Goal: Task Accomplishment & Management: Manage account settings

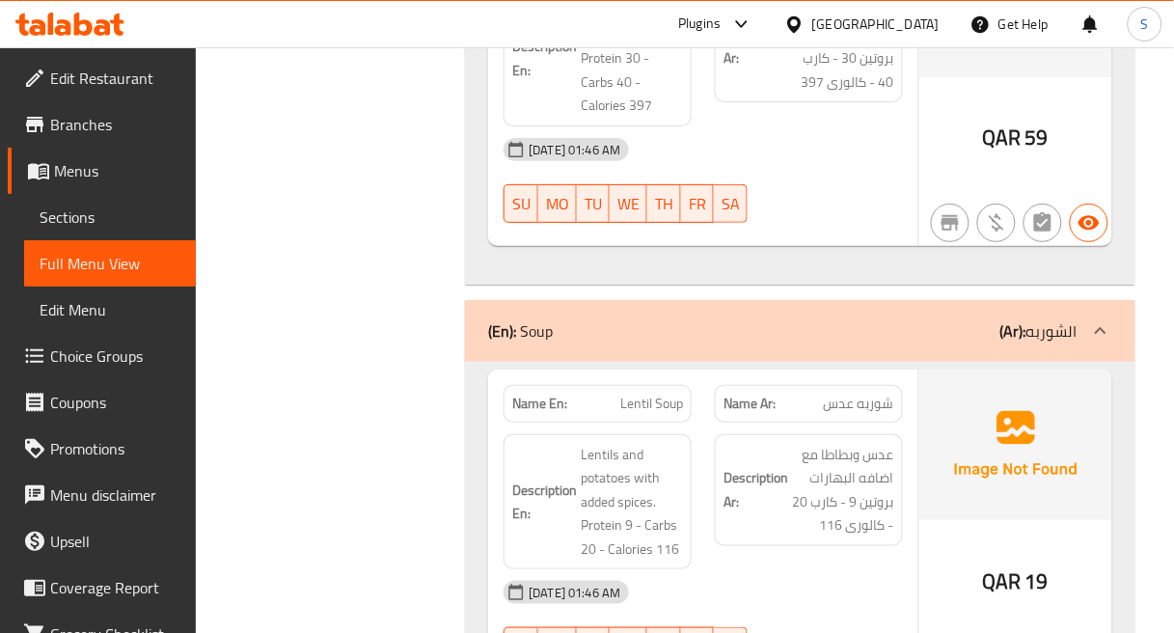
scroll to position [42332, 0]
click at [728, 466] on strong "Description Ar:" at bounding box center [756, 489] width 65 height 47
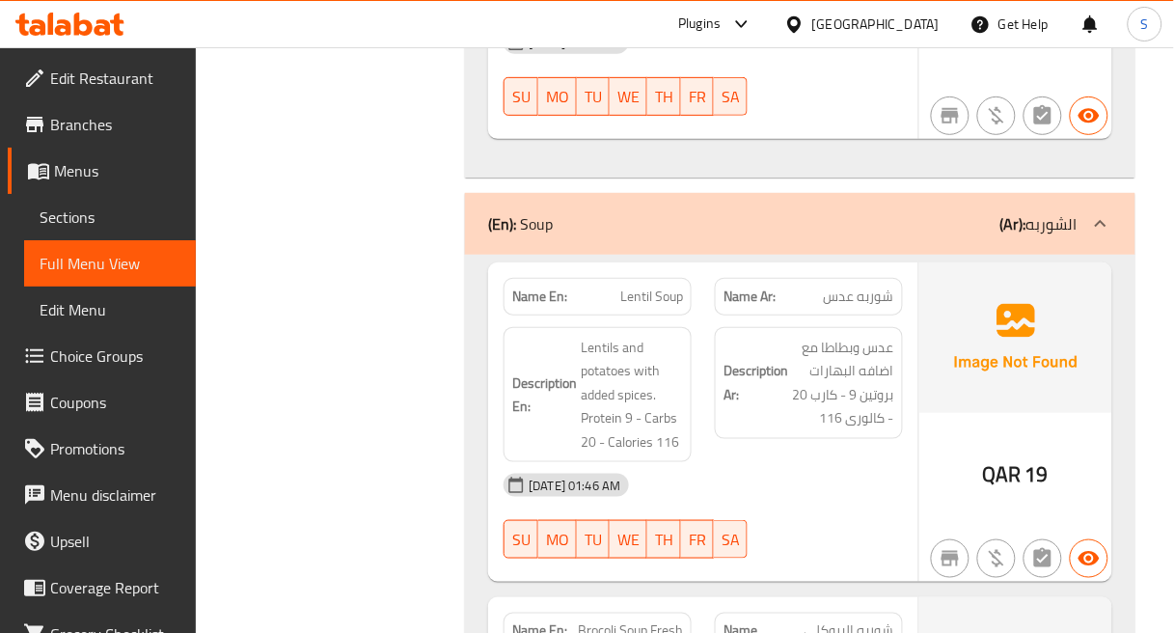
scroll to position [42546, 0]
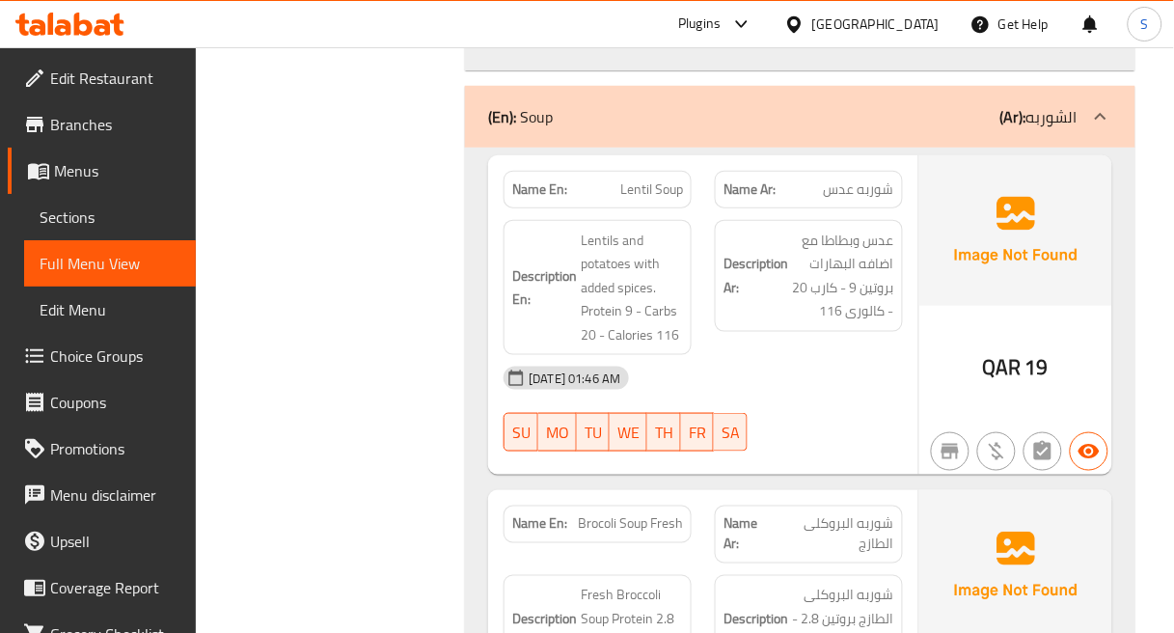
click at [831, 235] on div "Name En: Lentil Soup Name Ar: شوربه عدس Description En: Lentils and potatoes wi…" at bounding box center [703, 315] width 430 height 320
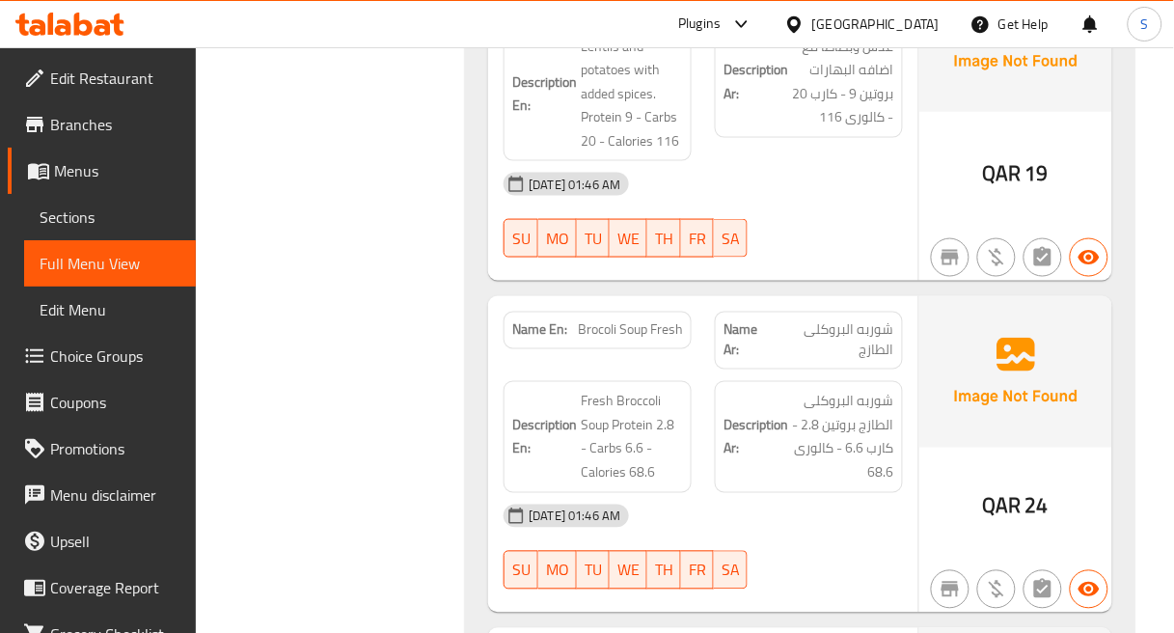
scroll to position [42760, 0]
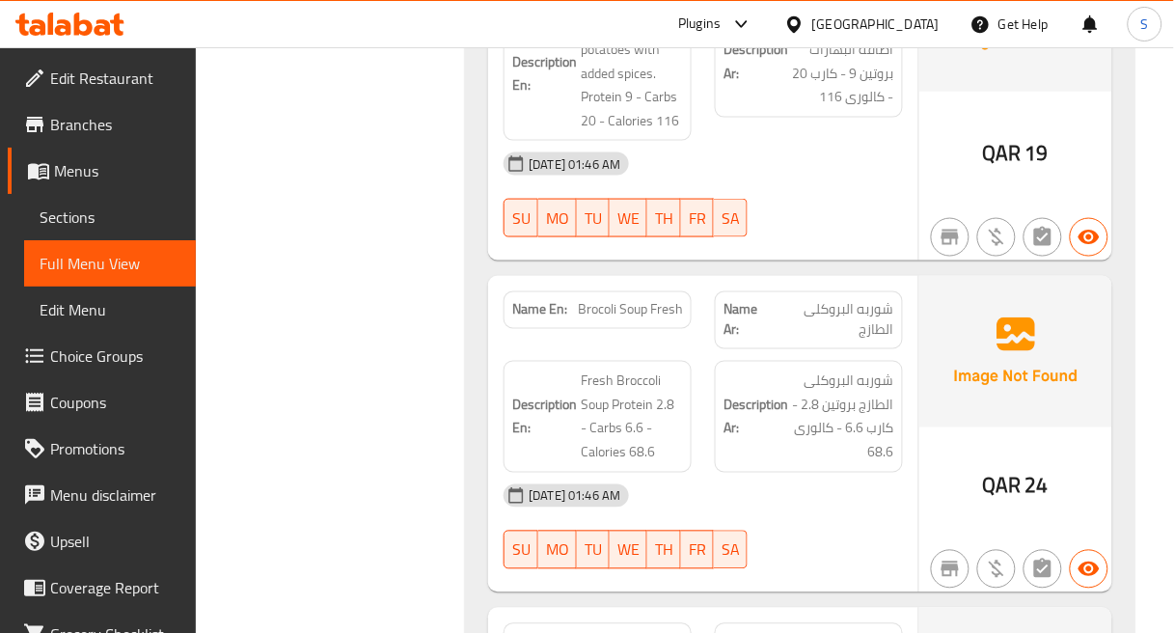
click at [865, 473] on div "[DATE] 01:46 AM" at bounding box center [703, 496] width 423 height 46
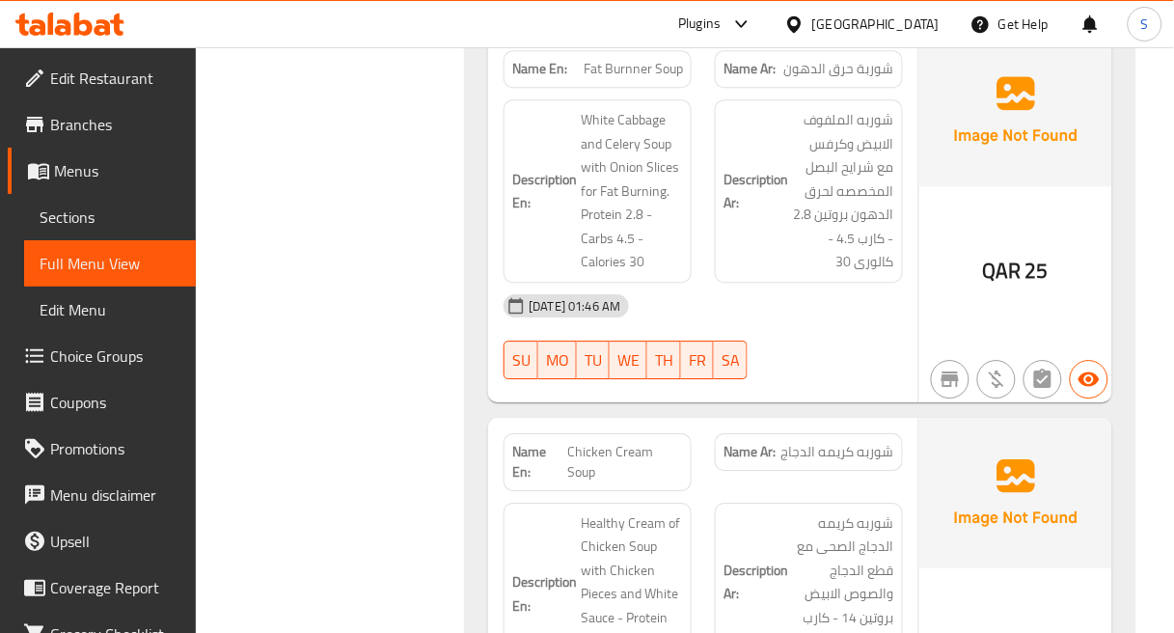
scroll to position [43296, 0]
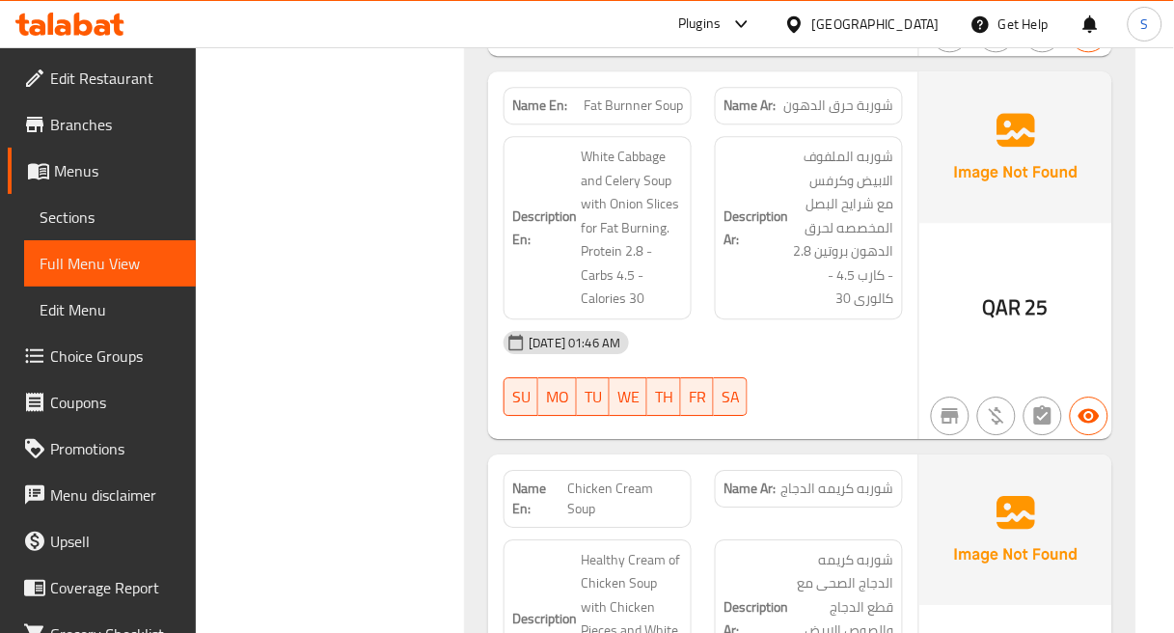
click at [879, 548] on span "شوربه كريمه الدجاج الصحى مع قطع الدجاج والصوص الابيض بروتين 14 - كارب 2.5 - كال…" at bounding box center [843, 619] width 102 height 142
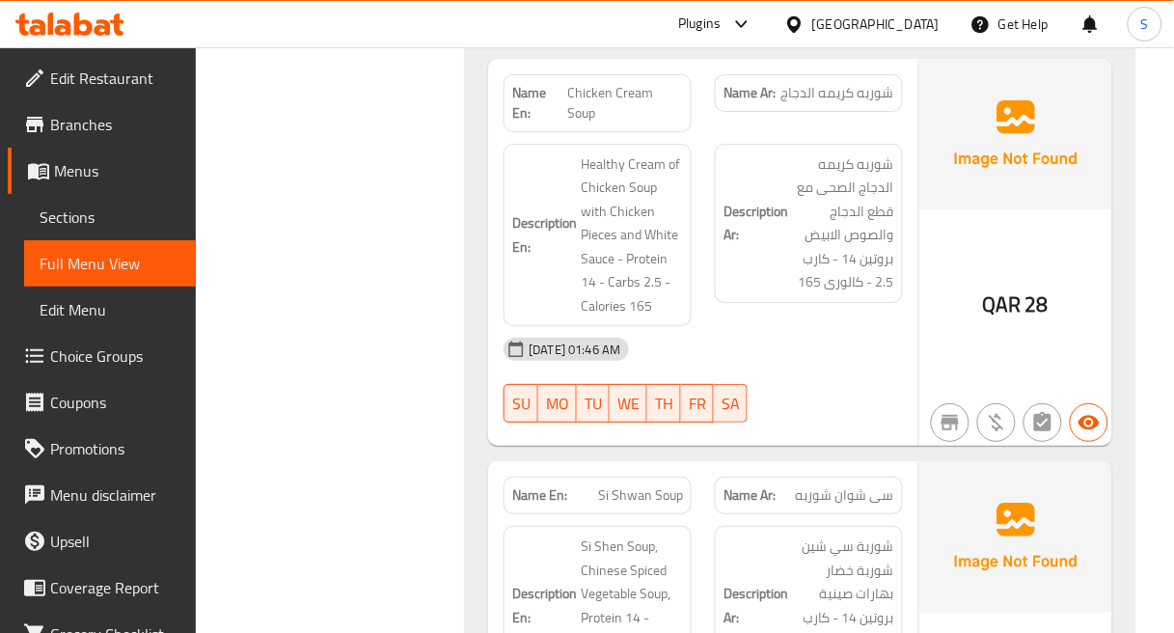
scroll to position [43725, 0]
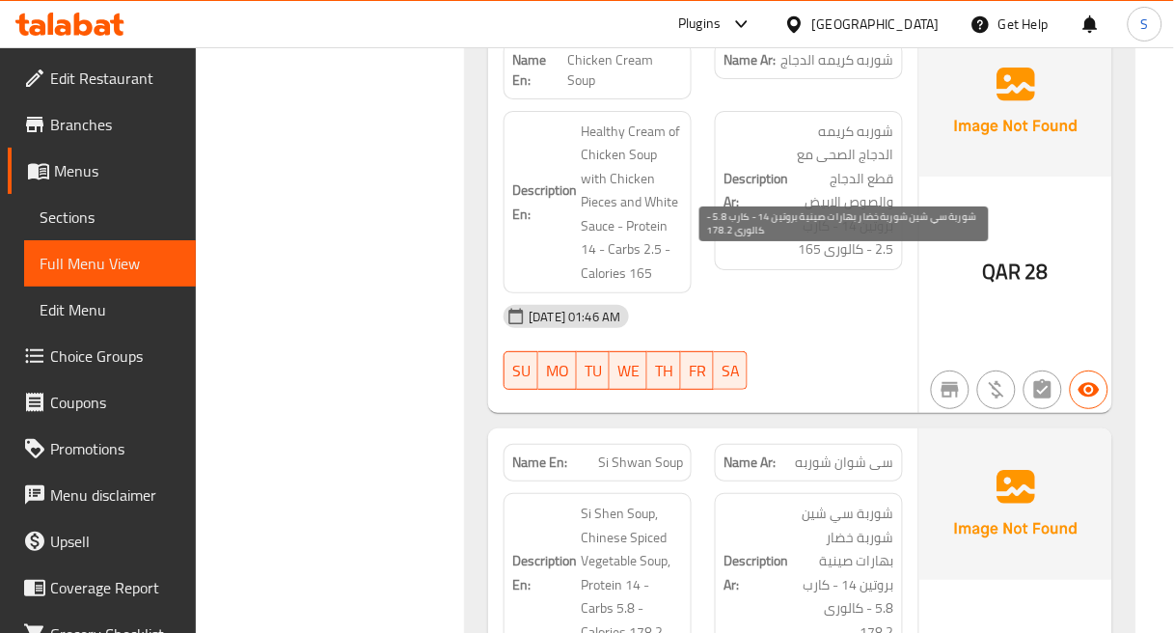
click at [889, 502] on span "شوربة سي شين شوربة خضار بهارات صينية بروتين 14 - كارب 5.8 - كالورى 178.2" at bounding box center [843, 573] width 102 height 142
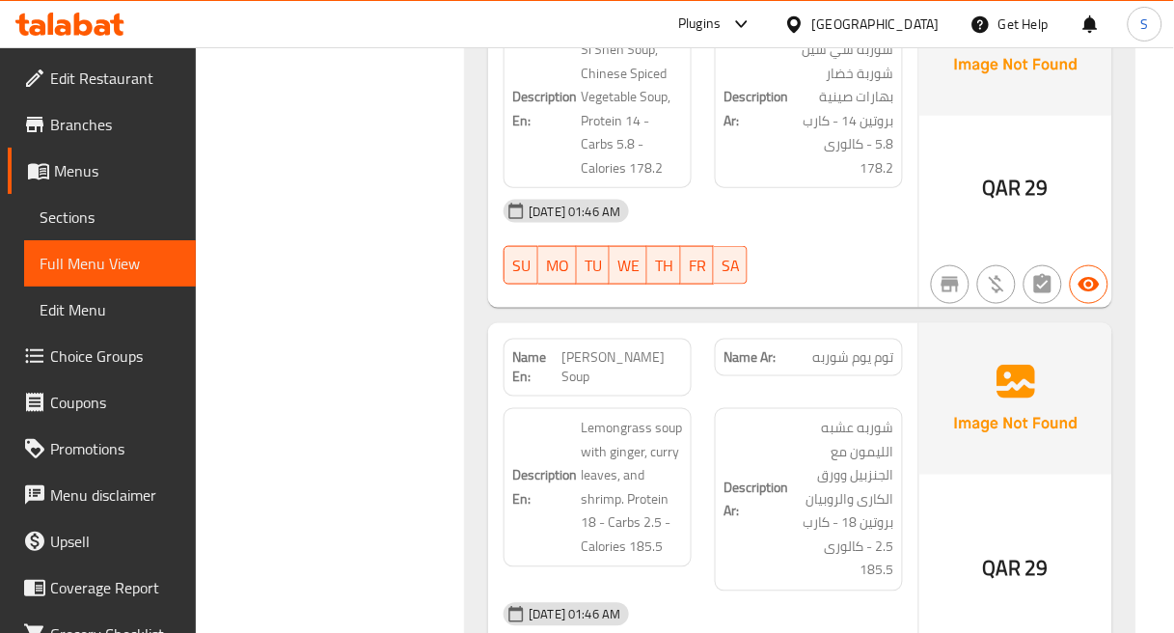
scroll to position [44154, 0]
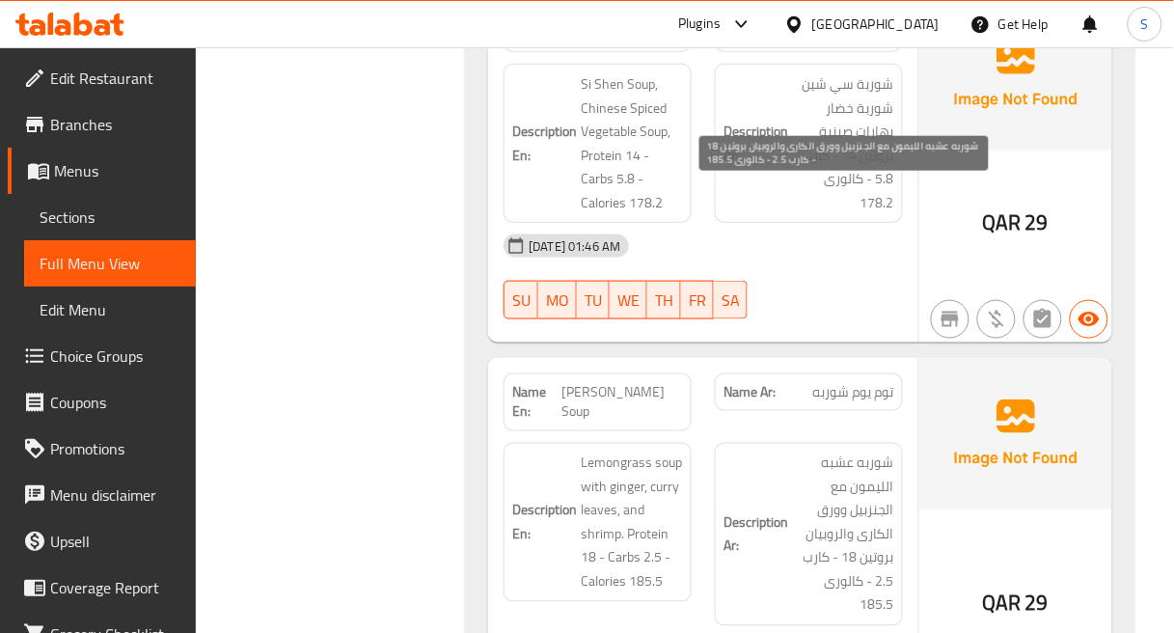
click at [864, 452] on span "شوربه عشبه الليمون مع الجنزبيل وورق الكارى والروبيان بروتين 18 - كارب 2.5 - كال…" at bounding box center [843, 535] width 102 height 166
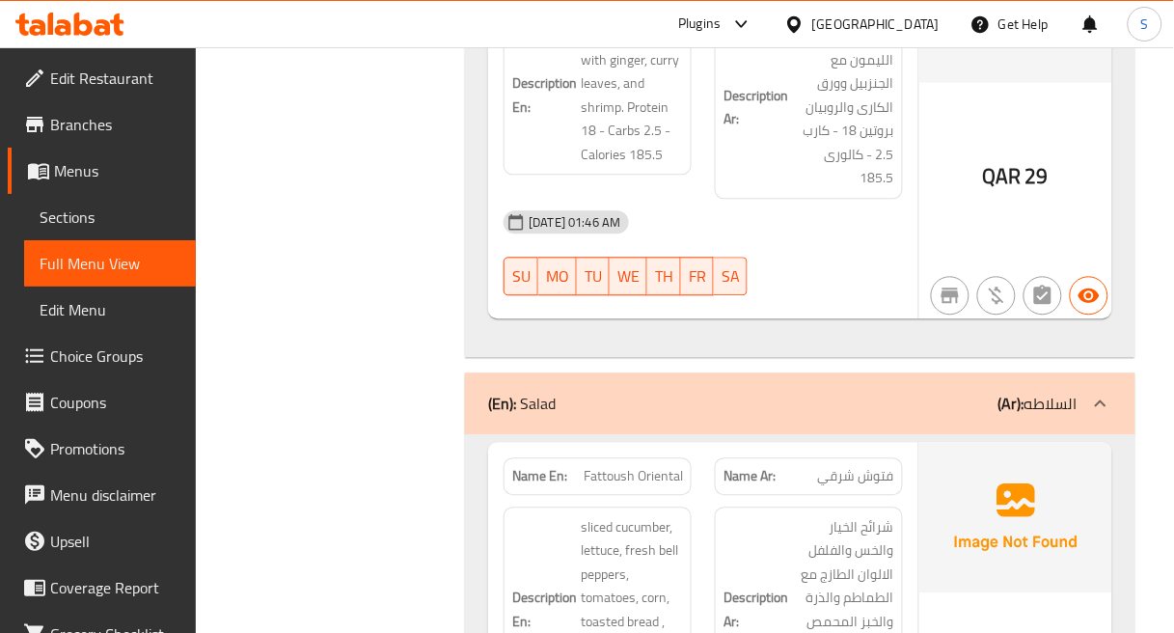
scroll to position [44583, 0]
click at [850, 514] on span "شرائح الخيار والخس والفلفل الالوان الطازج مع الطماطم والذرة والخبز المحمص وصوص …" at bounding box center [843, 608] width 102 height 189
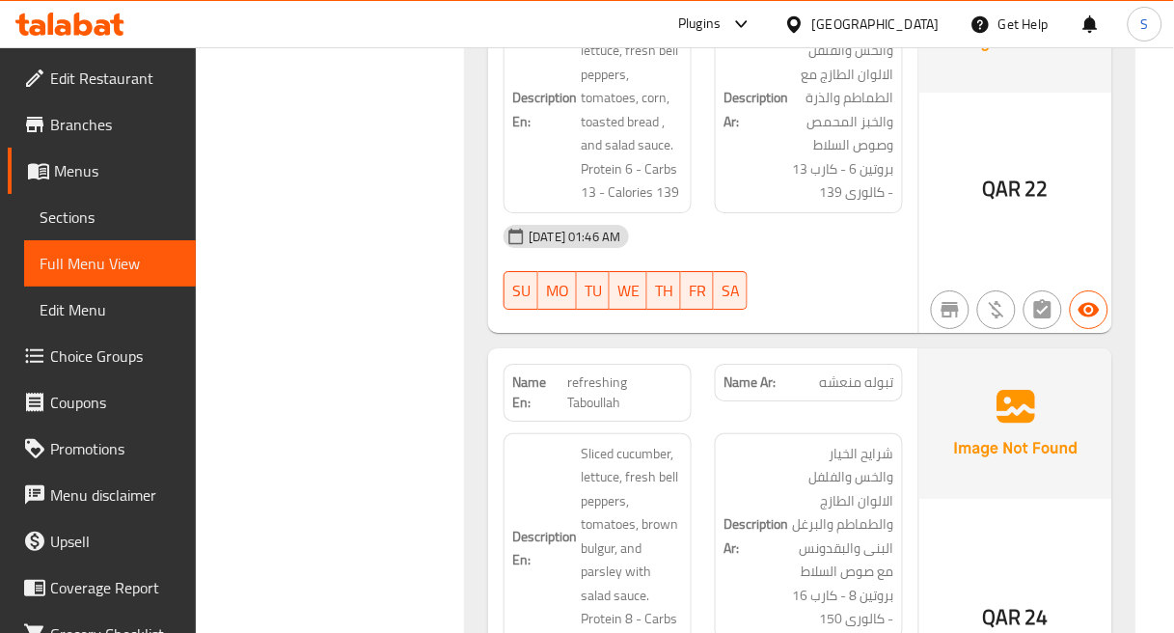
scroll to position [45119, 0]
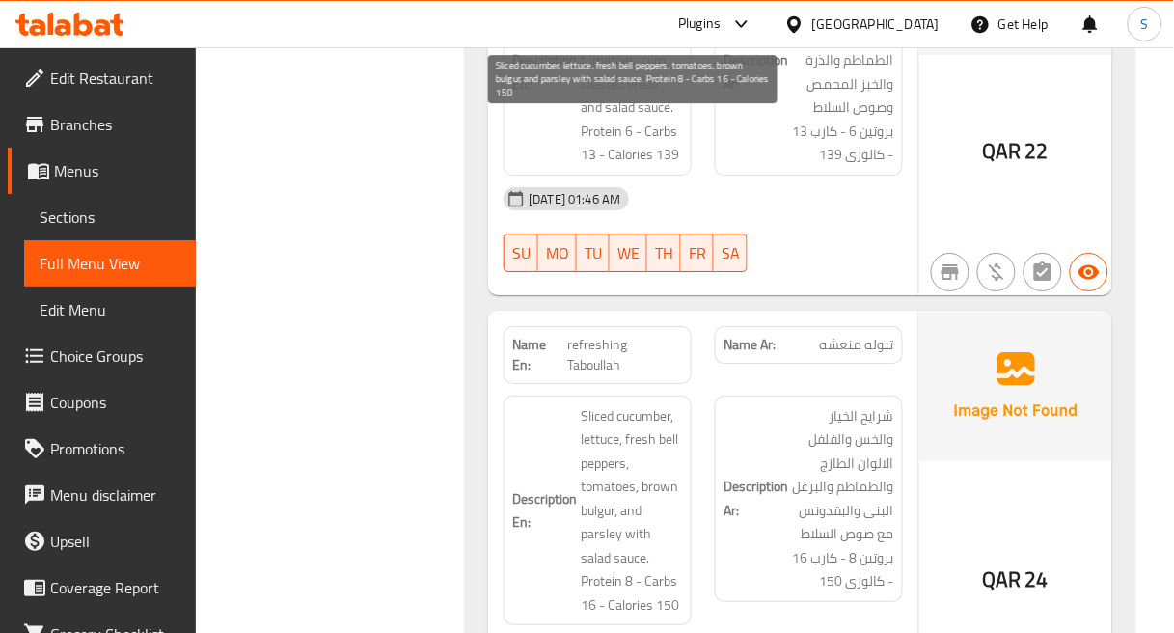
click at [590, 404] on span "Sliced cucumber, lettuce, fresh bell peppers, tomatoes, brown bulgur, and parsl…" at bounding box center [632, 510] width 102 height 213
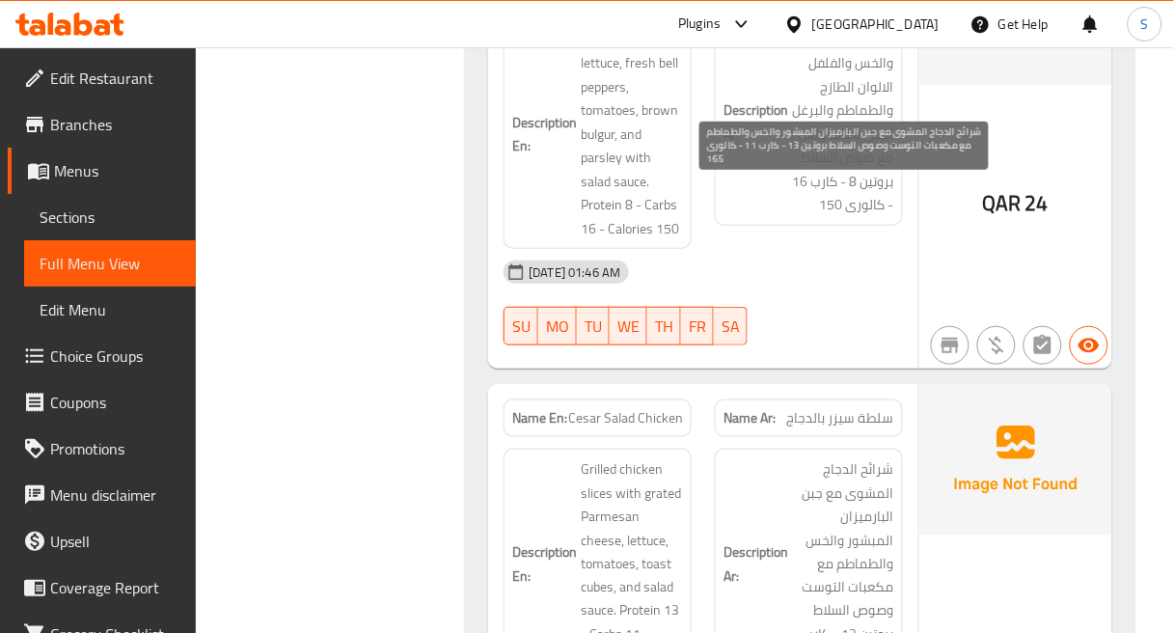
scroll to position [45548, 0]
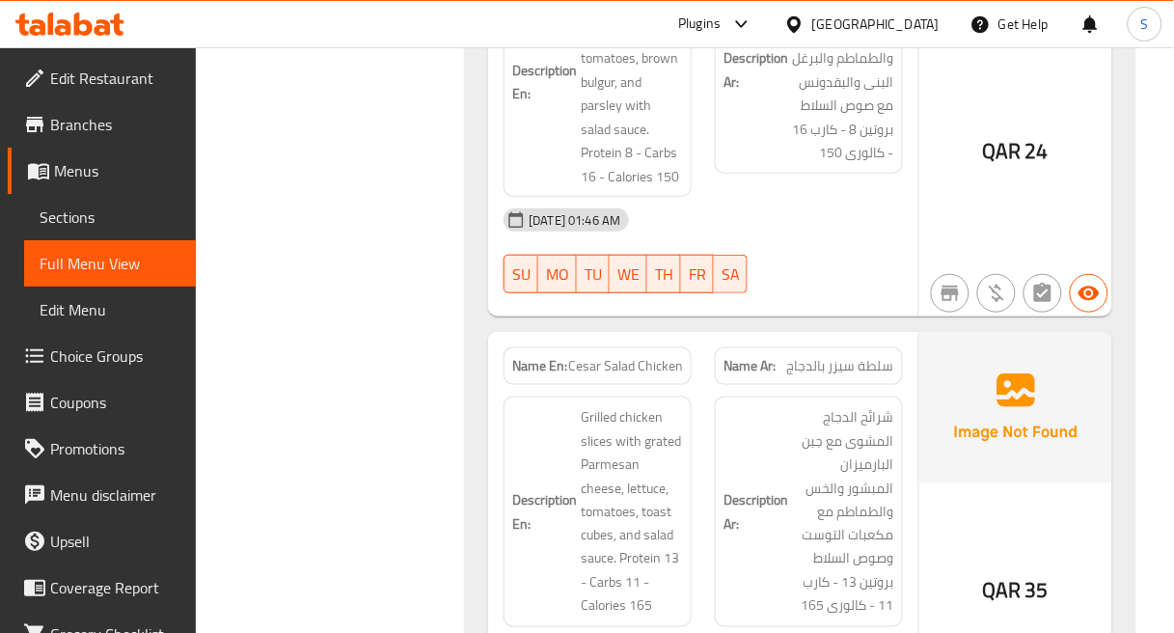
click at [590, 356] on span "Cesar Salad Chicken" at bounding box center [625, 366] width 115 height 20
copy span "Cesar Salad Chicken"
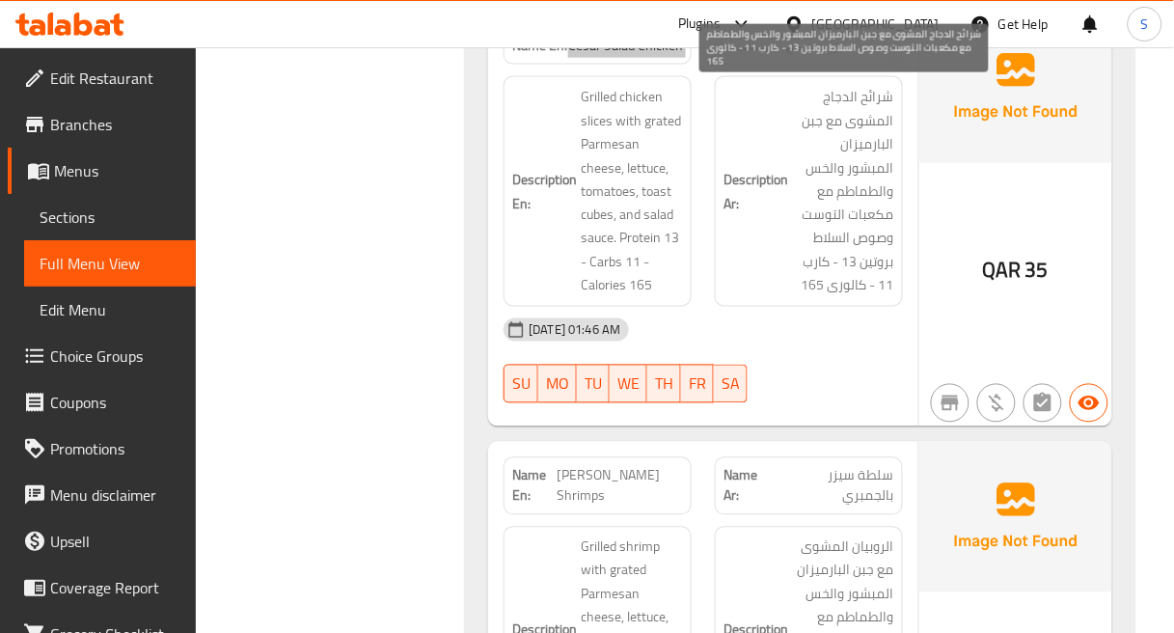
scroll to position [45870, 0]
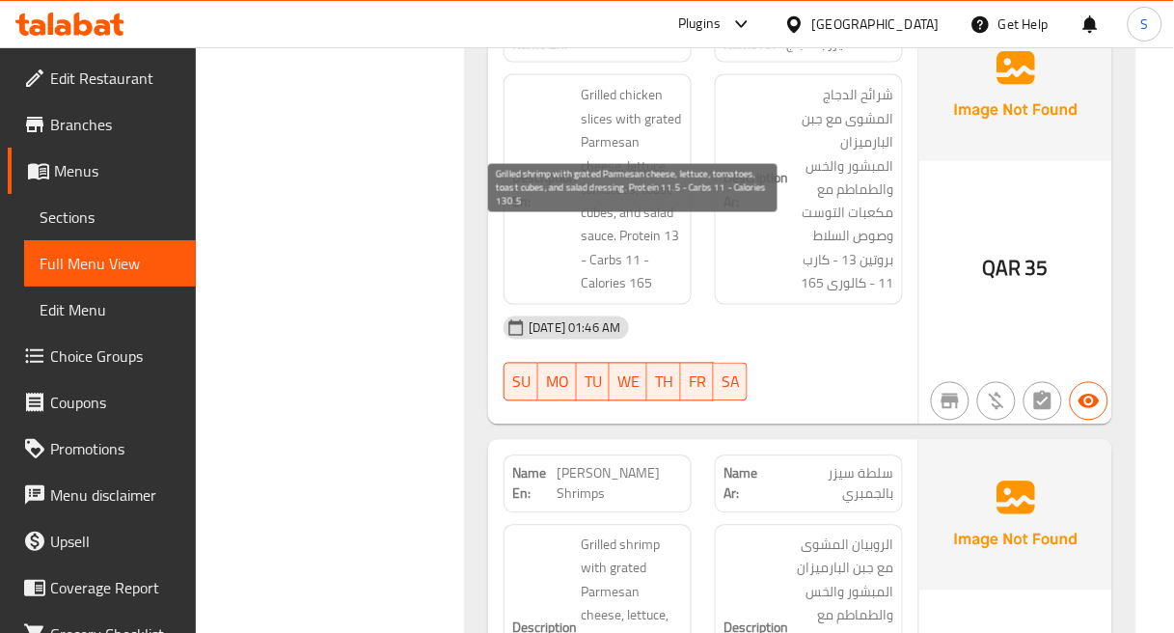
click at [638, 534] on span "Grilled shrimp with grated Parmesan cheese, lettuce, tomatoes, toast cubes, and…" at bounding box center [632, 640] width 102 height 213
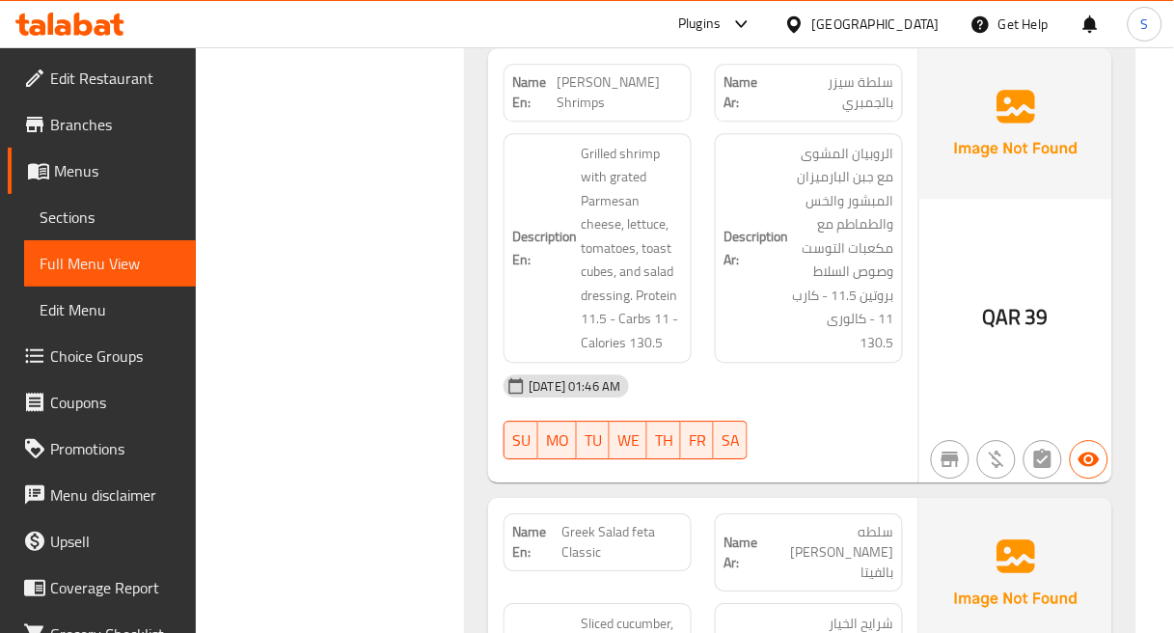
scroll to position [46298, 0]
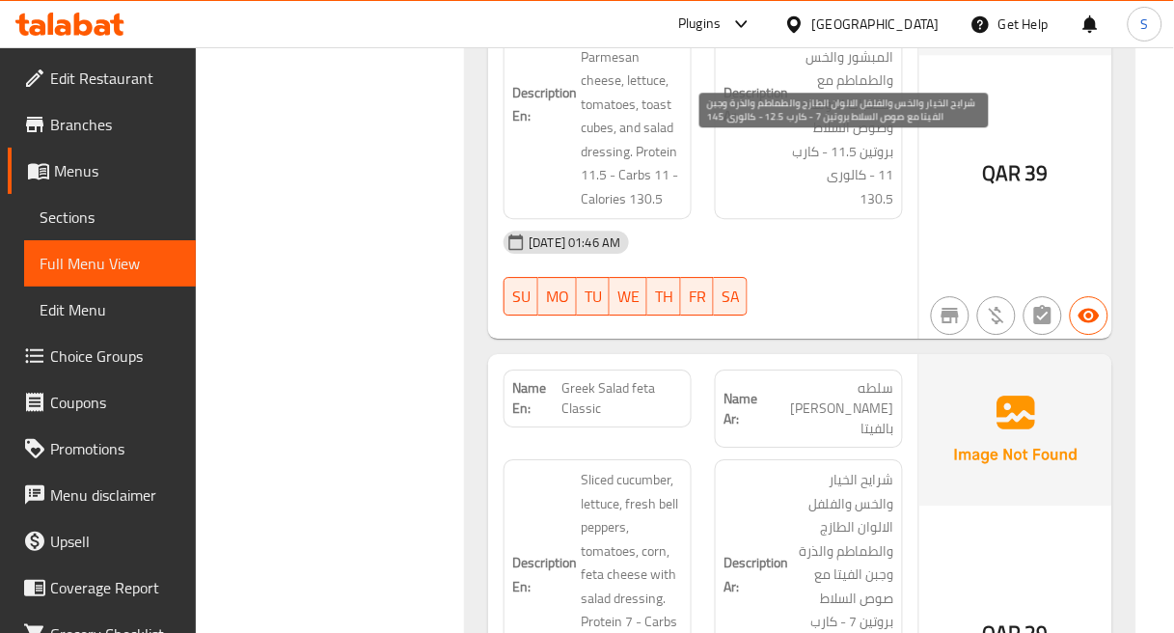
click at [874, 468] on span "شرايح الخيار والخس والفلفل الالوان الطازج والطماطم والذرة وجبن الفيتا مع صوص ال…" at bounding box center [843, 574] width 102 height 213
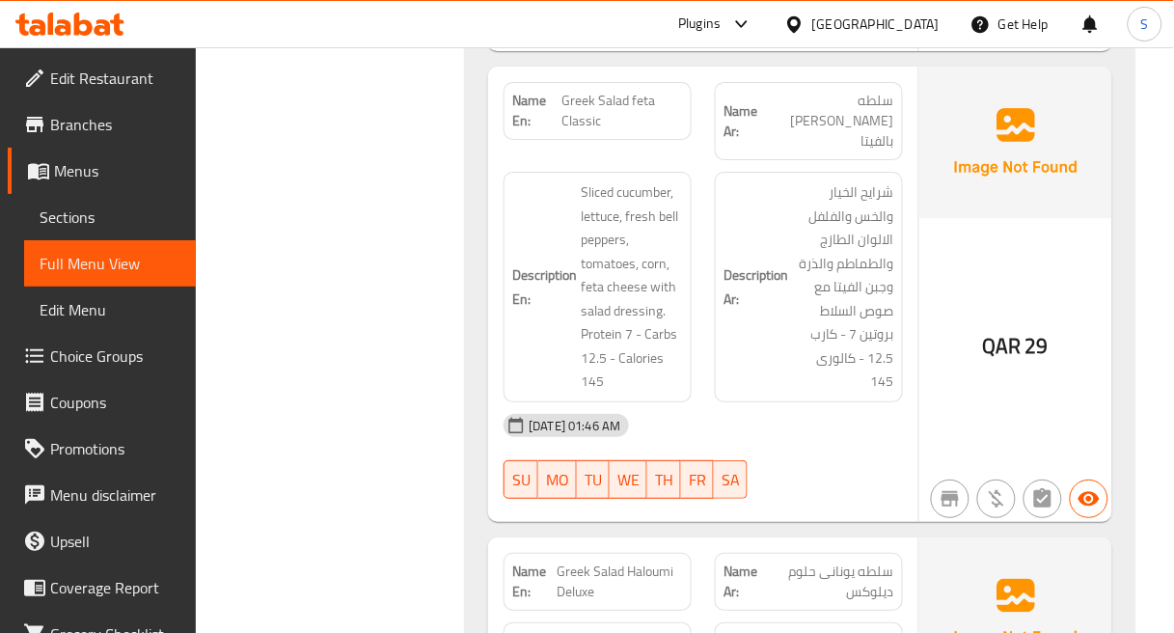
scroll to position [46727, 0]
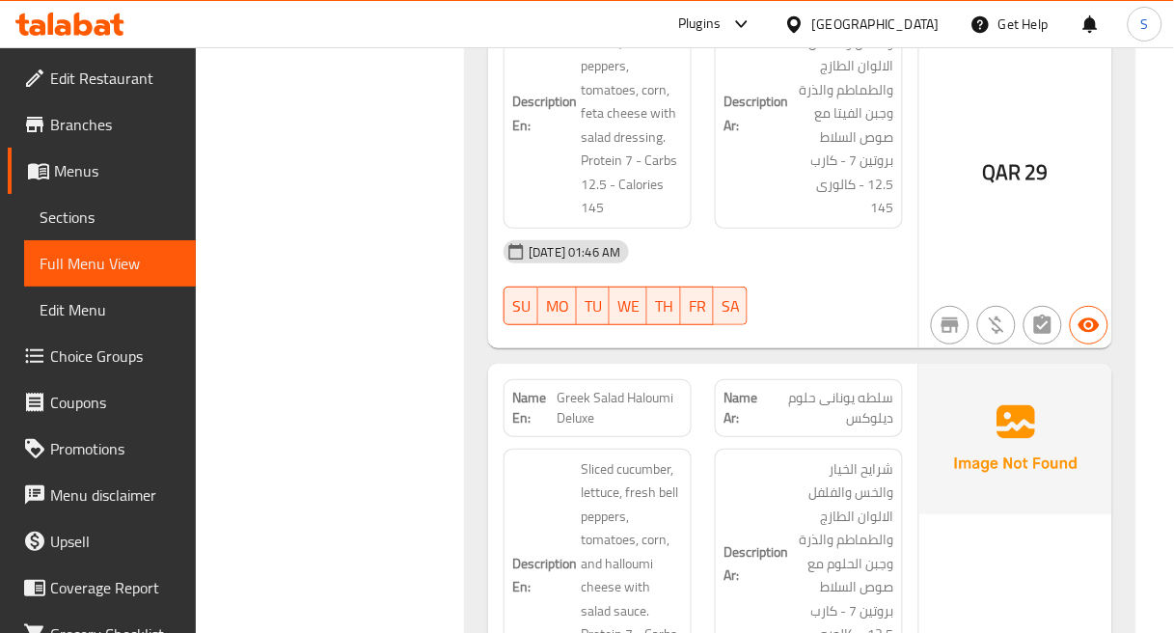
scroll to position [46835, 0]
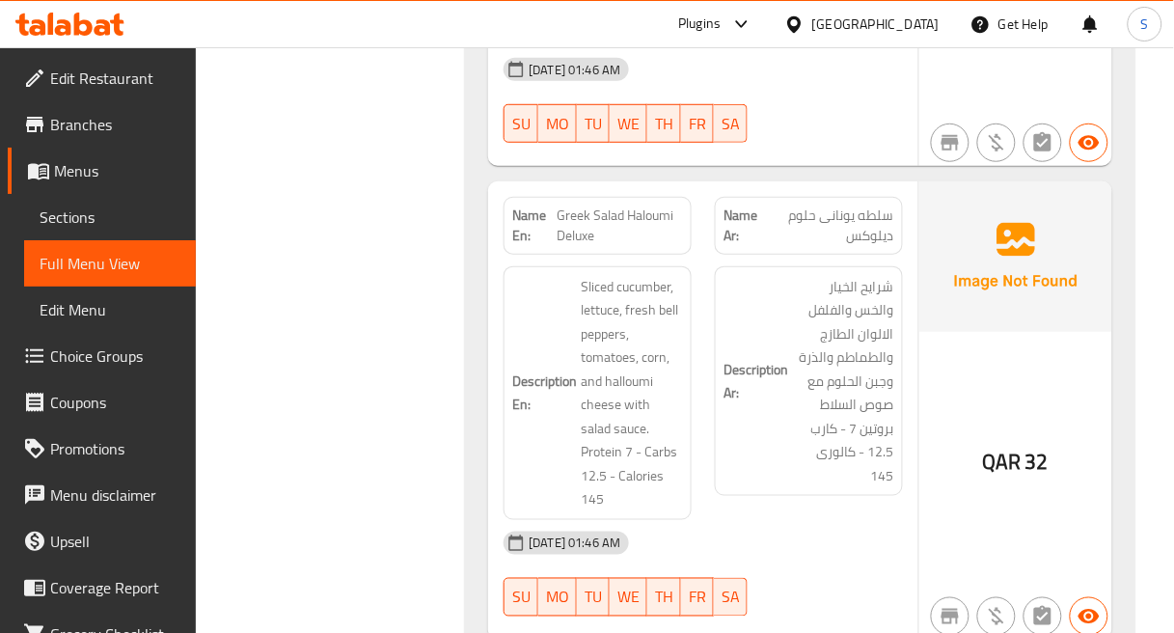
click at [757, 520] on div "[DATE] 01:46 AM" at bounding box center [703, 543] width 423 height 46
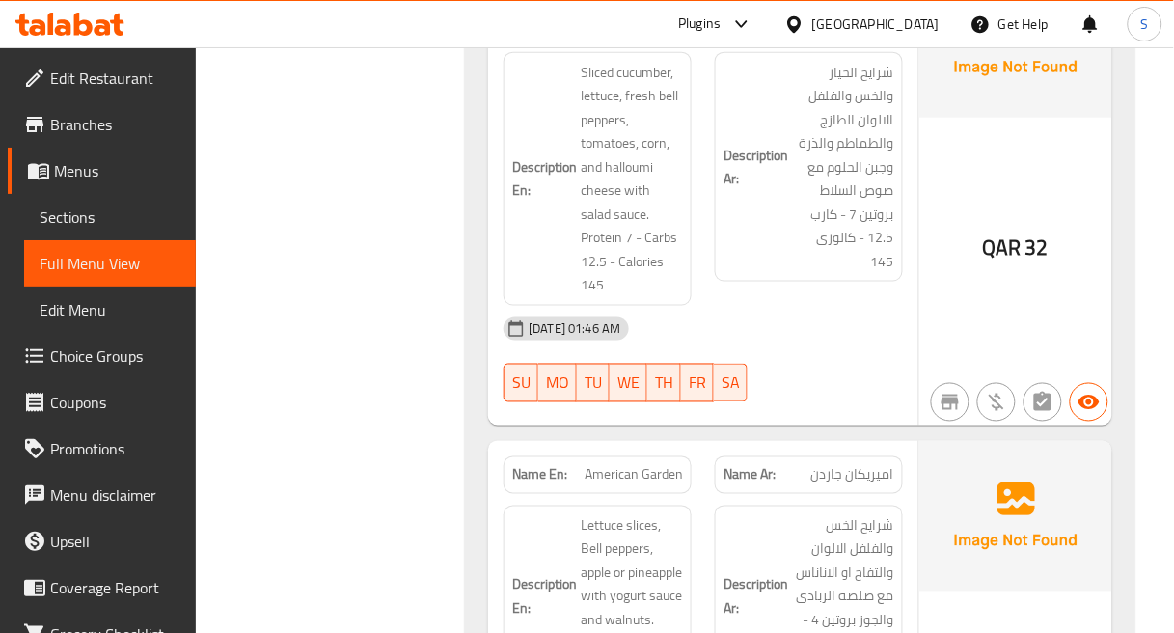
scroll to position [47370, 0]
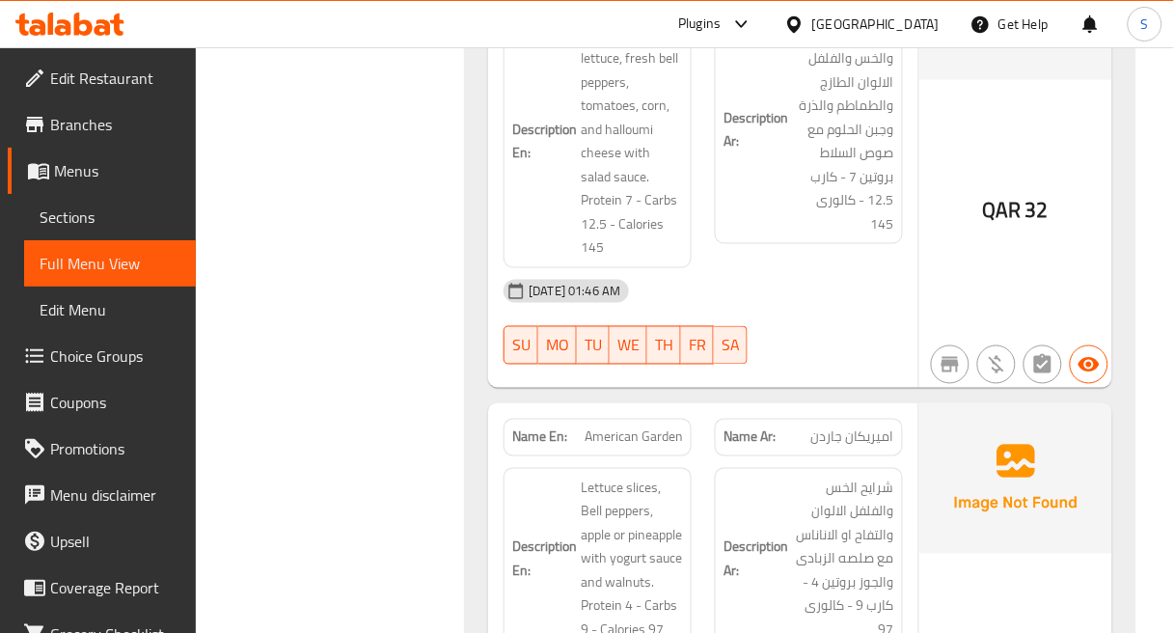
scroll to position [47263, 0]
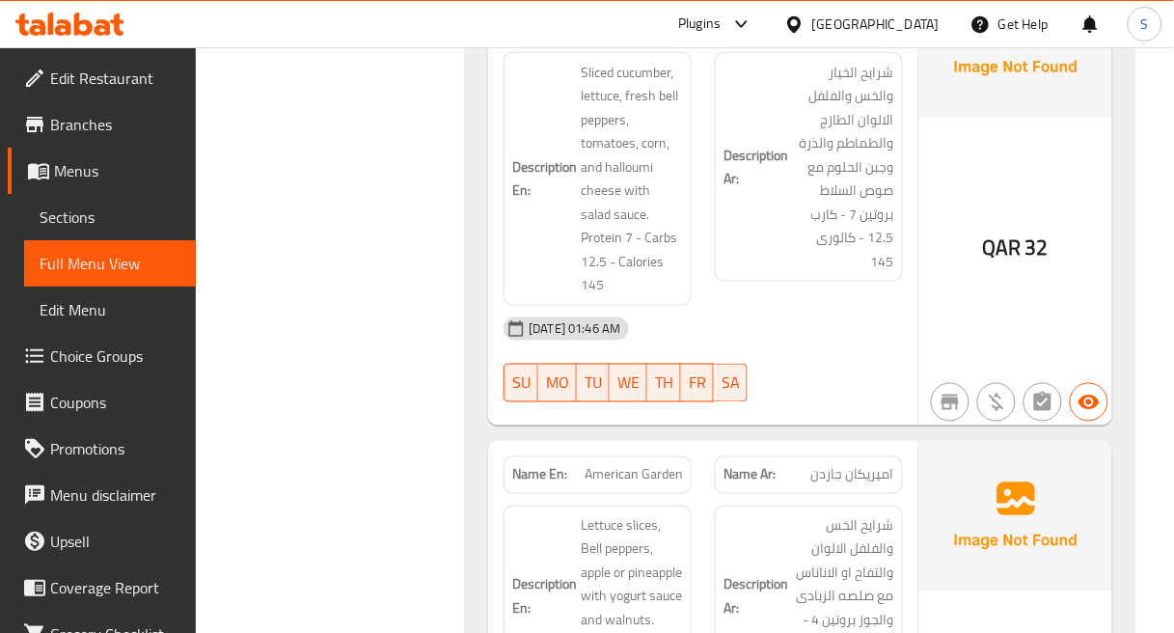
click at [747, 573] on strong "Description Ar:" at bounding box center [756, 596] width 65 height 47
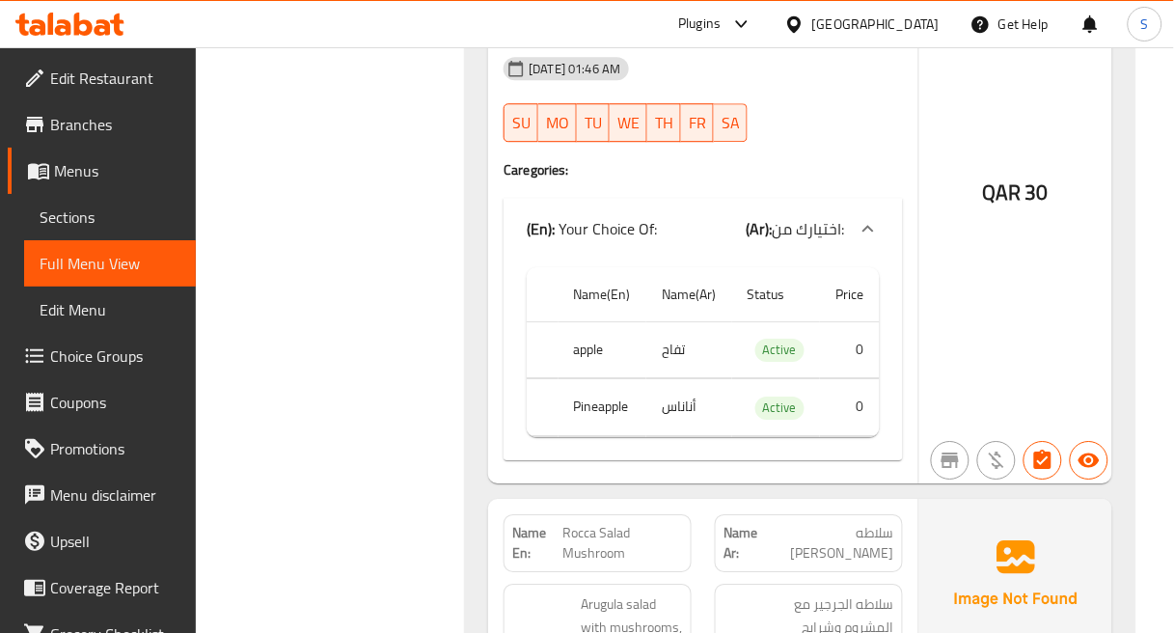
scroll to position [47907, 0]
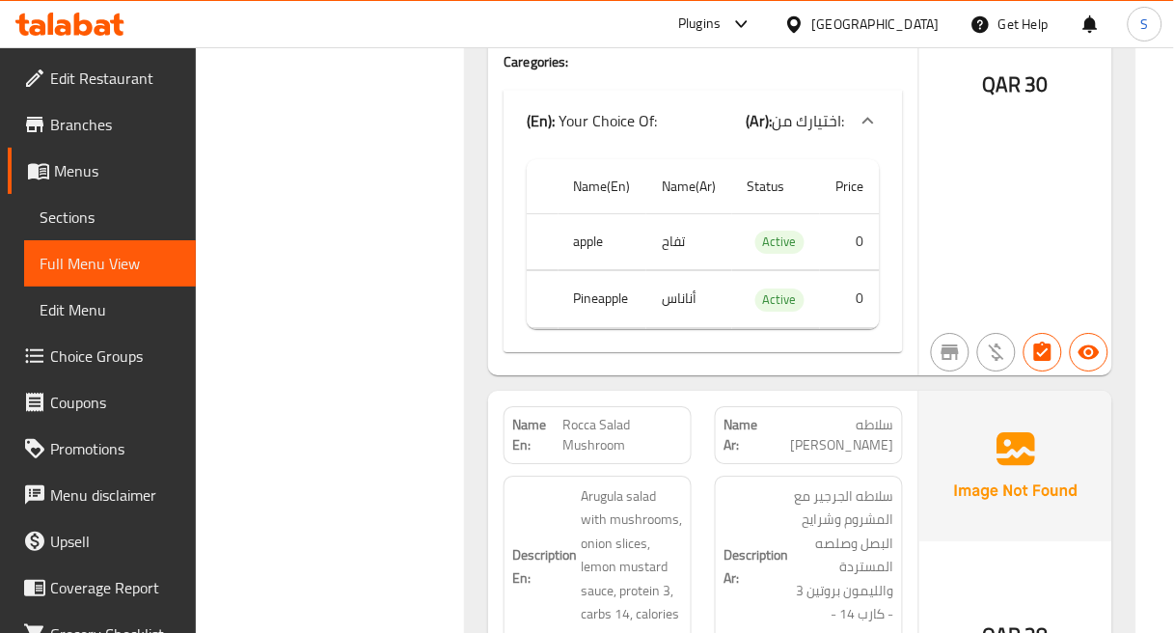
scroll to position [48121, 0]
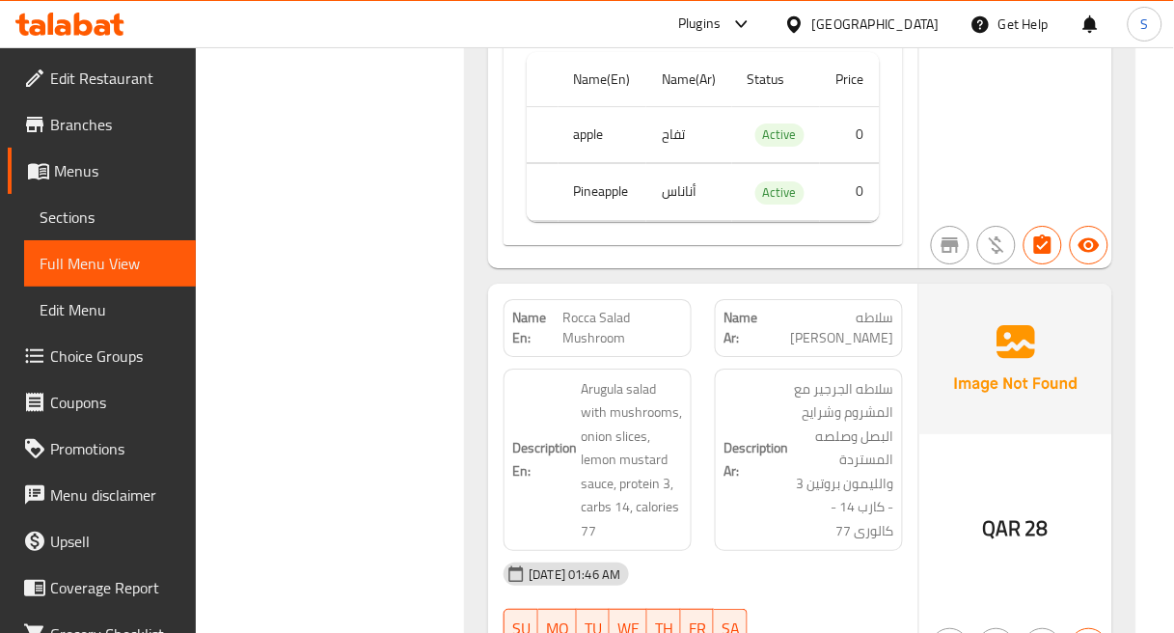
click at [727, 377] on h6 "Description Ar: سلاطه الجرجير مع المشروم وشرايح البصل وصلصه المستردة والليمون ب…" at bounding box center [809, 460] width 171 height 166
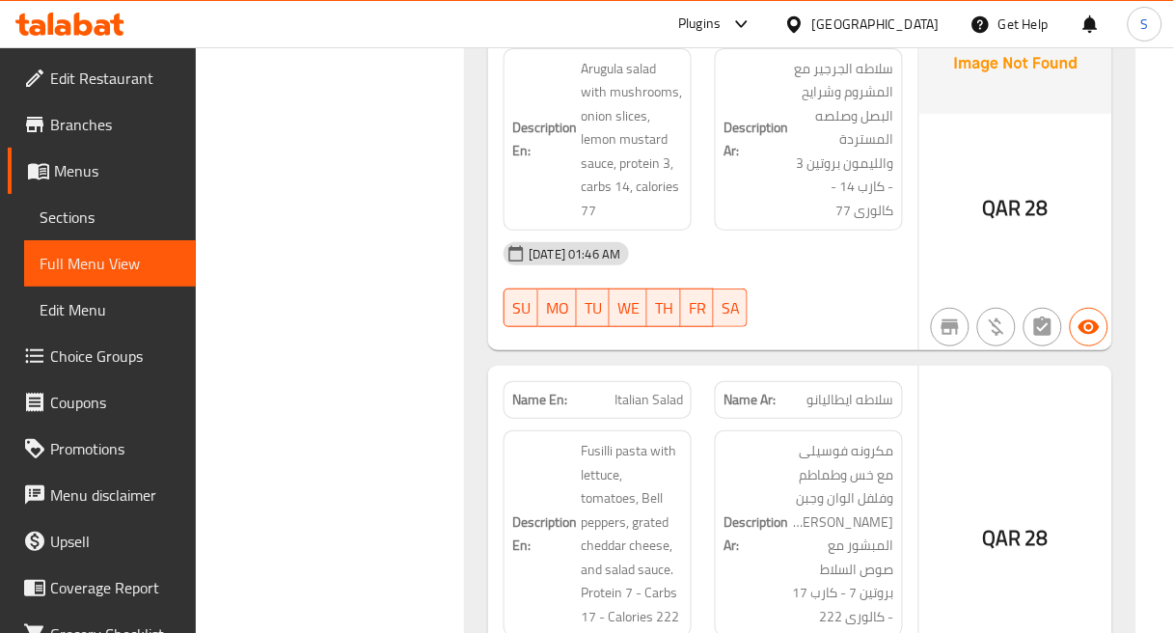
scroll to position [48442, 0]
click at [670, 389] on span "Italian Salad" at bounding box center [649, 399] width 69 height 20
copy span "Italian Salad"
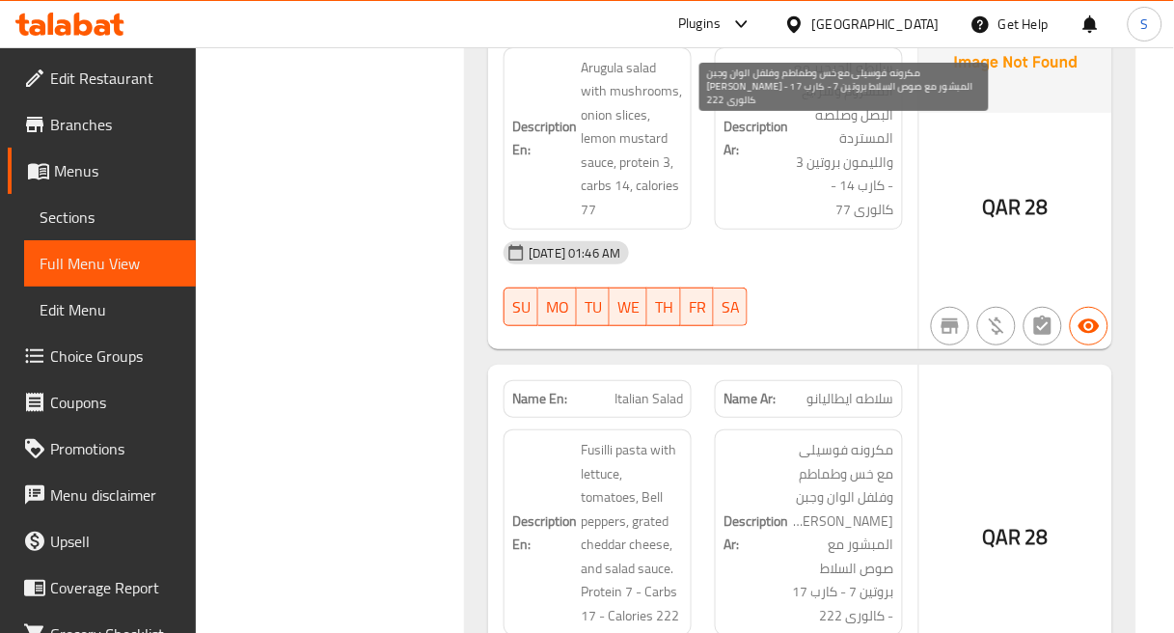
click at [807, 438] on span "مكرونه فوسيلى مع خس وطماطم وفلفل الوان وجبن [PERSON_NAME] المبشور مع صوص السلاط…" at bounding box center [843, 532] width 102 height 189
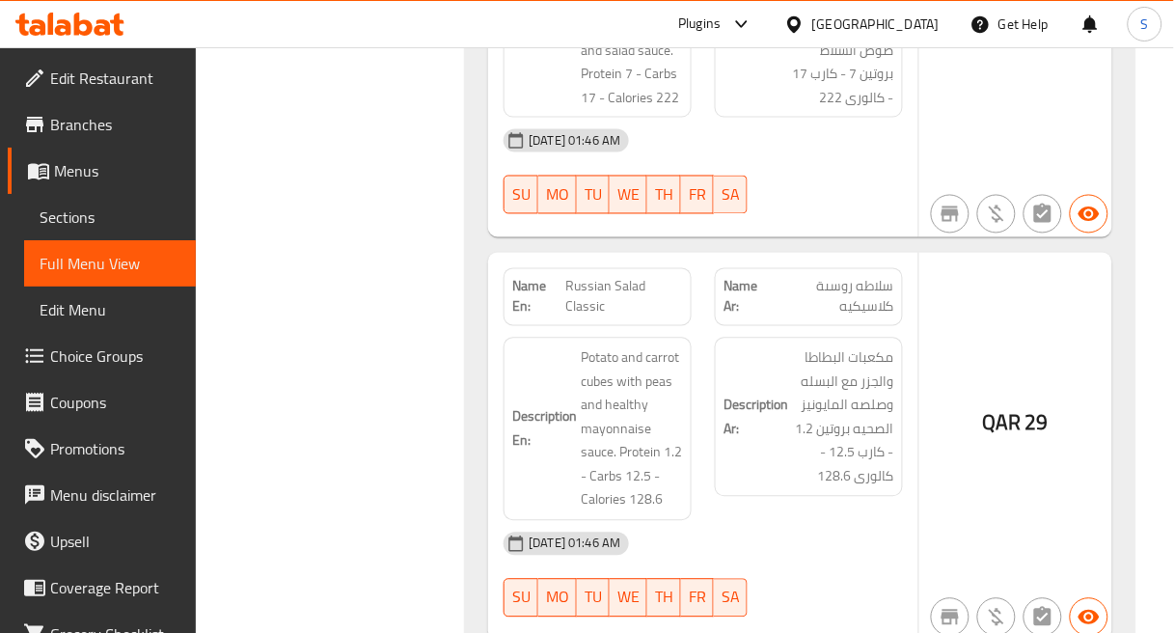
scroll to position [48979, 0]
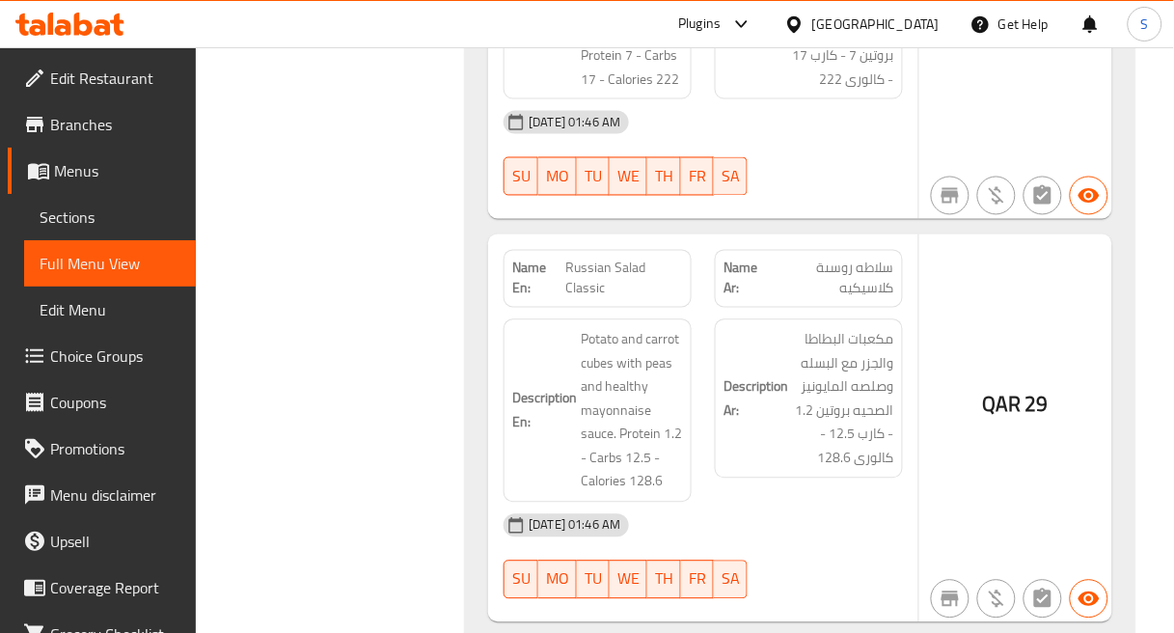
click at [859, 588] on div at bounding box center [808, 599] width 211 height 23
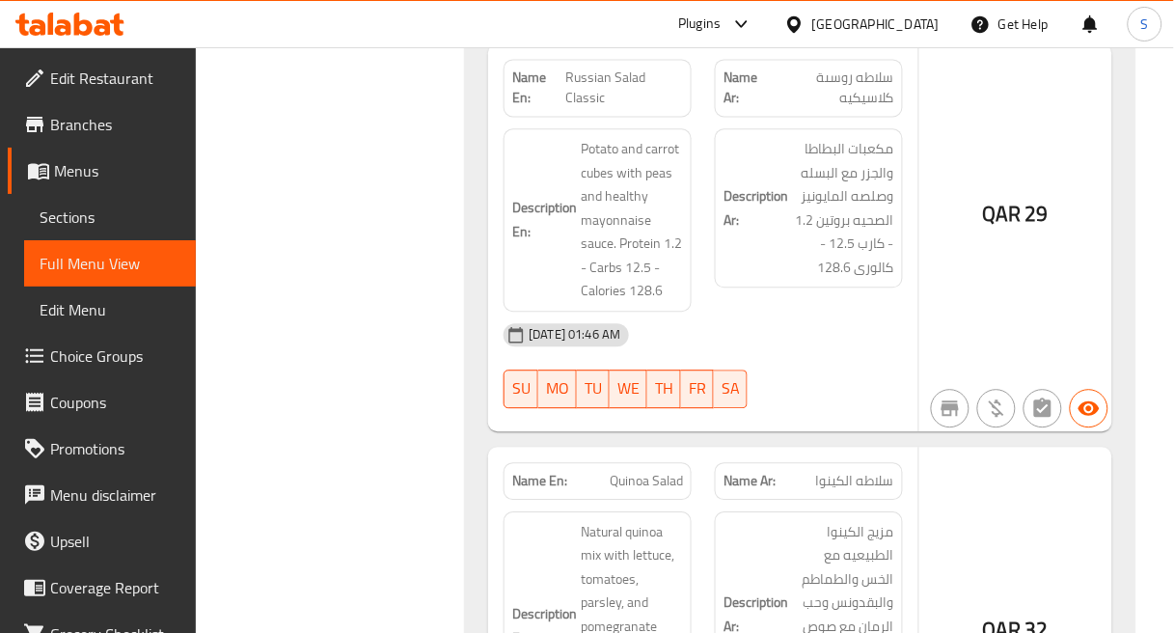
scroll to position [49193, 0]
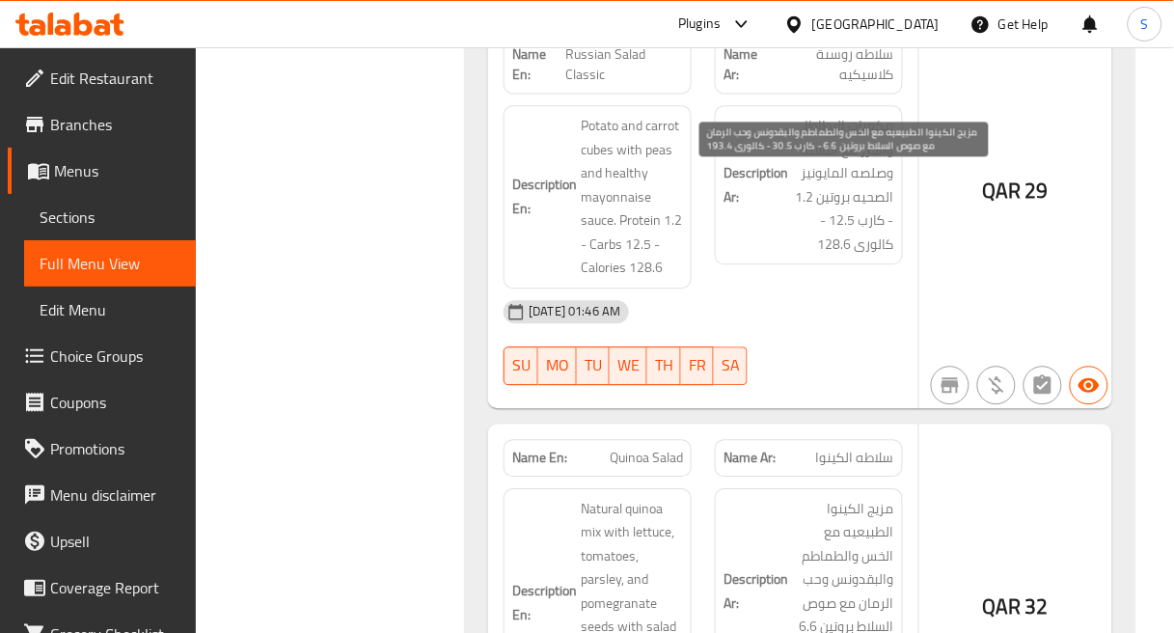
click at [873, 497] on span "مزيج الكينوا الطبيعيه مع الخس والطماطم والبقدونس وحب الرمان مع صوص السلاط بروتي…" at bounding box center [843, 591] width 102 height 189
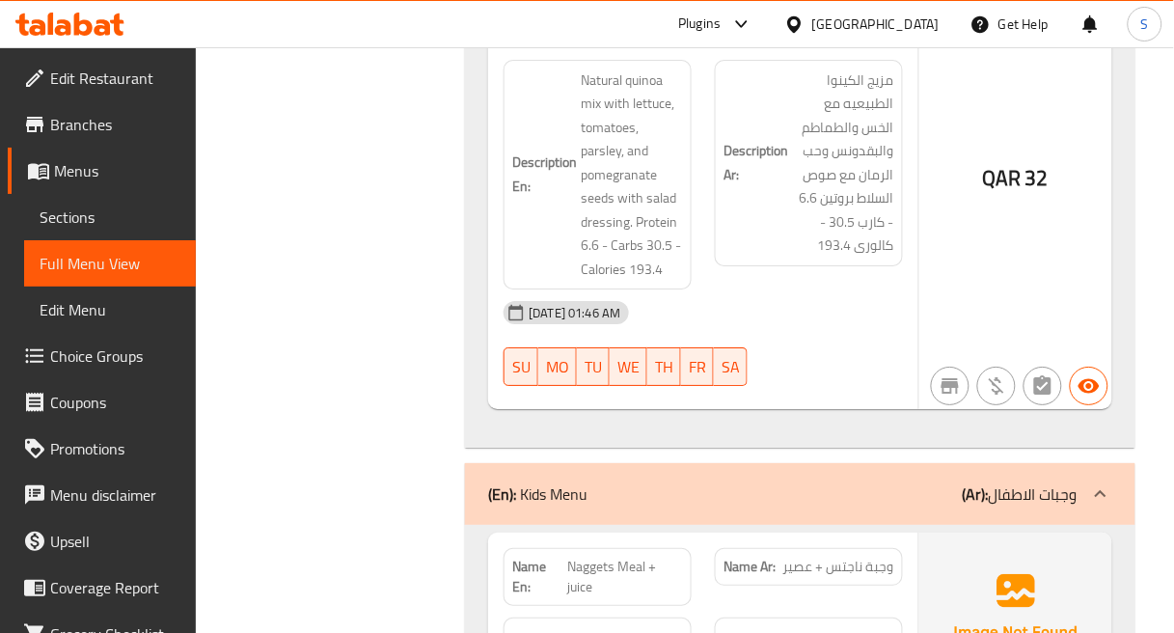
scroll to position [49729, 0]
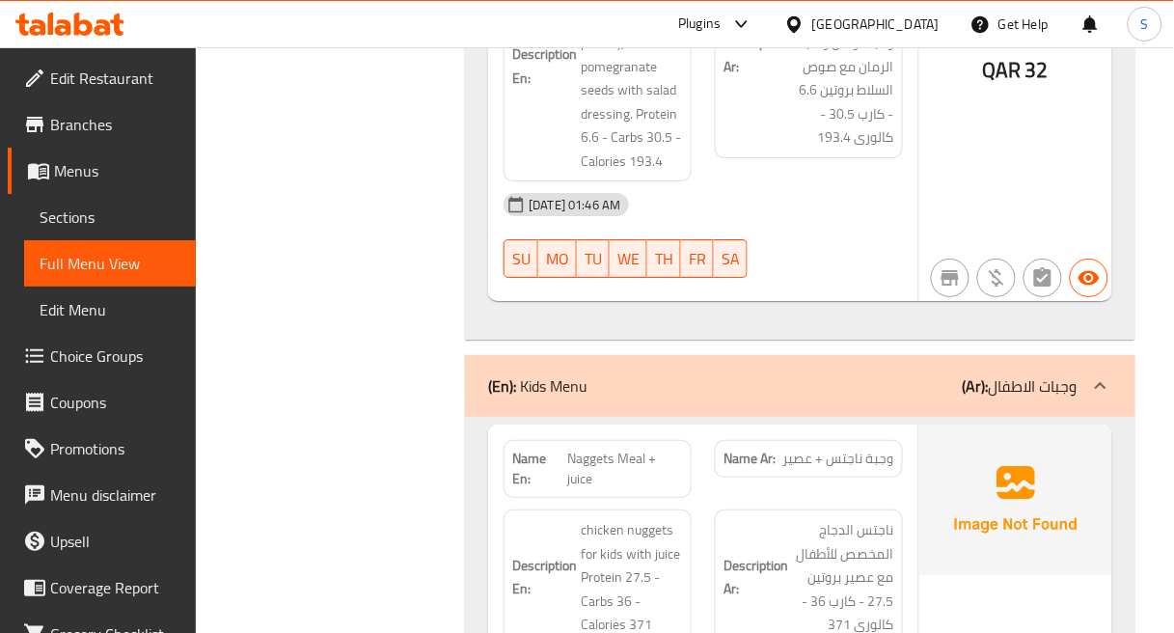
click at [710, 498] on div "Description Ar: ناجتس الدجاج المخصص للأطفال مع عصير بروتين 27.5 - كارب 36 - كال…" at bounding box center [808, 577] width 211 height 159
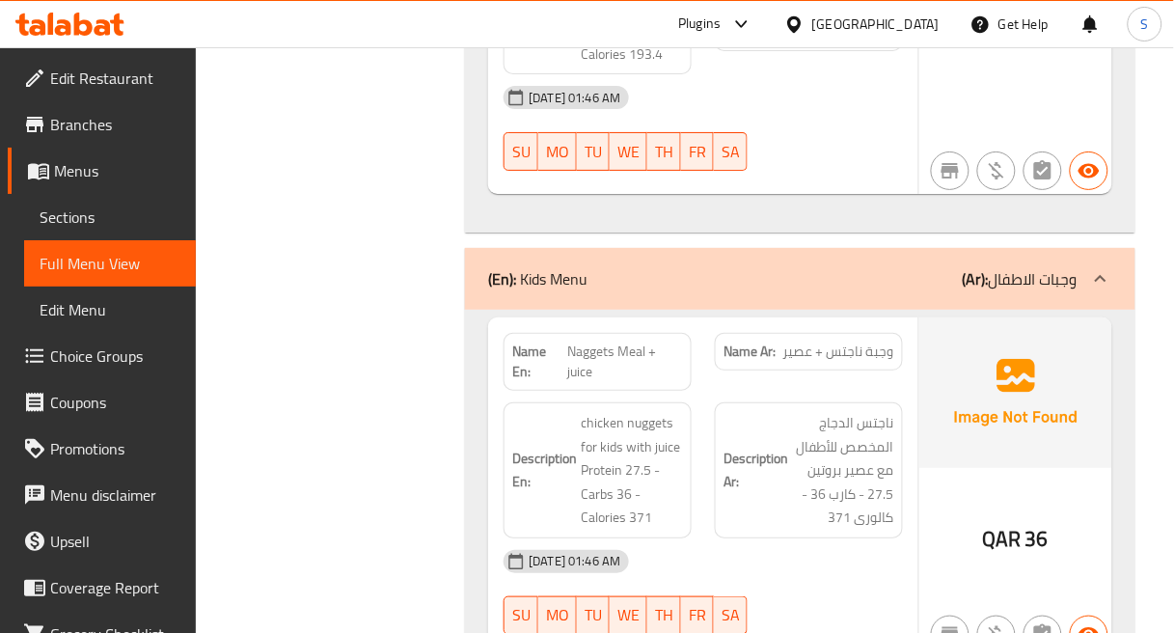
click at [856, 538] on div "[DATE] 01:46 AM" at bounding box center [703, 561] width 423 height 46
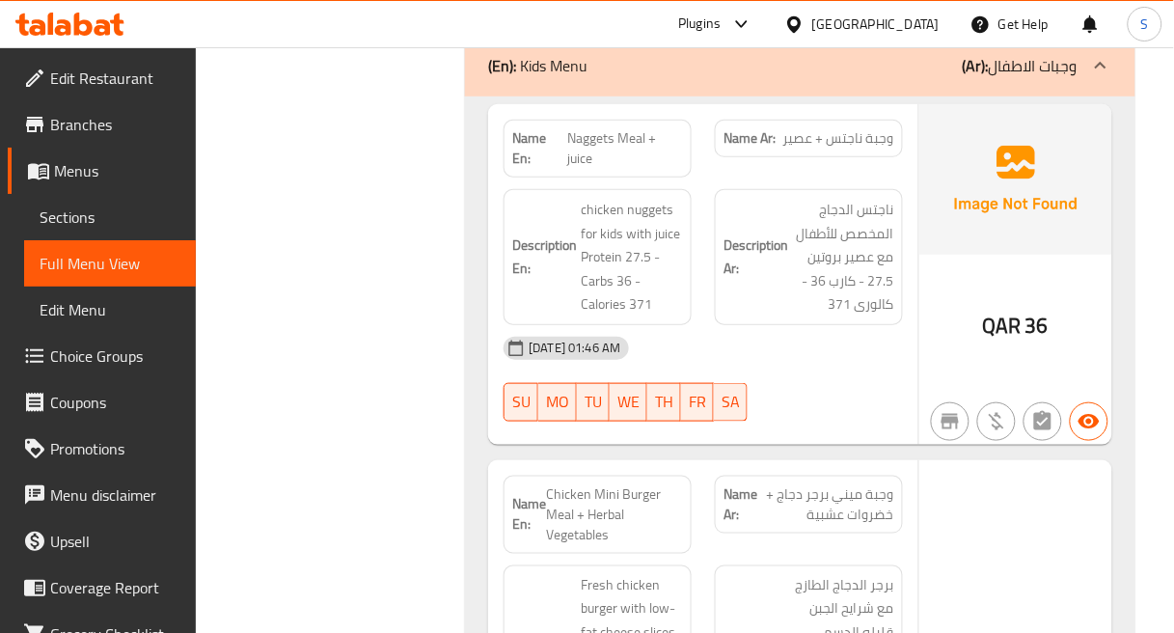
scroll to position [50051, 0]
click at [835, 463] on div "Name Ar: وجبة ميني برجر دجاج + خضروات عشبية" at bounding box center [808, 513] width 211 height 101
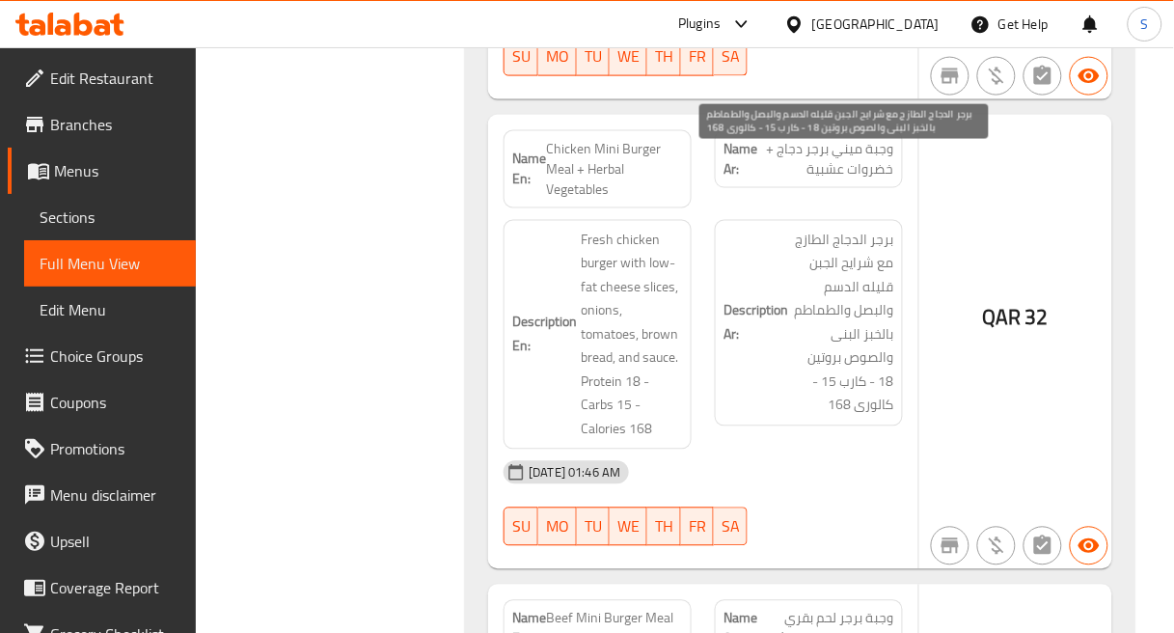
scroll to position [50479, 0]
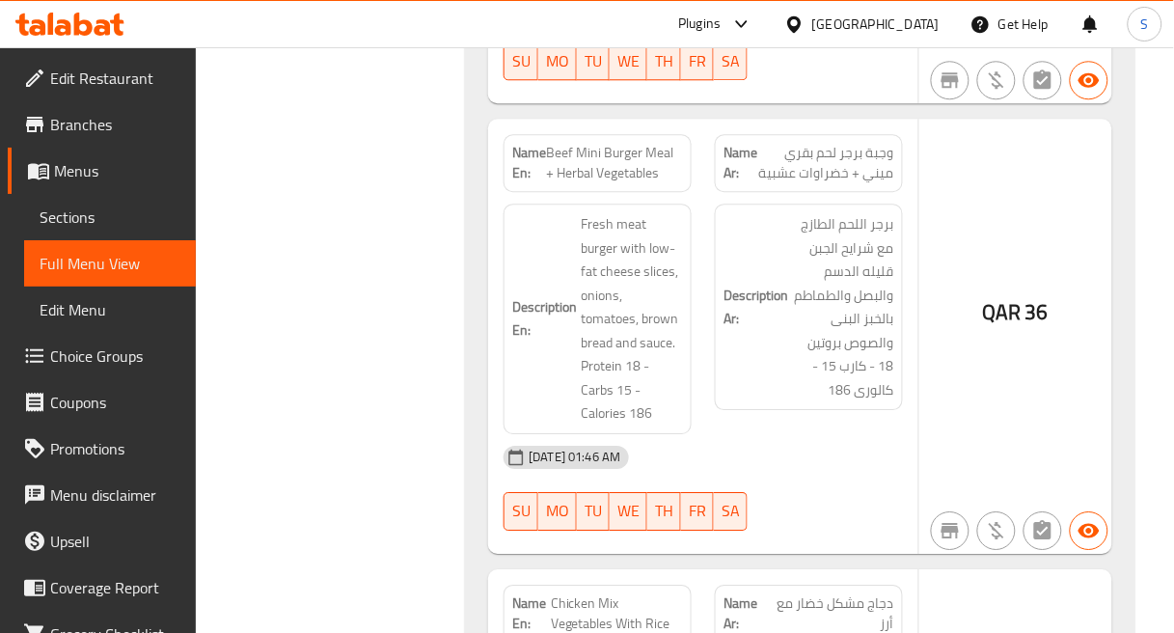
scroll to position [50908, 0]
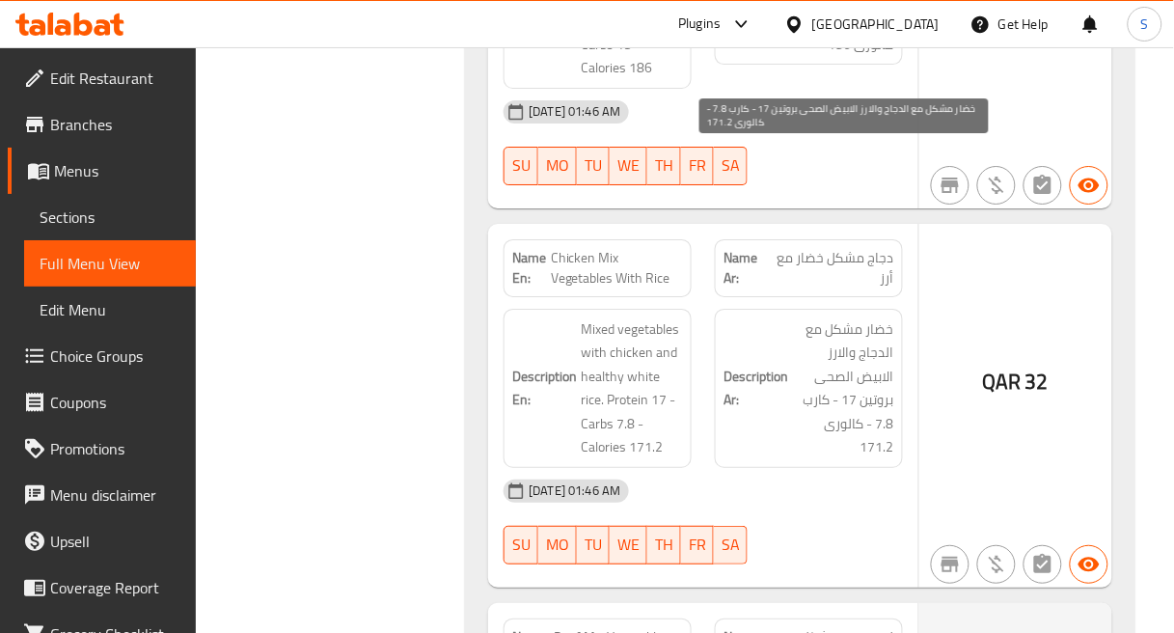
scroll to position [51230, 0]
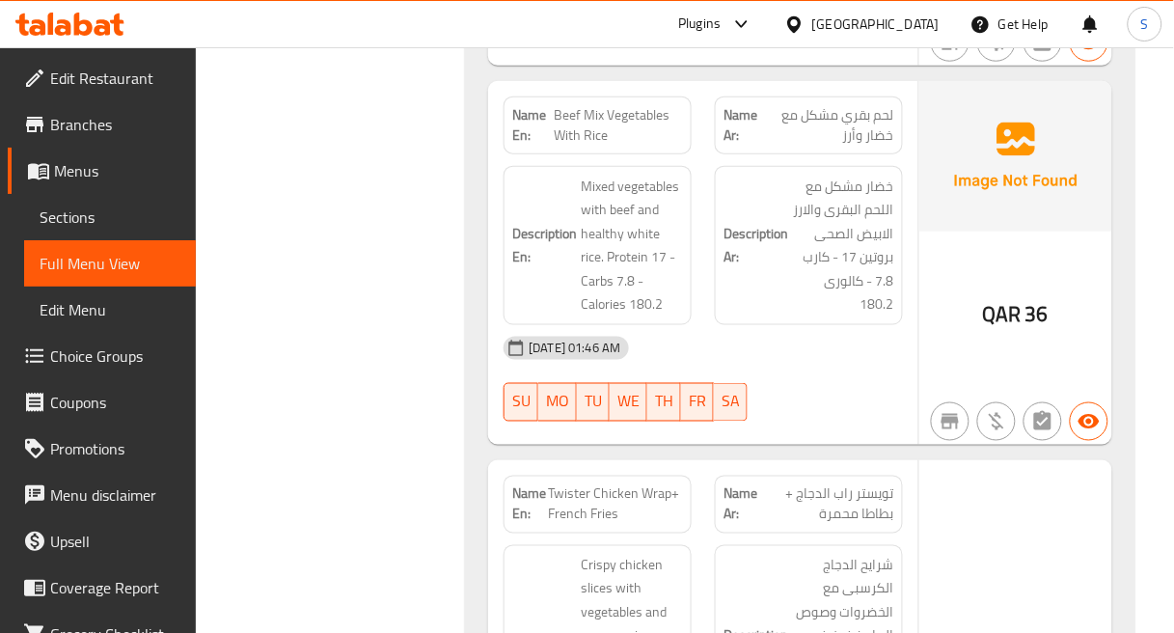
scroll to position [51766, 0]
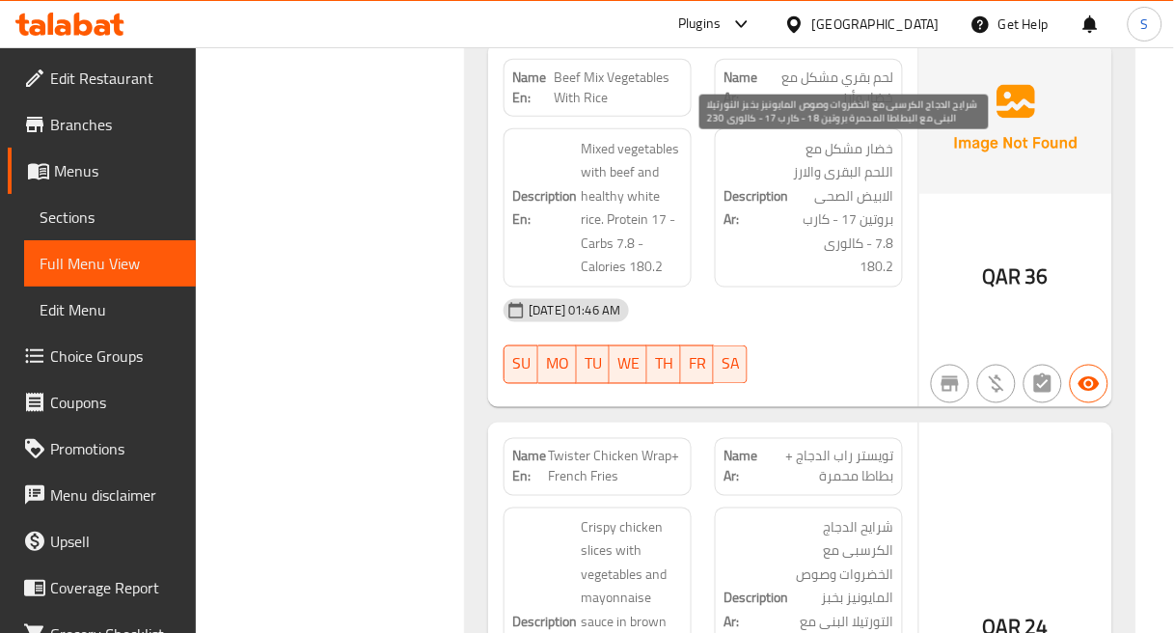
click at [832, 516] on span "شرايح الدجاج الكرسبى مع الخضروات وصوص المايونيز بخبز التورتيلا البنى مع البطاطا…" at bounding box center [843, 610] width 102 height 189
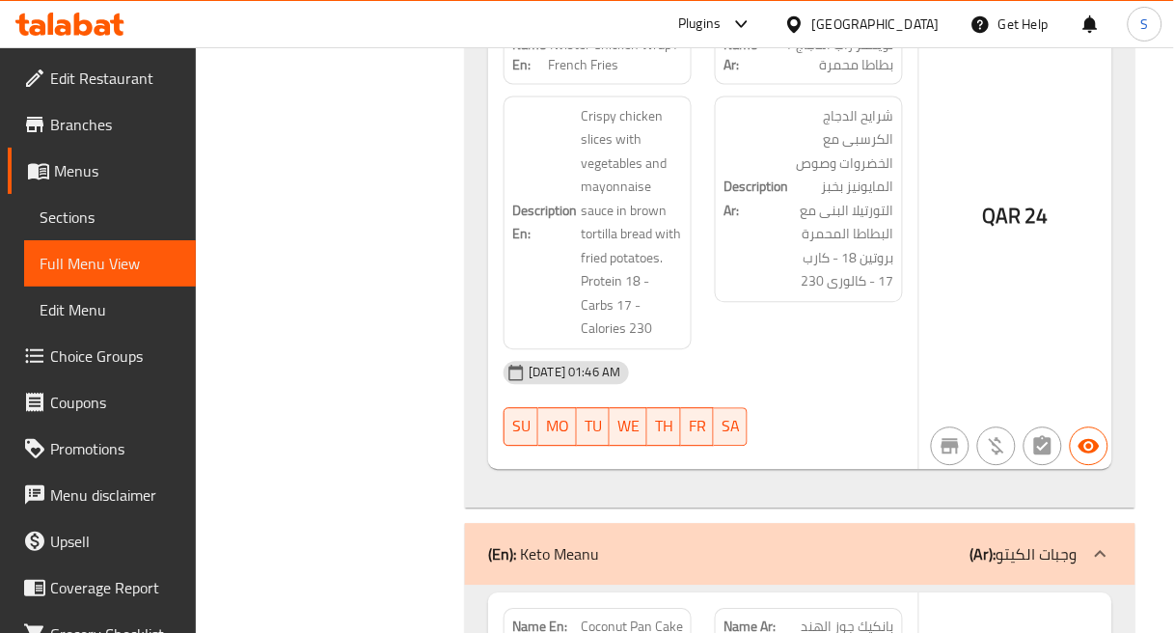
scroll to position [52194, 0]
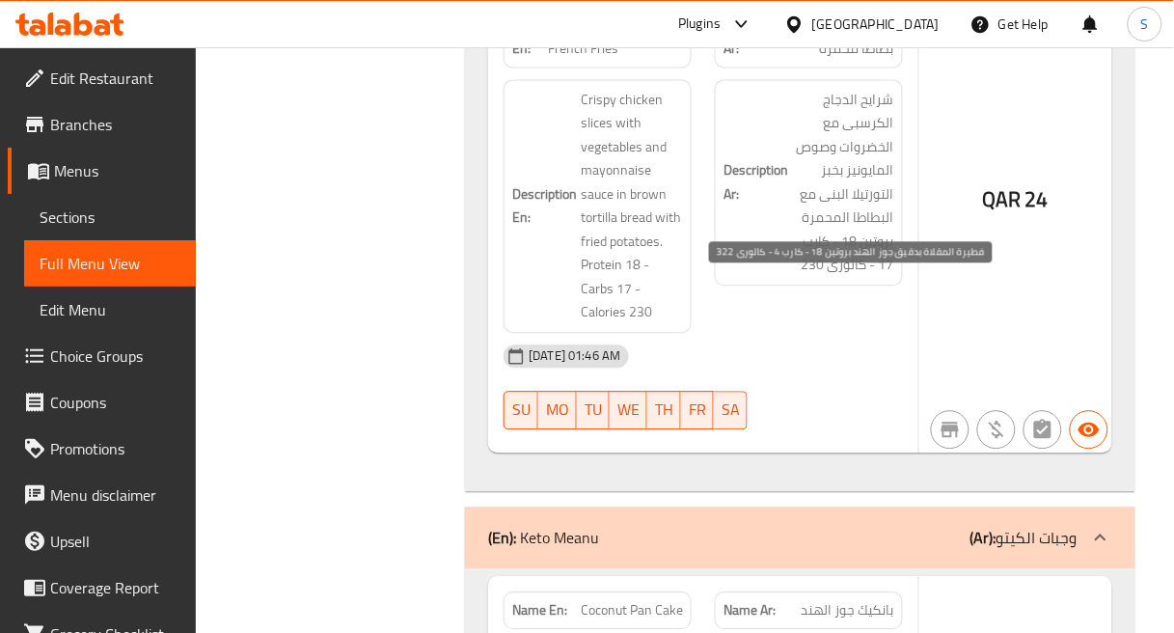
click at [664, 600] on span "Coconut Pan Cake" at bounding box center [632, 610] width 102 height 20
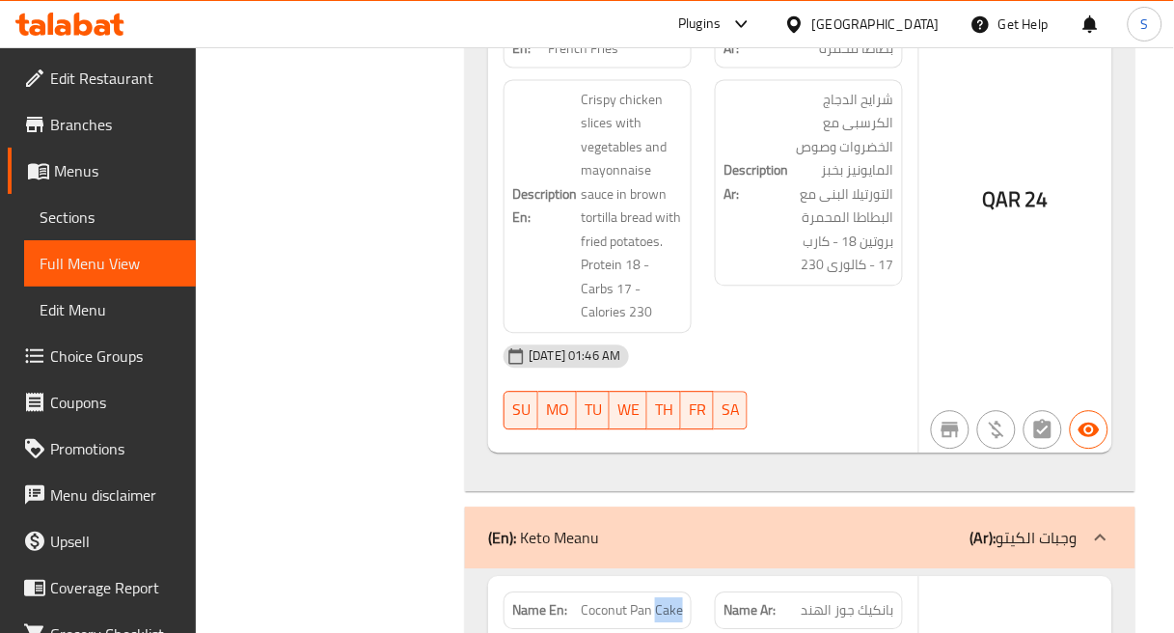
click at [664, 600] on span "Coconut Pan Cake" at bounding box center [632, 610] width 102 height 20
copy span "Coconut Pan Cake"
drag, startPoint x: 810, startPoint y: 285, endPoint x: 900, endPoint y: 291, distance: 90.0
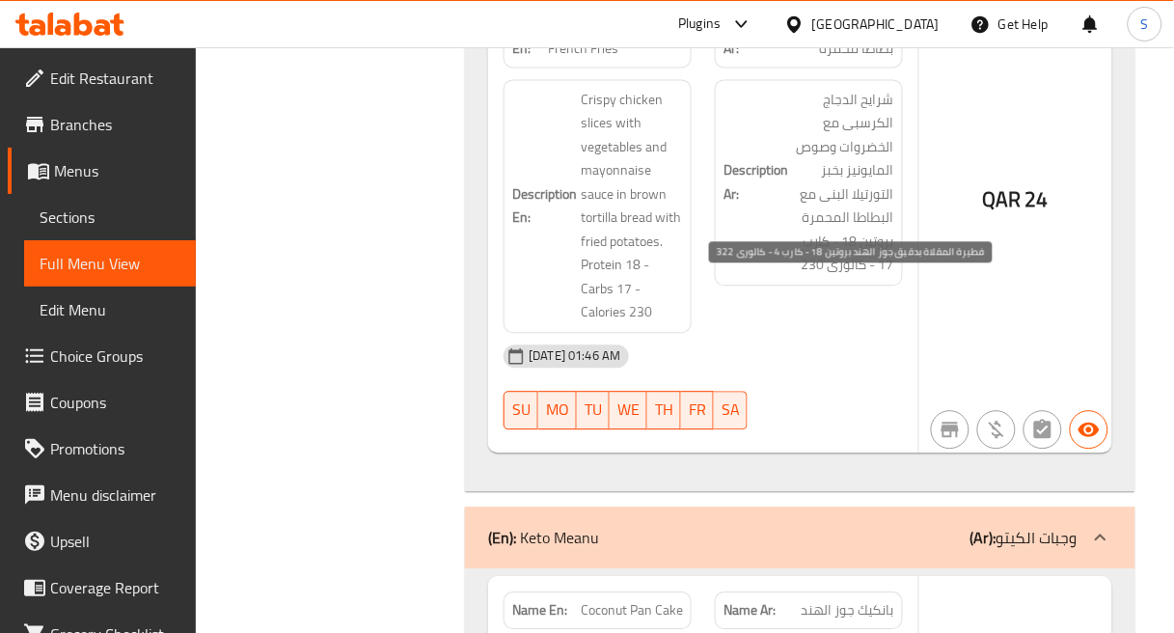
copy span "فطيرة المقلاة"
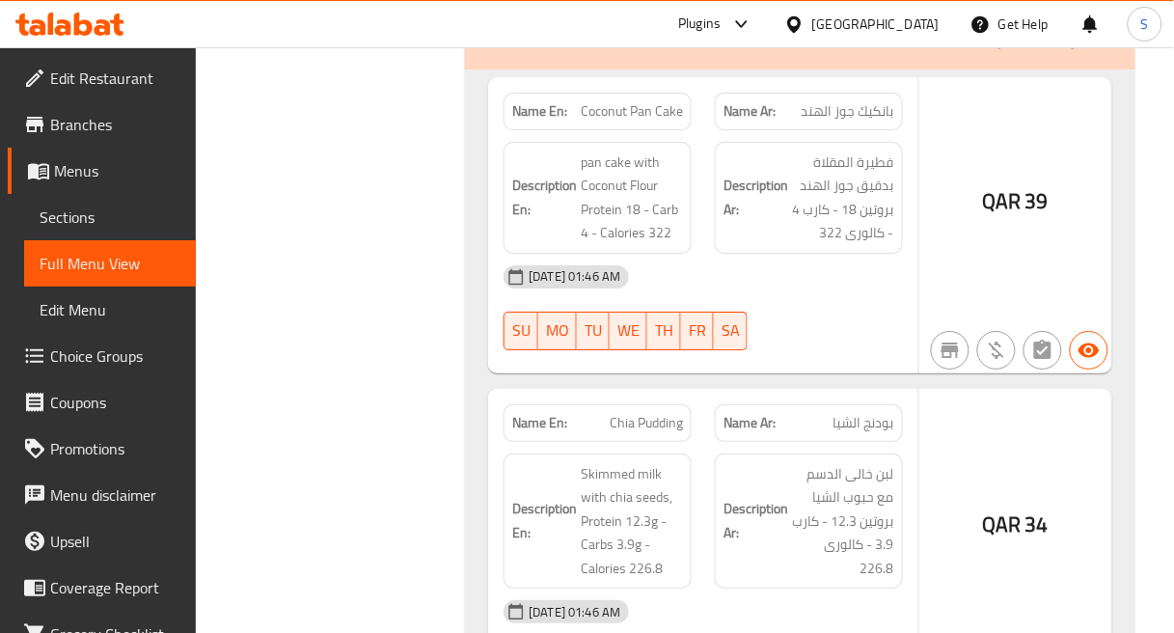
scroll to position [52731, 0]
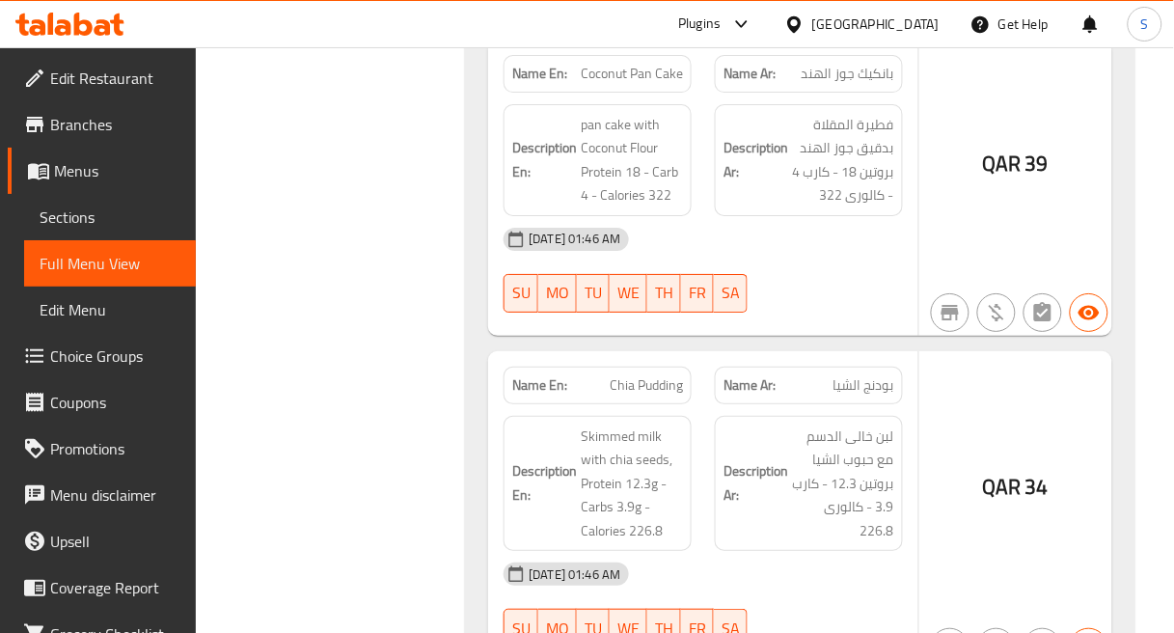
click at [822, 551] on div "[DATE] 01:46 AM SU MO TU WE TH FR SA" at bounding box center [703, 605] width 423 height 108
click at [852, 551] on div "[DATE] 01:46 AM" at bounding box center [703, 574] width 423 height 46
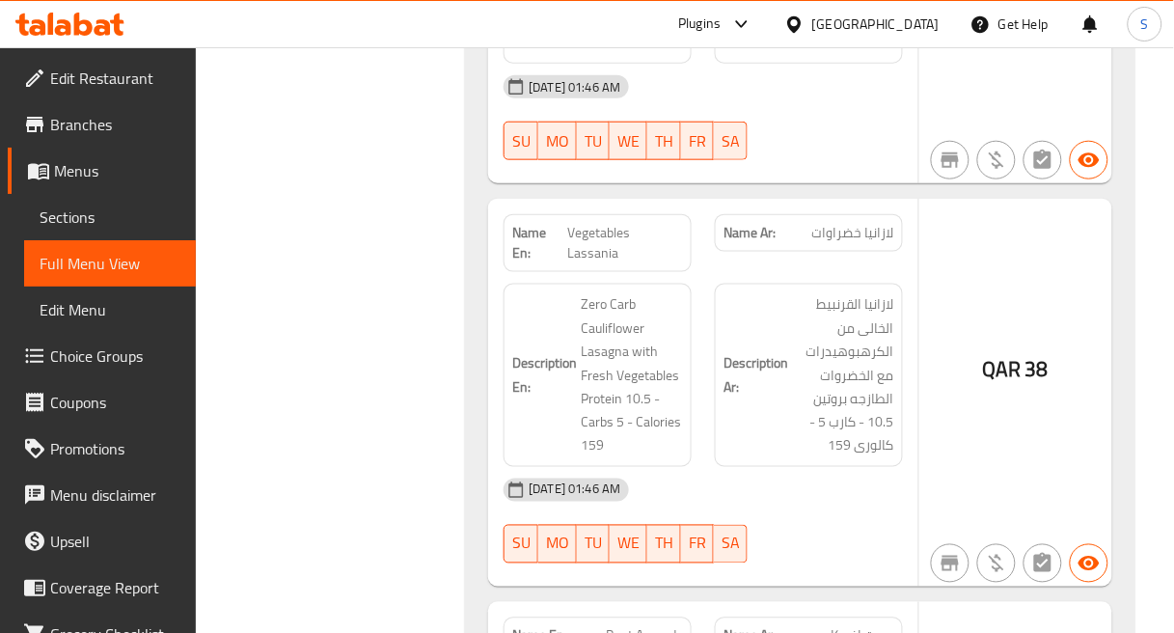
scroll to position [53266, 0]
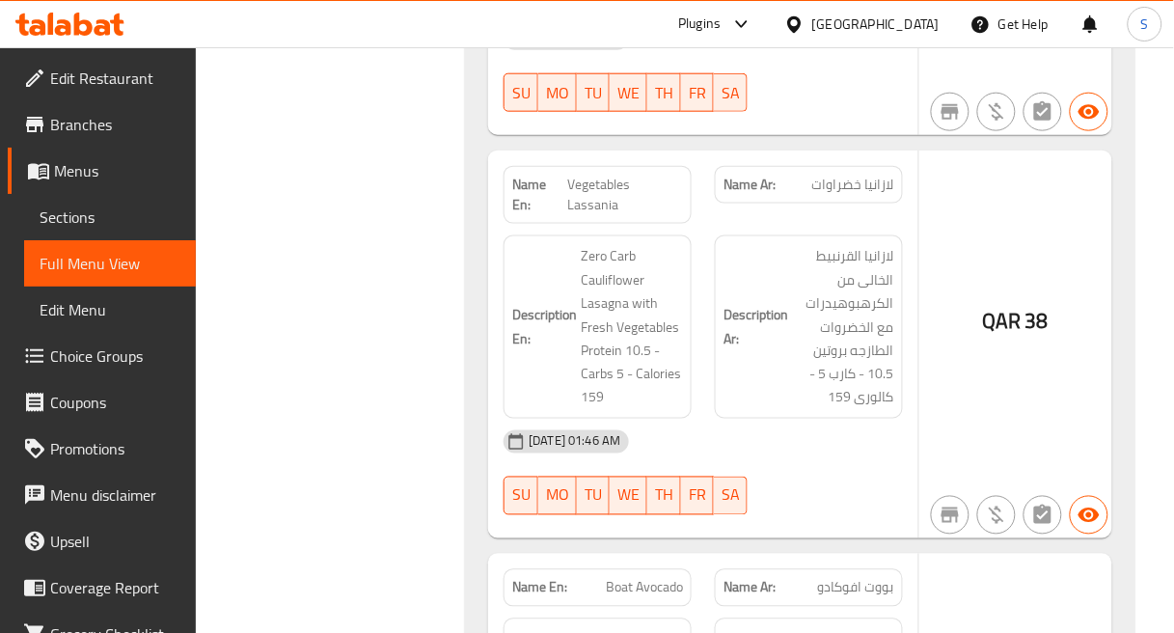
click at [641, 578] on span "Boat Avocado" at bounding box center [644, 588] width 77 height 20
copy span "Boat Avocado"
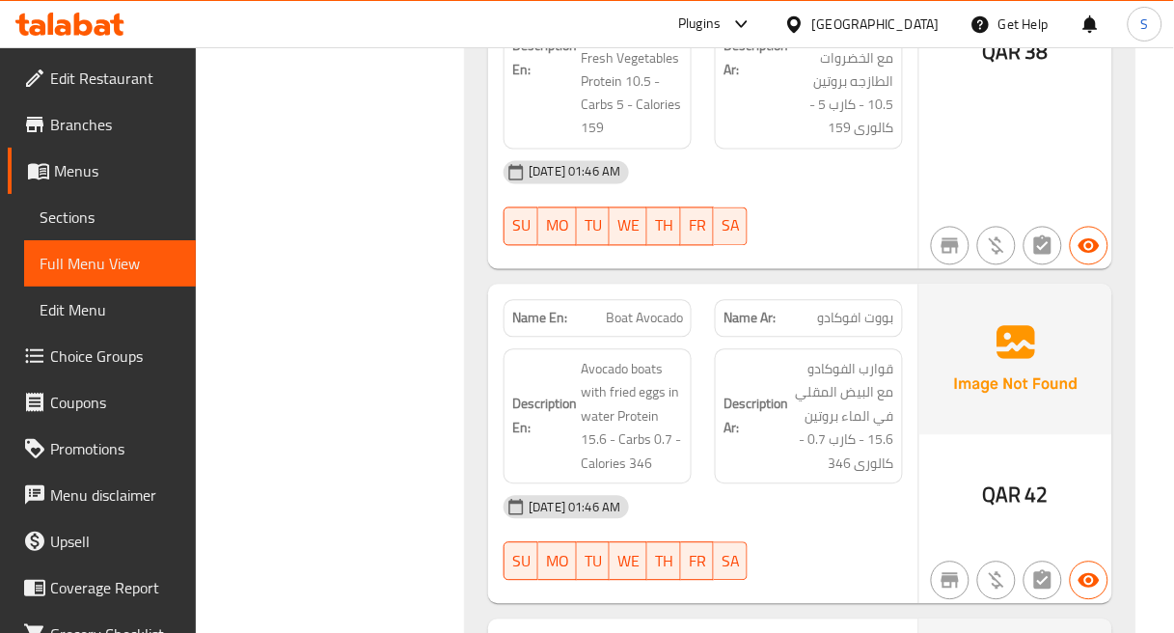
scroll to position [53589, 0]
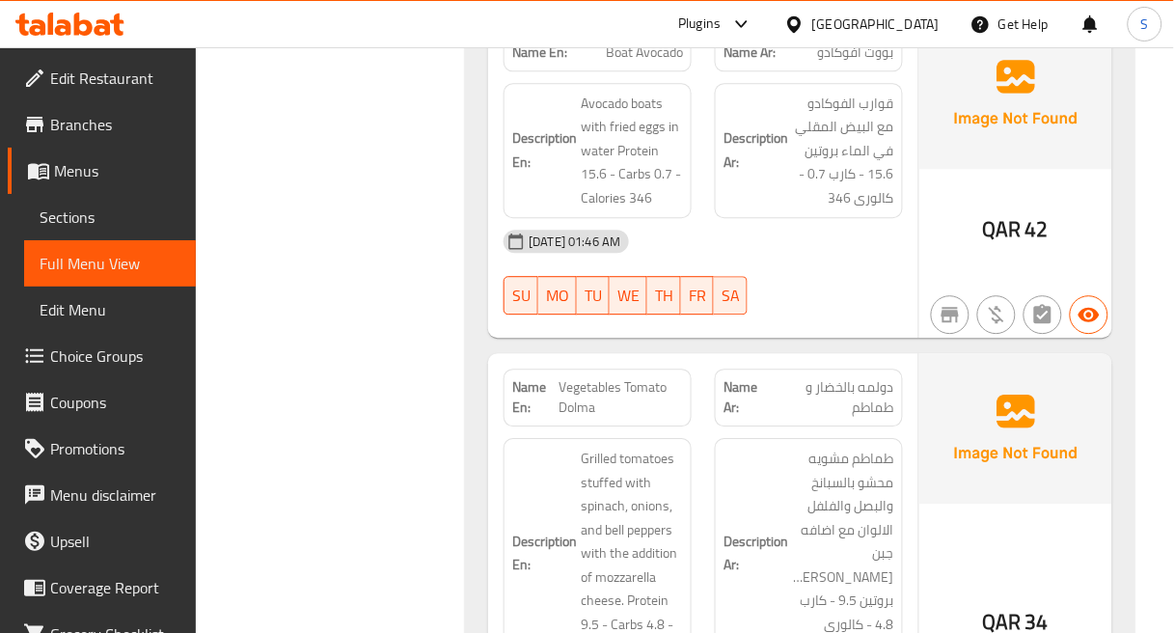
scroll to position [53803, 0]
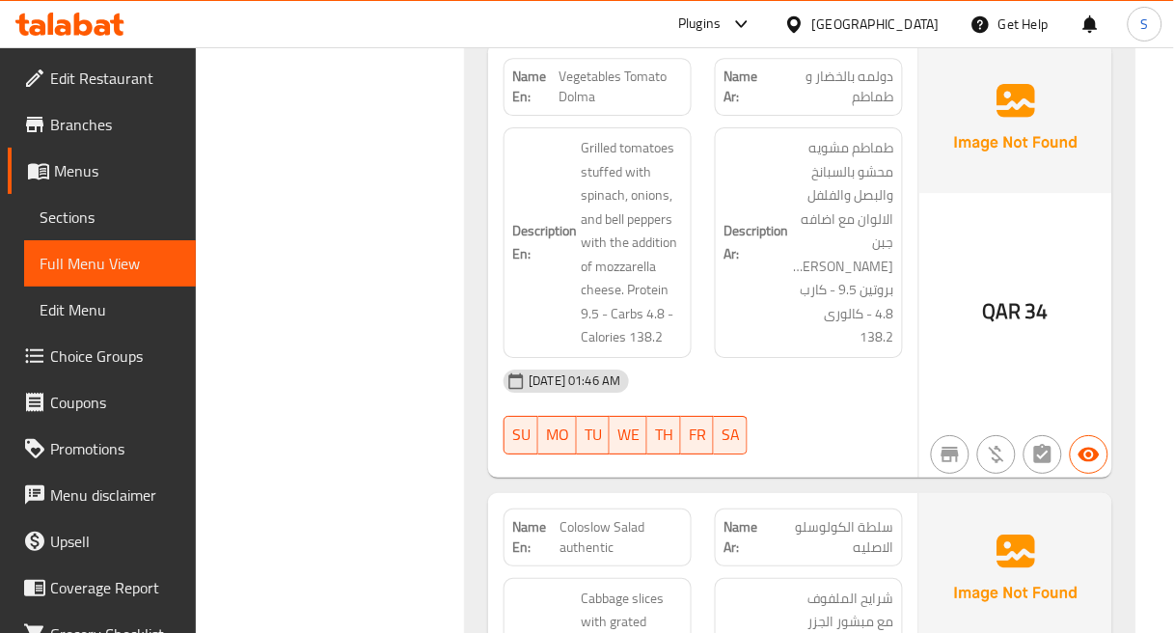
scroll to position [54124, 0]
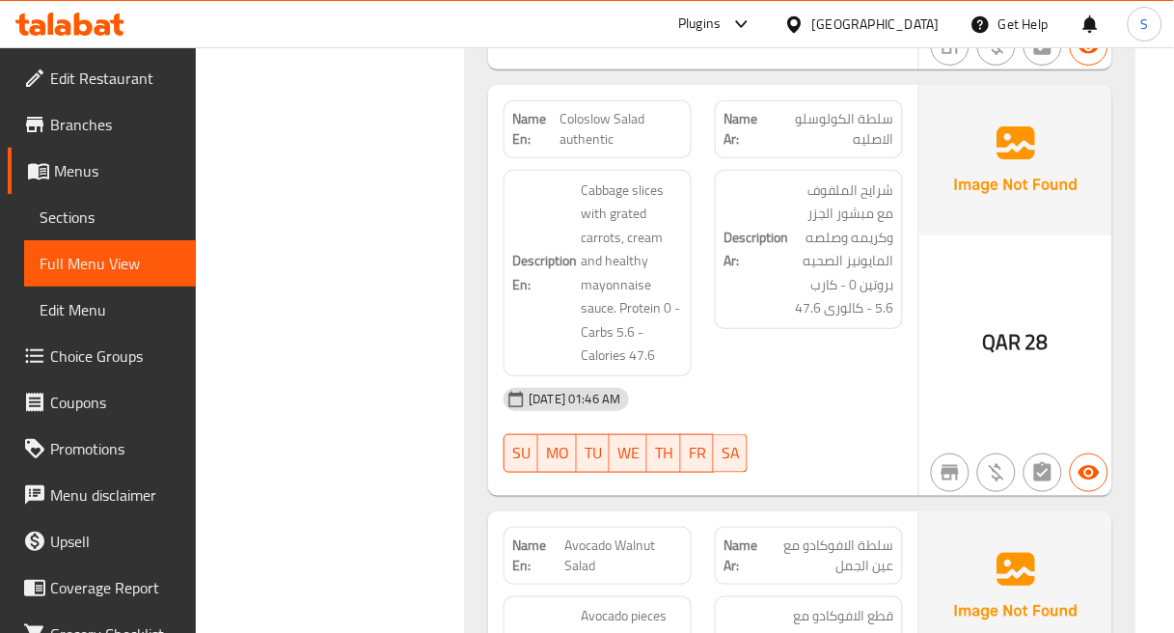
scroll to position [54554, 0]
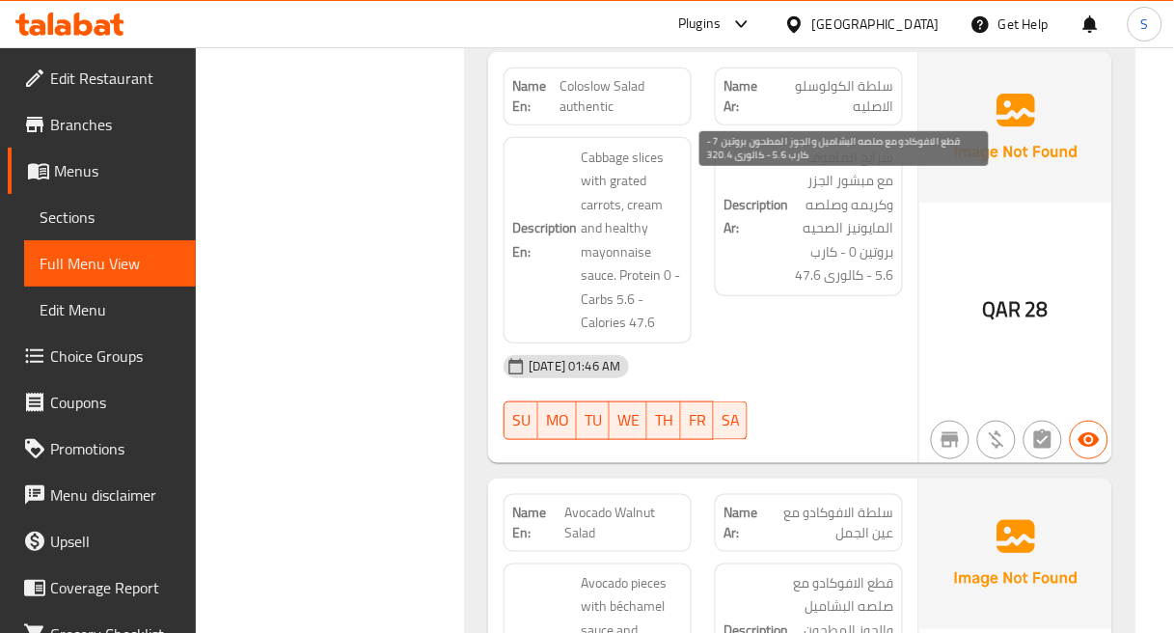
click at [828, 572] on span "قطع الافوكادو مع صلصه البشاميل والجوز المطحون بروتين 7 - كارب 5.6 - كالورى 320.4" at bounding box center [843, 643] width 102 height 142
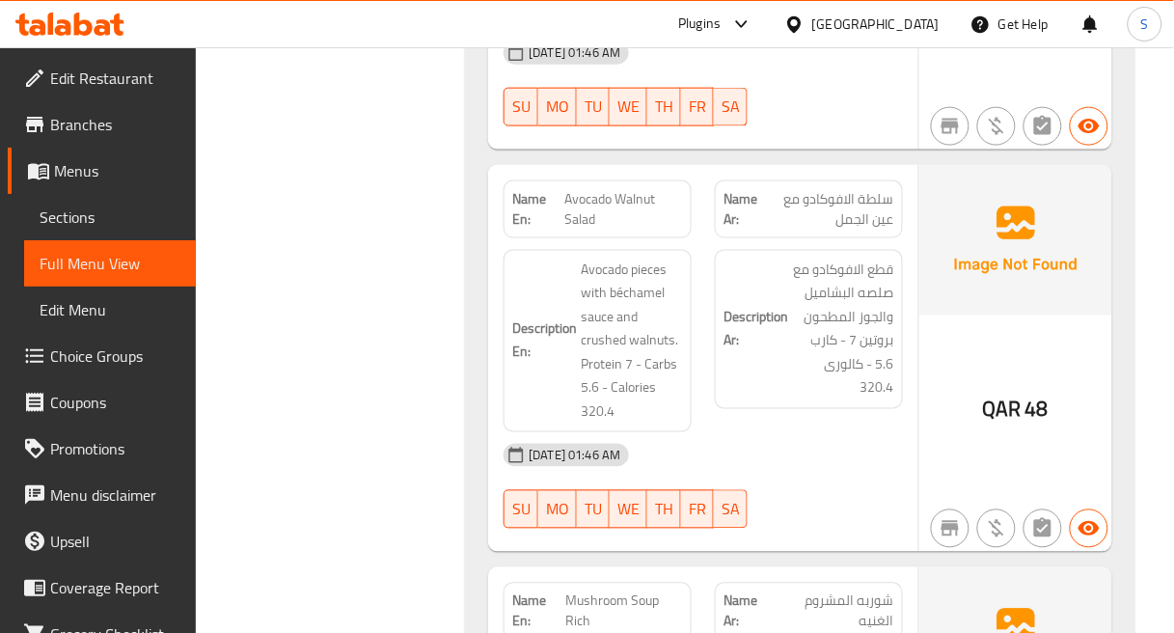
scroll to position [54875, 0]
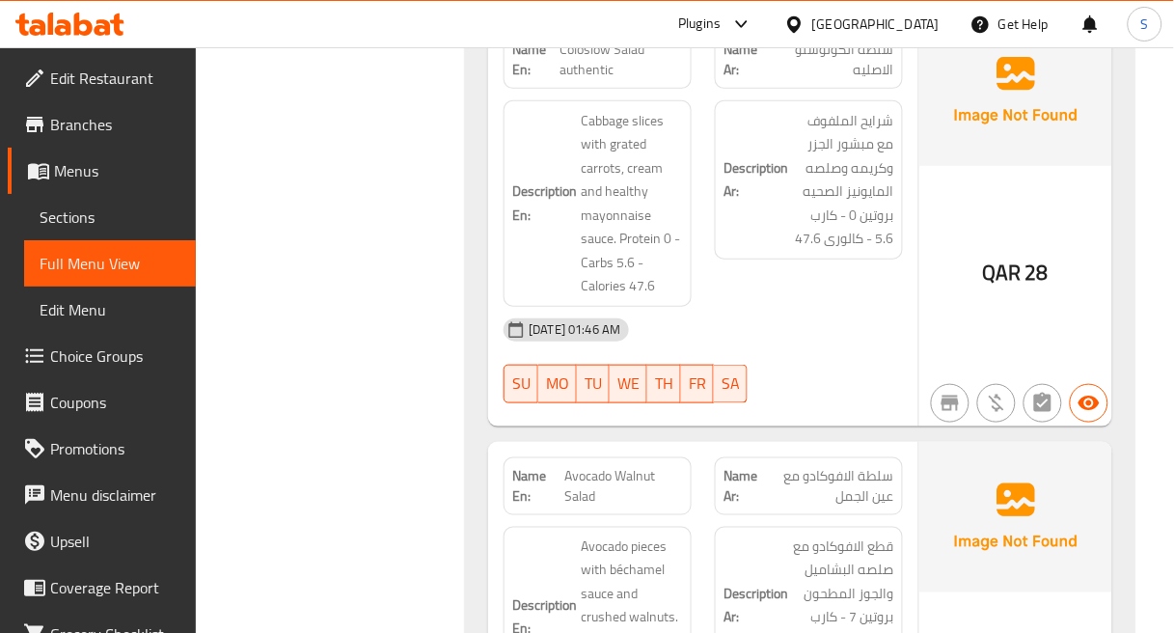
scroll to position [54554, 0]
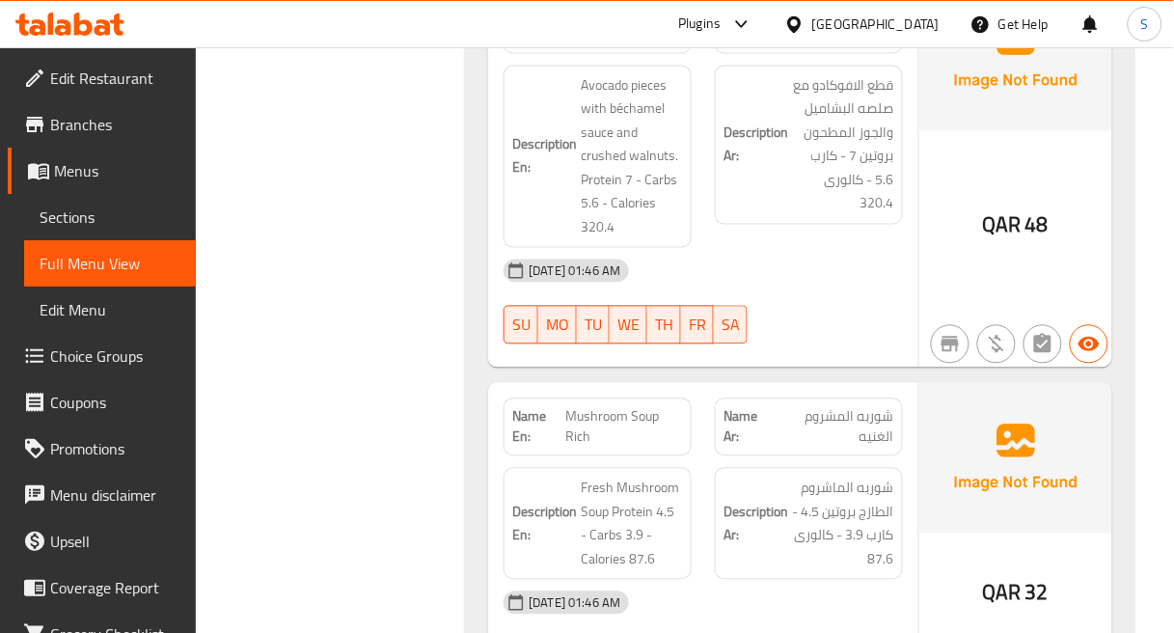
scroll to position [55089, 0]
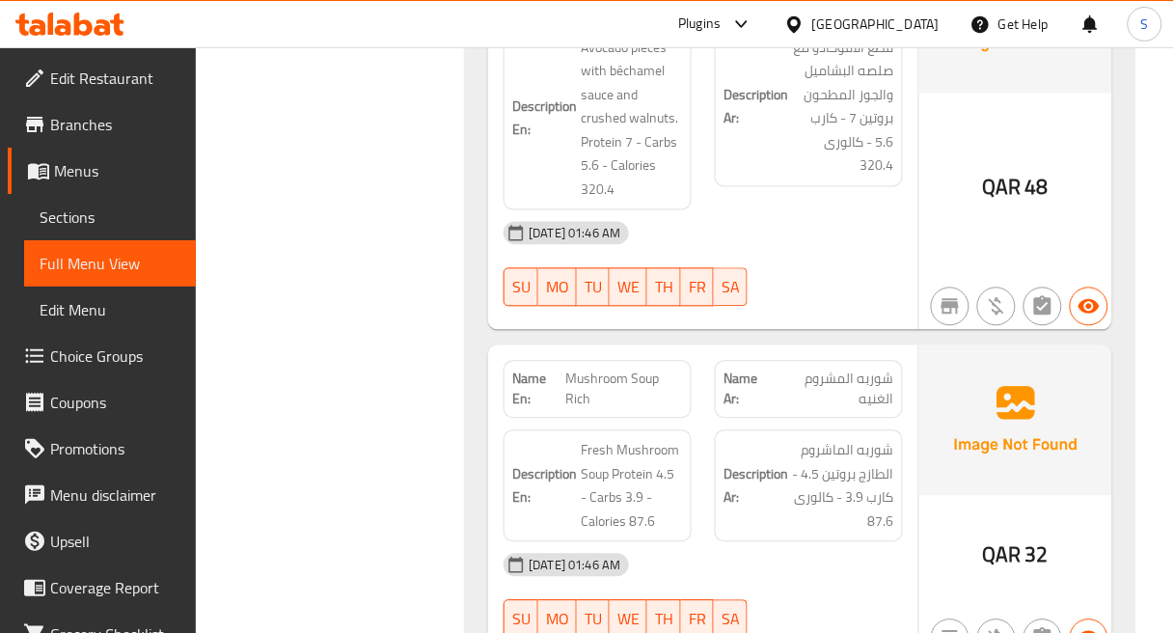
click at [807, 627] on div at bounding box center [808, 638] width 211 height 23
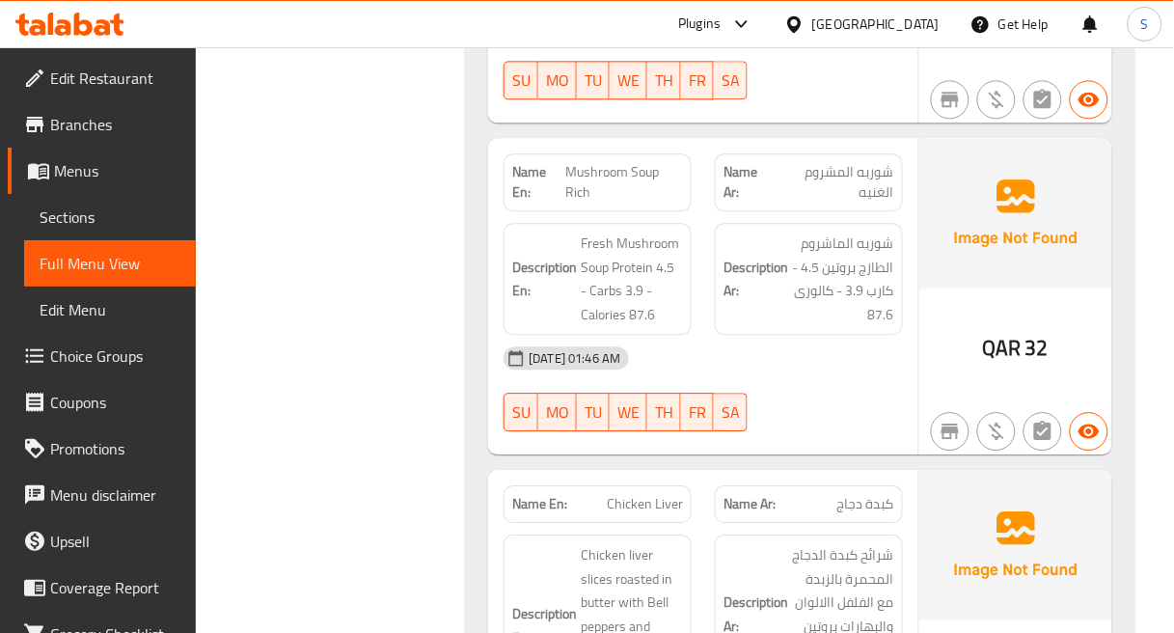
scroll to position [55303, 0]
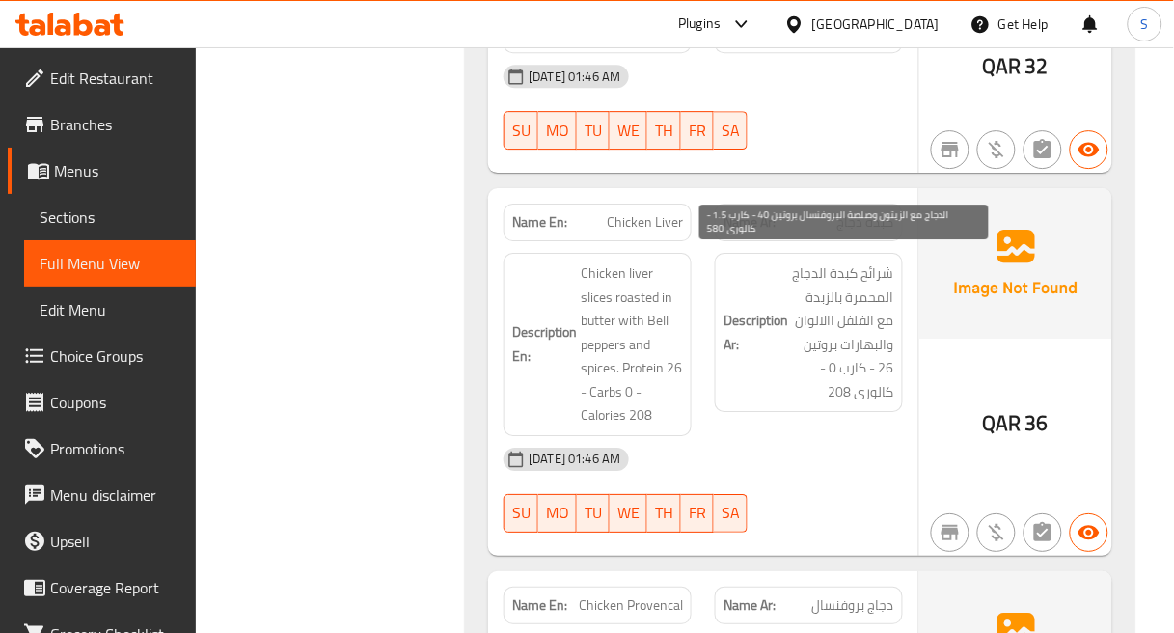
scroll to position [55626, 0]
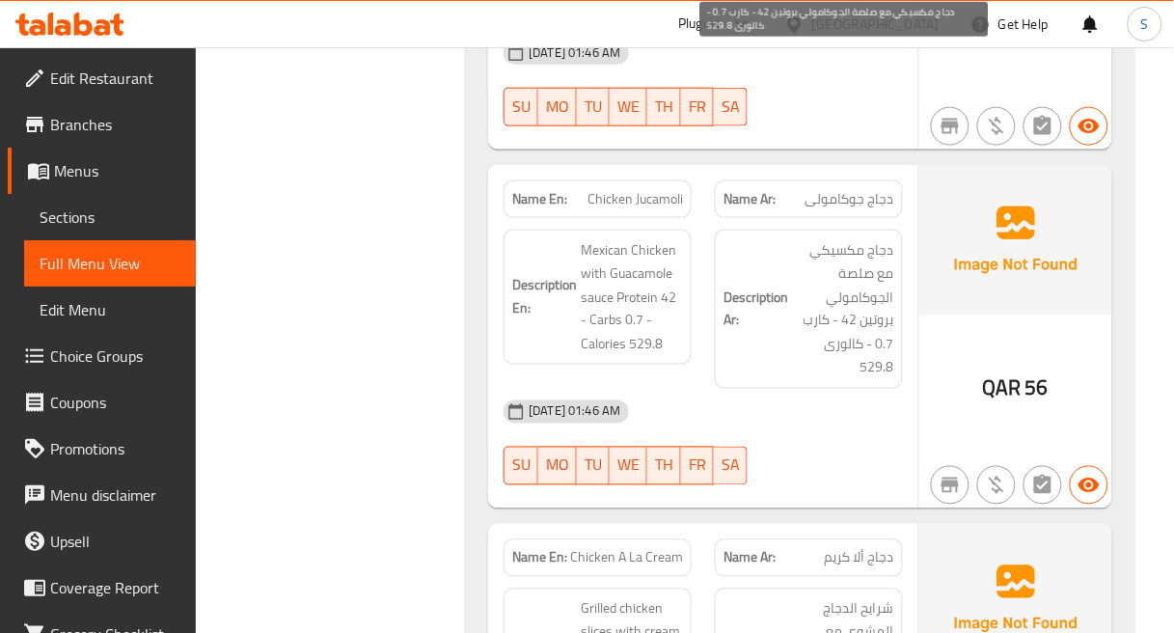
scroll to position [56375, 0]
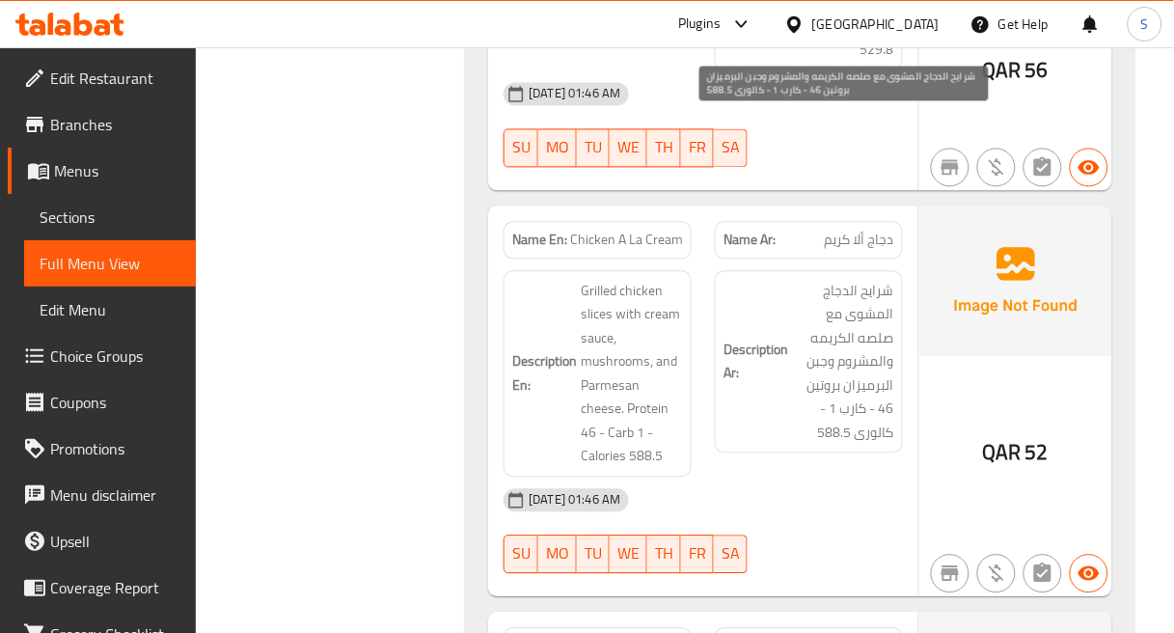
scroll to position [56698, 0]
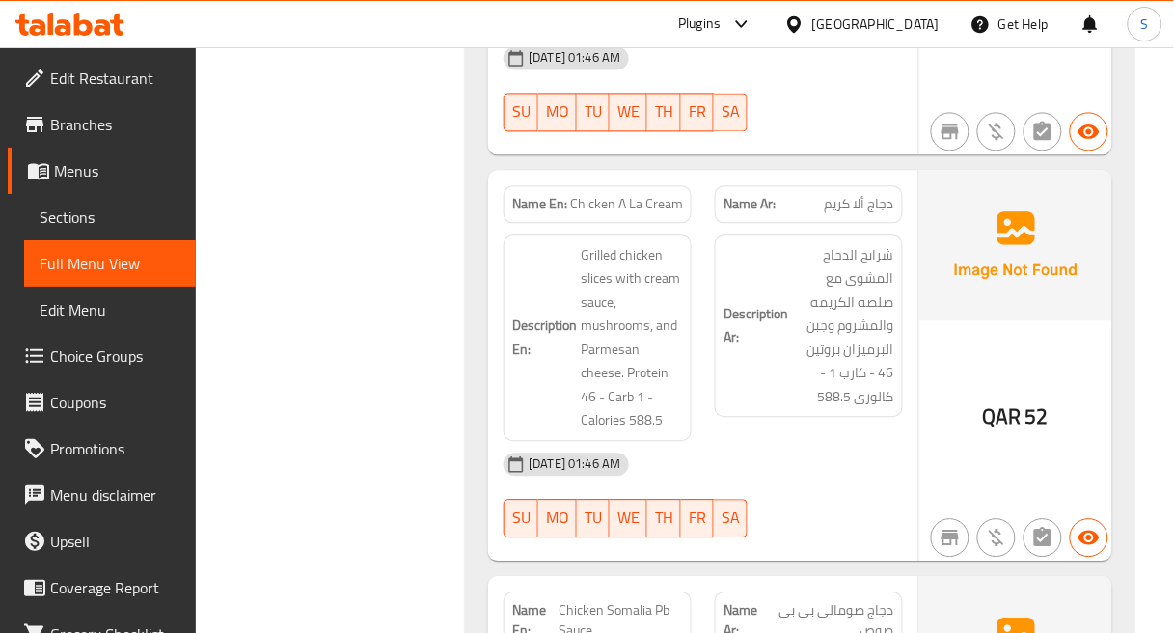
click at [817, 591] on div "Name Ar: دجاج صومالى بي بي صوص" at bounding box center [809, 620] width 188 height 58
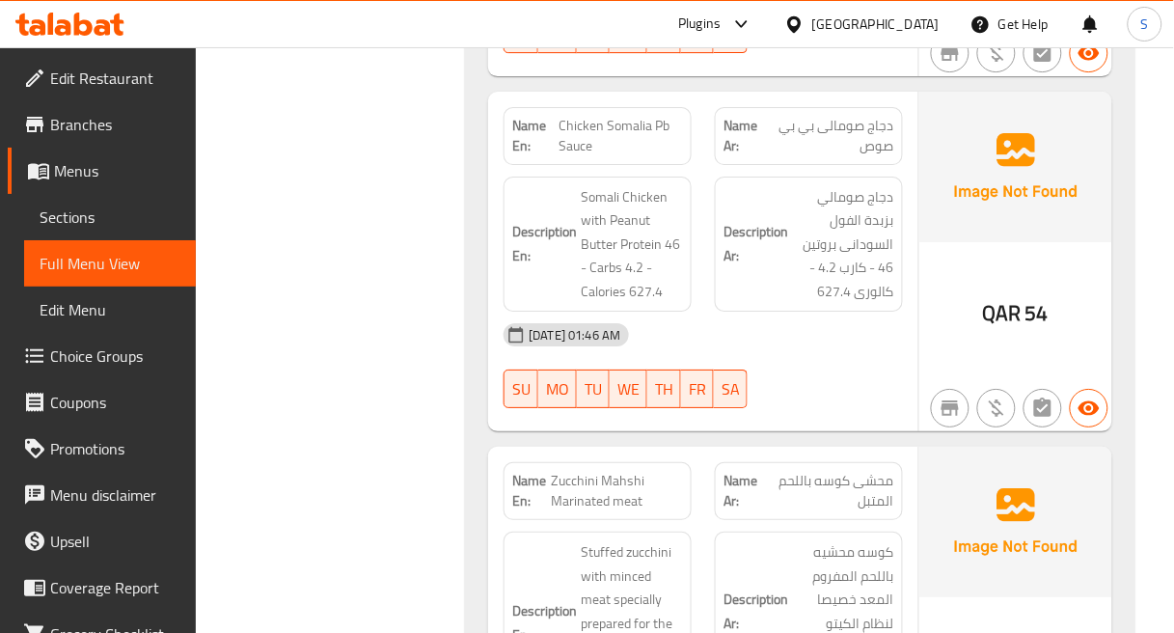
scroll to position [57233, 0]
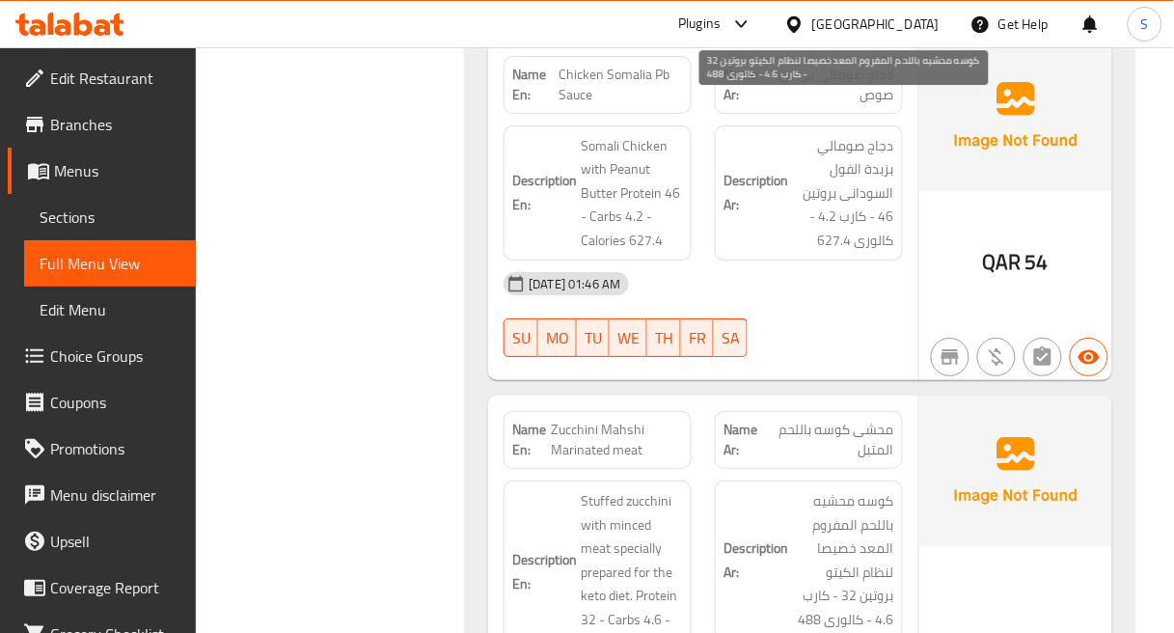
click at [805, 489] on span "كوسه محشيه باللحم المفروم المعد خصيصا لنظام الكيتو بروتين 32 - كارب 4.6 - كالور…" at bounding box center [843, 560] width 102 height 142
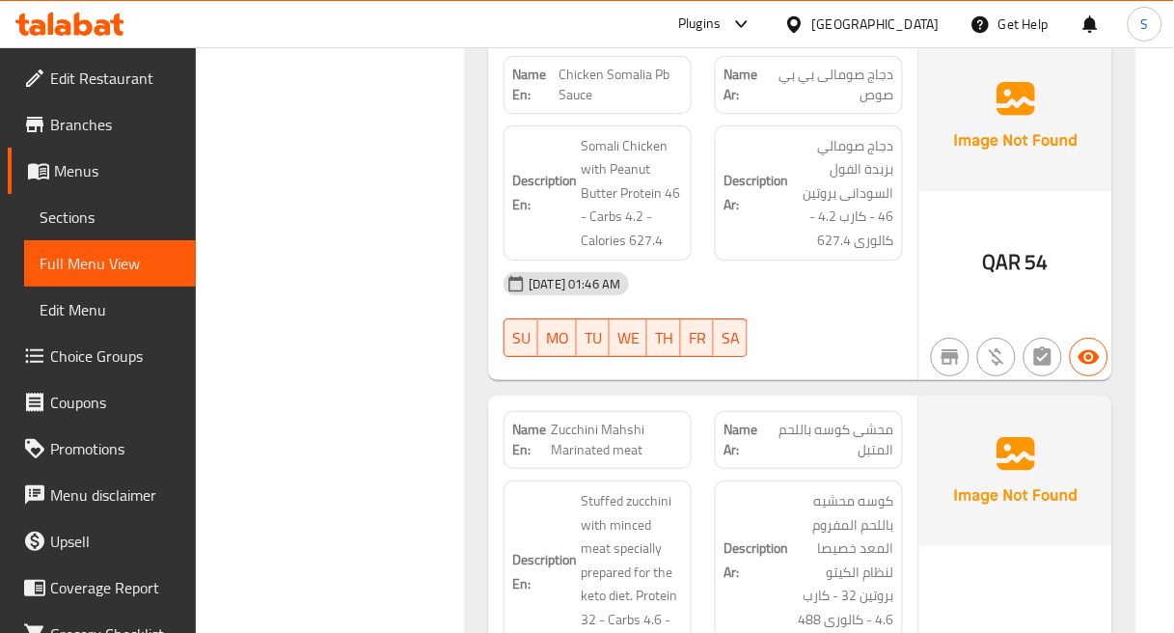
scroll to position [57126, 0]
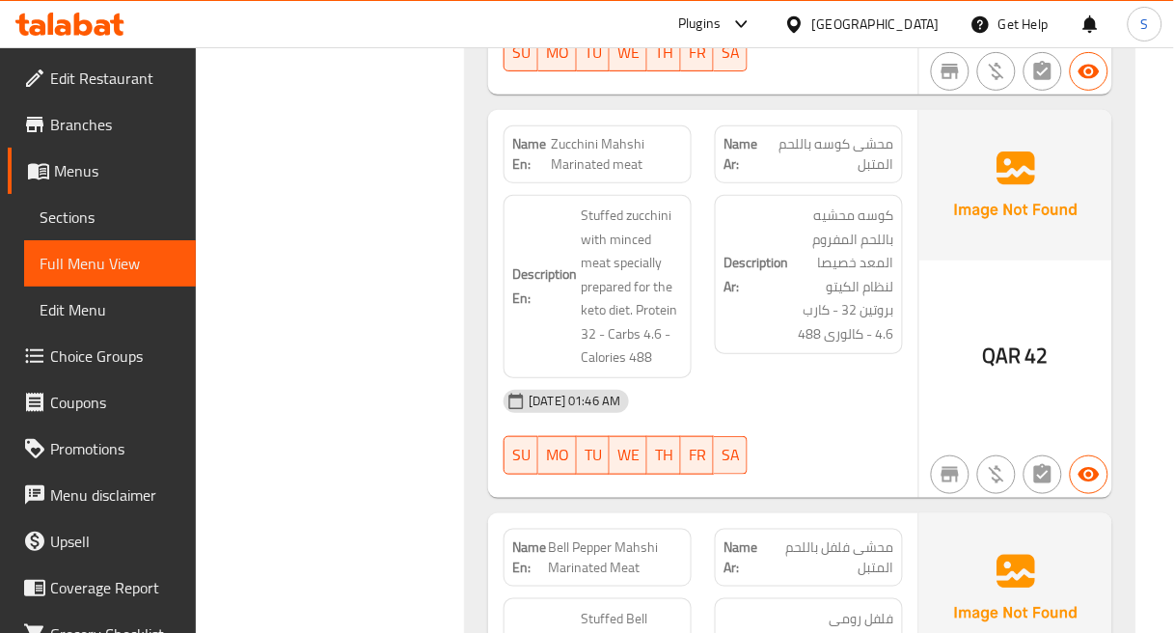
scroll to position [57555, 0]
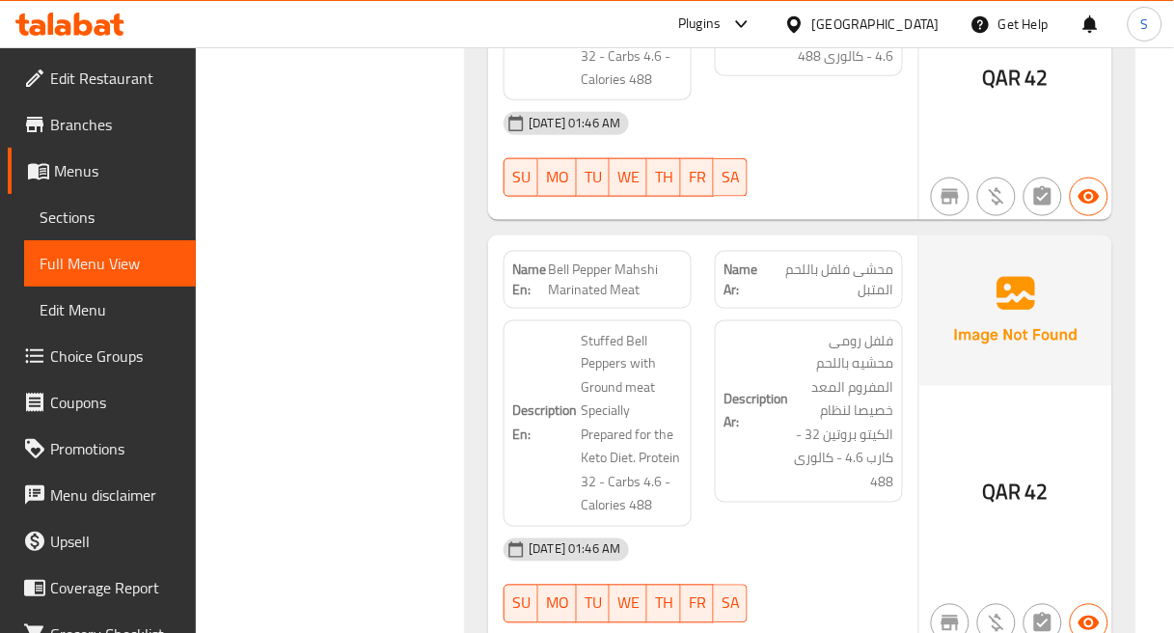
scroll to position [57877, 0]
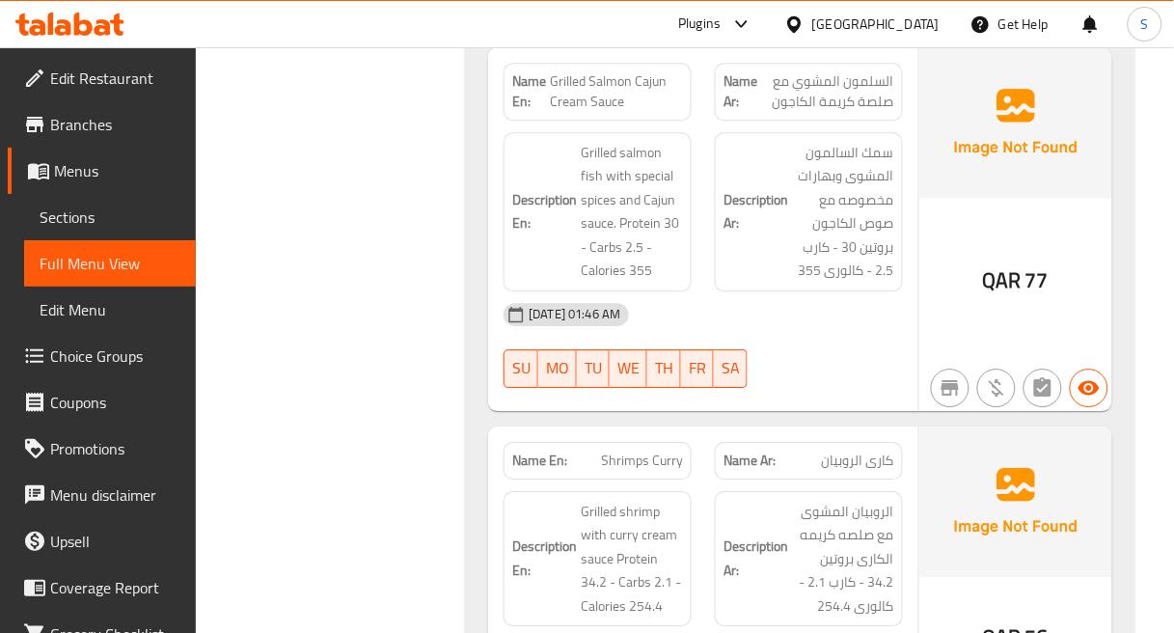
scroll to position [58413, 0]
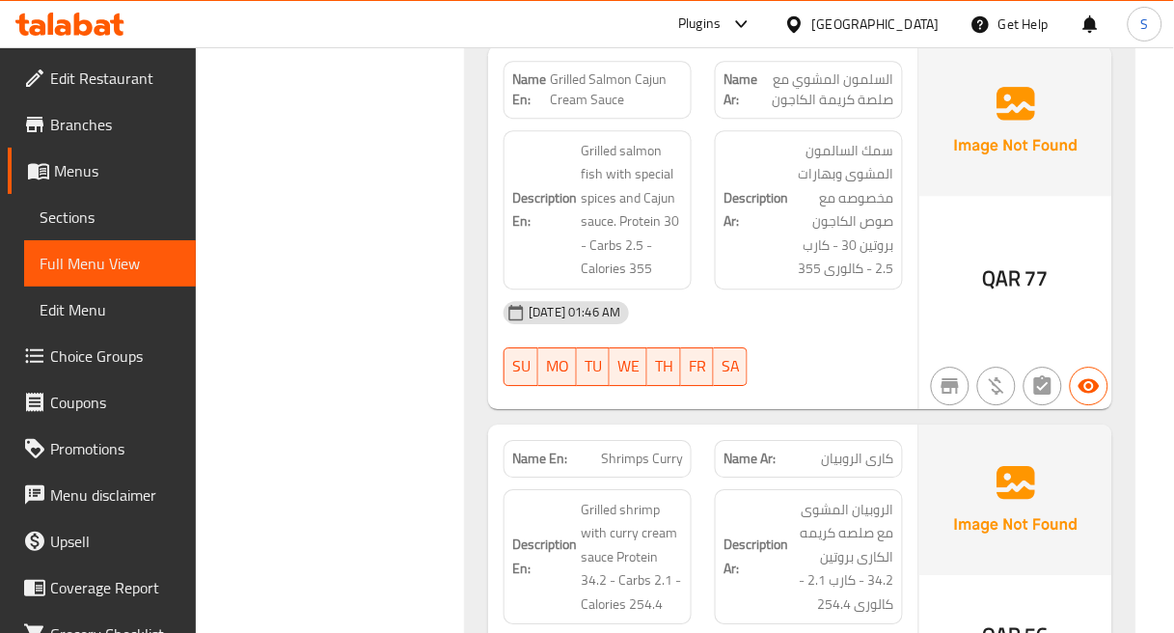
click at [760, 498] on h6 "Description Ar: الروبيان المشوى مع صلصه كريمه الكارى بروتين 34.2 - كارب 2.1 - ك…" at bounding box center [809, 557] width 171 height 119
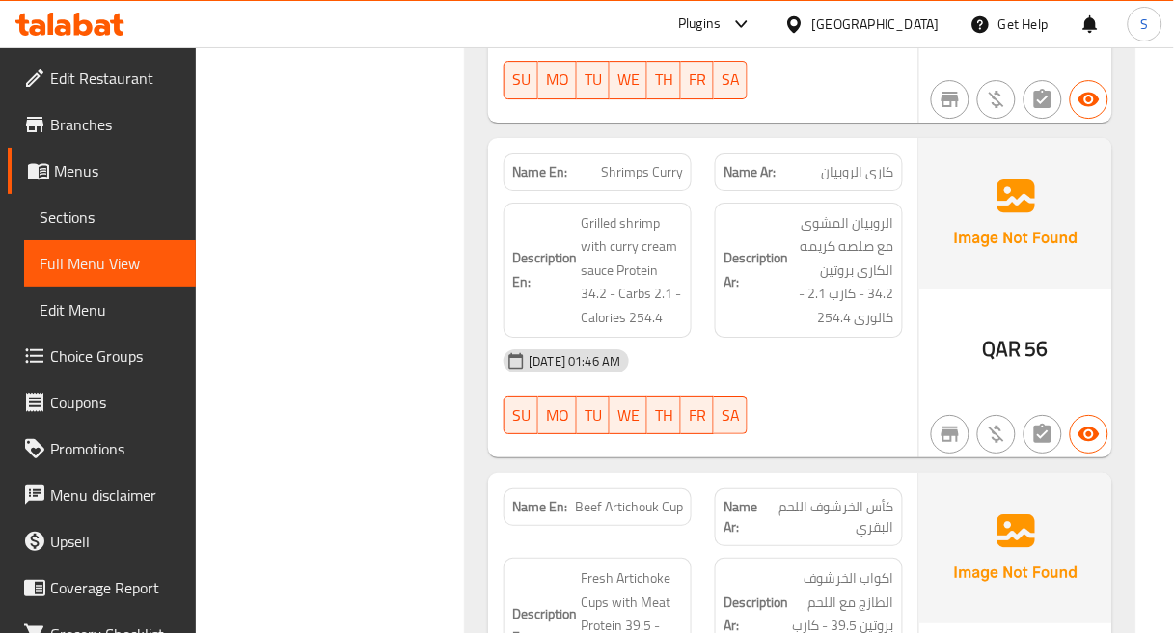
scroll to position [58734, 0]
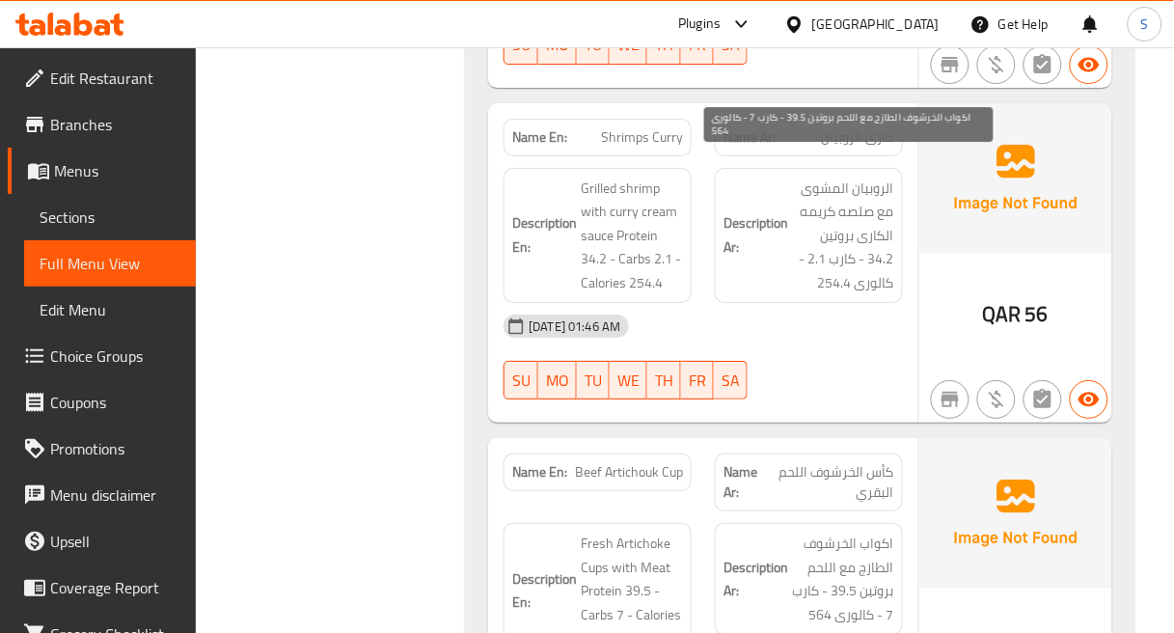
click at [850, 532] on span "اكواب الخرشوف الطازج مع اللحم بروتين 39.5 - كارب 7 - كالورى 564" at bounding box center [843, 579] width 102 height 95
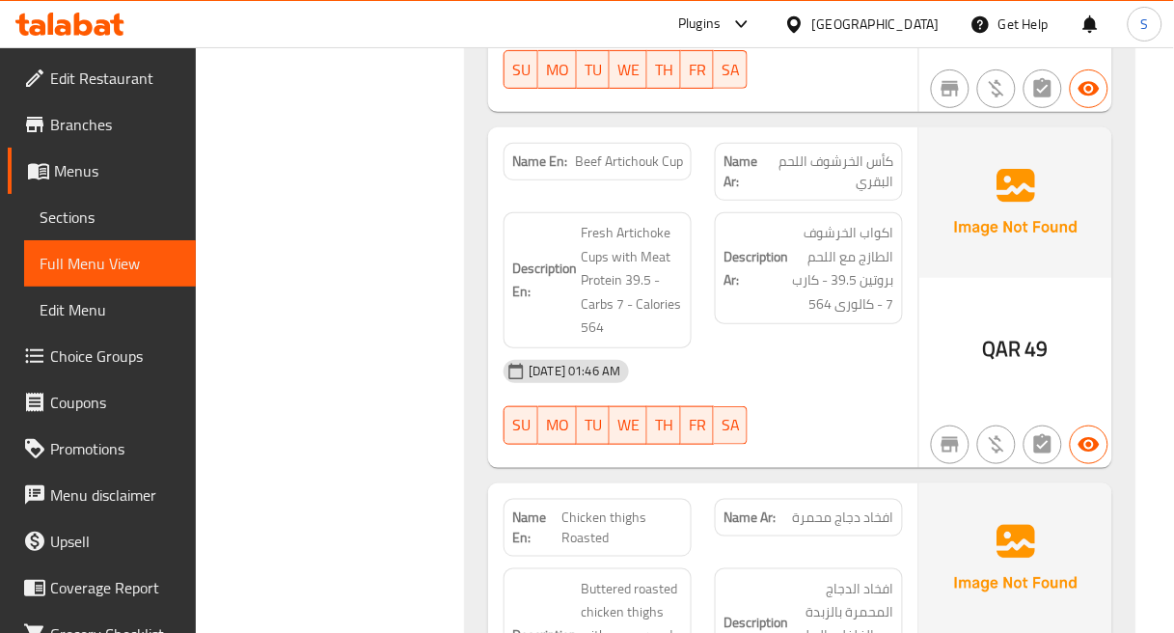
scroll to position [59056, 0]
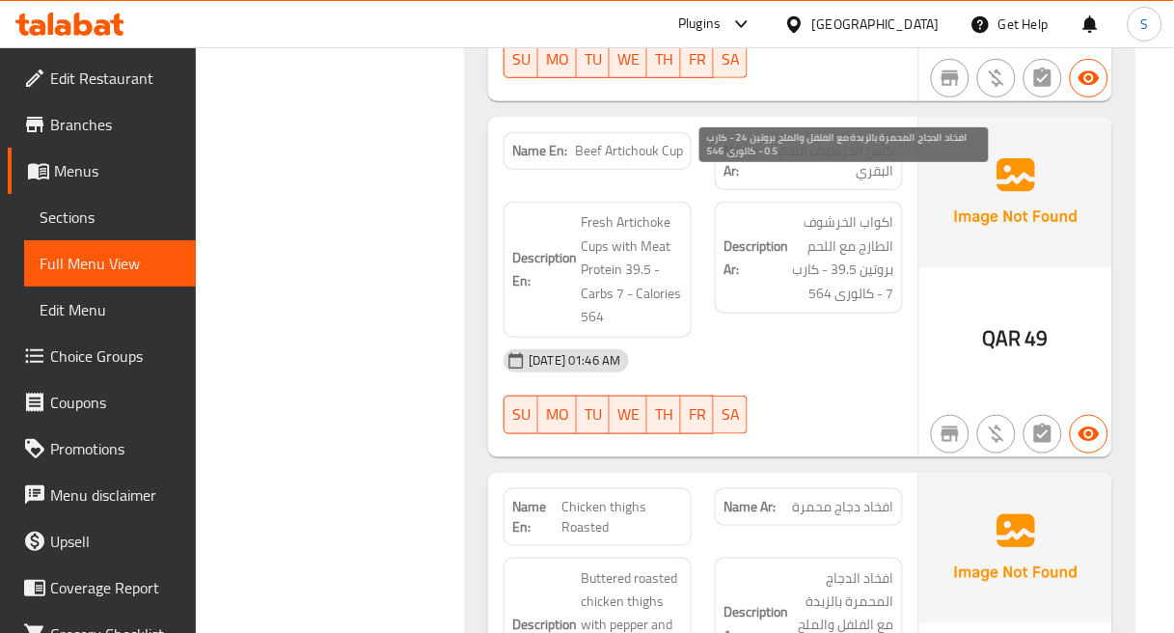
click at [847, 566] on span "افخاد الدجاج المحمرة بالزبدة مع الفلفل والملح بروتين 24 - كارب 0.5 - كالورى 546" at bounding box center [843, 625] width 102 height 119
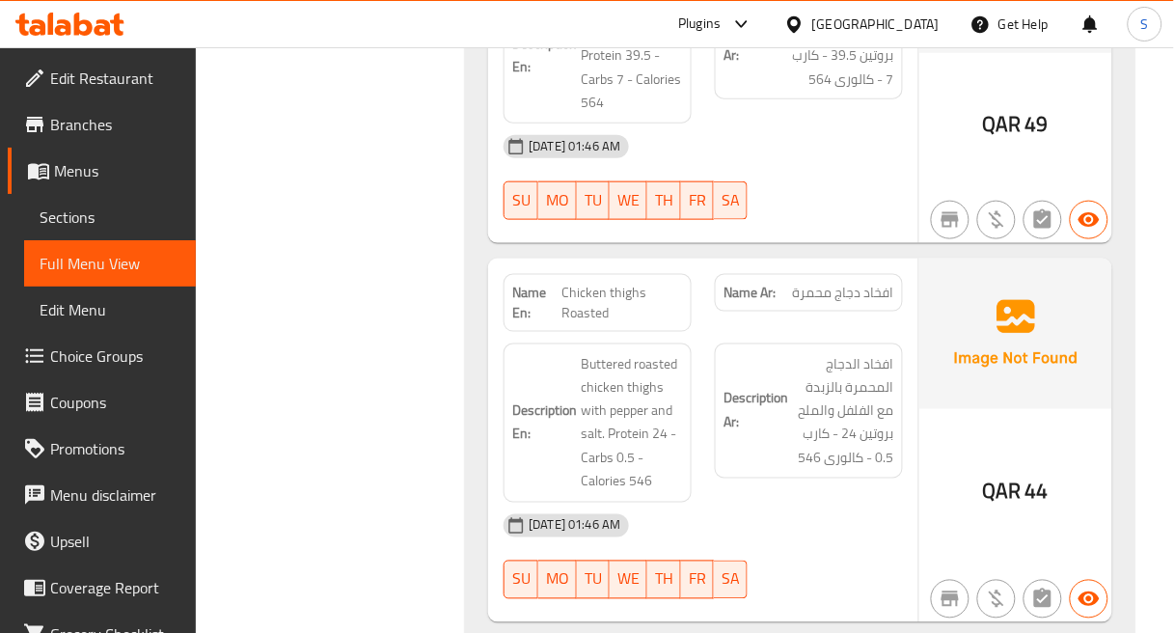
scroll to position [59378, 0]
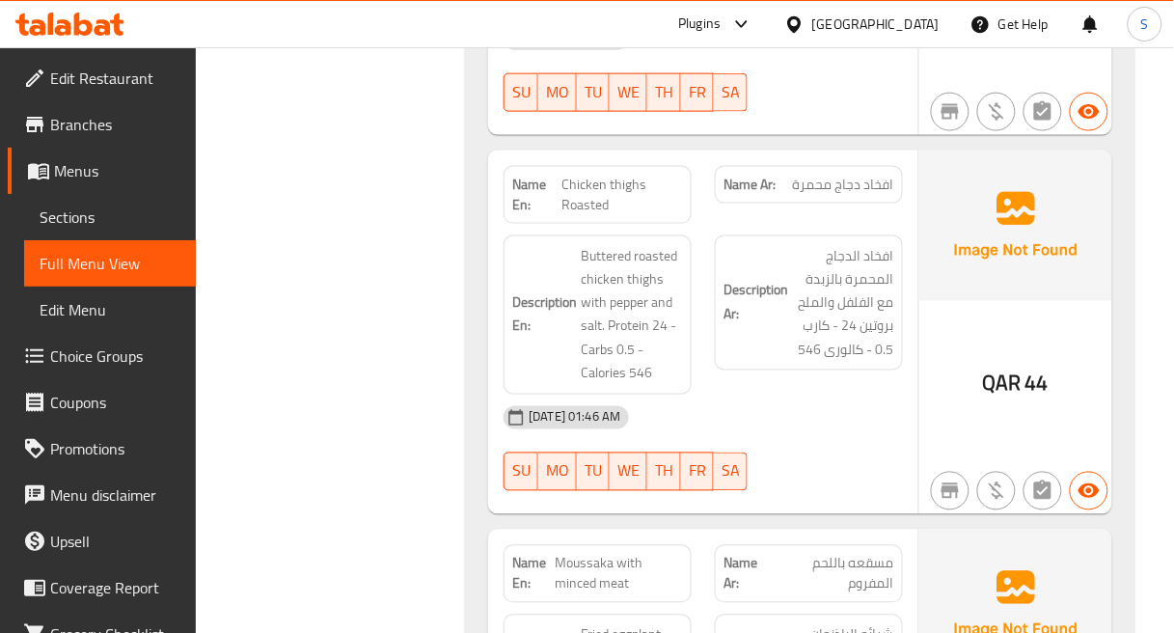
click at [811, 545] on div "Name Ar: مسقعه باللحم المفروم" at bounding box center [809, 574] width 188 height 58
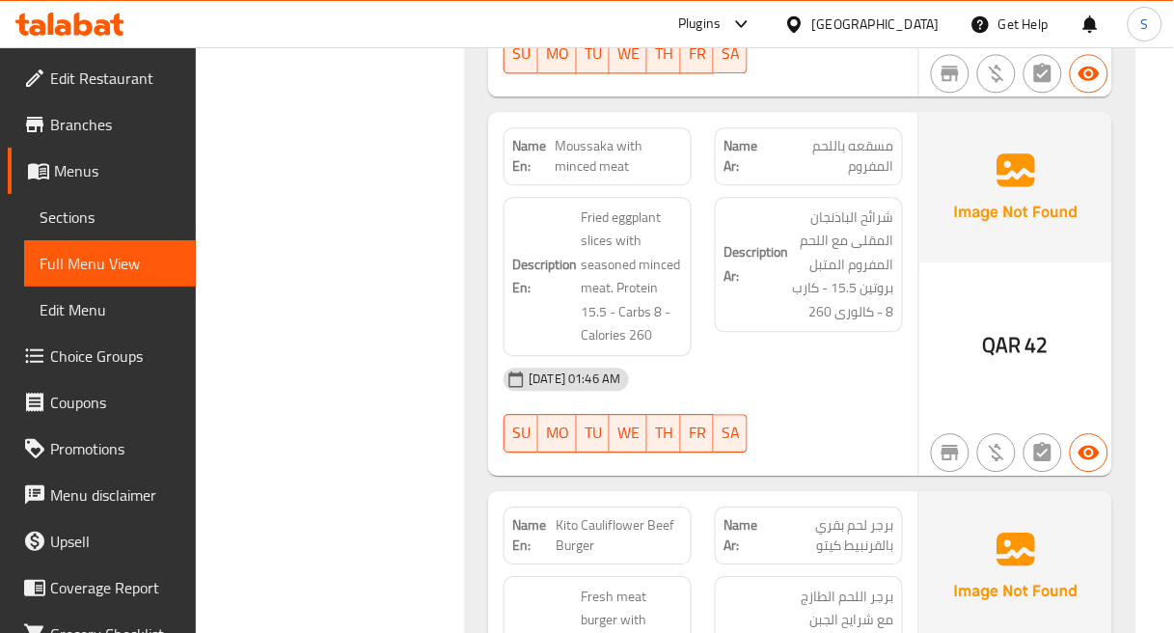
scroll to position [59806, 0]
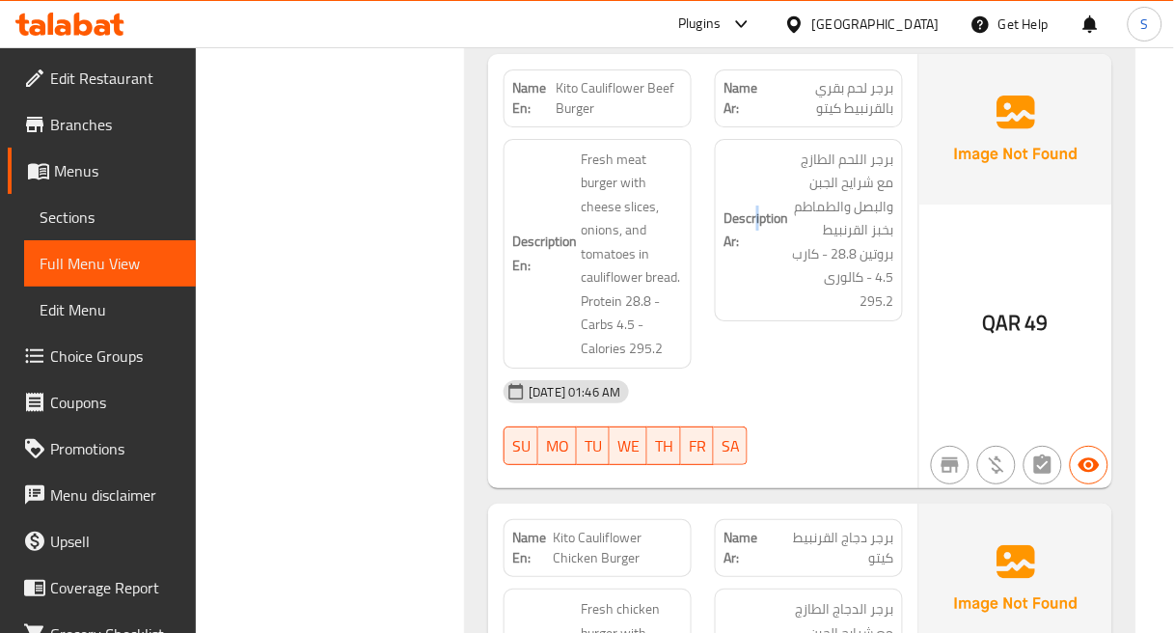
scroll to position [60235, 0]
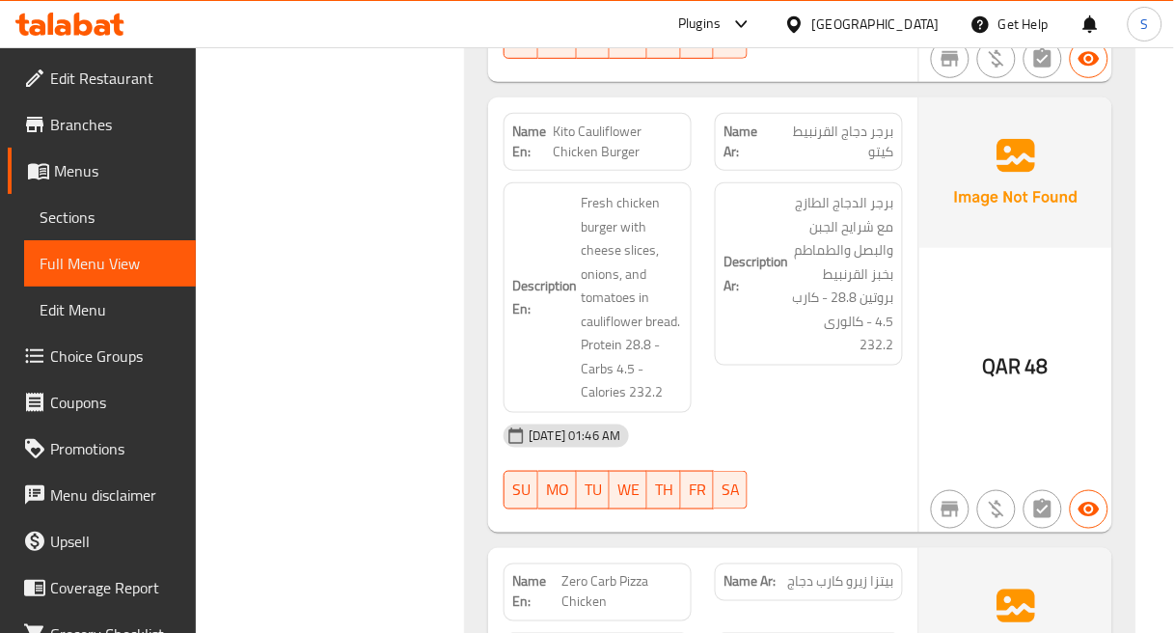
scroll to position [60664, 0]
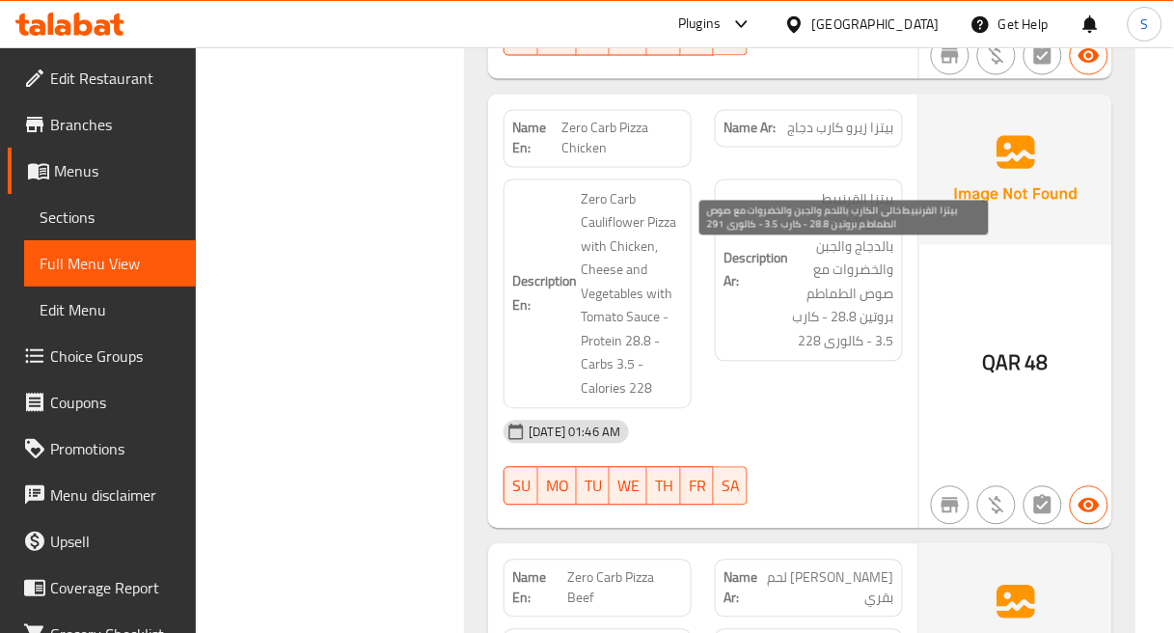
scroll to position [61200, 0]
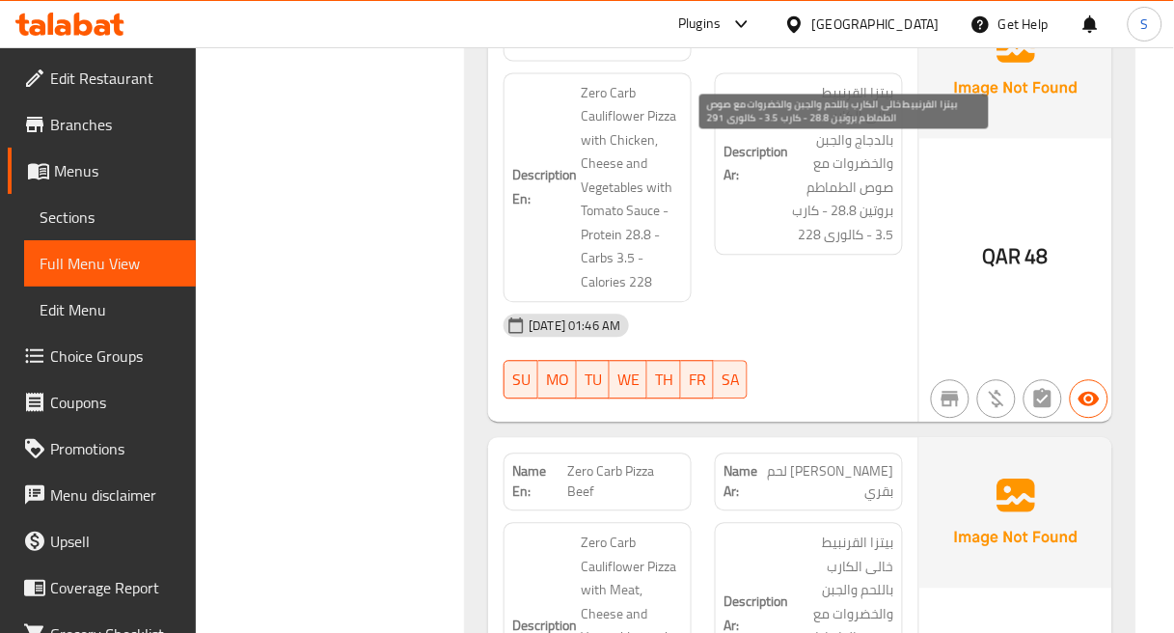
click at [809, 531] on span "بيتزا القرنبيط خالى الكارب باللحم والجبن والخضروات مع صوص الطماطم بروتين 28.8 -…" at bounding box center [843, 614] width 102 height 166
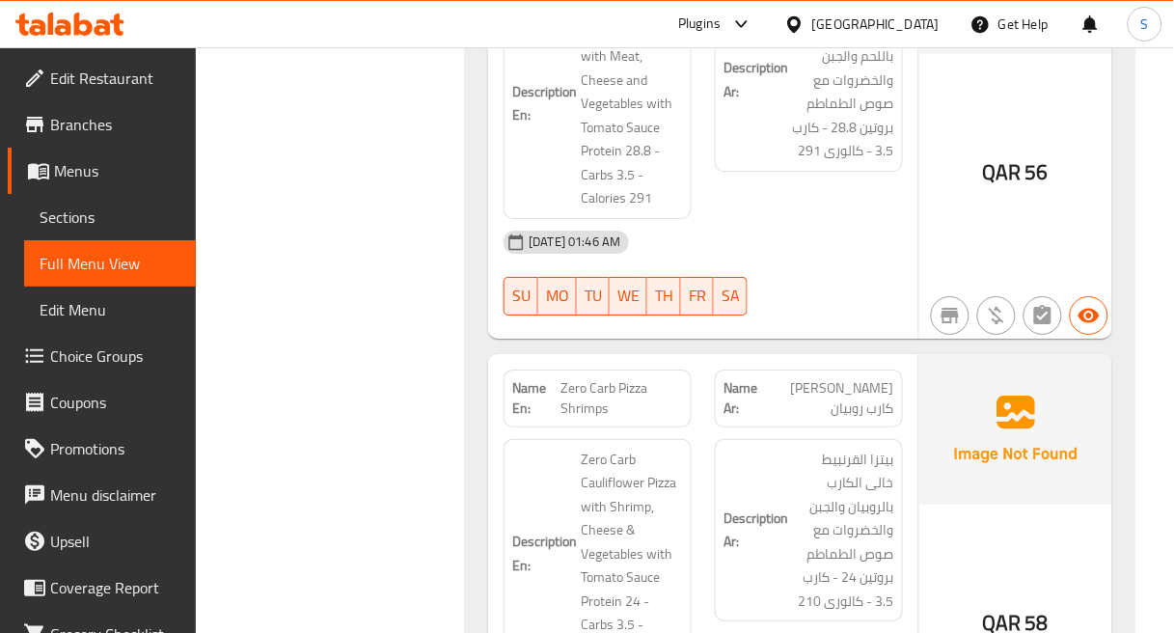
scroll to position [61629, 0]
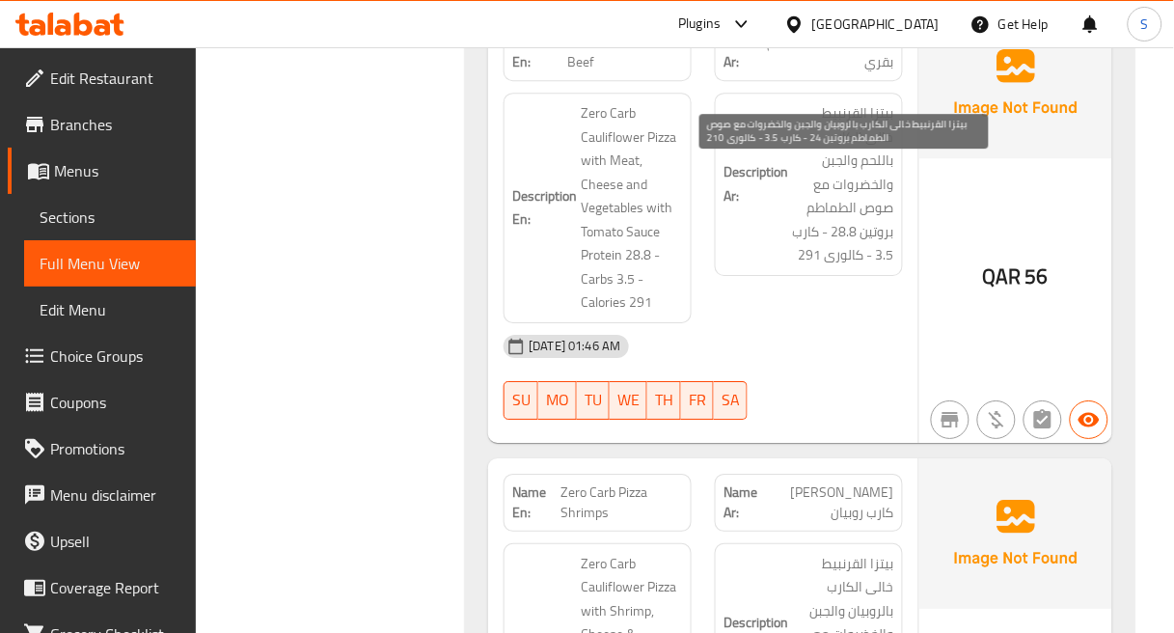
click at [882, 552] on span "بيتزا القرنبيط خالى الكارب بالروبيان والجبن والخضروات مع صوص الطماطم بروتين 24 …" at bounding box center [843, 635] width 102 height 166
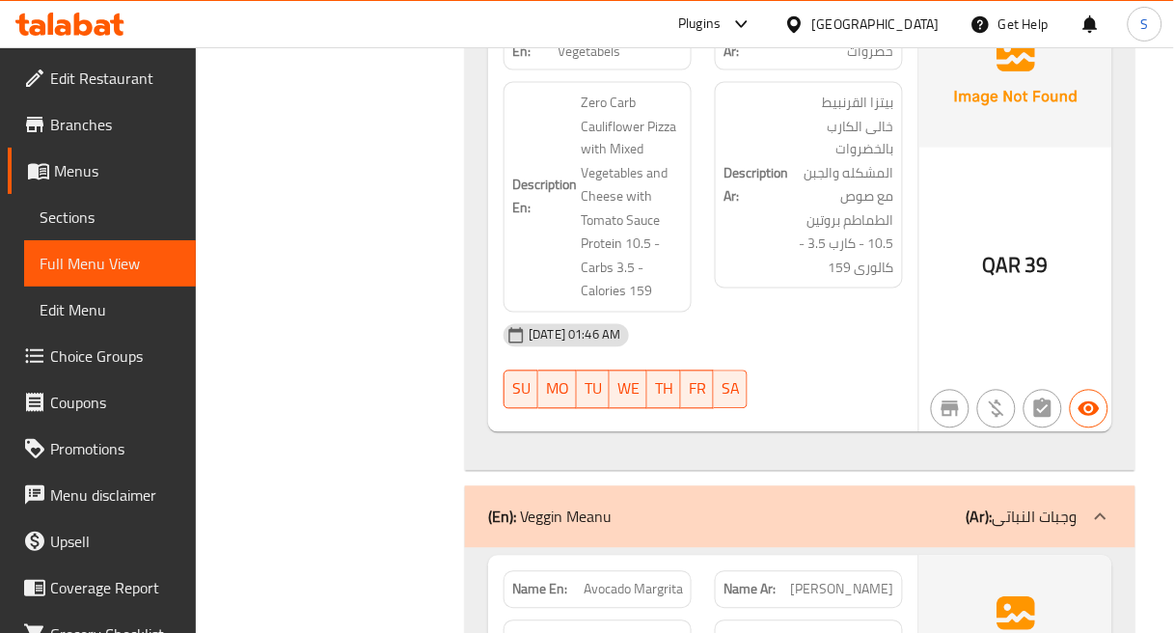
scroll to position [62594, 0]
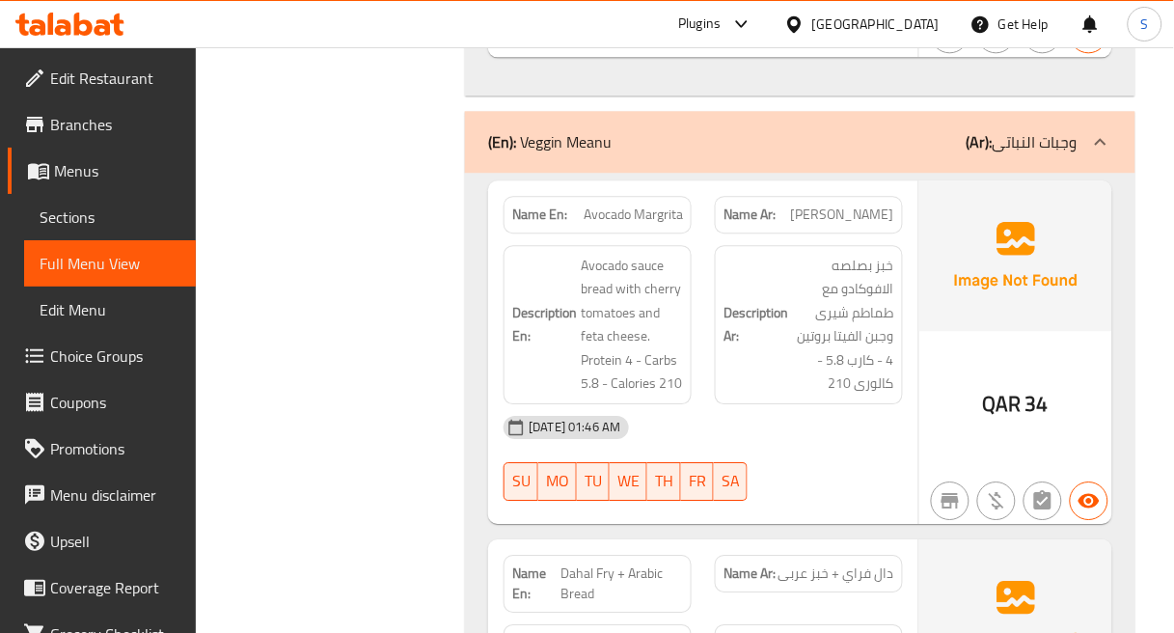
scroll to position [63022, 0]
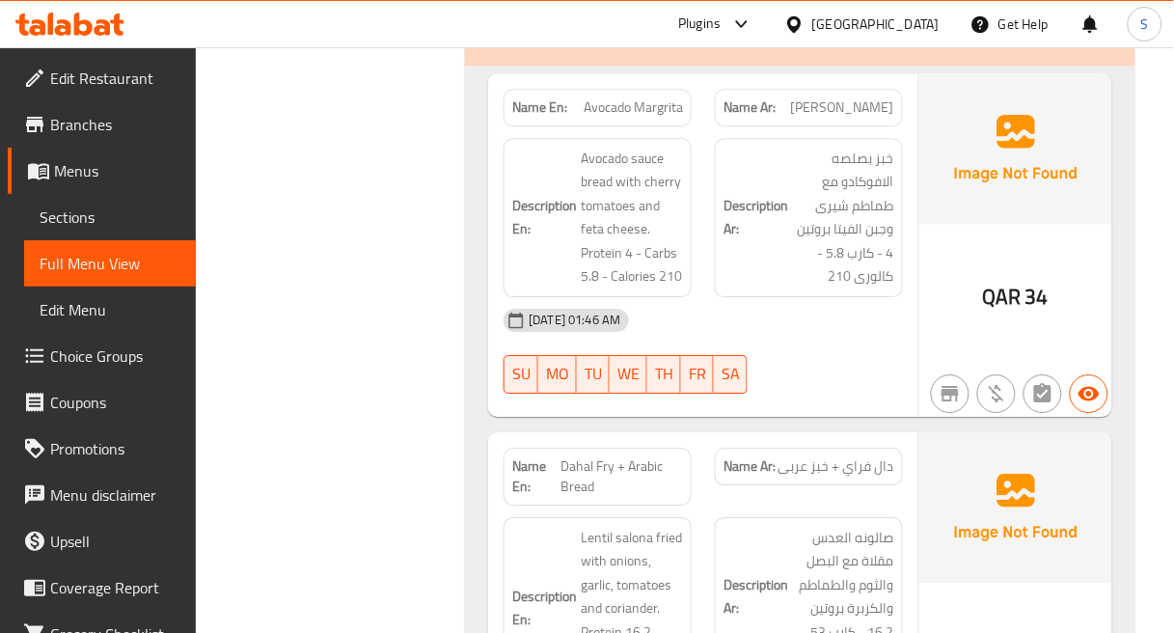
click at [749, 573] on strong "Description Ar:" at bounding box center [756, 596] width 65 height 47
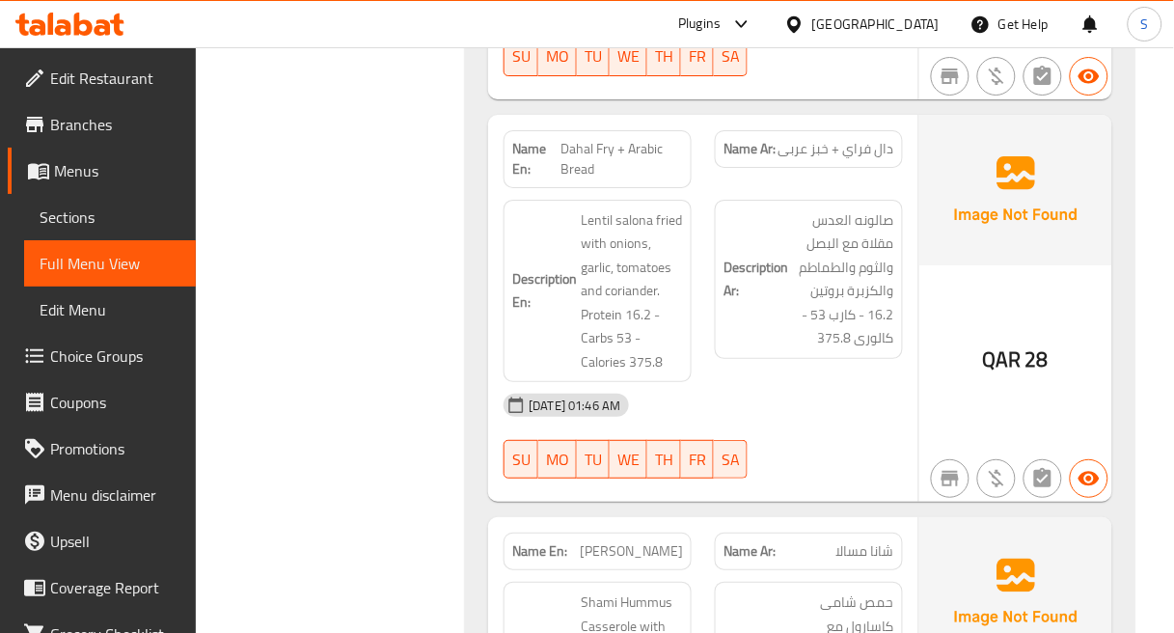
scroll to position [63344, 0]
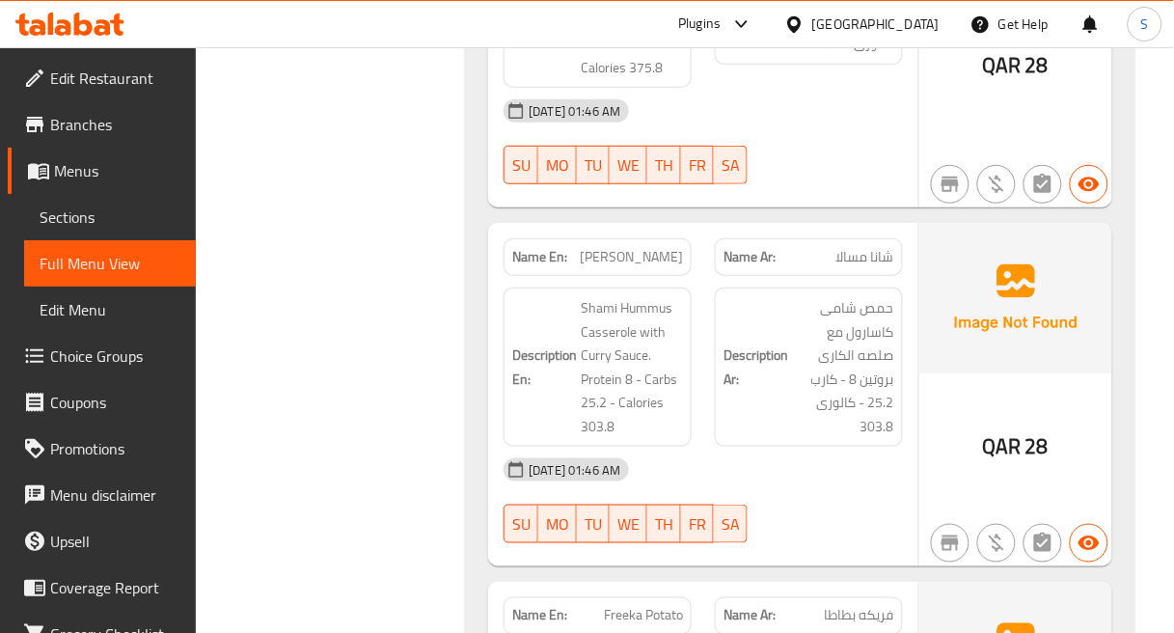
scroll to position [63666, 0]
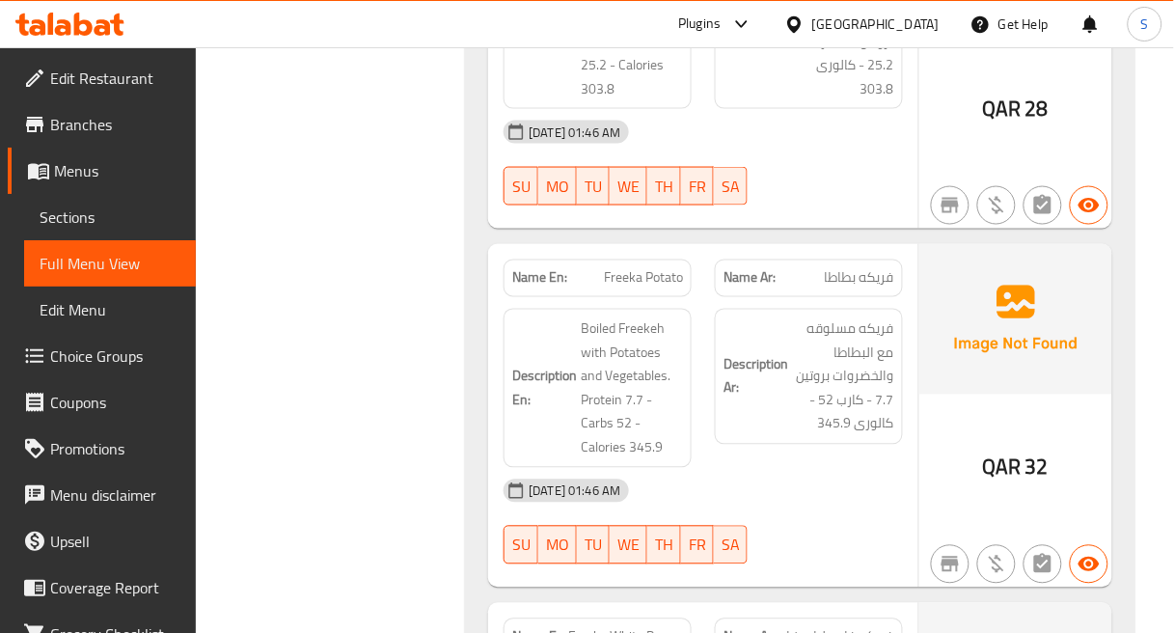
scroll to position [63987, 0]
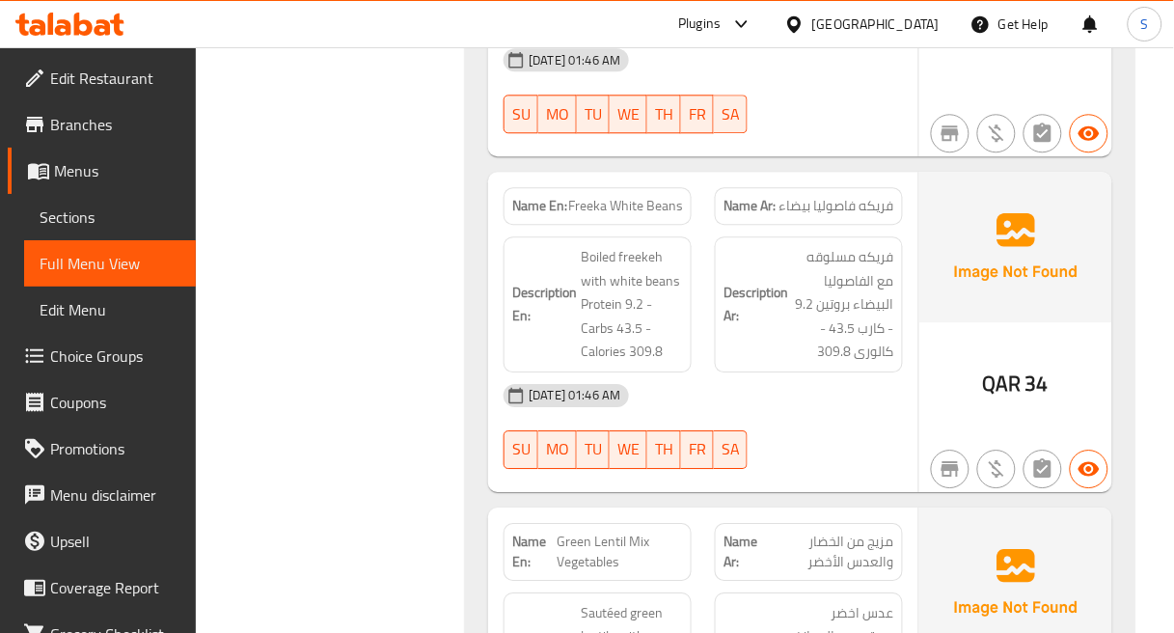
scroll to position [64416, 0]
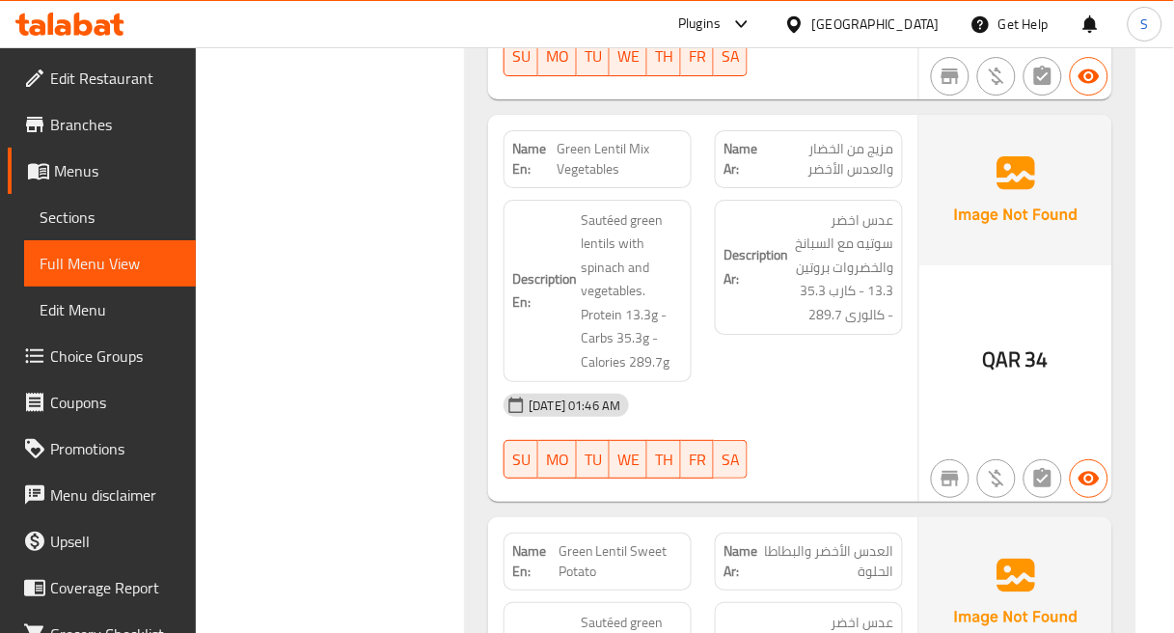
scroll to position [64845, 0]
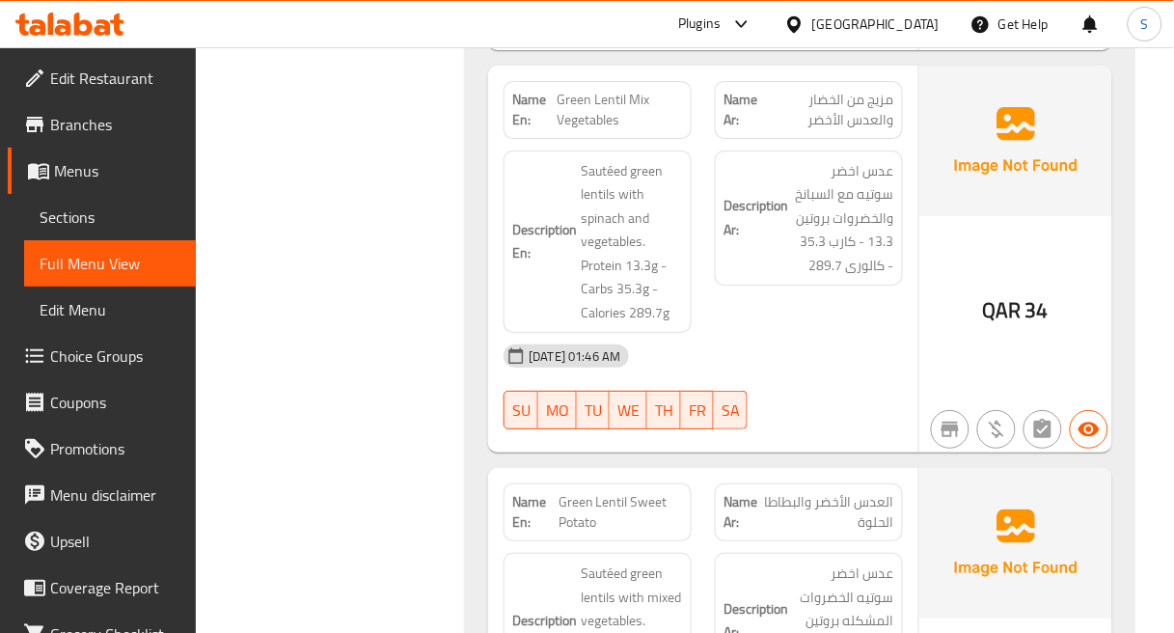
click at [743, 597] on strong "Description Ar:" at bounding box center [756, 620] width 65 height 47
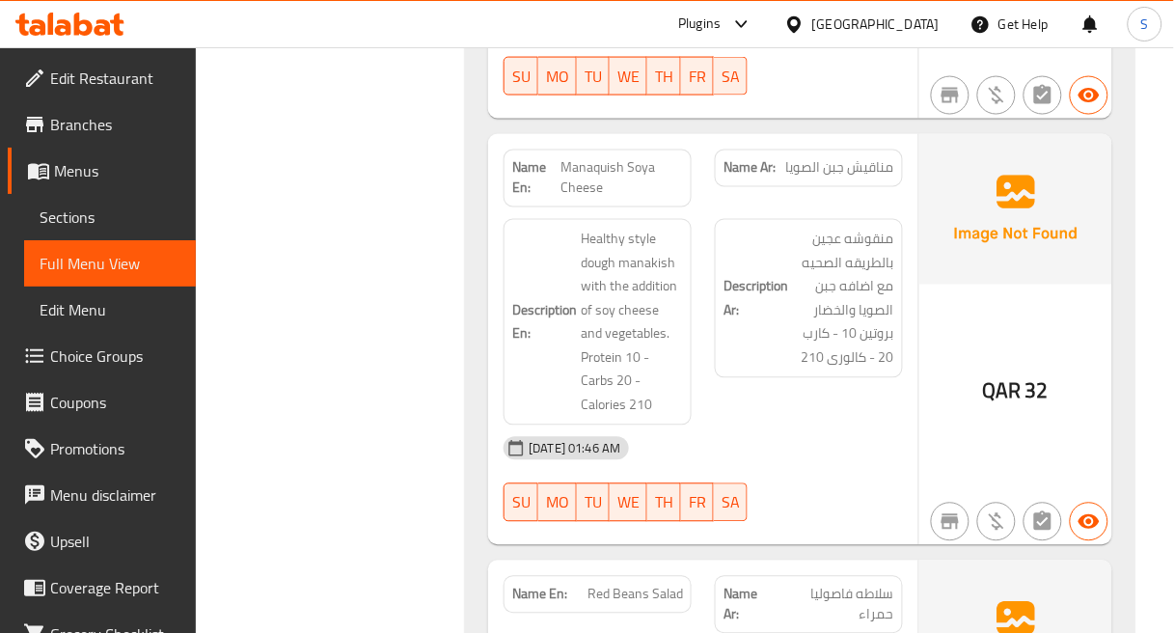
scroll to position [65596, 0]
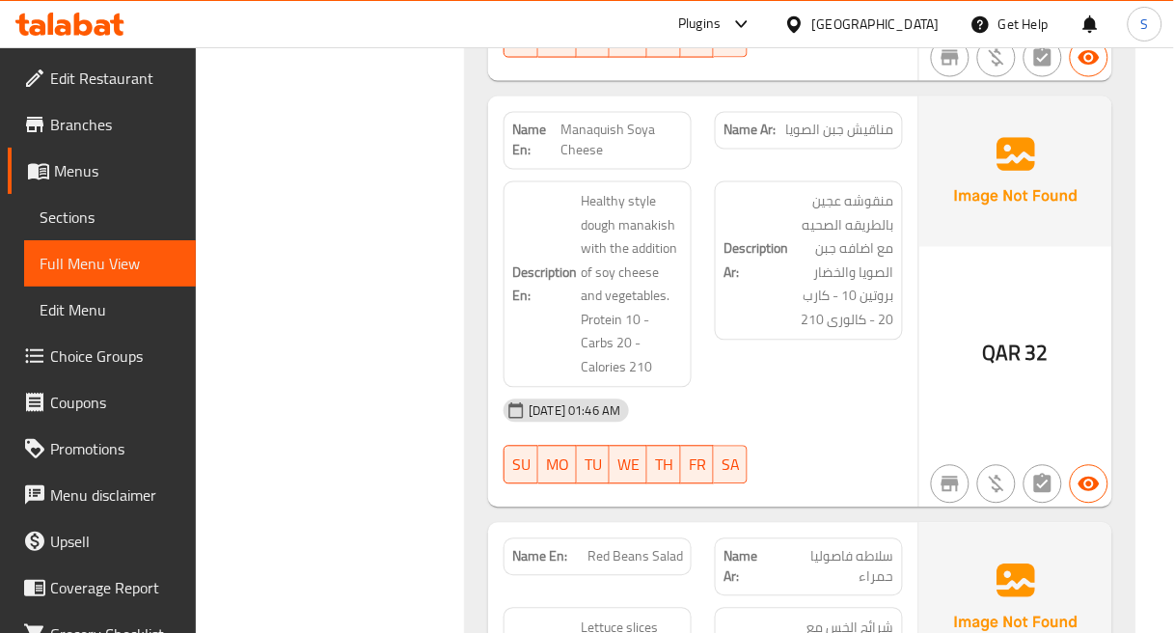
click at [870, 547] on span "سلاطه فاصوليا حمراء" at bounding box center [835, 567] width 119 height 41
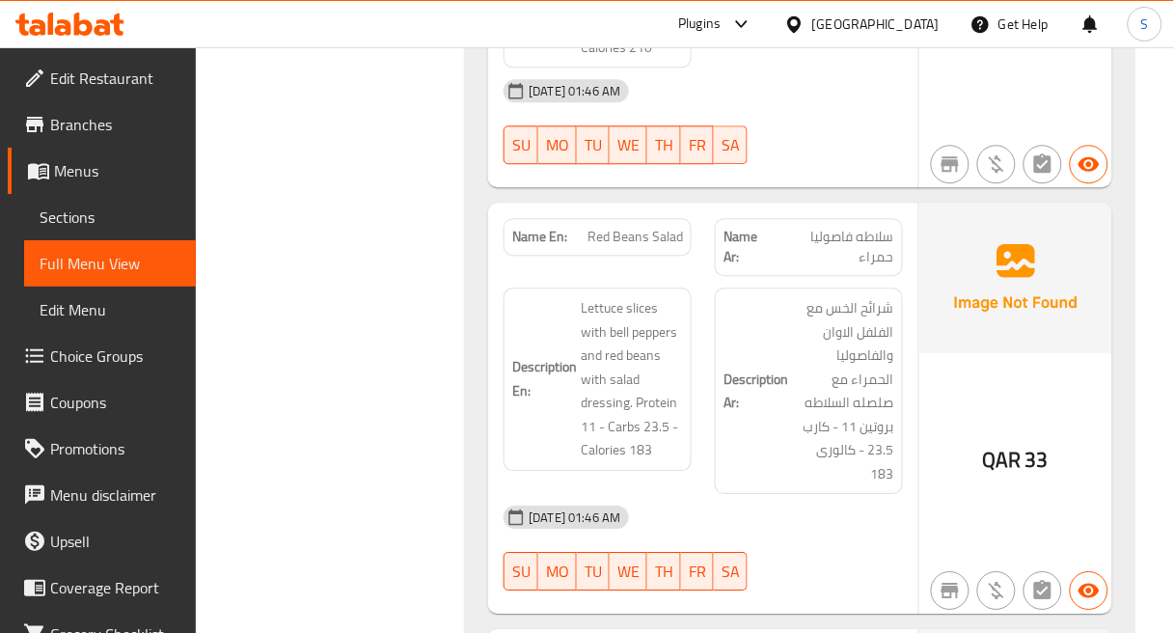
scroll to position [65917, 0]
click at [875, 493] on div "[DATE] 01:46 AM SU MO TU WE TH FR SA" at bounding box center [703, 547] width 423 height 108
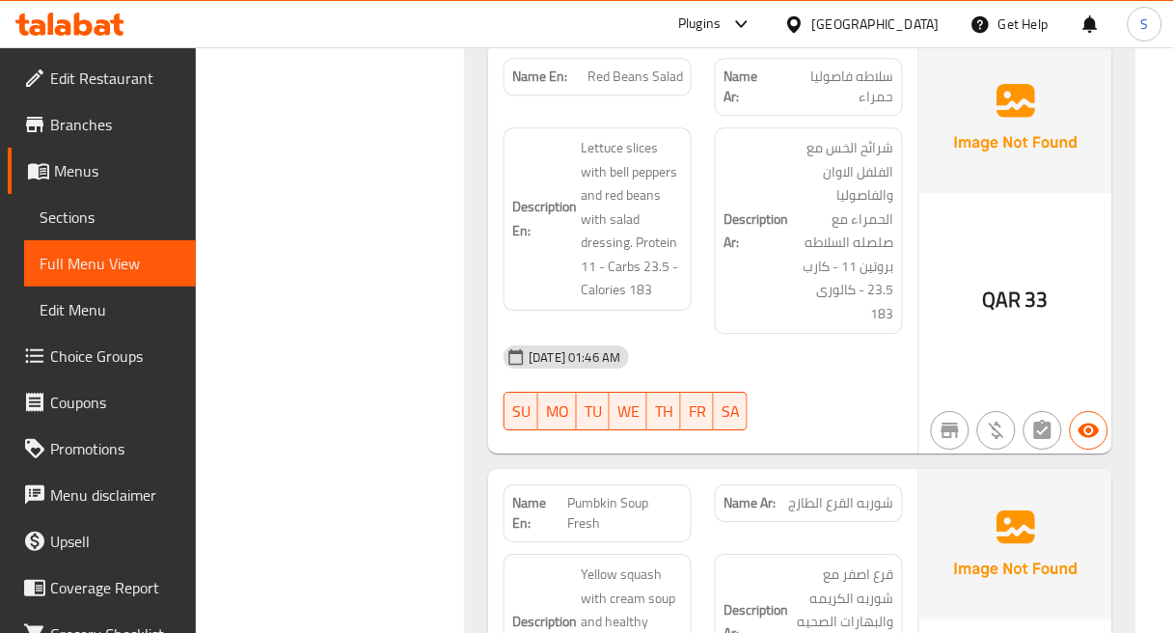
scroll to position [66132, 0]
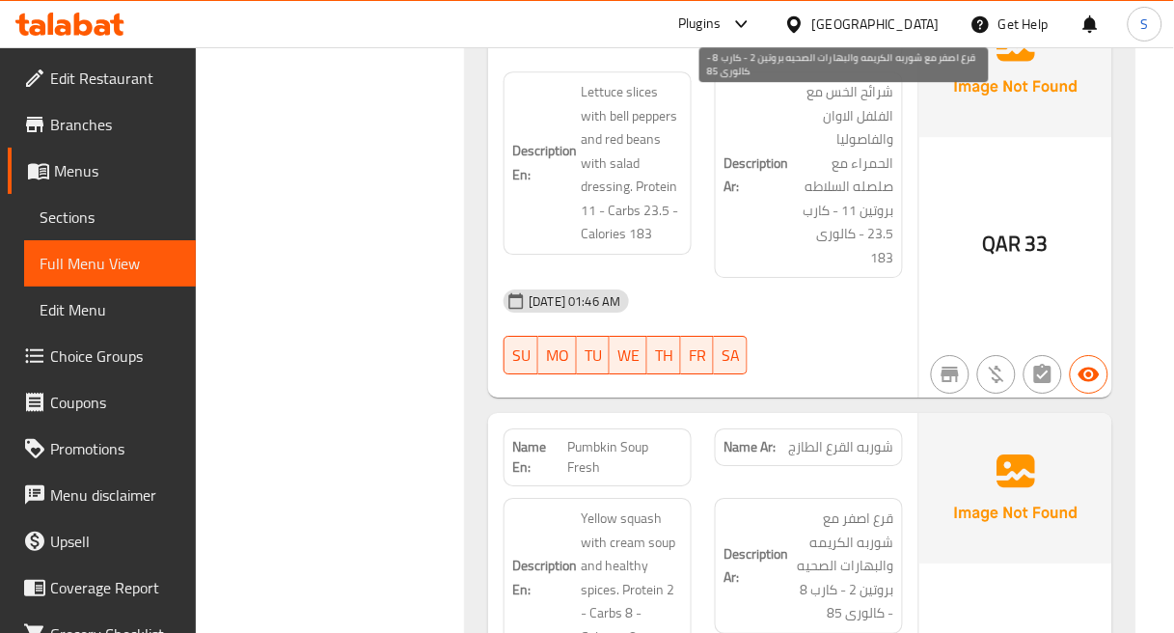
click at [810, 507] on span "قرع اصفر مع شوربه الكريمه والبهارات الصحيه بروتين 2 - كارب 8 - كالورى 85" at bounding box center [843, 566] width 102 height 119
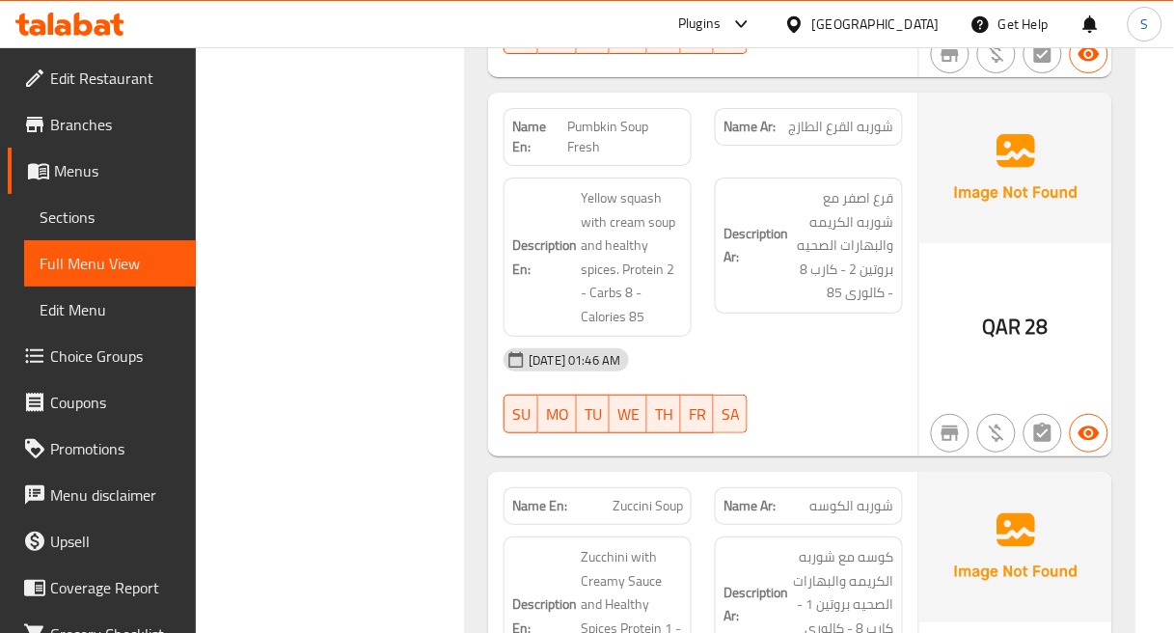
scroll to position [66453, 0]
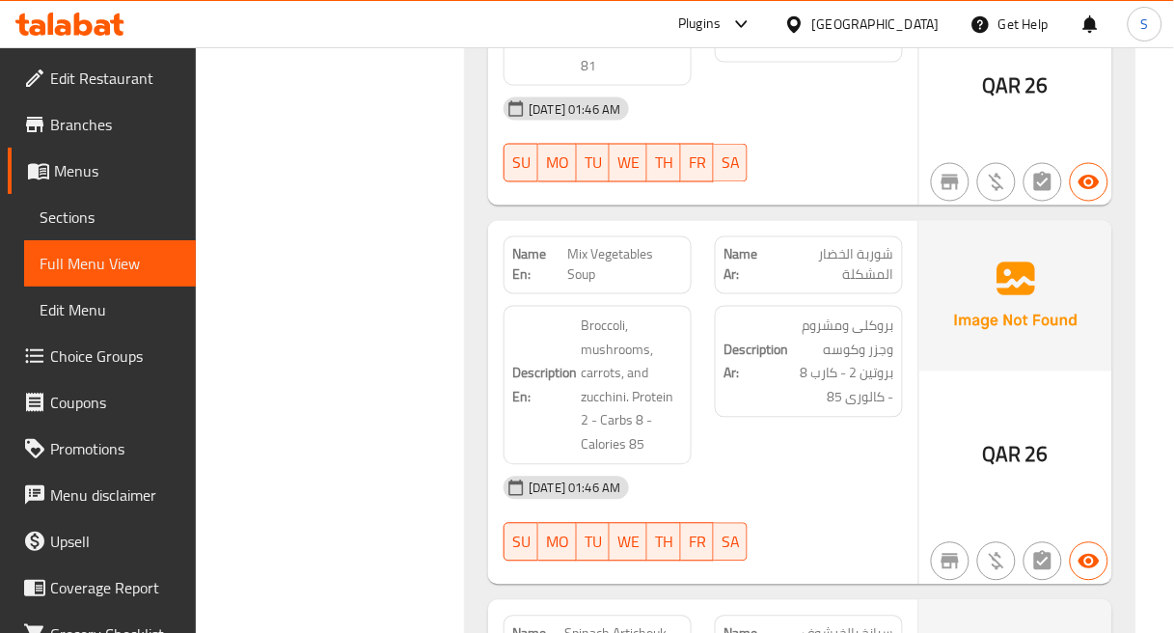
scroll to position [67097, 0]
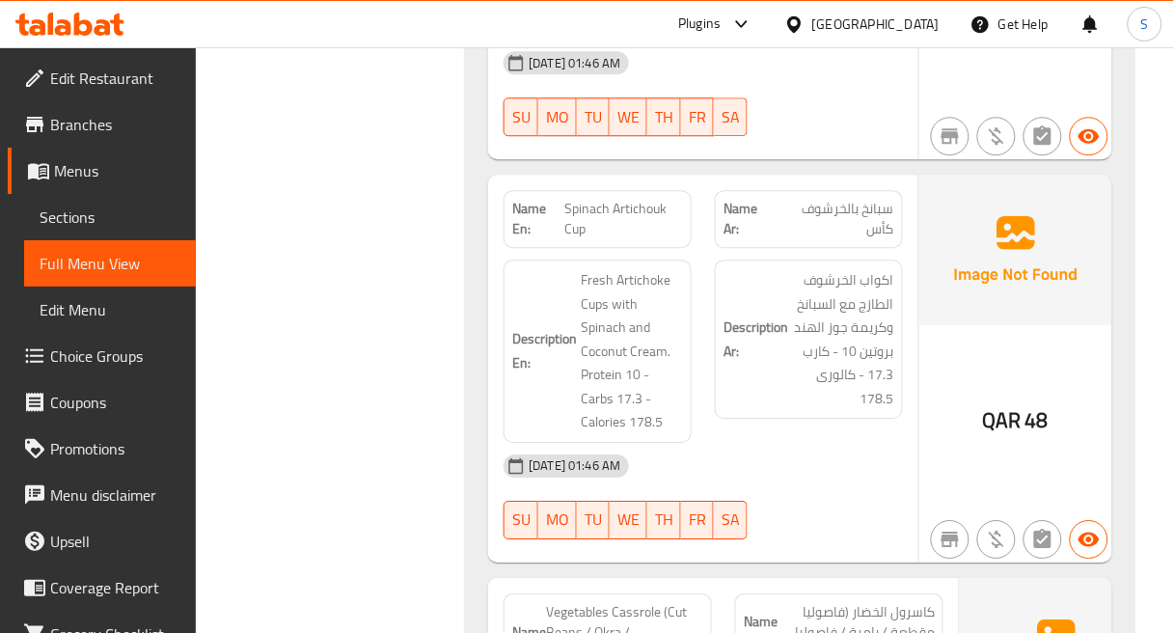
scroll to position [67525, 0]
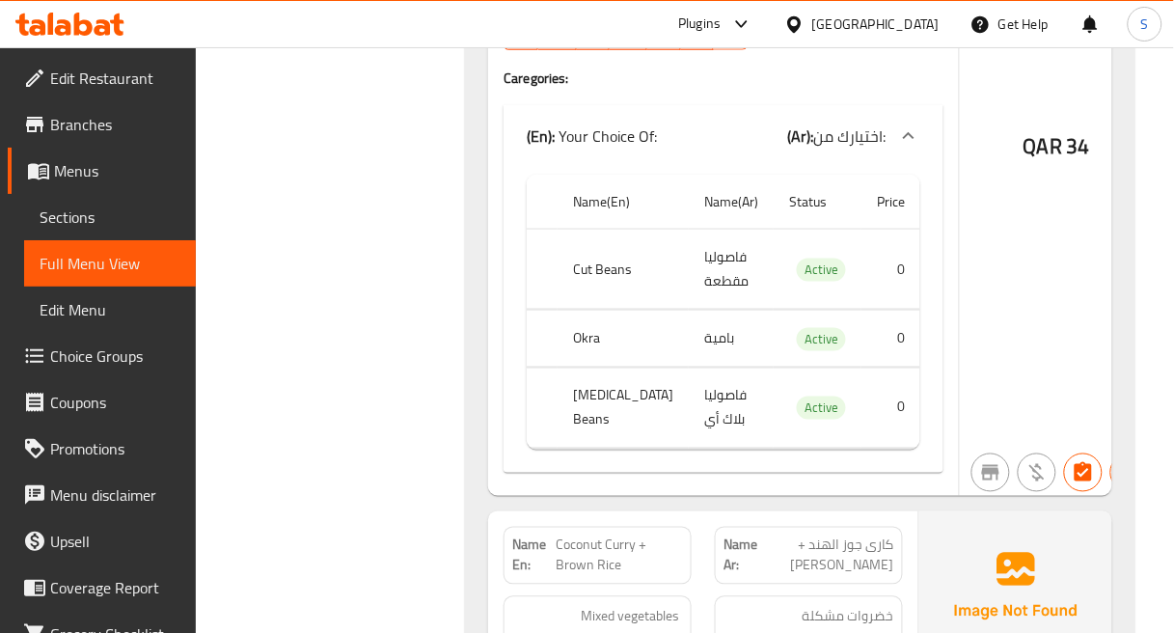
scroll to position [68383, 0]
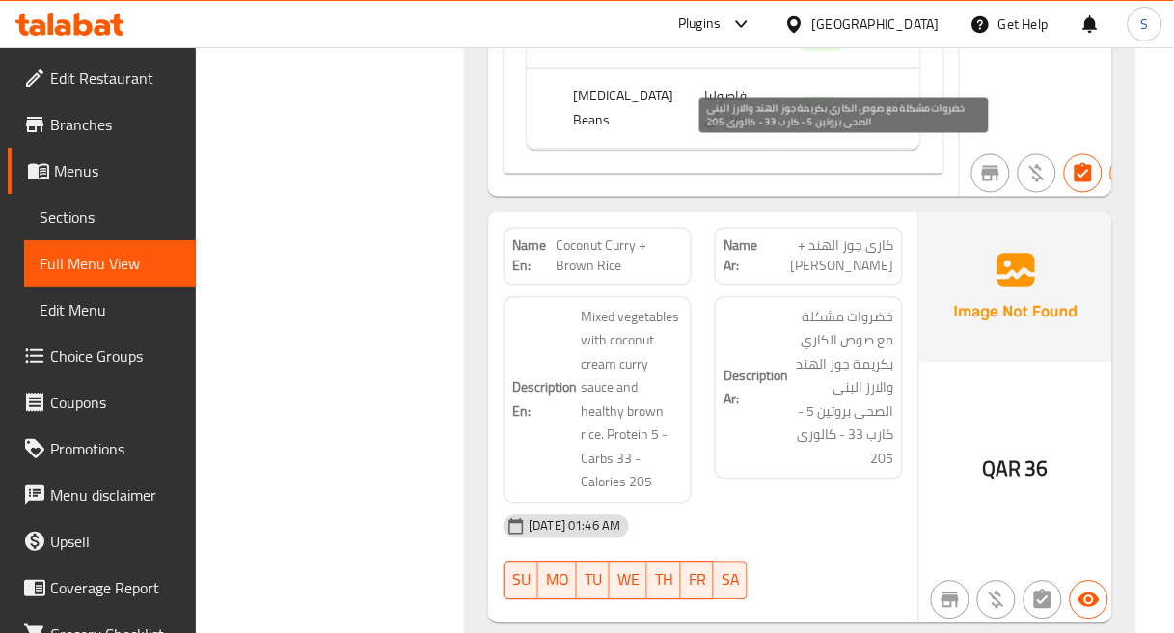
scroll to position [68704, 0]
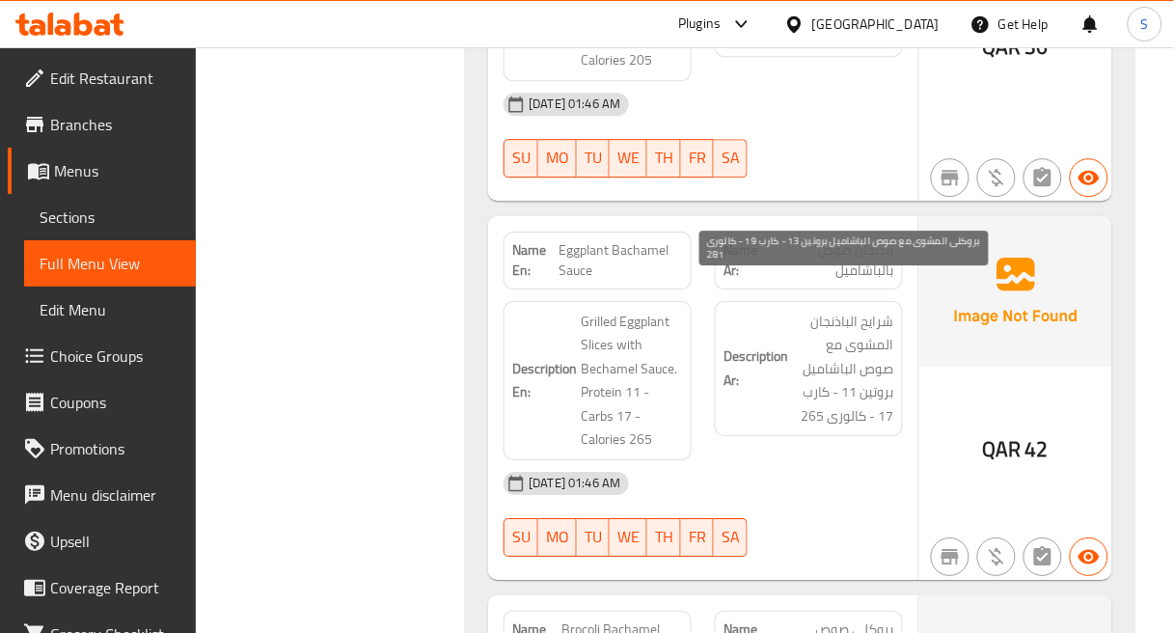
scroll to position [69134, 0]
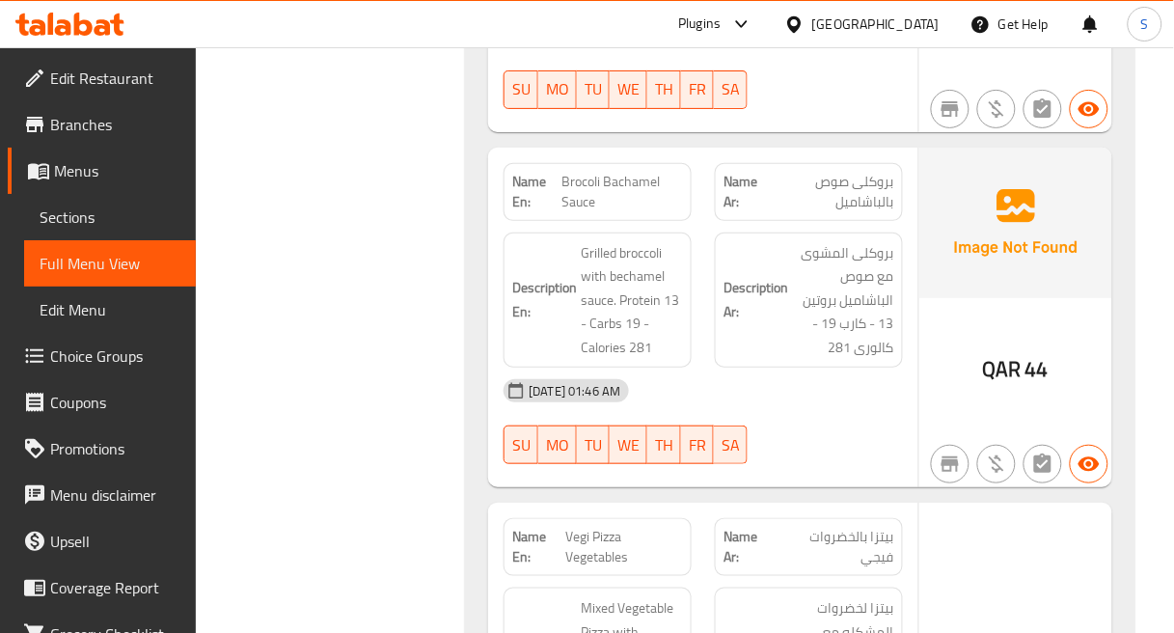
scroll to position [69562, 0]
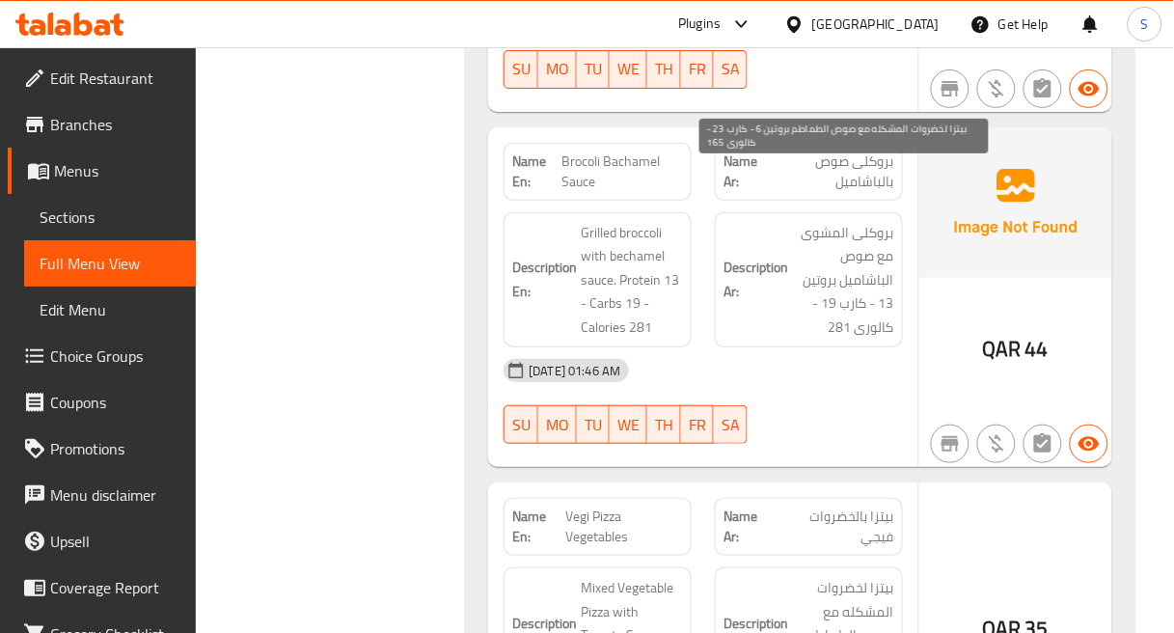
click at [840, 576] on span "بيتزا لخضروات المشكله مع صوص الطماطم بروتين 6 - كارب 23 - كالورى 165" at bounding box center [843, 635] width 102 height 119
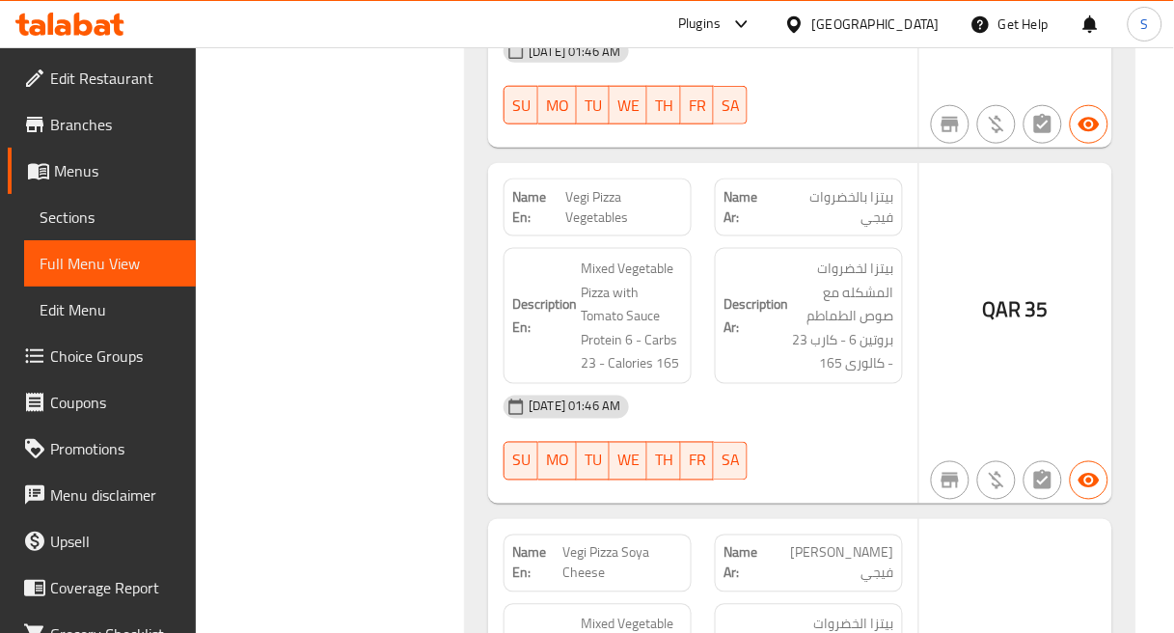
scroll to position [69883, 0]
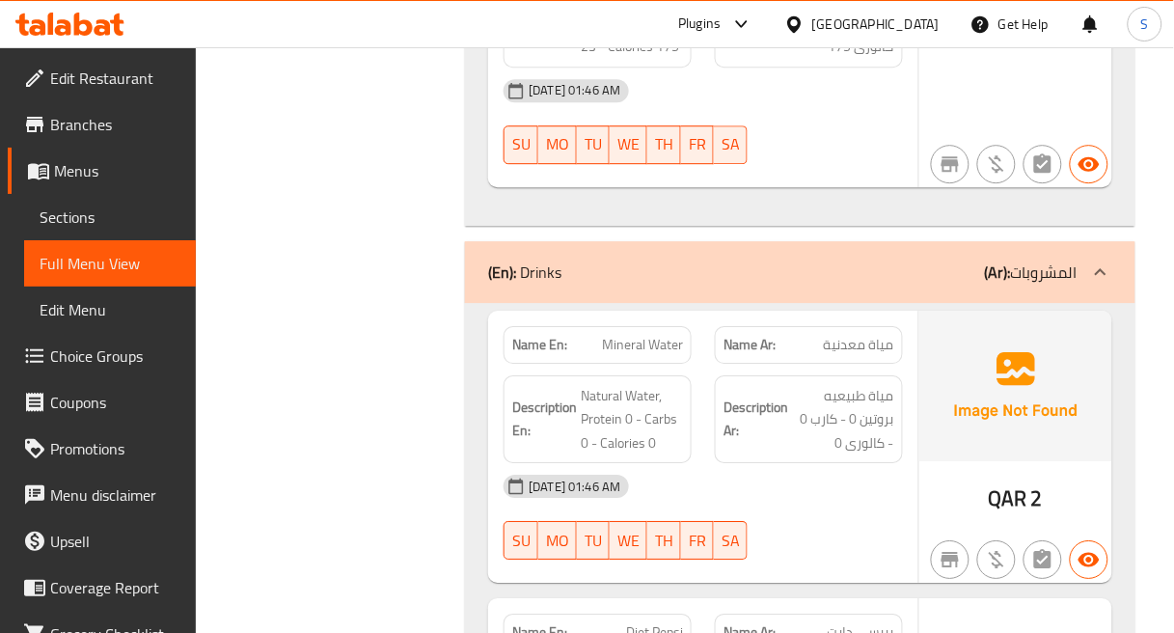
scroll to position [70634, 0]
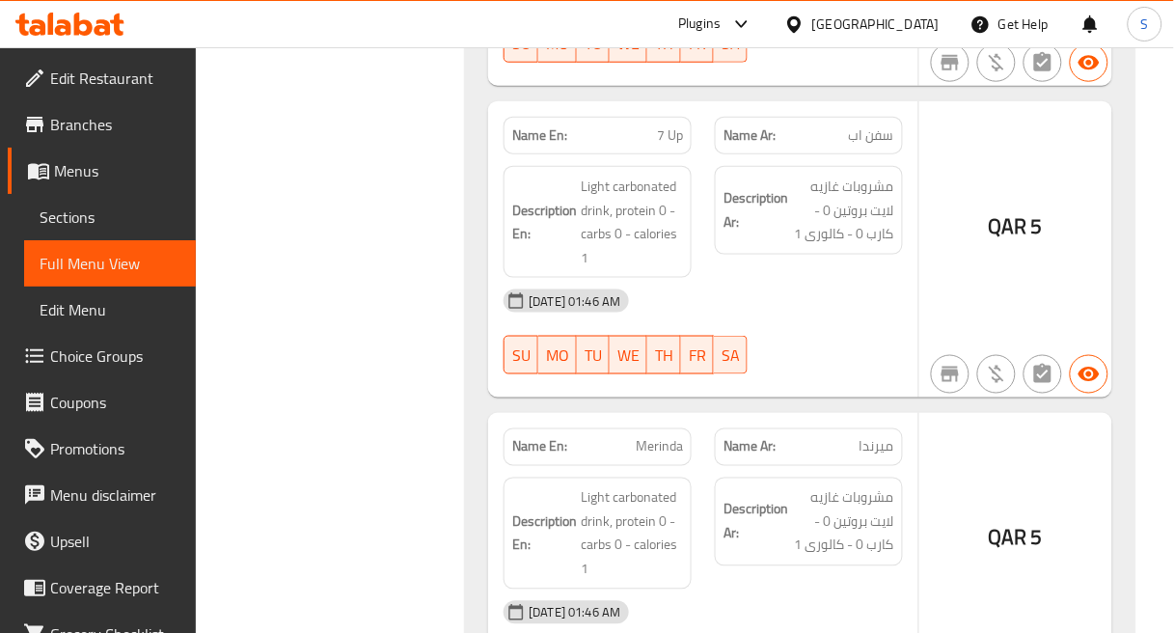
scroll to position [71492, 0]
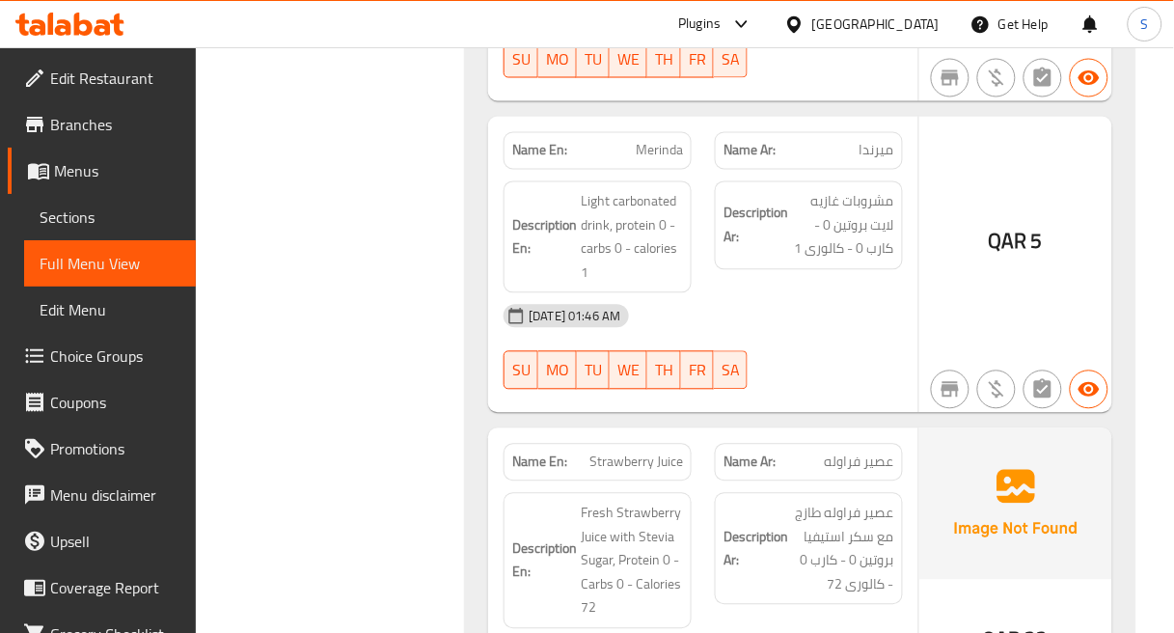
scroll to position [71813, 0]
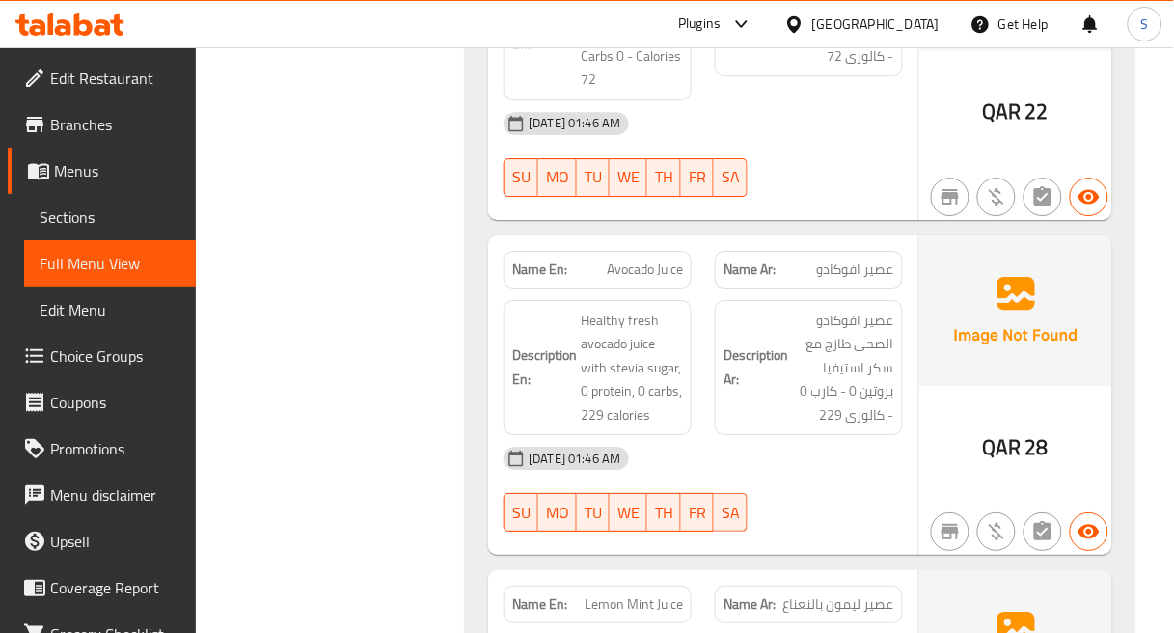
scroll to position [72243, 0]
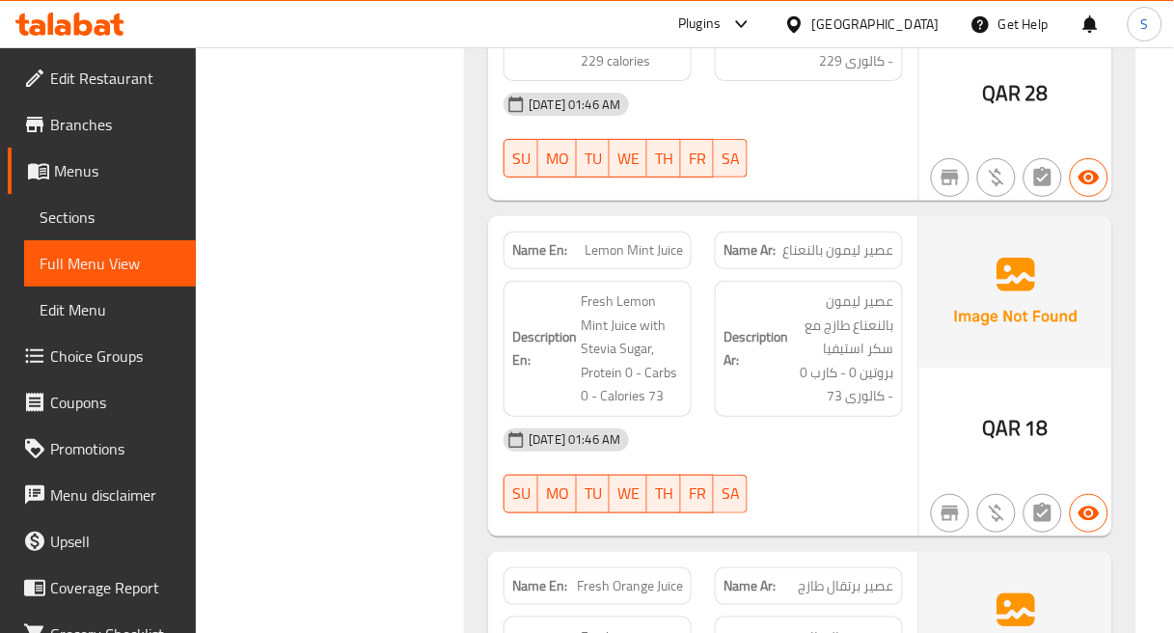
scroll to position [72671, 0]
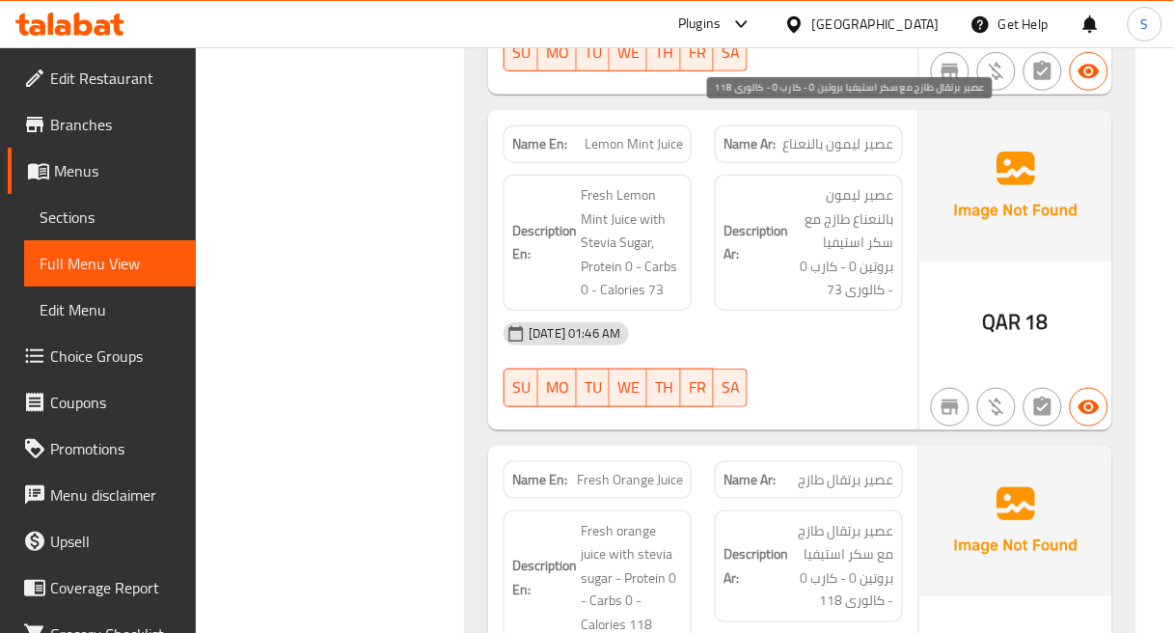
click at [892, 519] on span "عصير برتقال طازج مع سكر استيفيا بروتين 0 - كارب 0 - كالورى 118" at bounding box center [843, 566] width 102 height 95
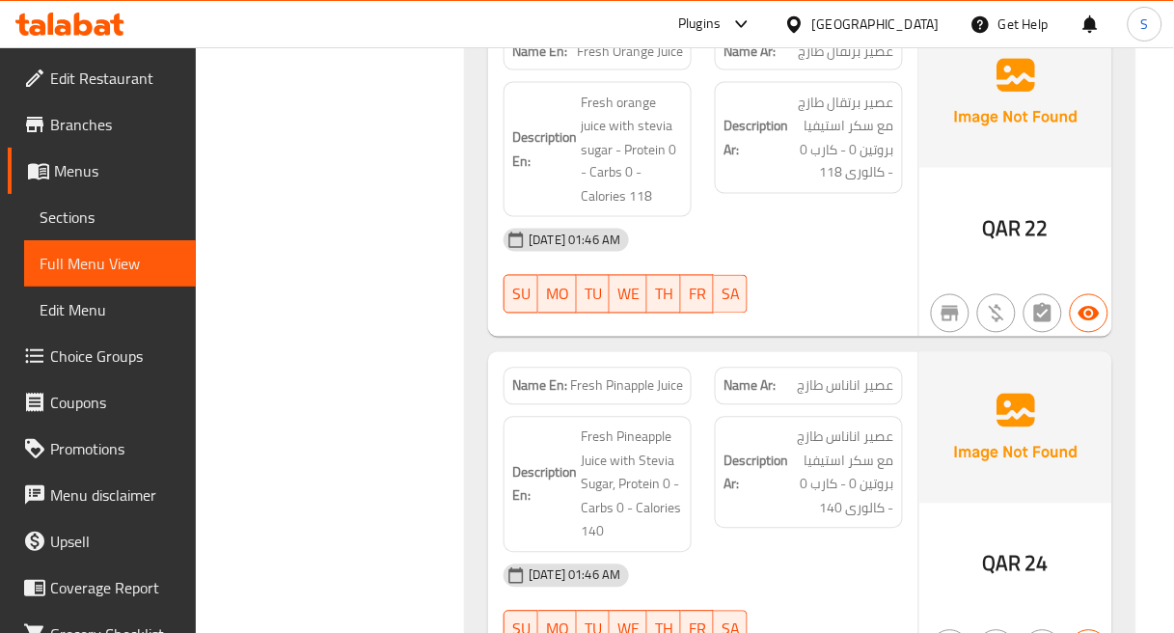
scroll to position [73100, 0]
click at [889, 552] on div "[DATE] 01:46 AM" at bounding box center [703, 575] width 423 height 46
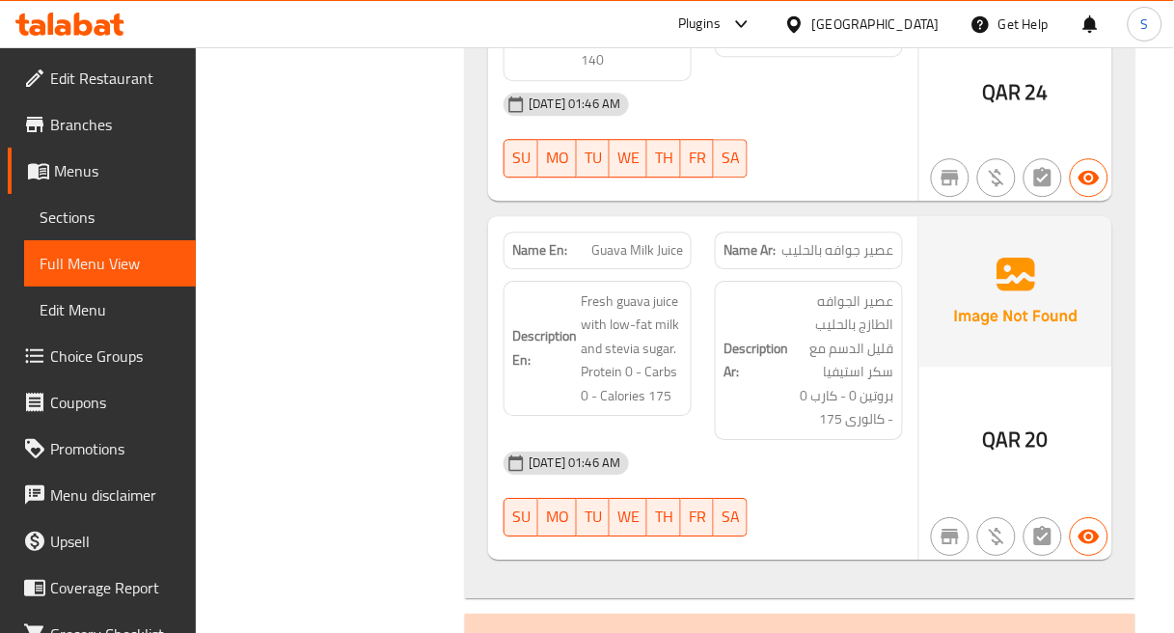
scroll to position [73636, 0]
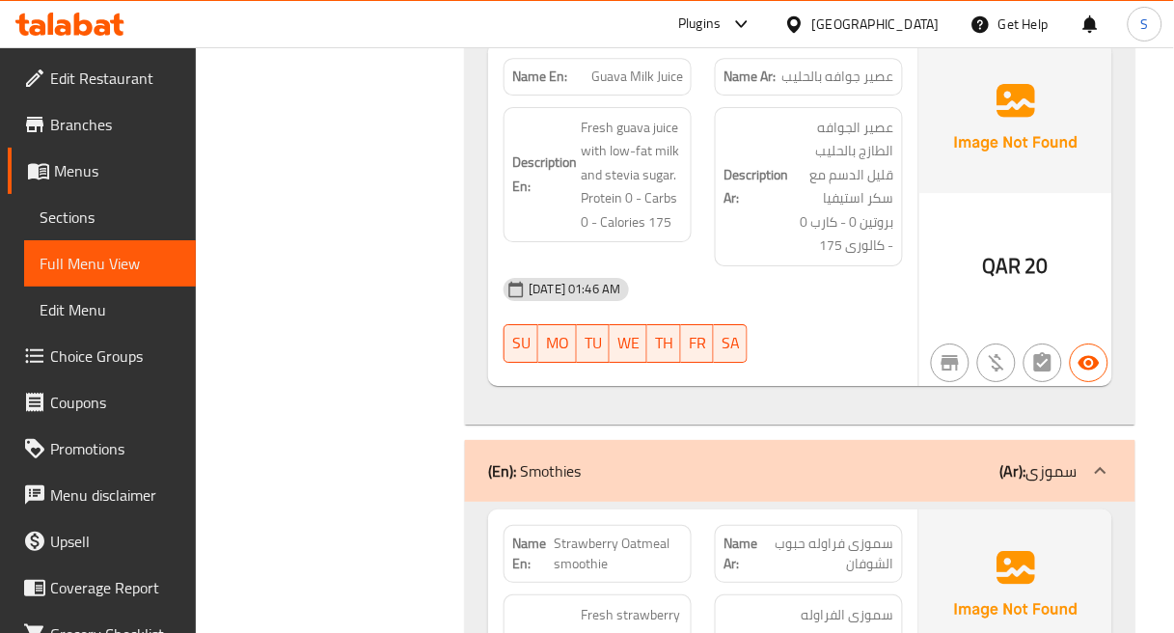
scroll to position [73743, 0]
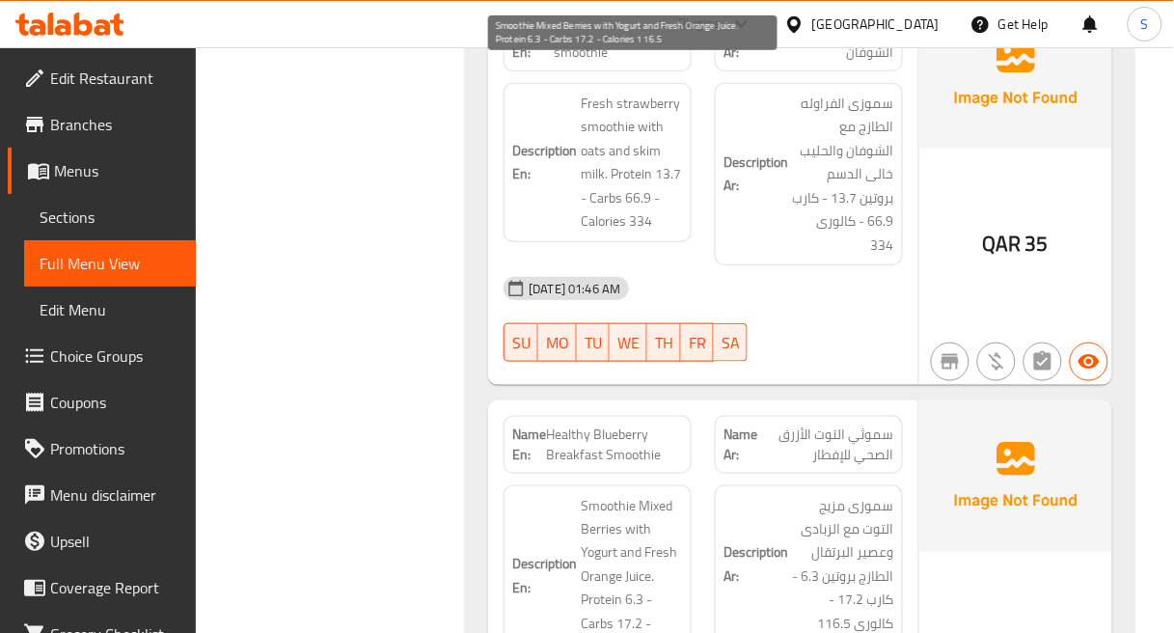
scroll to position [74279, 0]
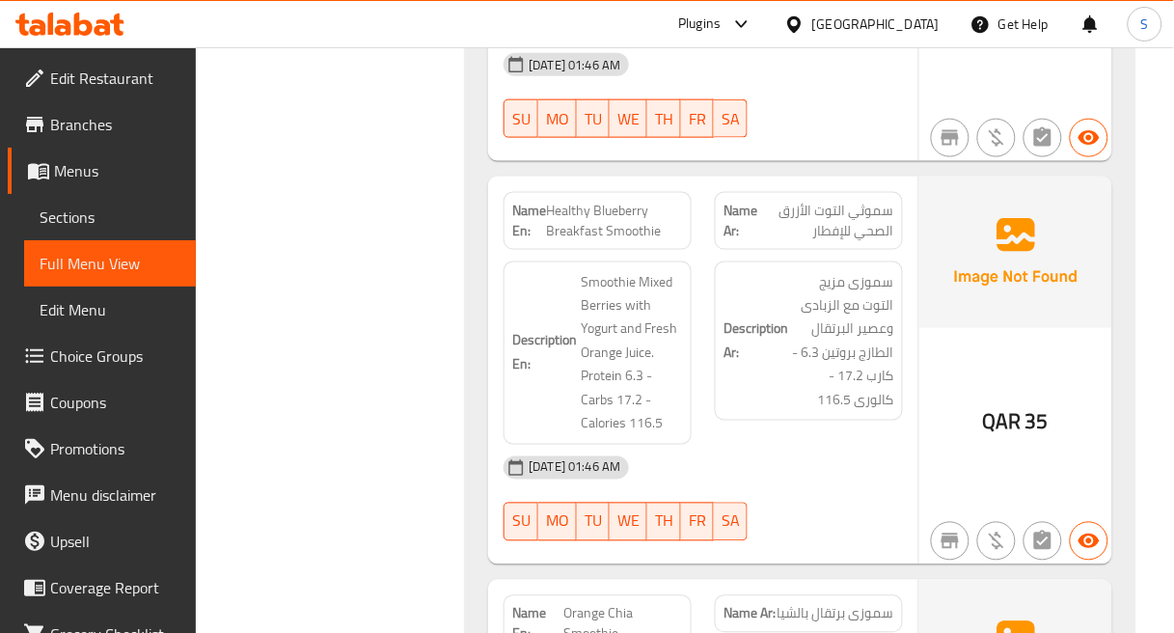
scroll to position [74494, 0]
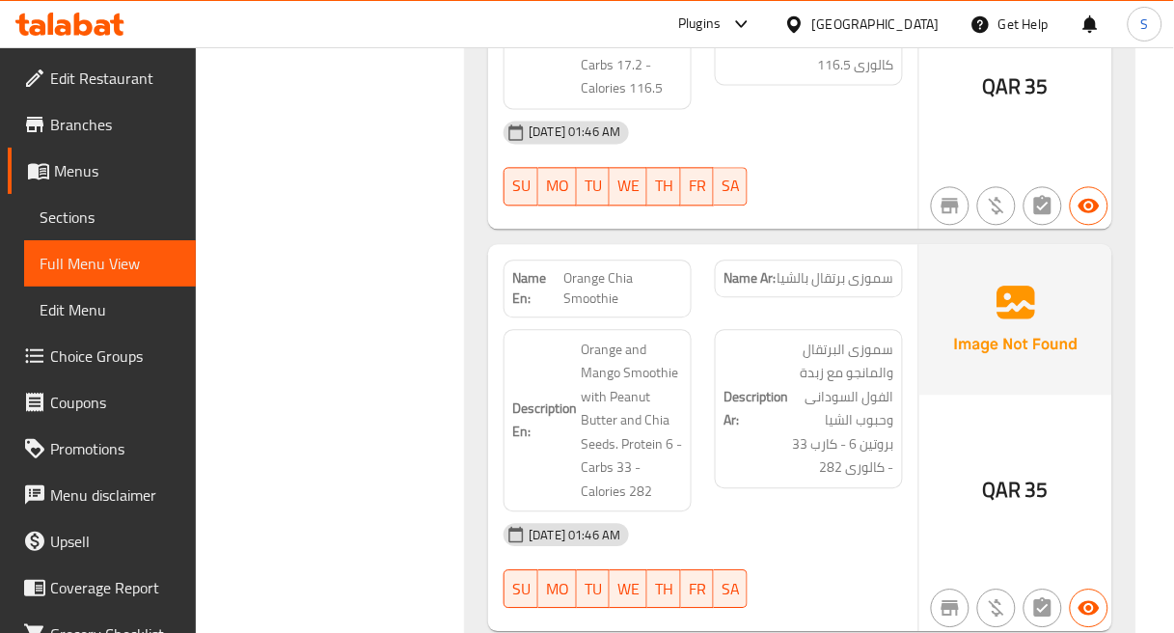
scroll to position [74923, 0]
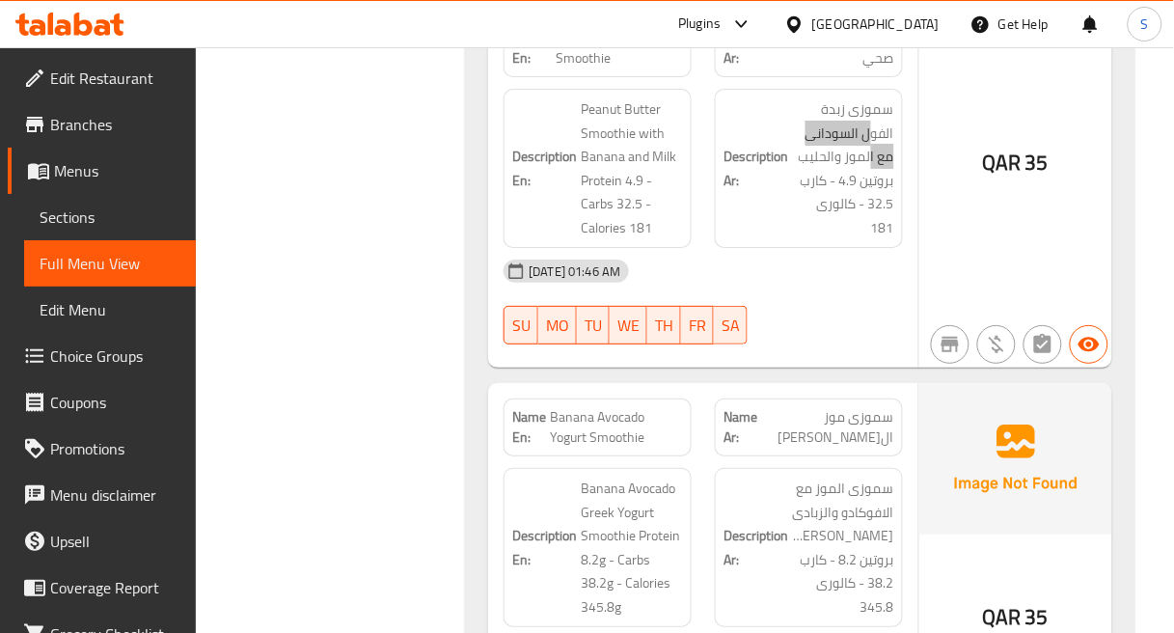
scroll to position [75566, 0]
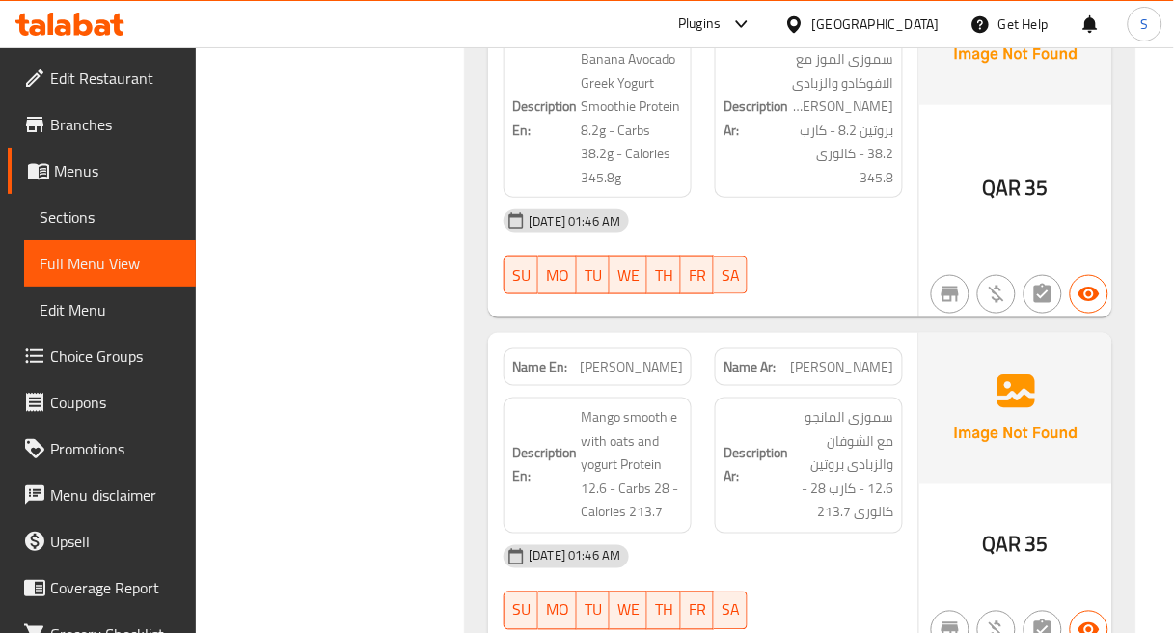
scroll to position [75995, 0]
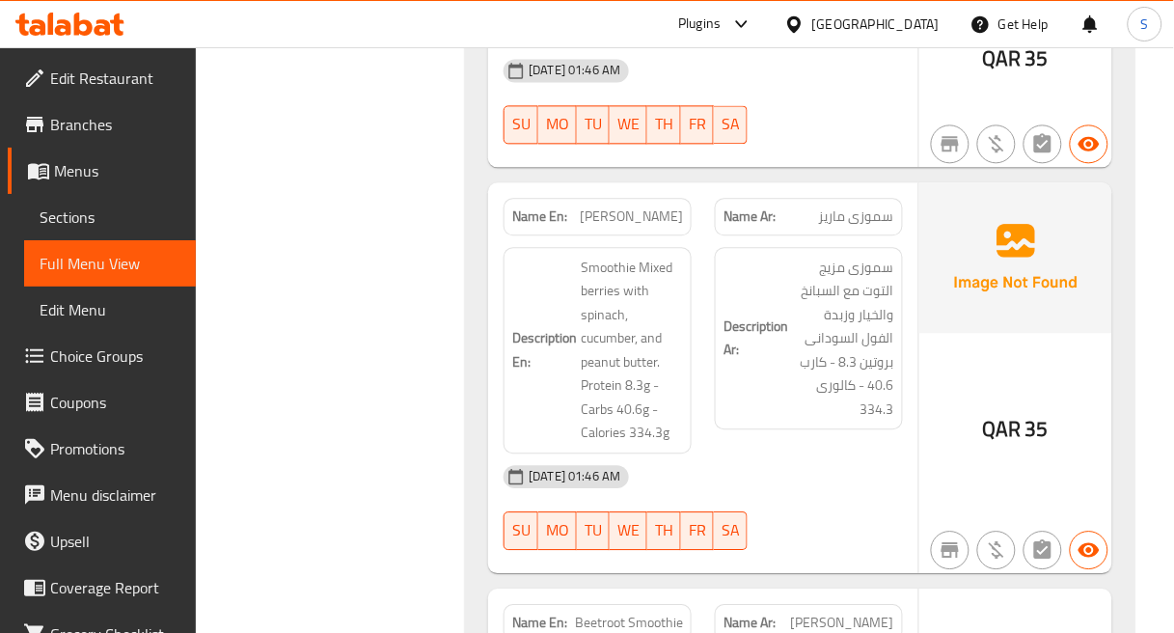
scroll to position [76423, 0]
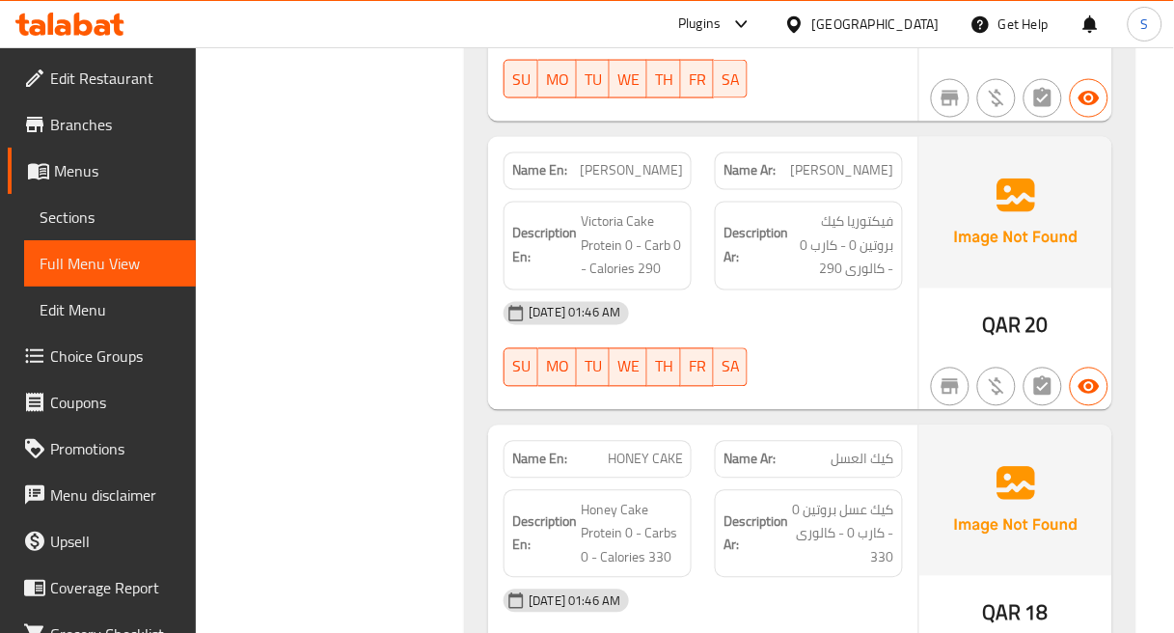
scroll to position [77669, 0]
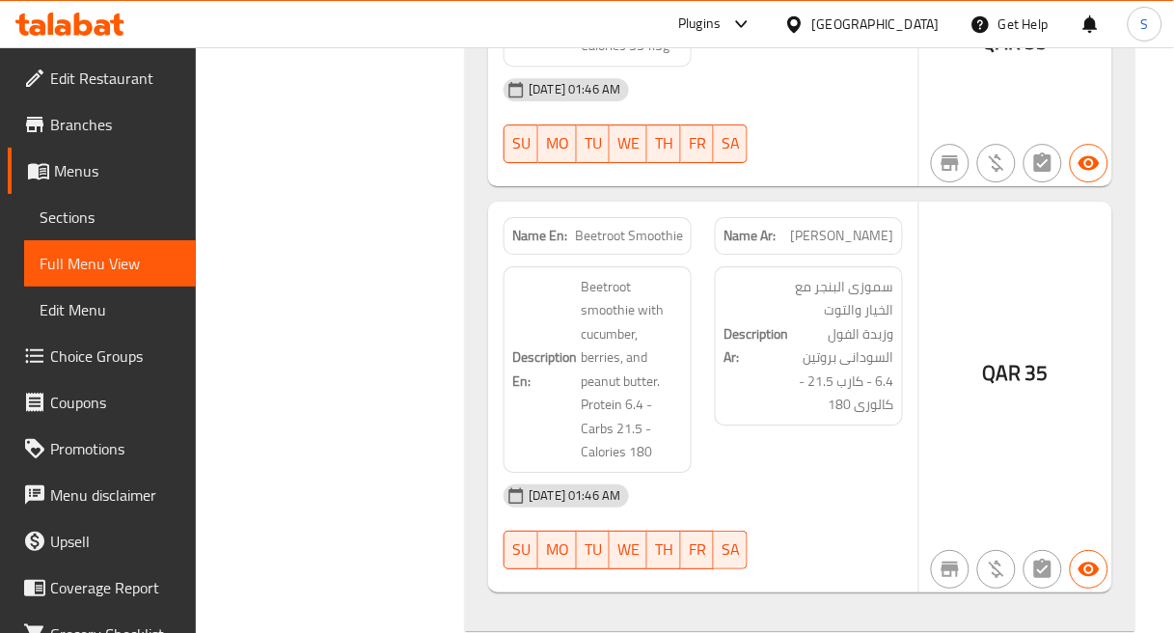
scroll to position [76704, 0]
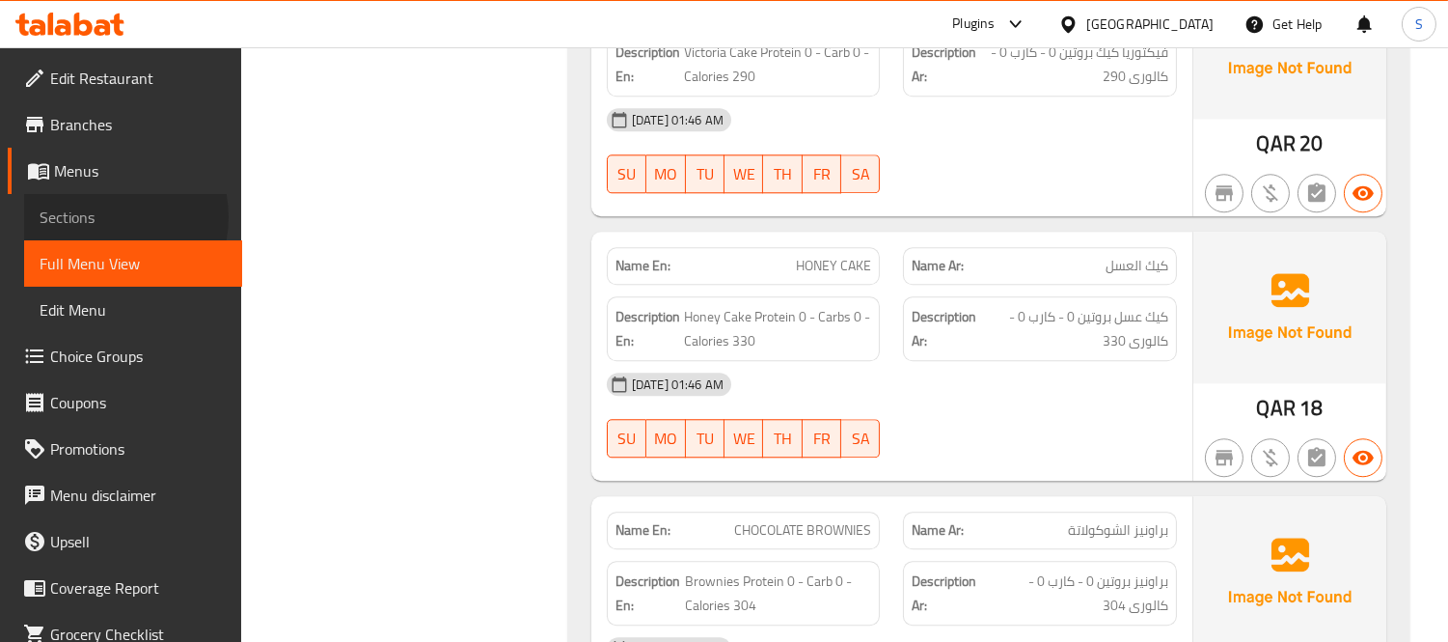
click at [102, 217] on span "Sections" at bounding box center [133, 217] width 187 height 23
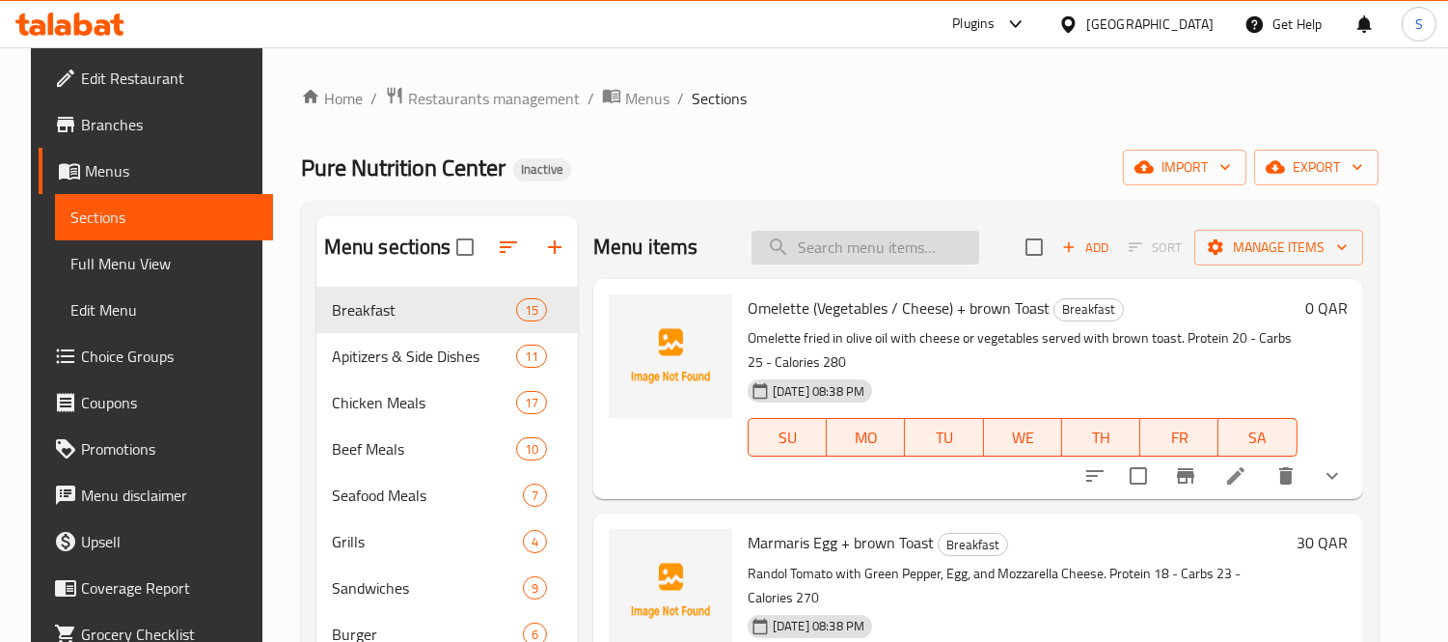
drag, startPoint x: 901, startPoint y: 219, endPoint x: 846, endPoint y: 246, distance: 61.3
click at [846, 246] on input "search" at bounding box center [866, 248] width 228 height 34
paste input "Cesar Salad Chicken"
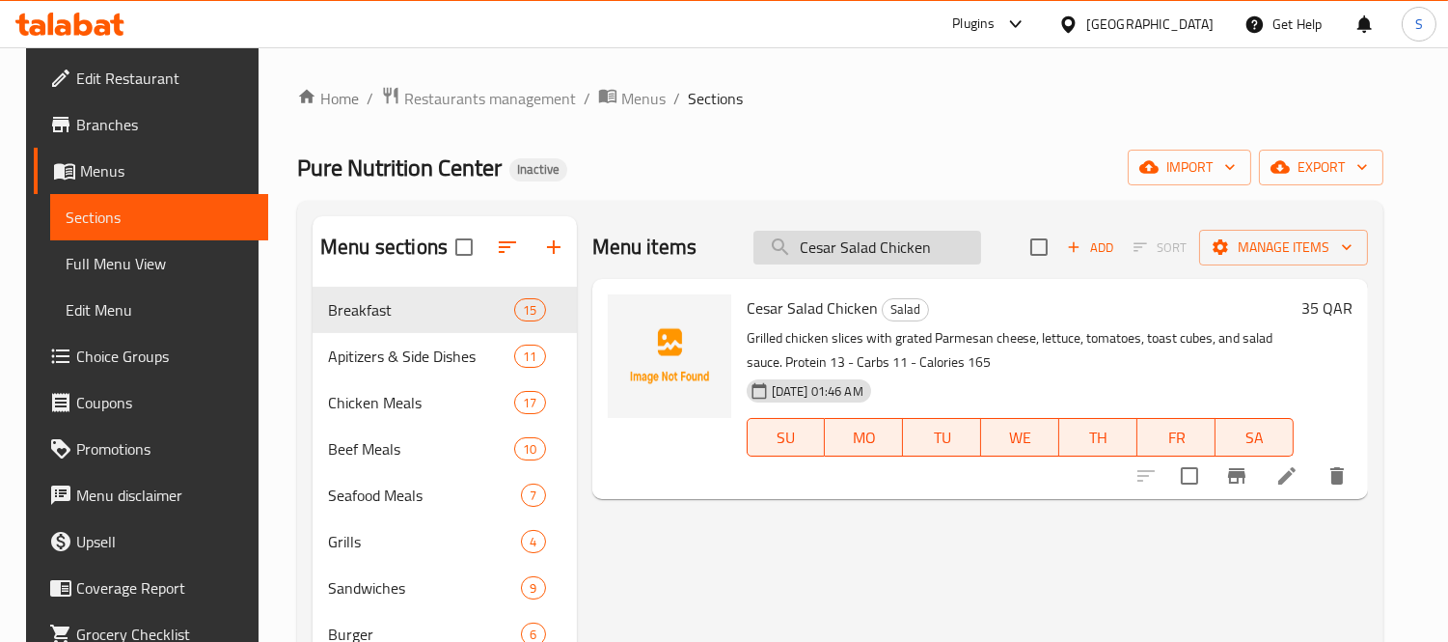
click at [933, 242] on input "Cesar Salad Chicken" at bounding box center [868, 248] width 228 height 34
paste input "Italian Salad"
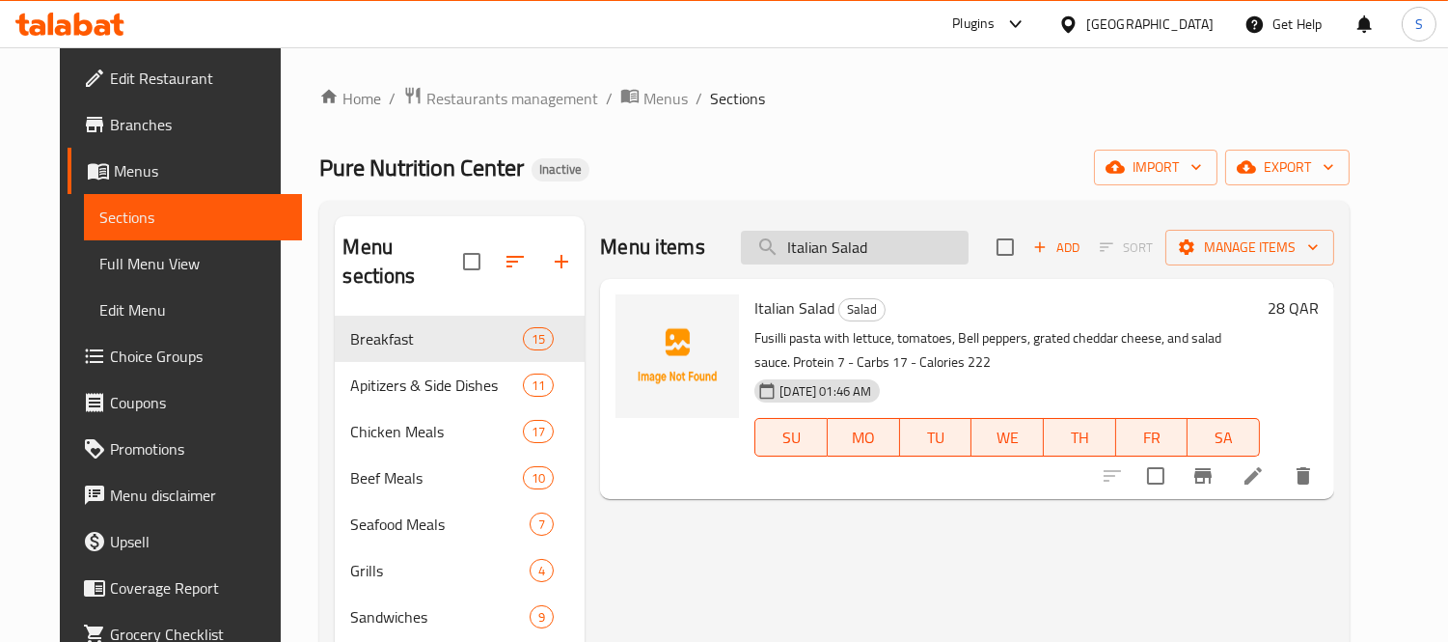
click at [893, 238] on input "Italian Salad" at bounding box center [855, 248] width 228 height 34
paste input "Coconut Pan Cake"
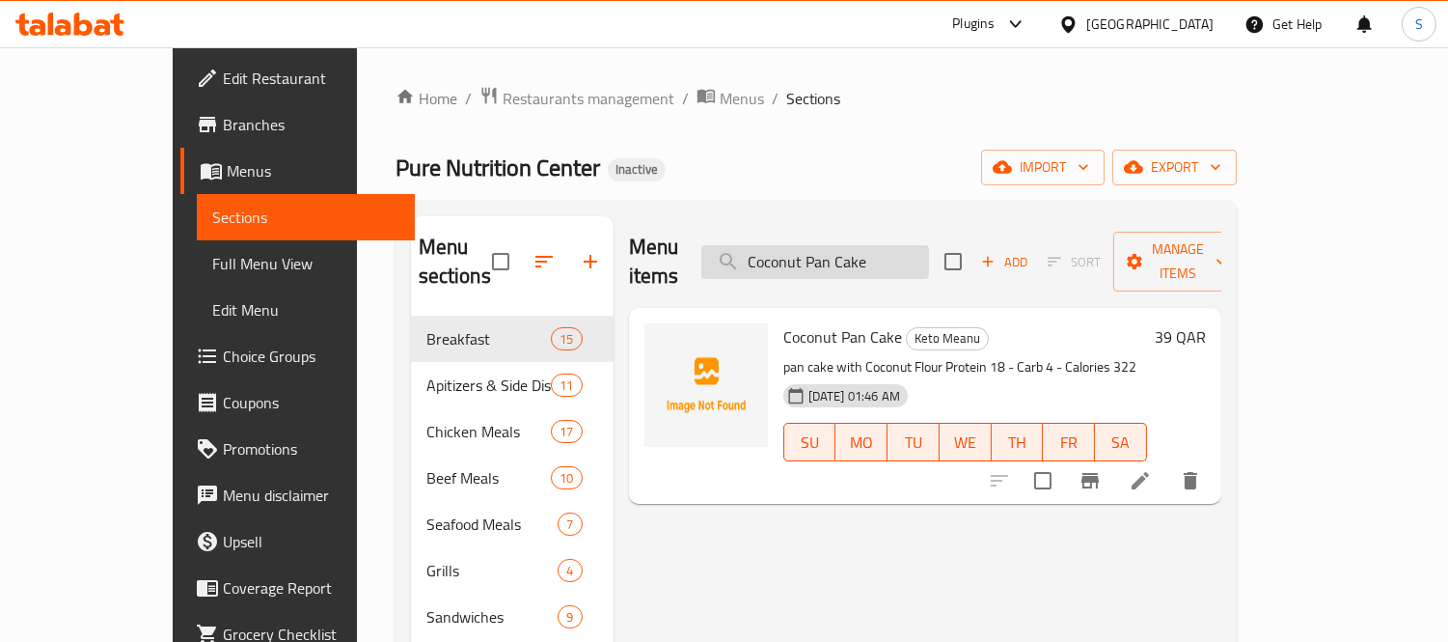
click at [920, 251] on input "Coconut Pan Cake" at bounding box center [815, 262] width 228 height 34
paste input "Boat Avocado"
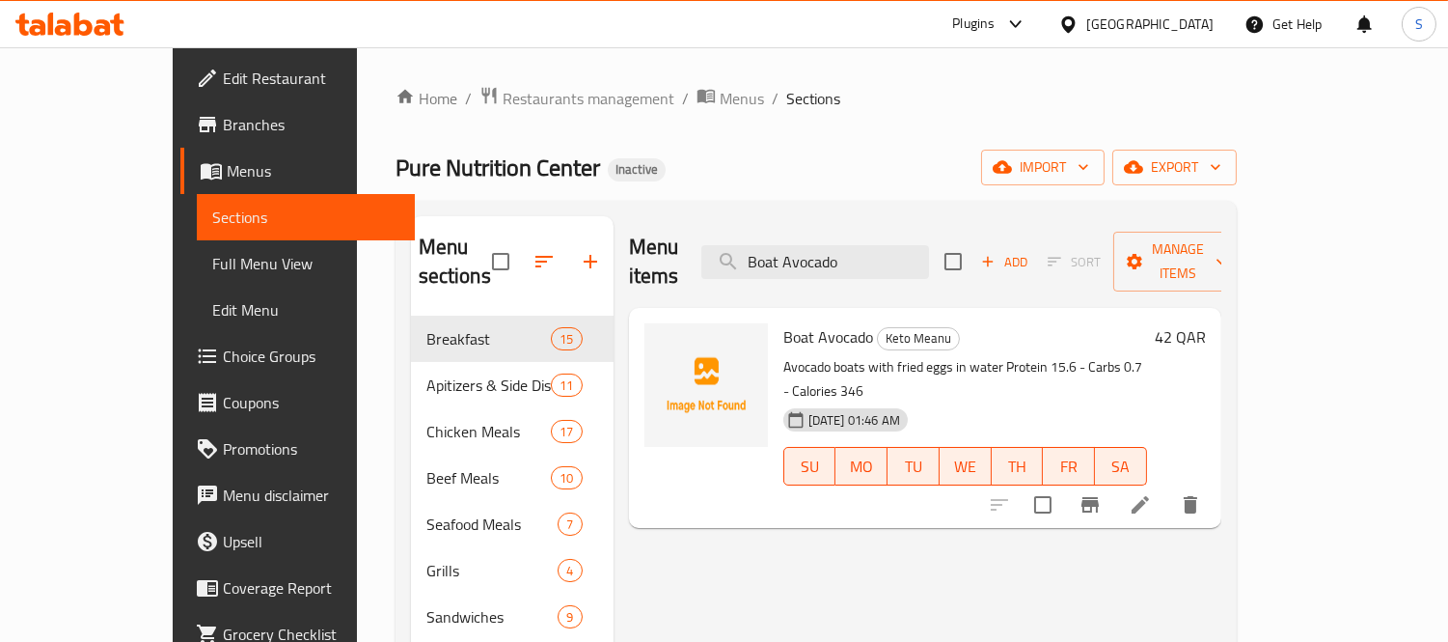
type input "Boat Avocado"
click at [407, 151] on span "Pure Nutrition Center" at bounding box center [498, 167] width 205 height 43
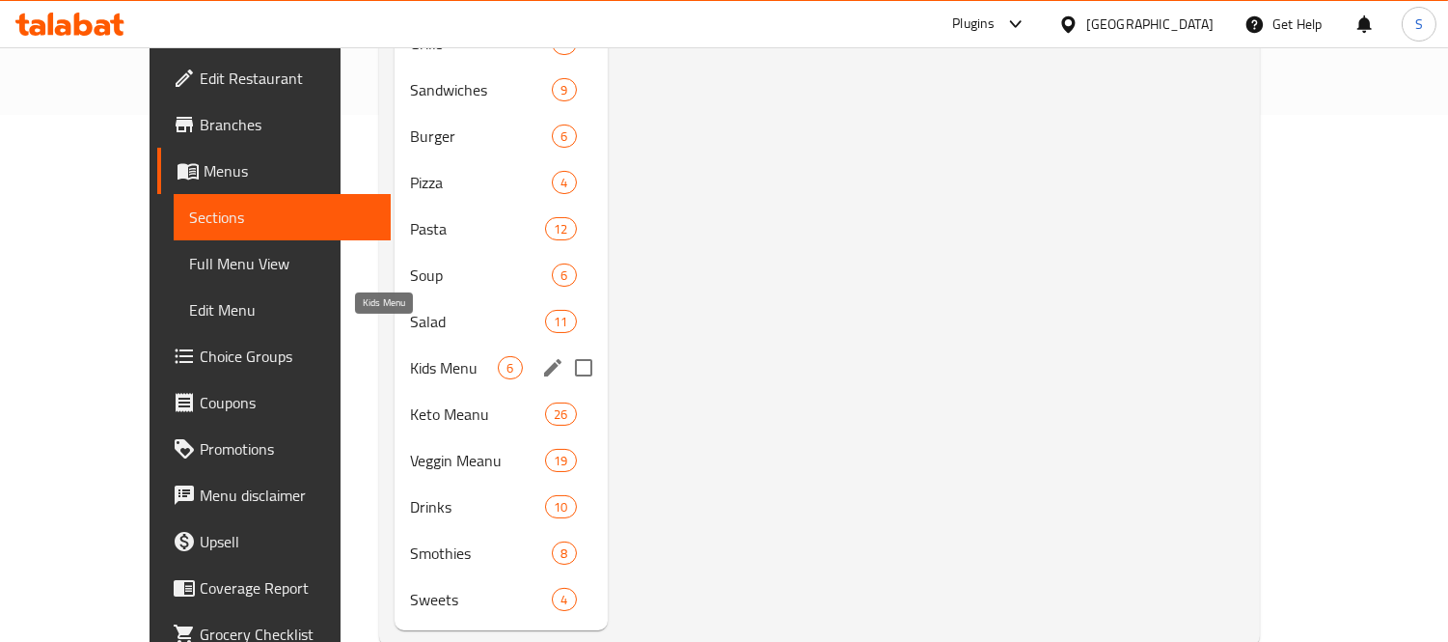
scroll to position [538, 0]
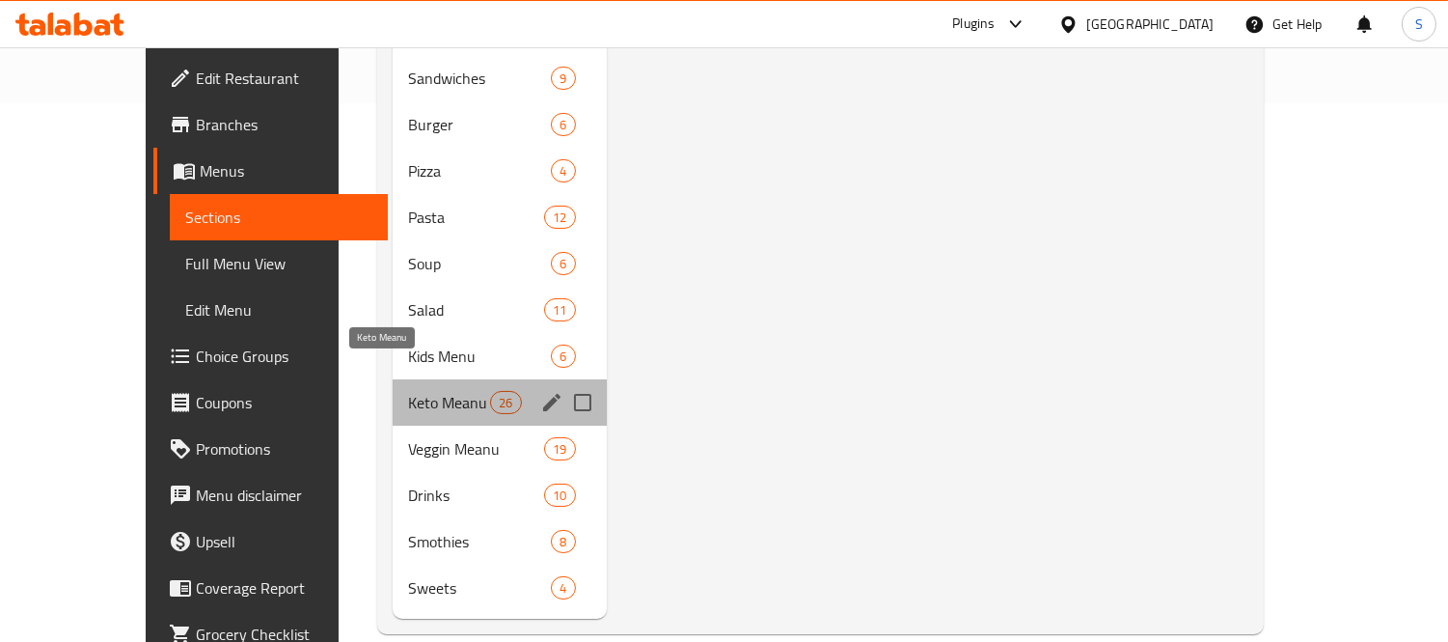
click at [408, 391] on span "Keto Meanu" at bounding box center [449, 402] width 82 height 23
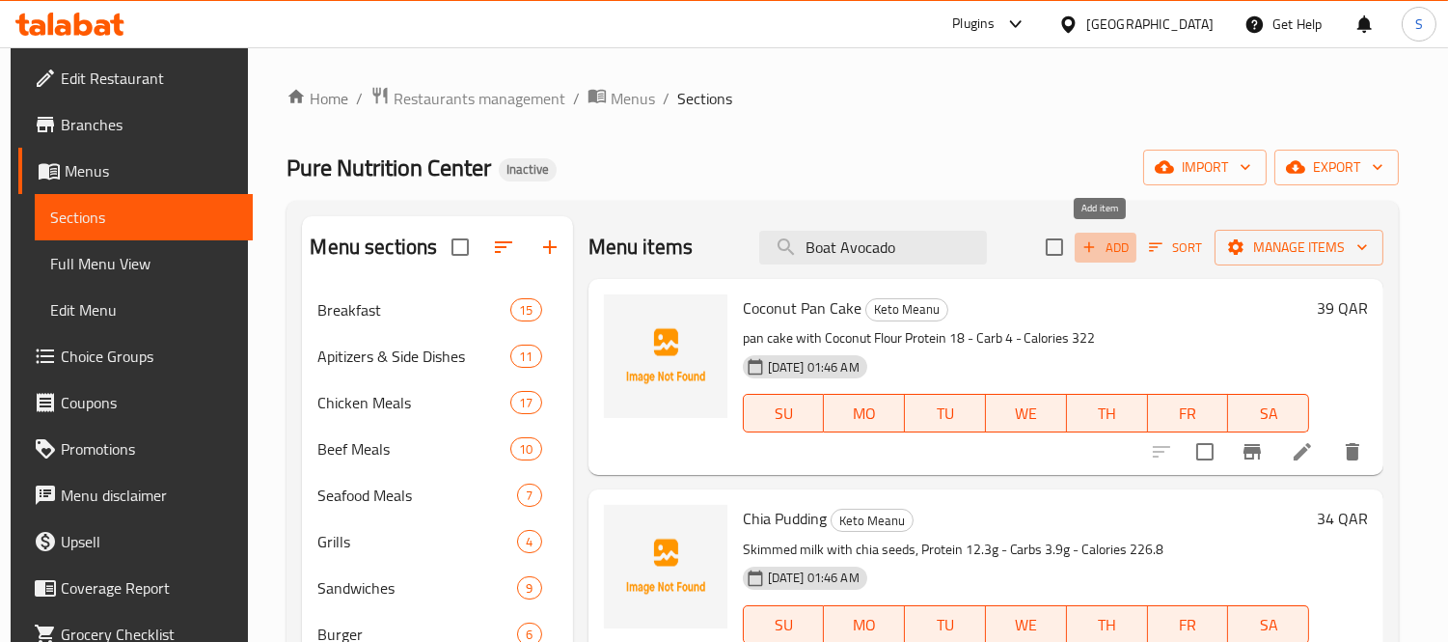
click at [1091, 236] on span "Add" at bounding box center [1106, 247] width 52 height 22
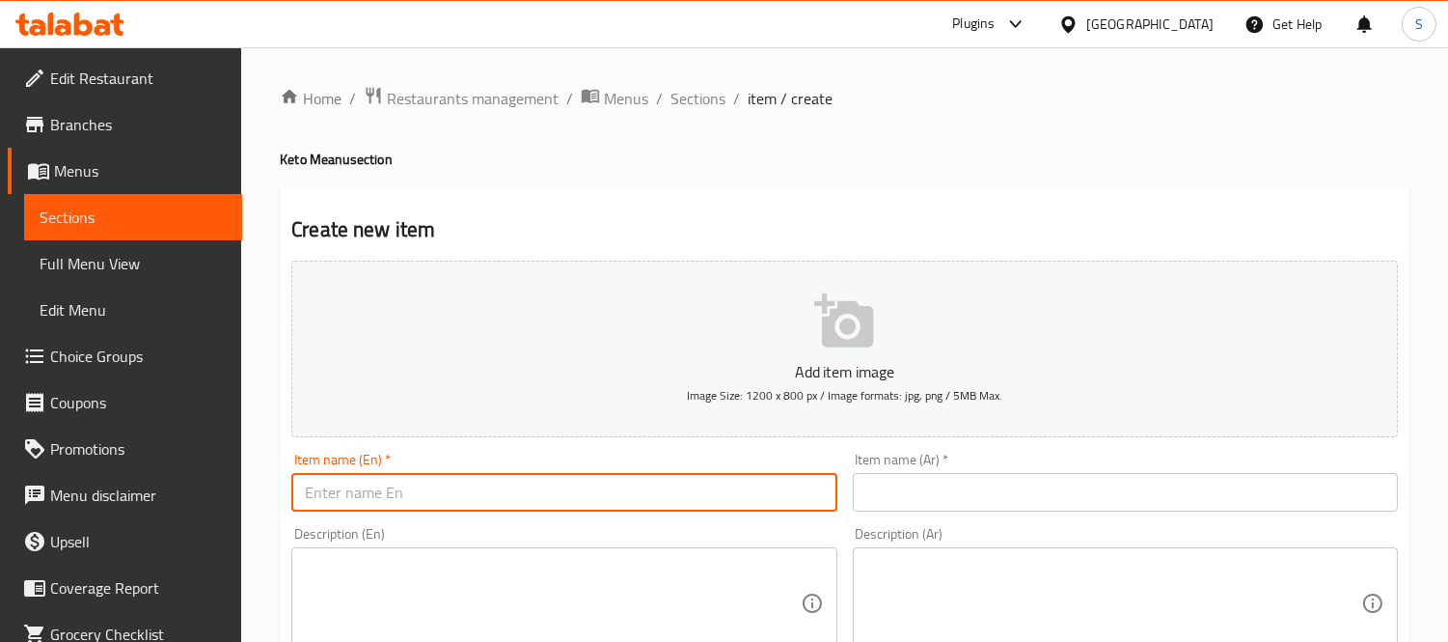
paste input "Avocado Egg Muffen"
type input "Avocado Egg Muffen"
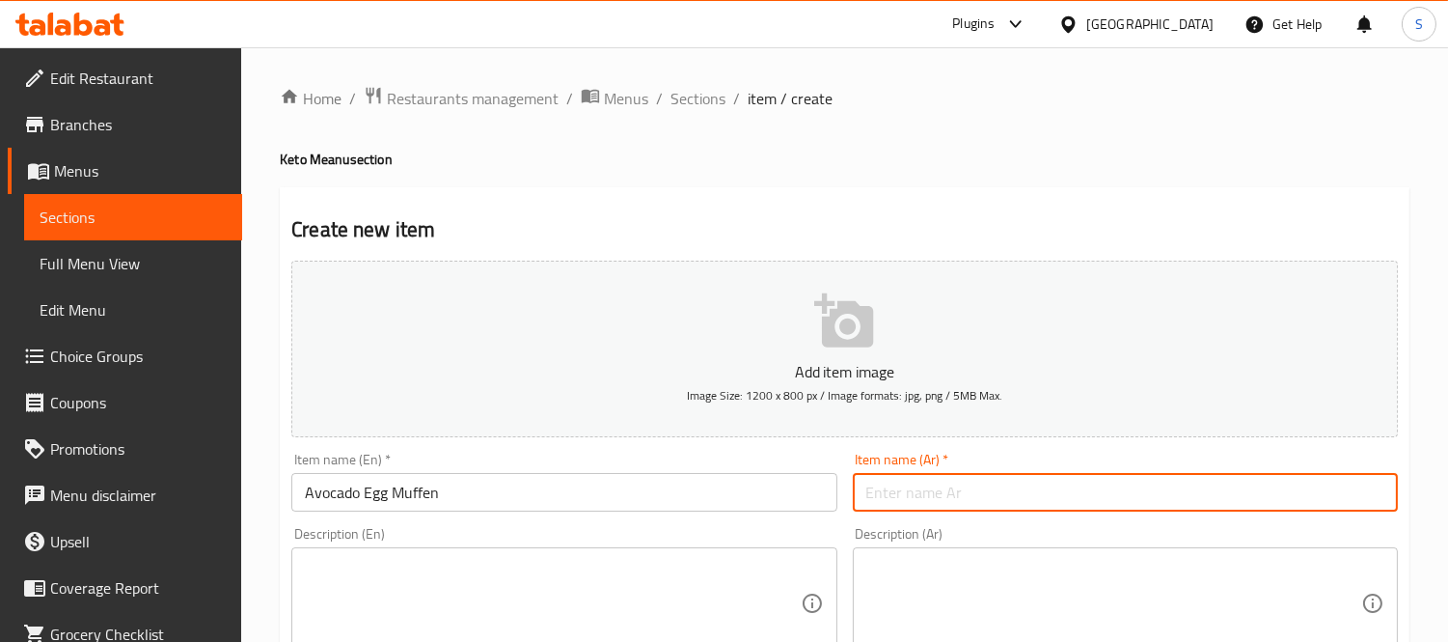
paste input "افوكادو مافن"
click at [340, 494] on input "Avocado Egg Muffen" at bounding box center [563, 492] width 545 height 39
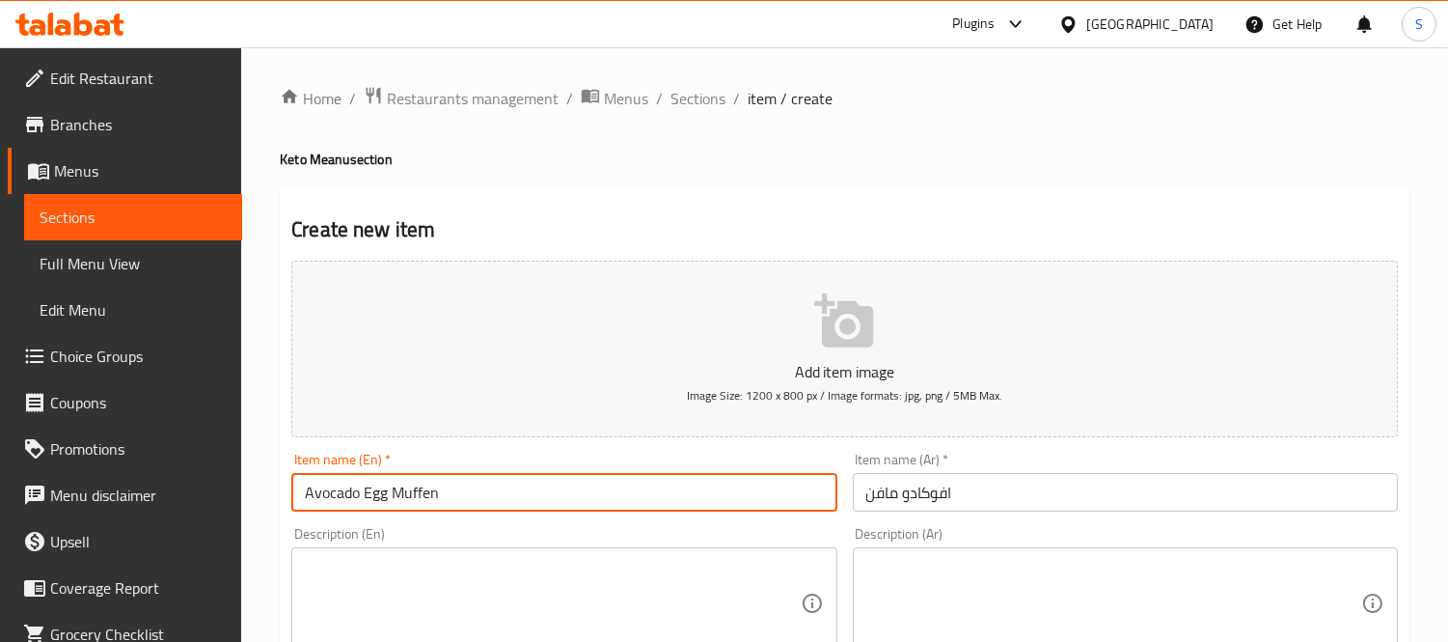
click at [340, 494] on input "Avocado Egg Muffen" at bounding box center [563, 492] width 545 height 39
click at [915, 494] on input "افوكادو مافن" at bounding box center [1125, 492] width 545 height 39
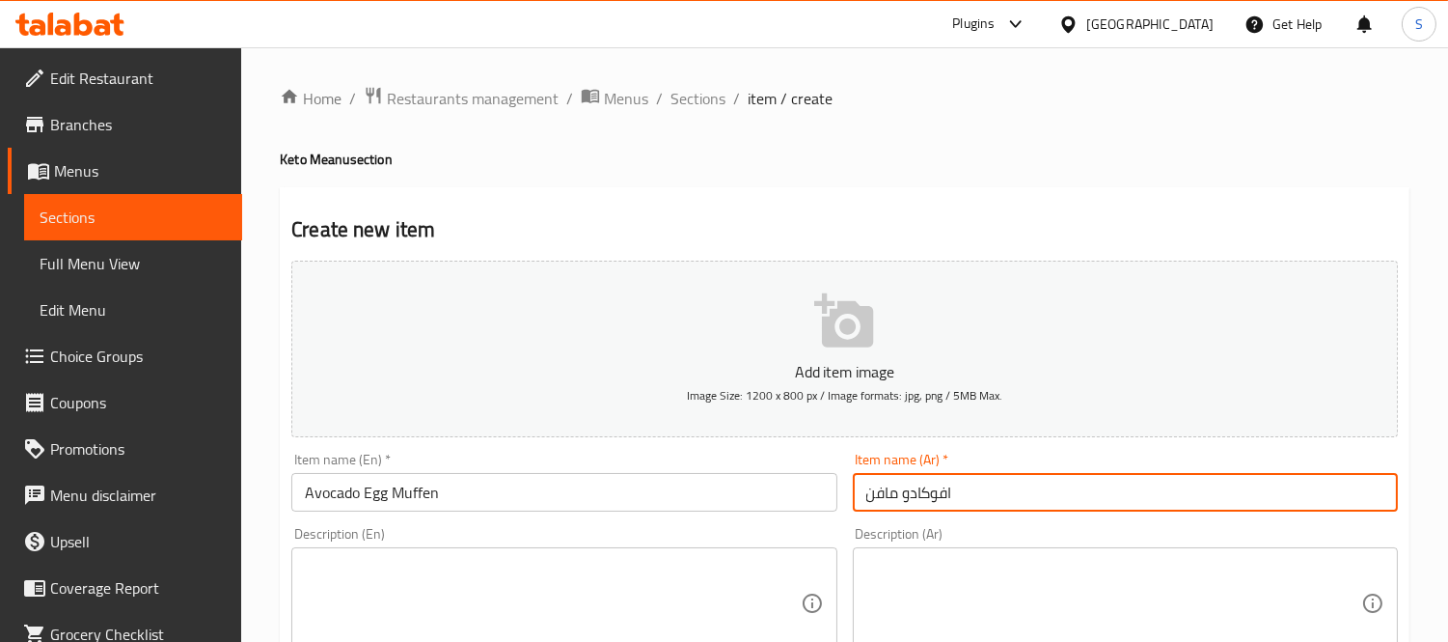
click at [915, 494] on input "افوكادو مافن" at bounding box center [1125, 492] width 545 height 39
paste input "كعكة البيض والأفوكادو"
click at [1039, 497] on input "كعكة البيض والأفوكادو مافن" at bounding box center [1125, 492] width 545 height 39
click at [869, 493] on input "كعكة البيض والأفوكادو مافن" at bounding box center [1125, 492] width 545 height 39
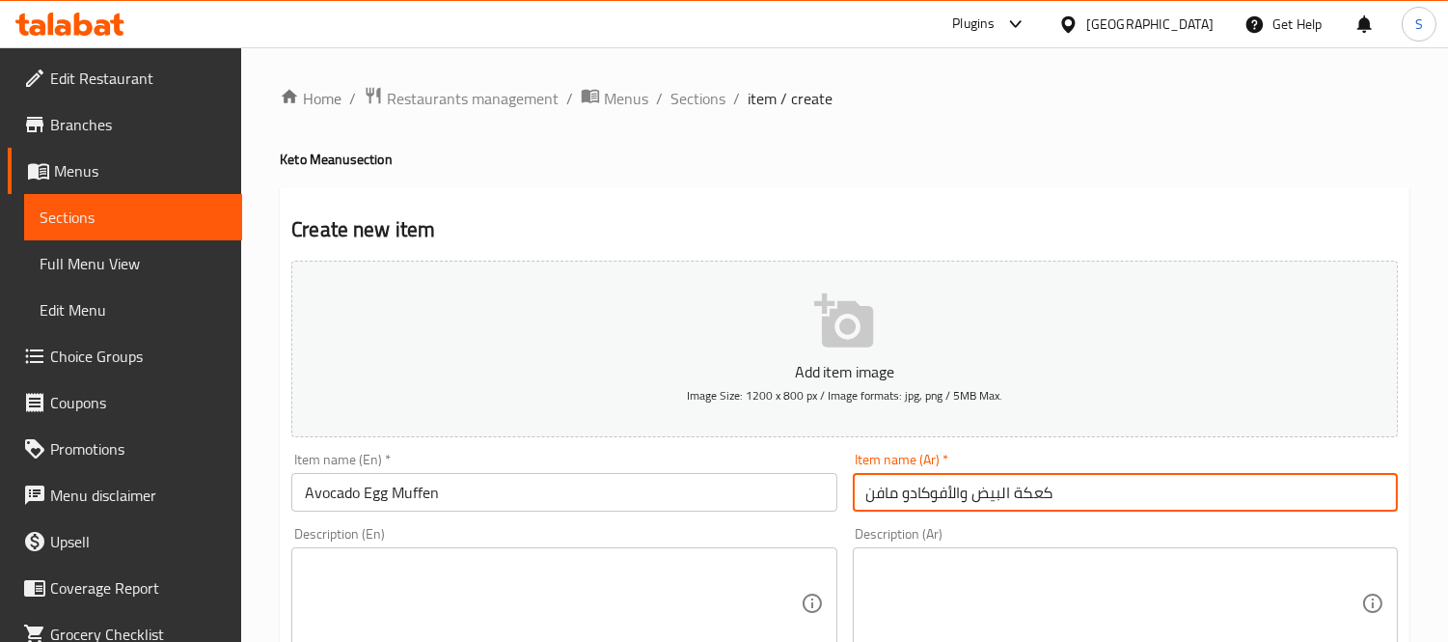
click at [869, 493] on input "كعكة البيض والأفوكادو مافن" at bounding box center [1125, 492] width 545 height 39
drag, startPoint x: 869, startPoint y: 493, endPoint x: 881, endPoint y: 493, distance: 11.6
click at [881, 493] on input "كعكة البيض والأفوكادو مافن" at bounding box center [1125, 492] width 545 height 39
click at [986, 487] on input "كعكة البيض والأفوكادو" at bounding box center [1125, 492] width 545 height 39
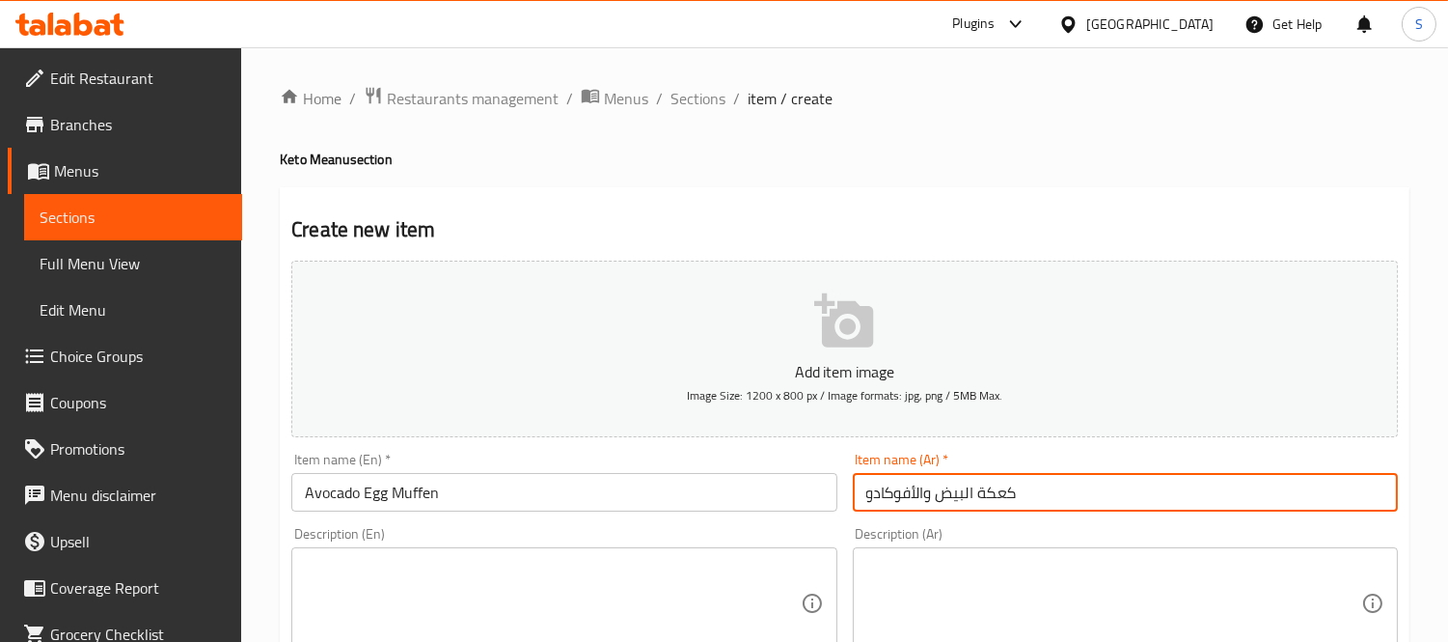
click at [986, 489] on input "كعكة البيض والأفوكادو" at bounding box center [1125, 492] width 545 height 39
paste input "افن"
type input "مافن البيض والأفوكادو"
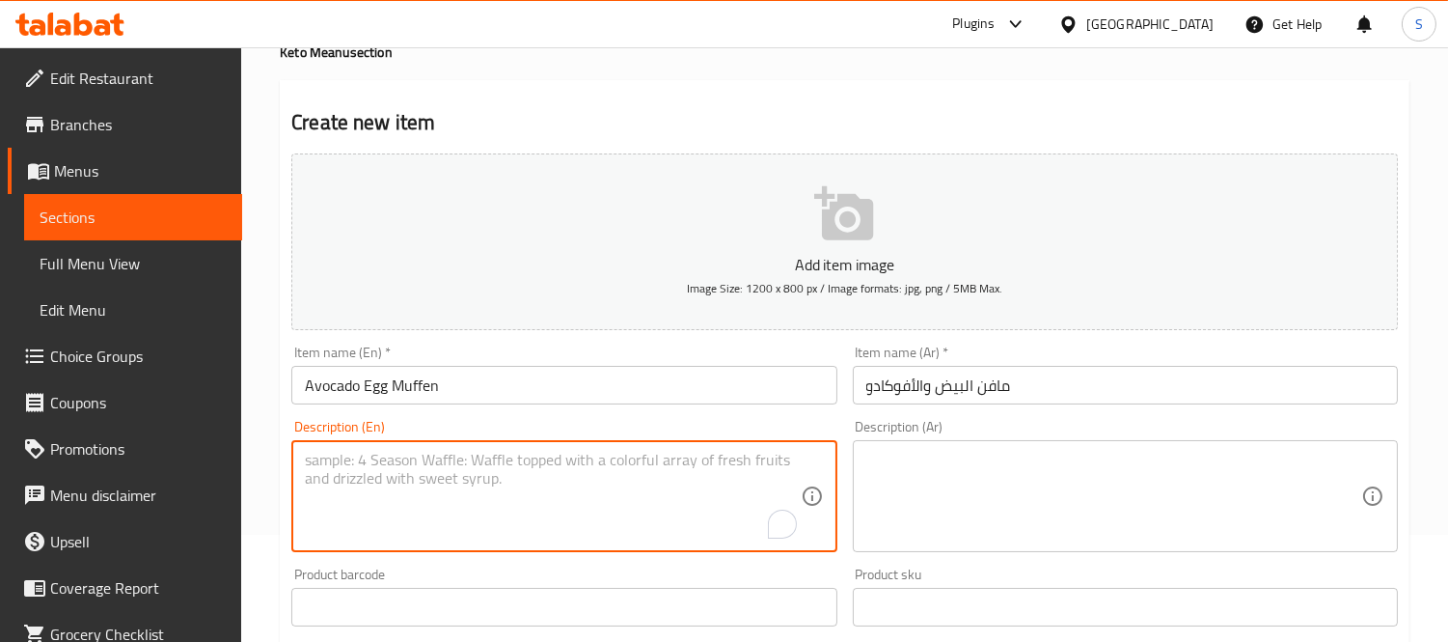
paste textarea "Avocado, Egg and Cheese Cake Protein 19.6 - Carbs 4.5 - Calories 395.2"
type textarea "Avocado, Egg and Cheese Cake Protein 19.6 - Carbs 4.5 - Calories 395.2"
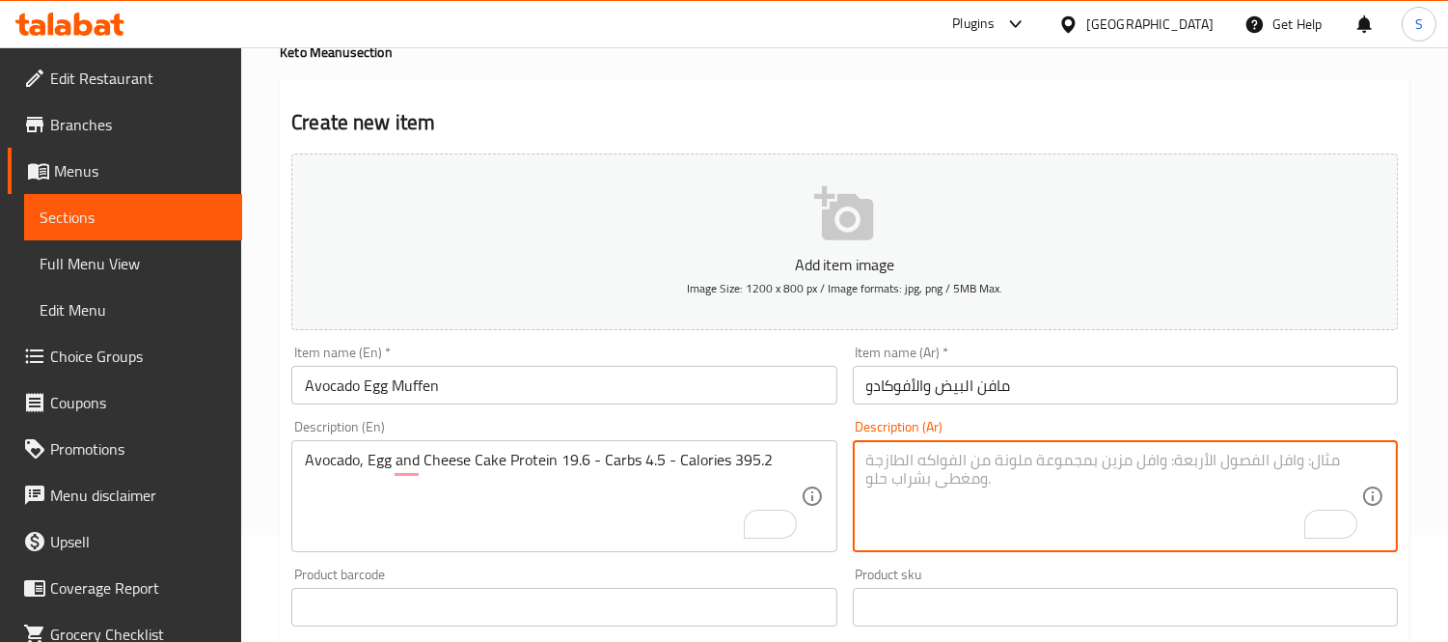
paste textarea "كيكة الافوكادو والبيض والجبن بروتين 19.6 - كارب 4.5 - كالورى 395.2"
type textarea "كيكة الافوكادو والبيض والجبن بروتين 19.6 - كارب 4.5 - كالورى 395.2"
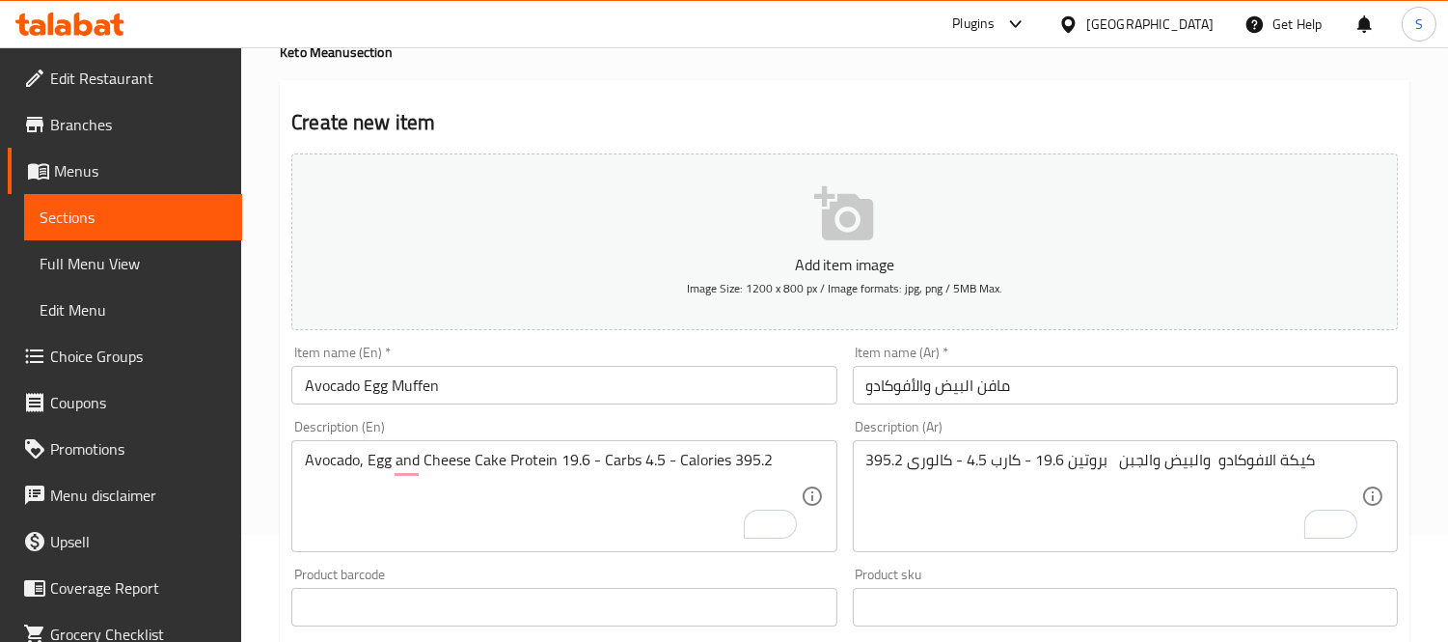
click at [417, 78] on div "Home / Restaurants management / Menus / Sections / item / create Keto Meanu sec…" at bounding box center [845, 598] width 1130 height 1239
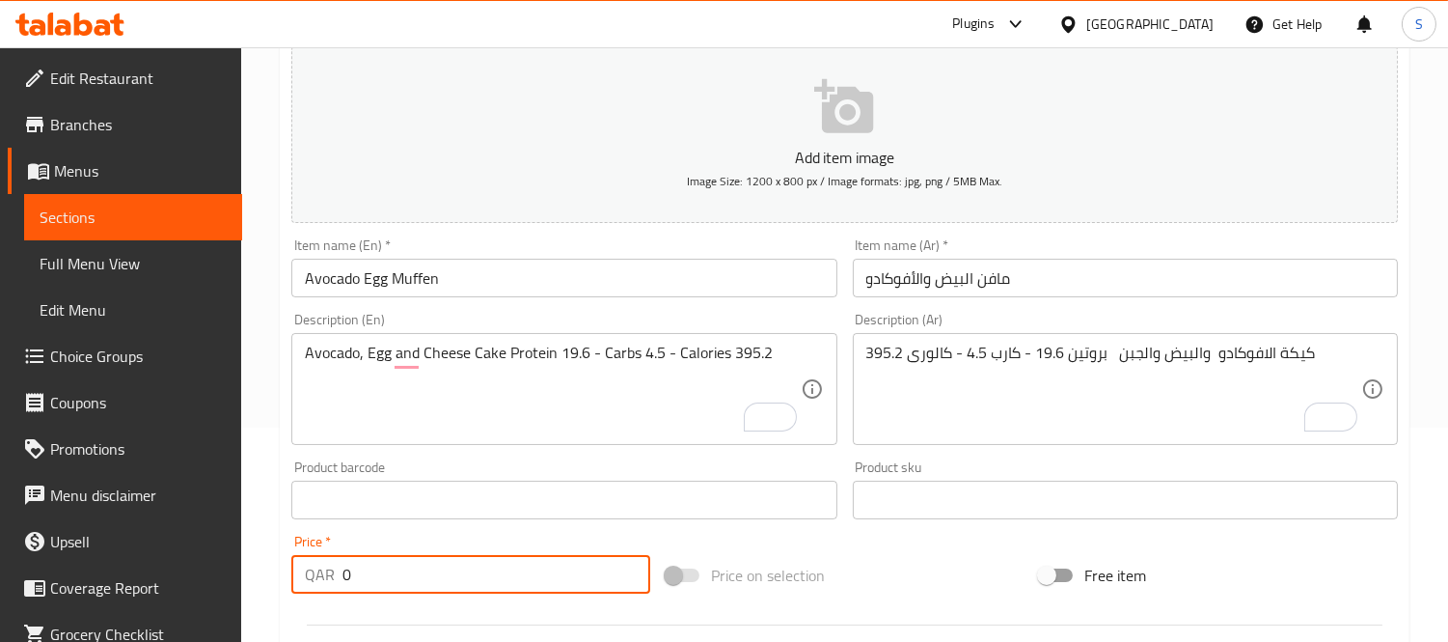
drag, startPoint x: 343, startPoint y: 569, endPoint x: 371, endPoint y: 574, distance: 28.4
click at [371, 574] on input "0" at bounding box center [497, 574] width 308 height 39
paste input "38.0"
type input "38"
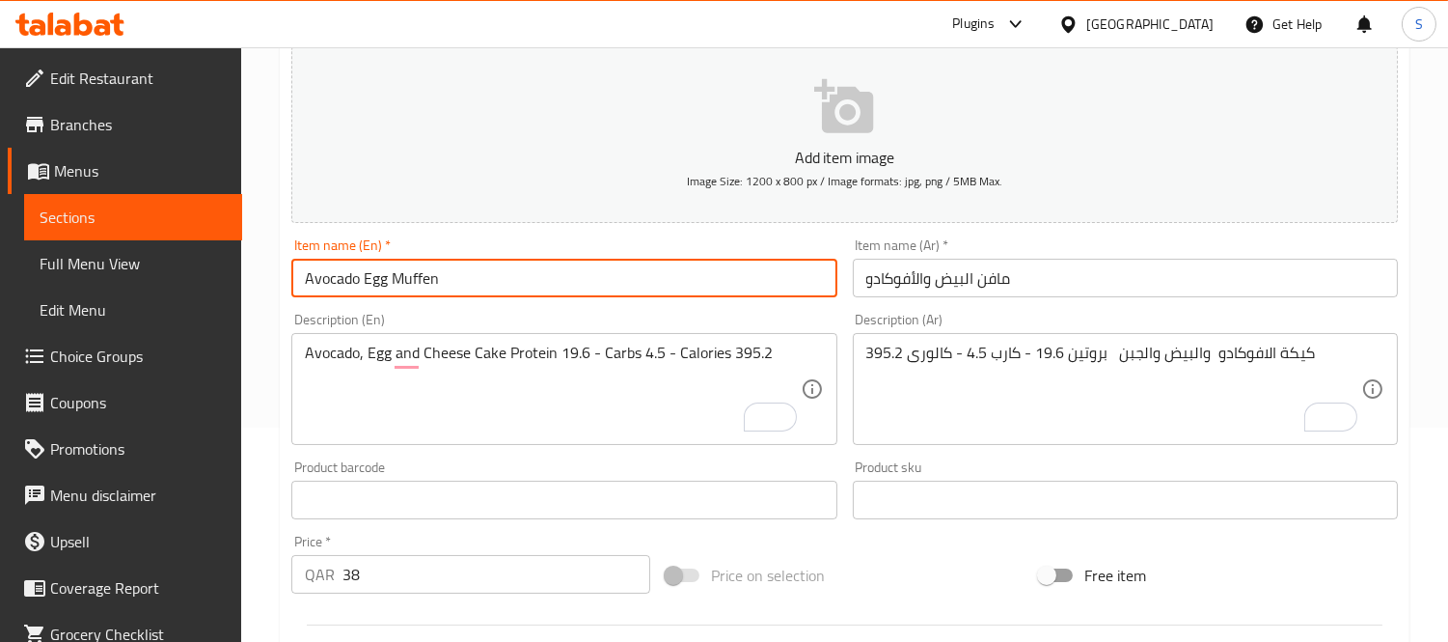
click at [641, 276] on input "Avocado Egg Muffen" at bounding box center [563, 278] width 545 height 39
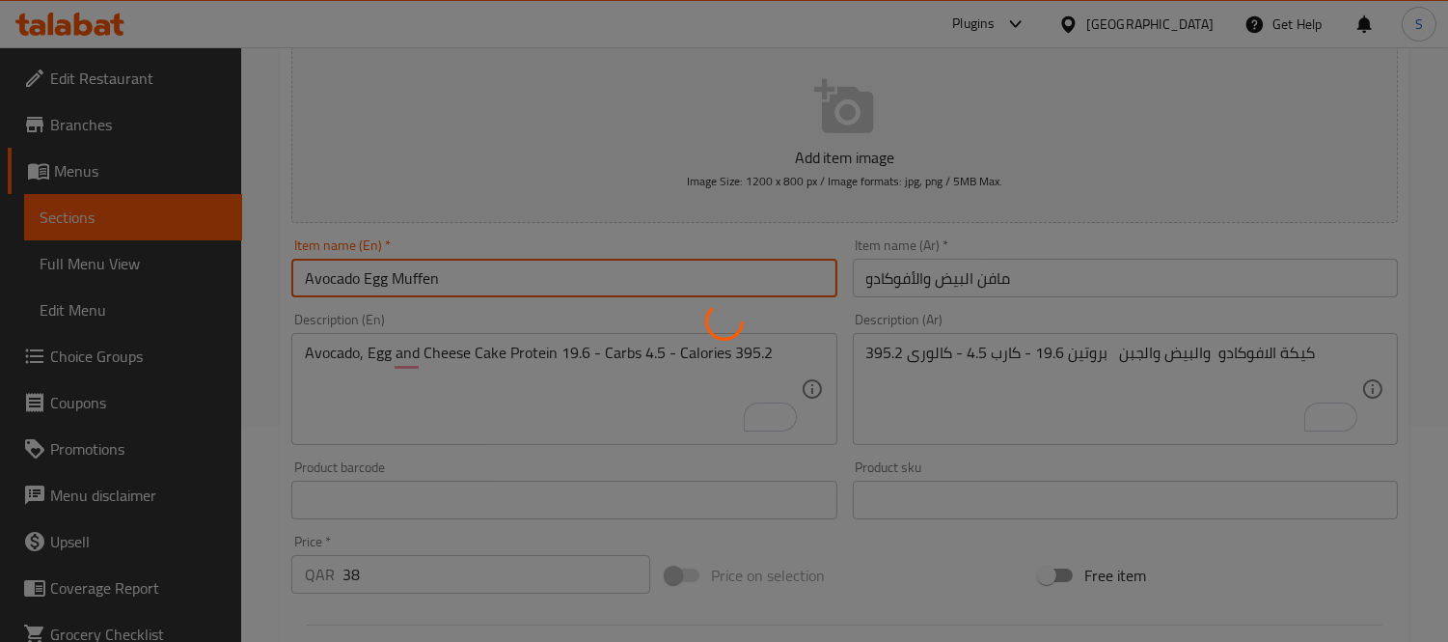
type input "0"
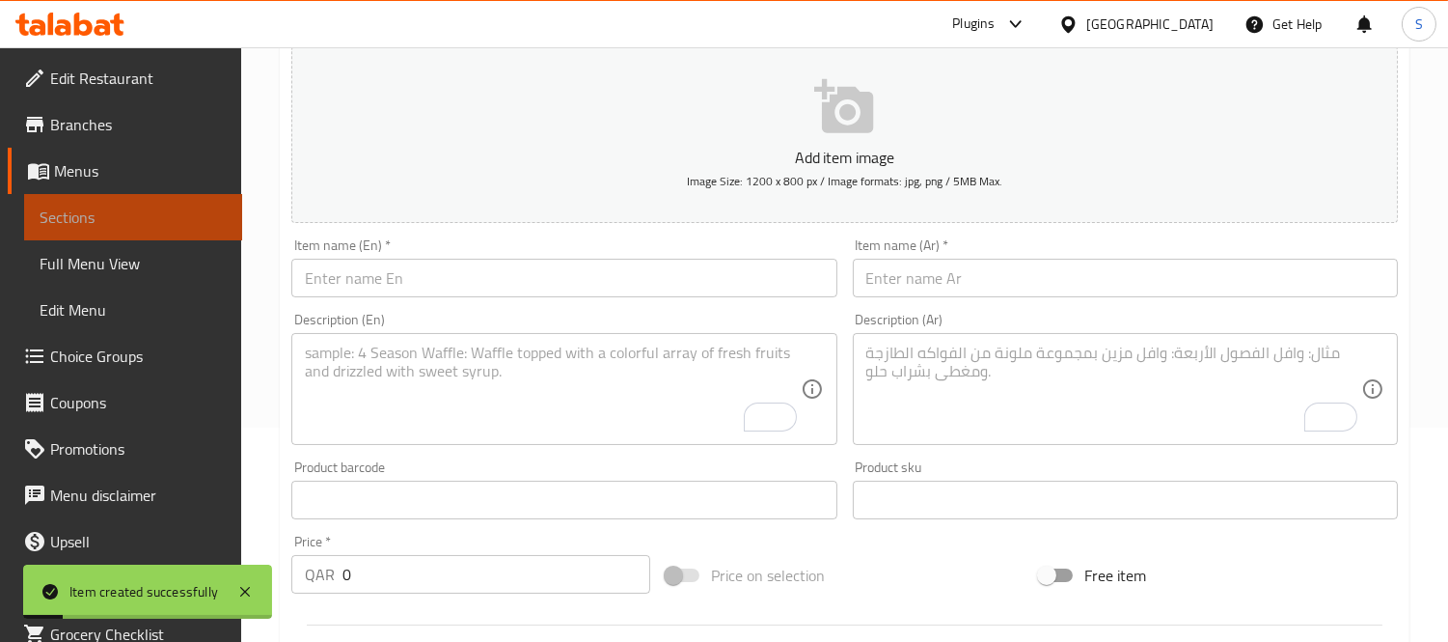
click at [187, 212] on span "Sections" at bounding box center [133, 217] width 187 height 23
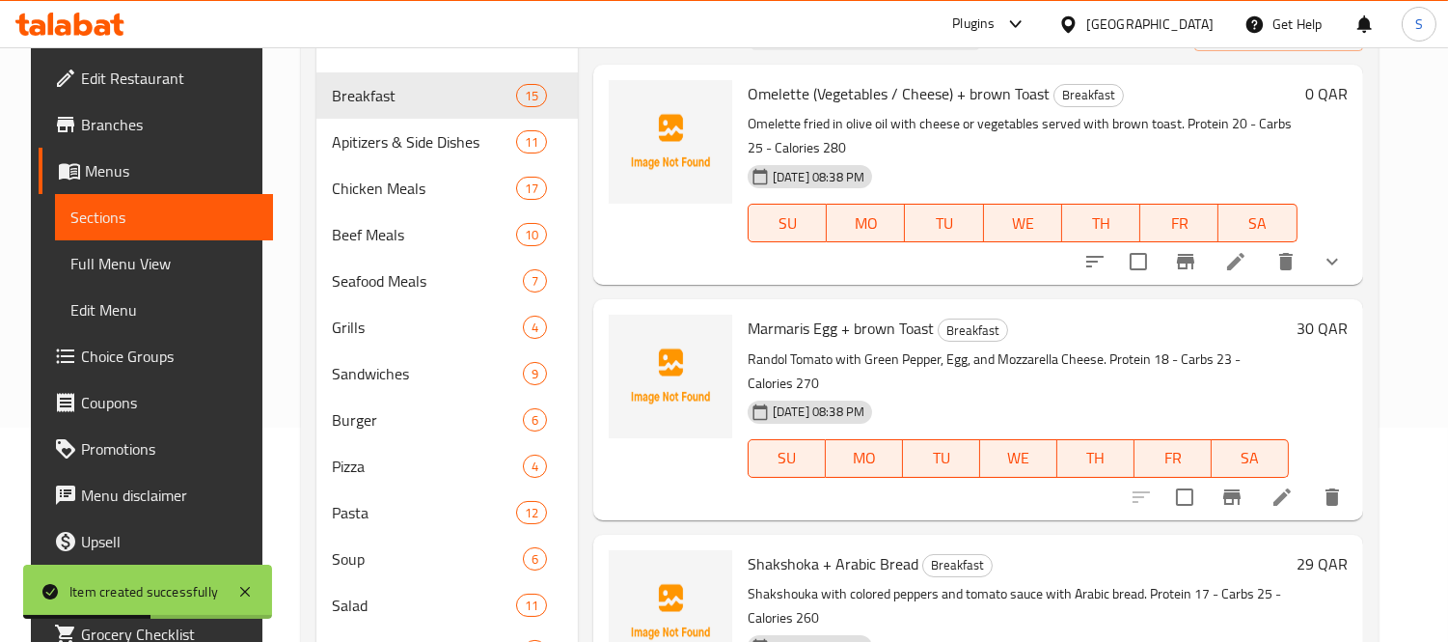
click at [953, 151] on p "Omelette fried in olive oil with cheese or vegetables served with brown toast. …" at bounding box center [1023, 136] width 550 height 48
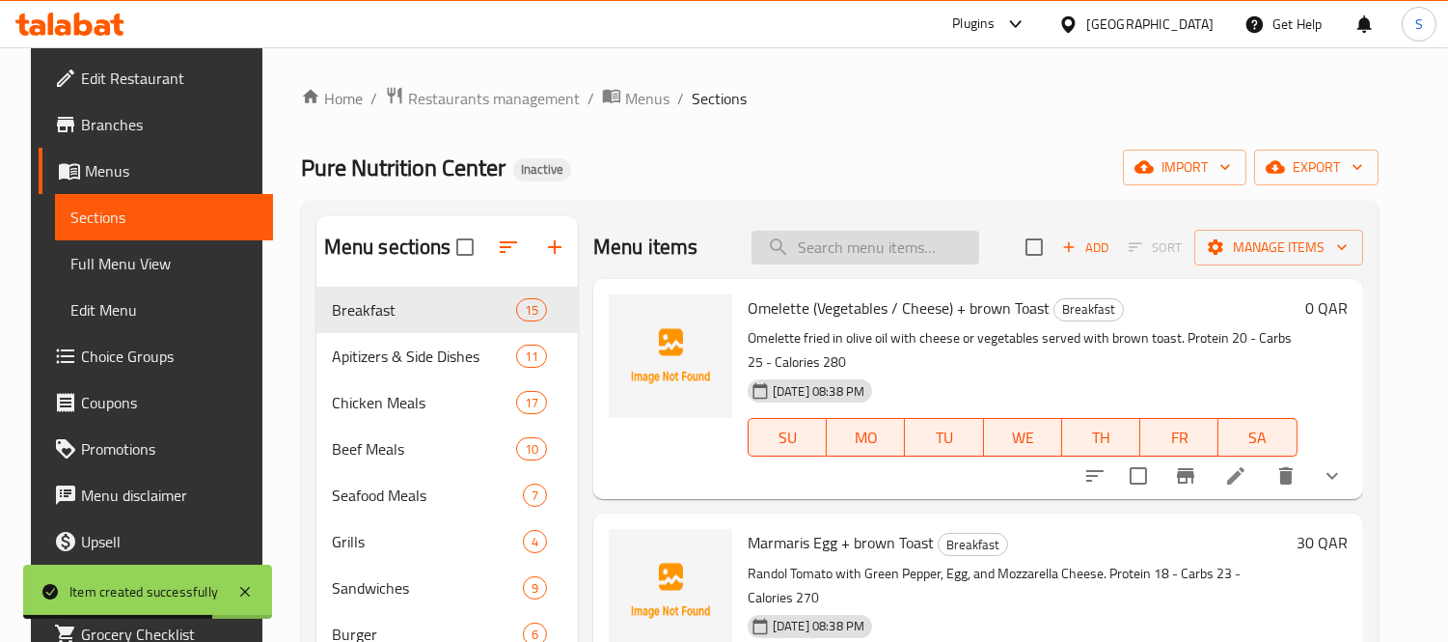
paste input "Boat Avocado"
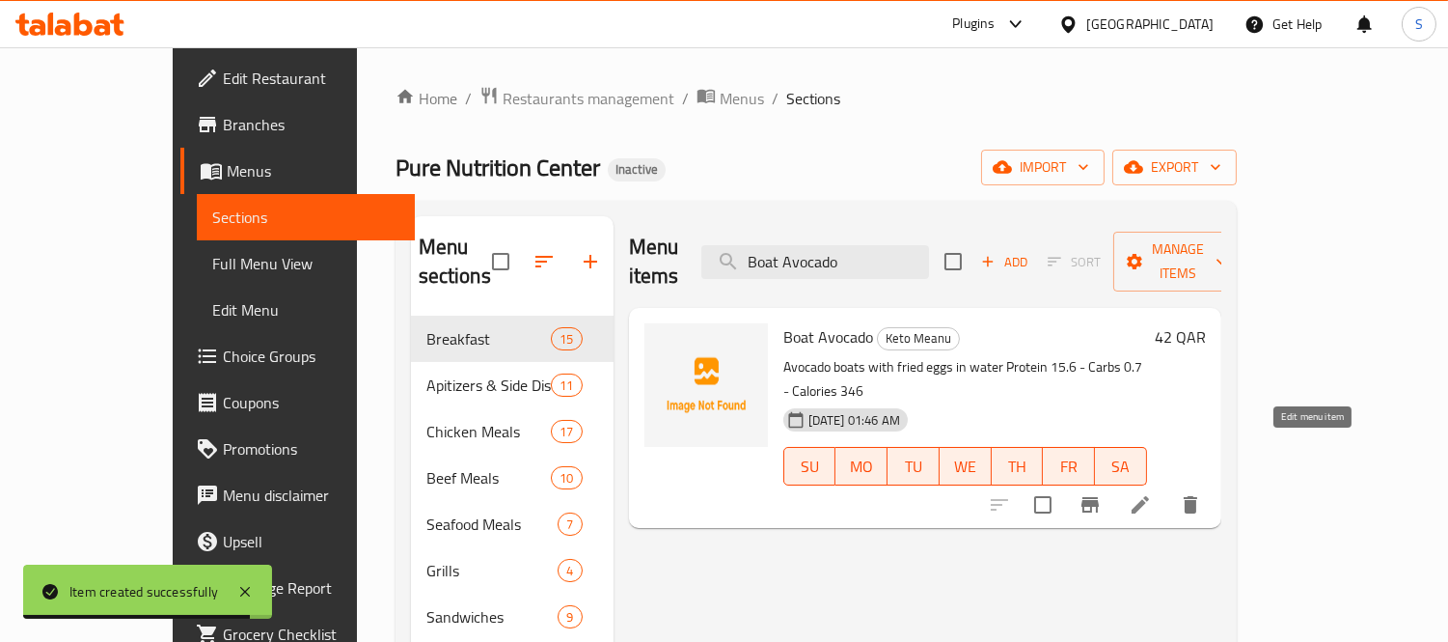
type input "Boat Avocado"
click at [1152, 493] on icon at bounding box center [1140, 504] width 23 height 23
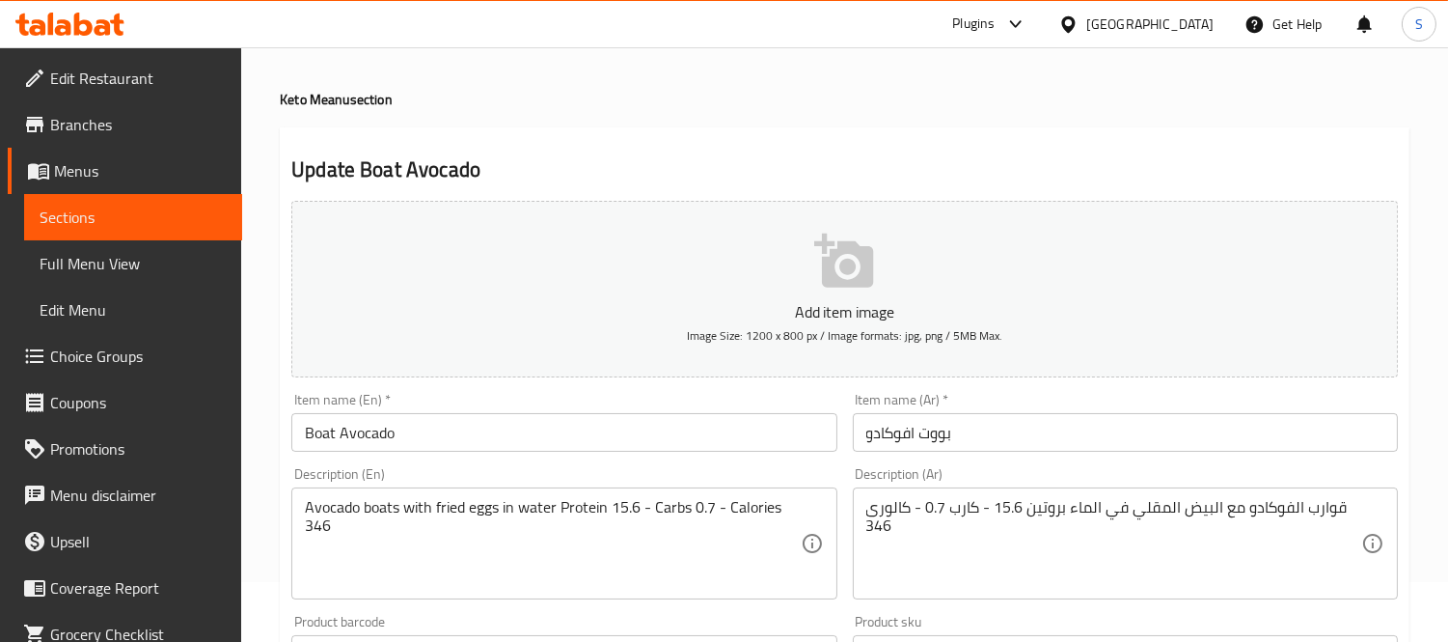
scroll to position [107, 0]
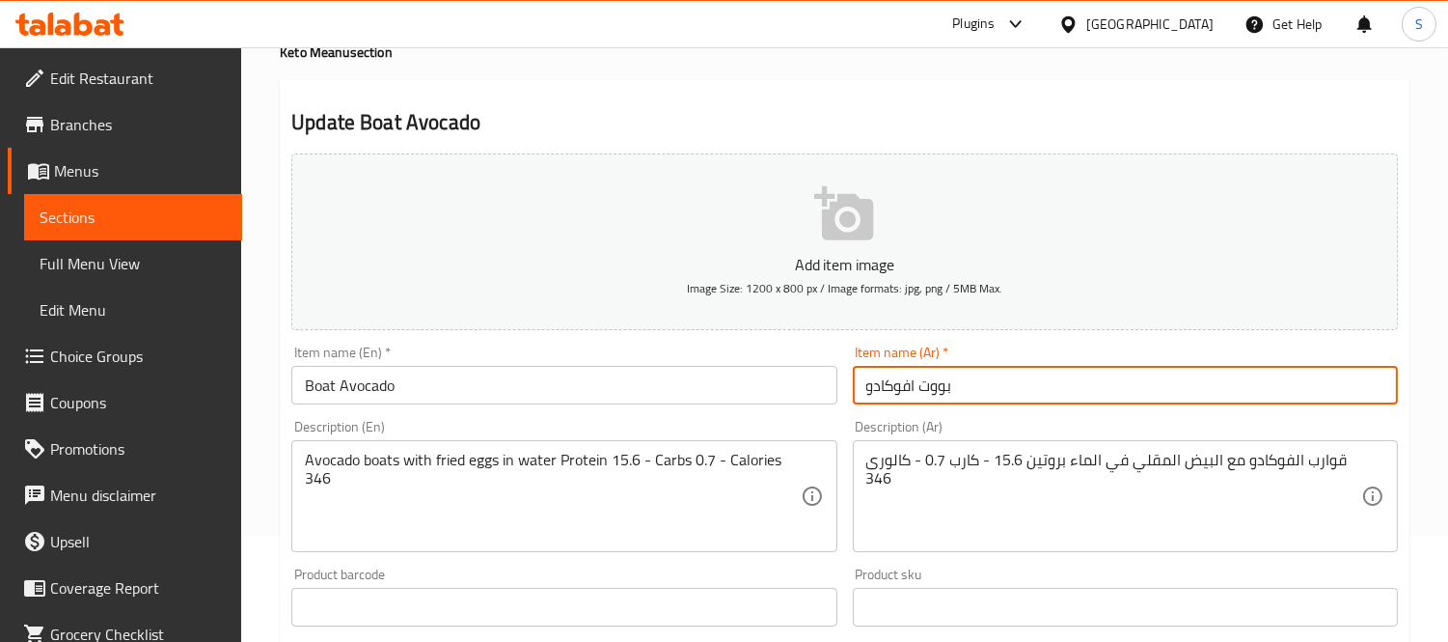
click at [946, 386] on input "بووت افوكادو" at bounding box center [1125, 385] width 545 height 39
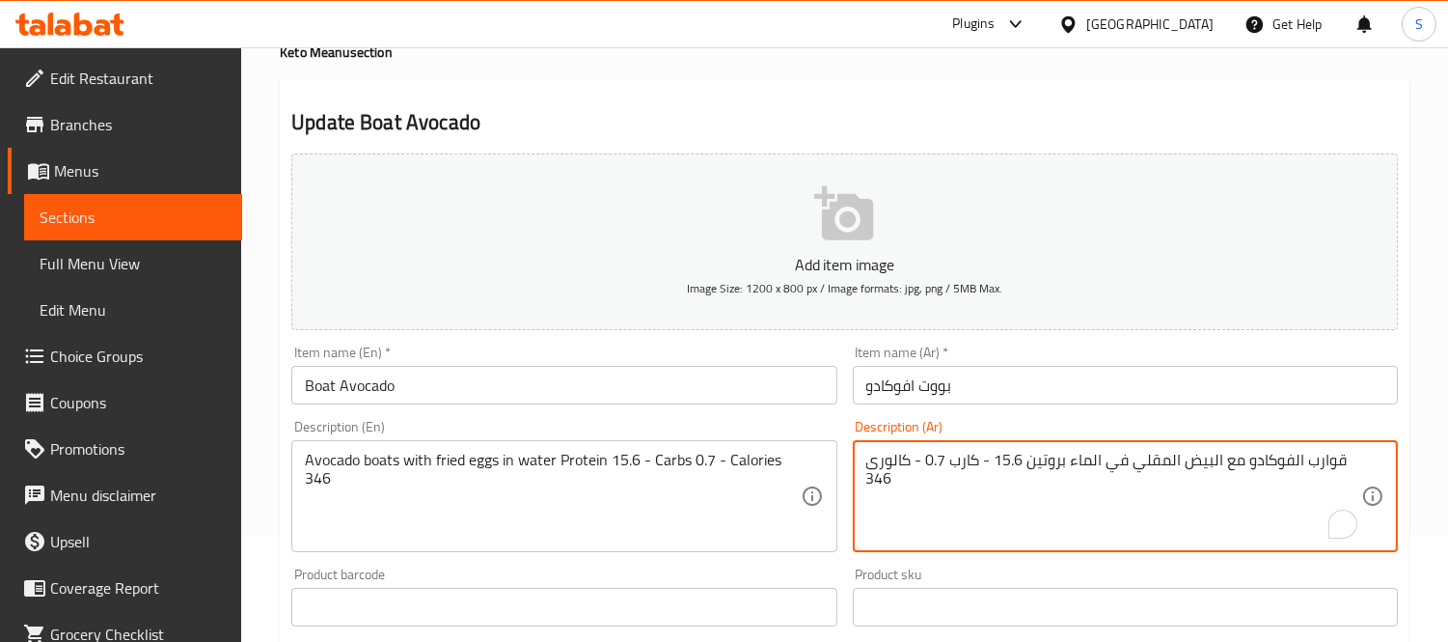
click at [1173, 456] on textarea "قوارب الفوكادو مع البيض المقلي في الماء بروتين 15.6 - كارب 0.7 - كالورى 346" at bounding box center [1113, 497] width 495 height 92
click at [1173, 454] on textarea "قوارب الفوكادو مع البيض المقلي في الماء بروتين 15.6 - كارب 0.7 - كالورى 346" at bounding box center [1113, 497] width 495 height 92
click at [1173, 455] on textarea "قوارب الفوكادو مع البيض المقلي في الماء بروتين 15.6 - كارب 0.7 - كالورى 346" at bounding box center [1113, 497] width 495 height 92
drag, startPoint x: 1315, startPoint y: 455, endPoint x: 1325, endPoint y: 465, distance: 13.6
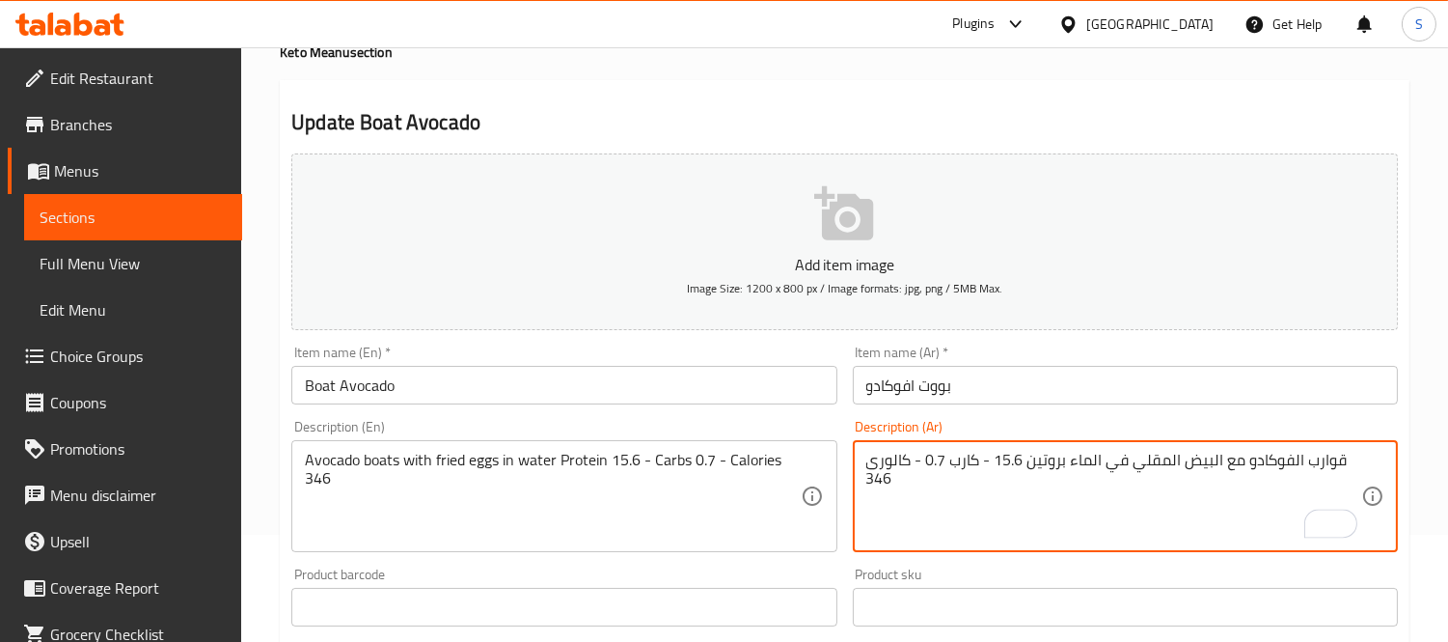
click at [1173, 456] on textarea "قوارب الفوكادو مع البيض المقلي في الماء بروتين 15.6 - كارب 0.7 - كالورى 346" at bounding box center [1113, 497] width 495 height 92
click at [1173, 471] on textarea "قوارب الفوكادو مع البيض المقلي في الماء بروتين 15.6 - كارب 0.7 - كالورى 346" at bounding box center [1113, 497] width 495 height 92
paste textarea "بووت"
type textarea "بووت الفوكادو مع البيض المقلي في الماء بروتين 15.6 - كارب 0.7 - كالورى 346"
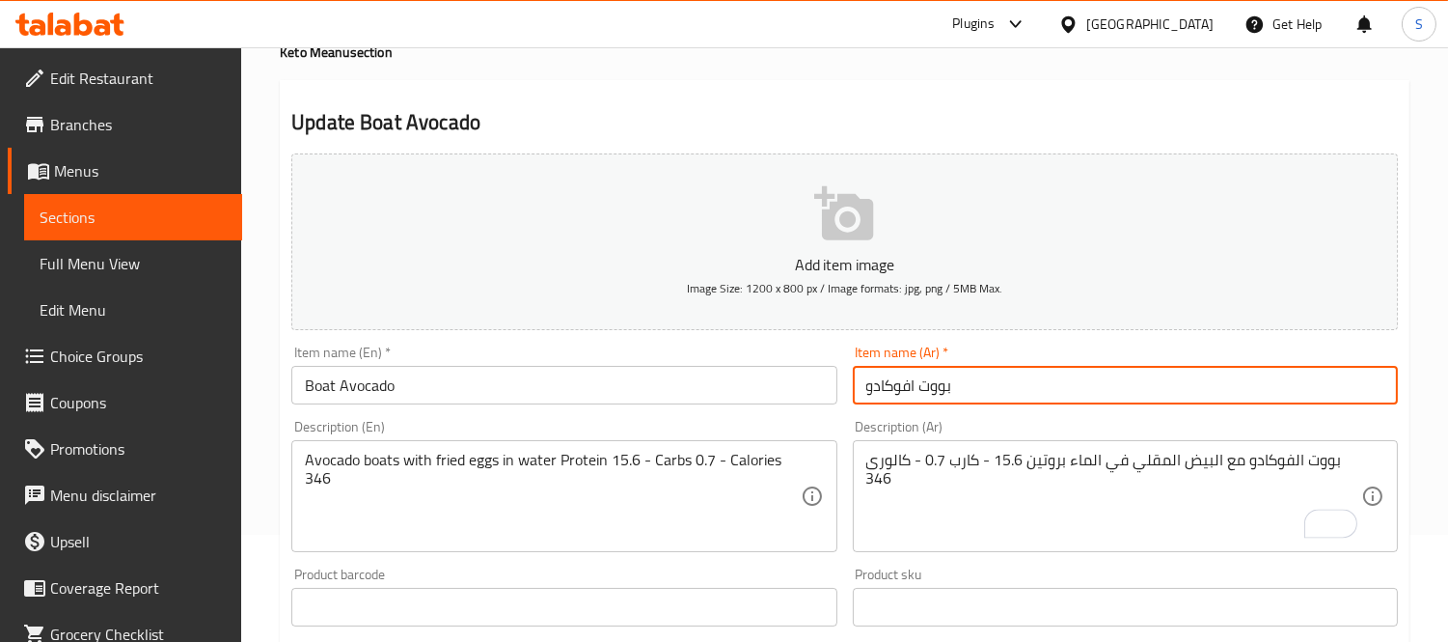
click at [1040, 382] on input "بووت افوكادو" at bounding box center [1125, 385] width 545 height 39
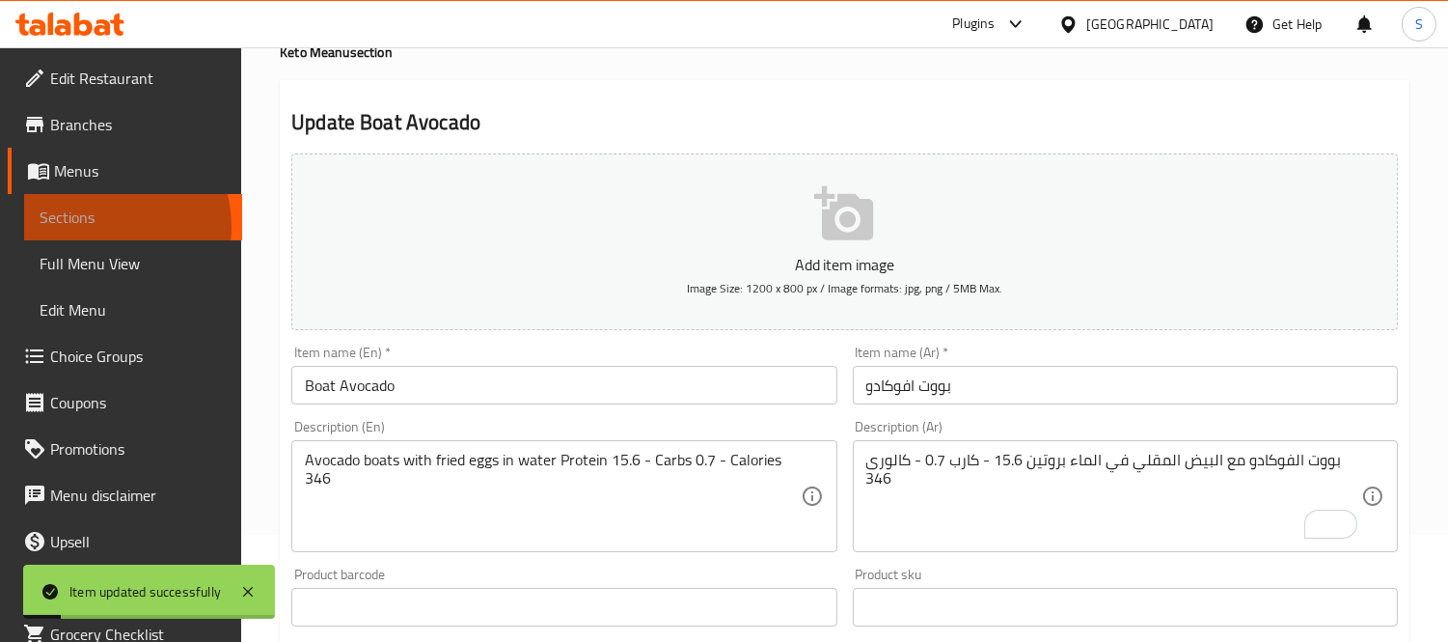
click at [101, 227] on span "Sections" at bounding box center [133, 217] width 187 height 23
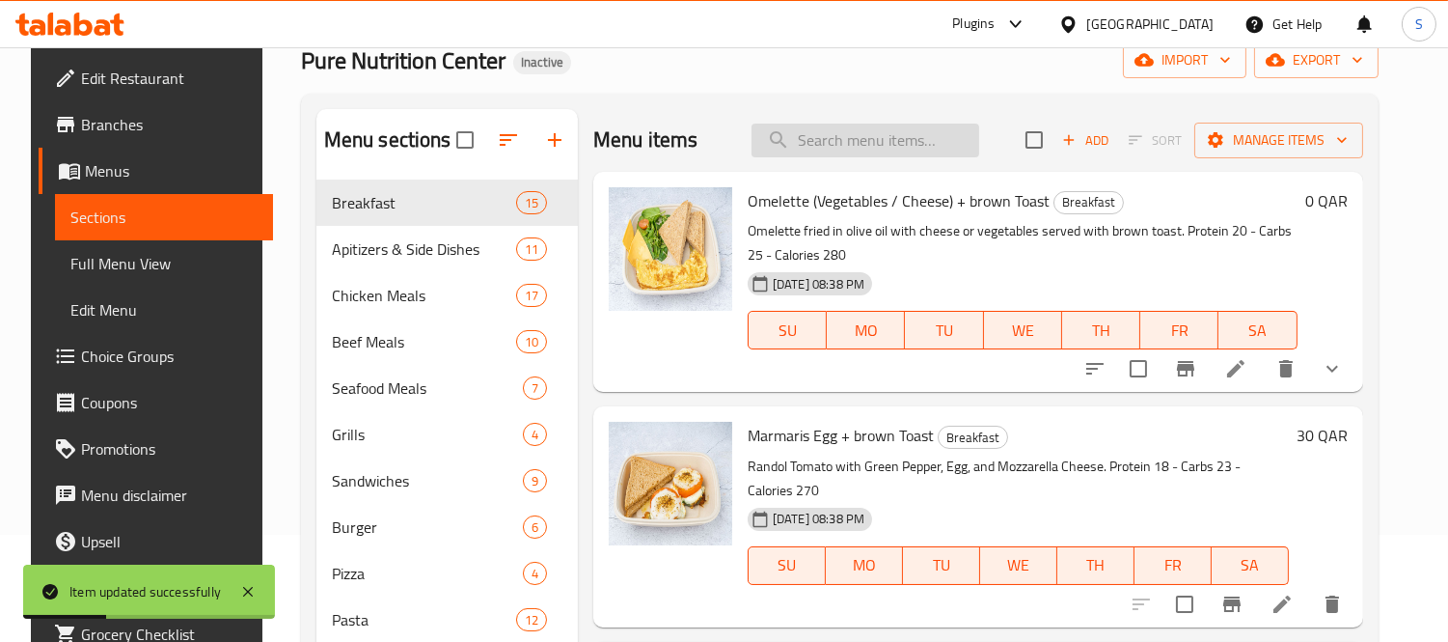
paste input "Coconut Pan Ca"
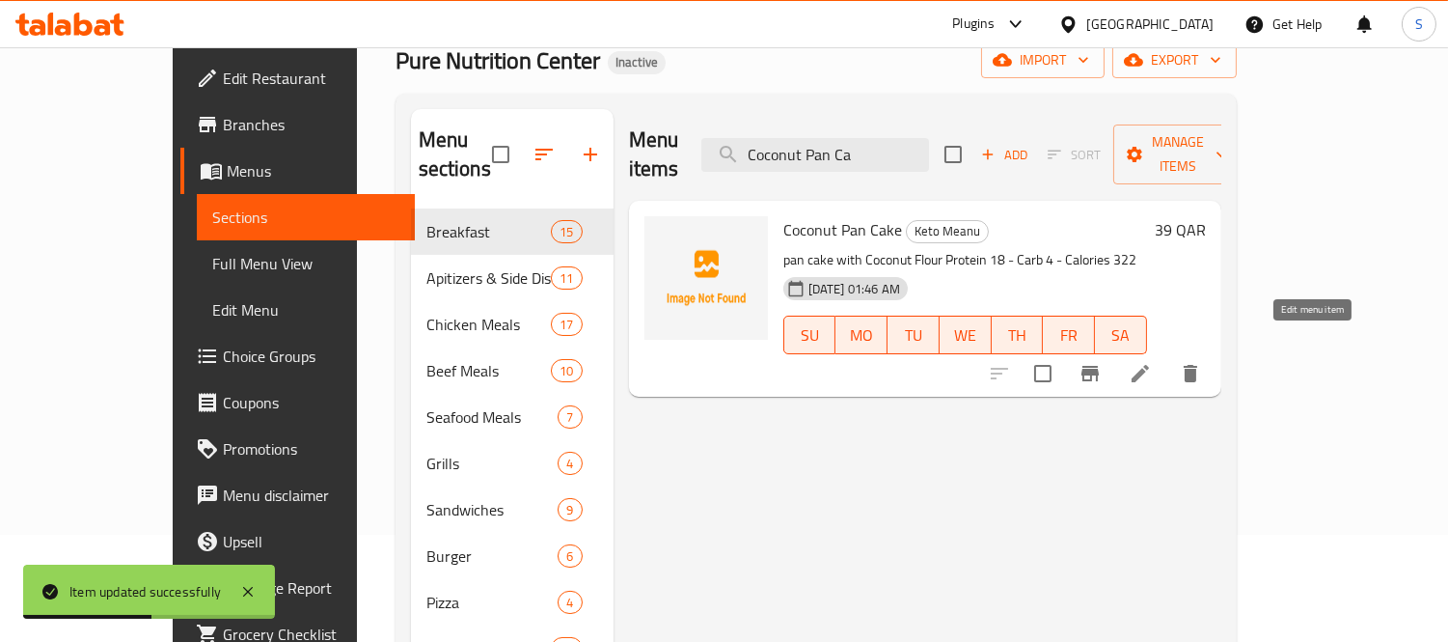
type input "Coconut Pan Ca"
click at [1149, 365] on icon at bounding box center [1140, 373] width 17 height 17
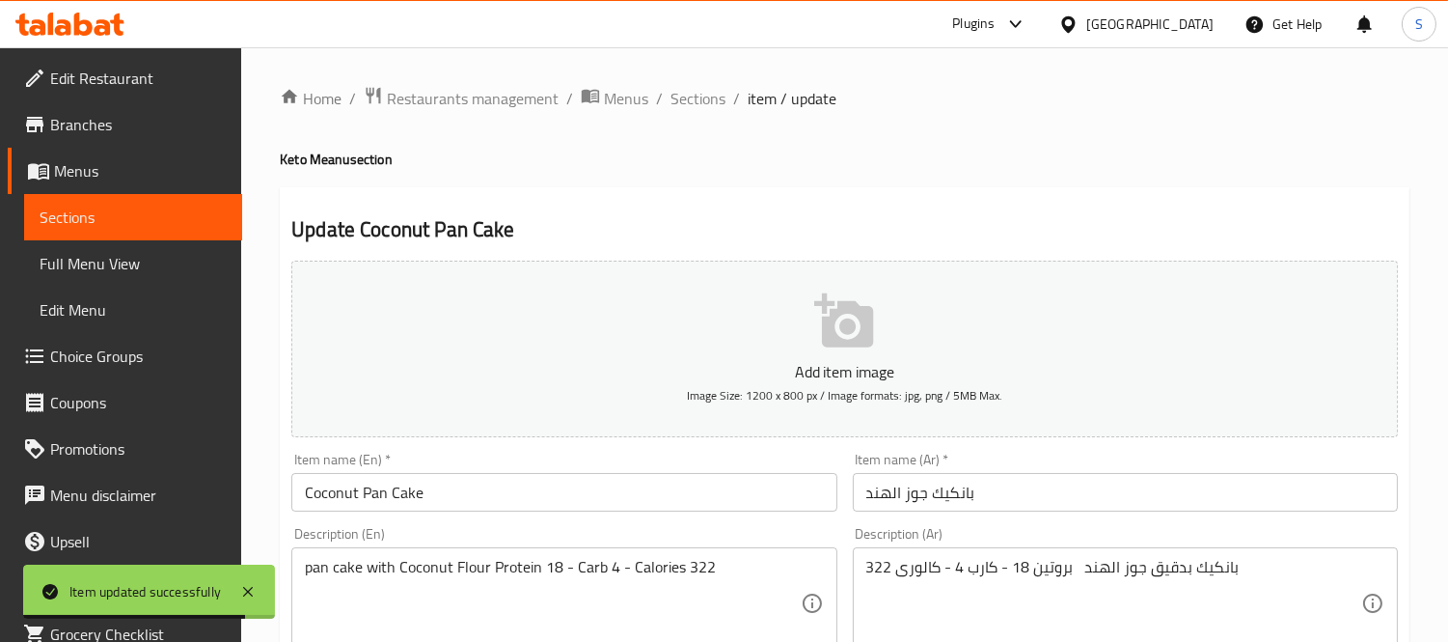
click at [147, 230] on link "Sections" at bounding box center [133, 217] width 218 height 46
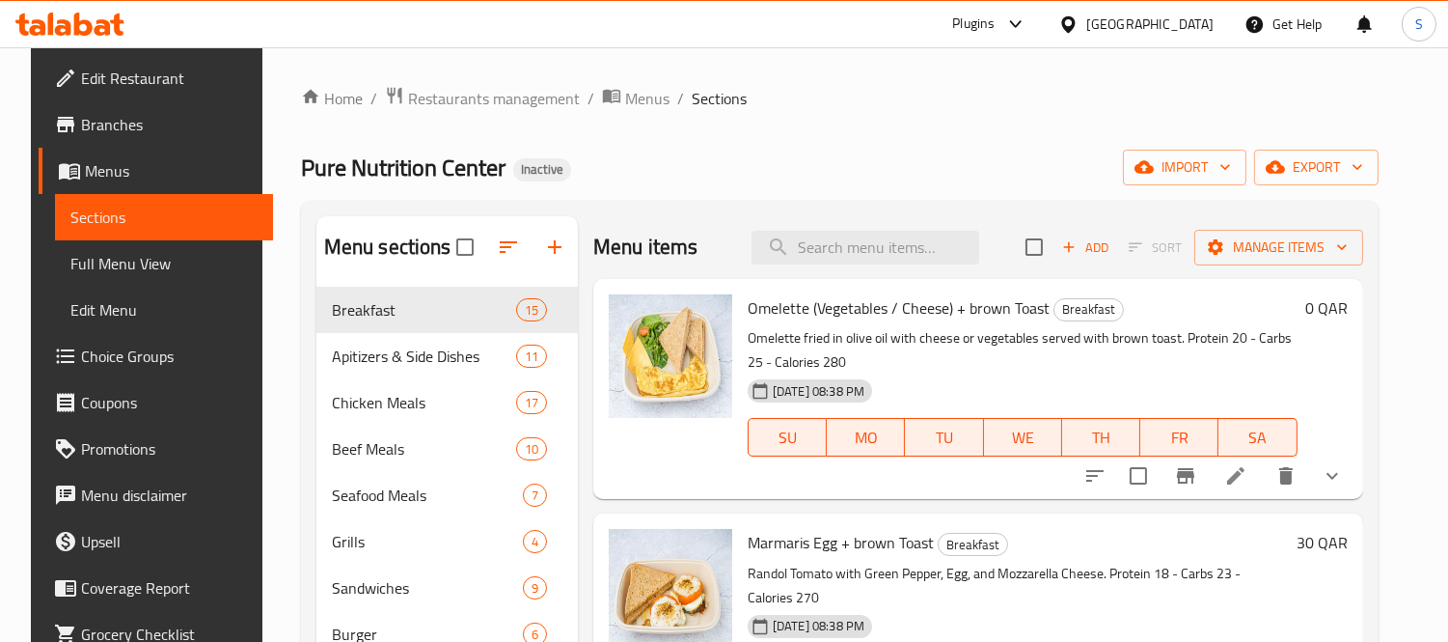
drag, startPoint x: 865, startPoint y: 243, endPoint x: 755, endPoint y: 159, distance: 137.6
click at [755, 159] on div "Pure Nutrition Center Inactive import export" at bounding box center [840, 168] width 1078 height 36
paste input "Boat"
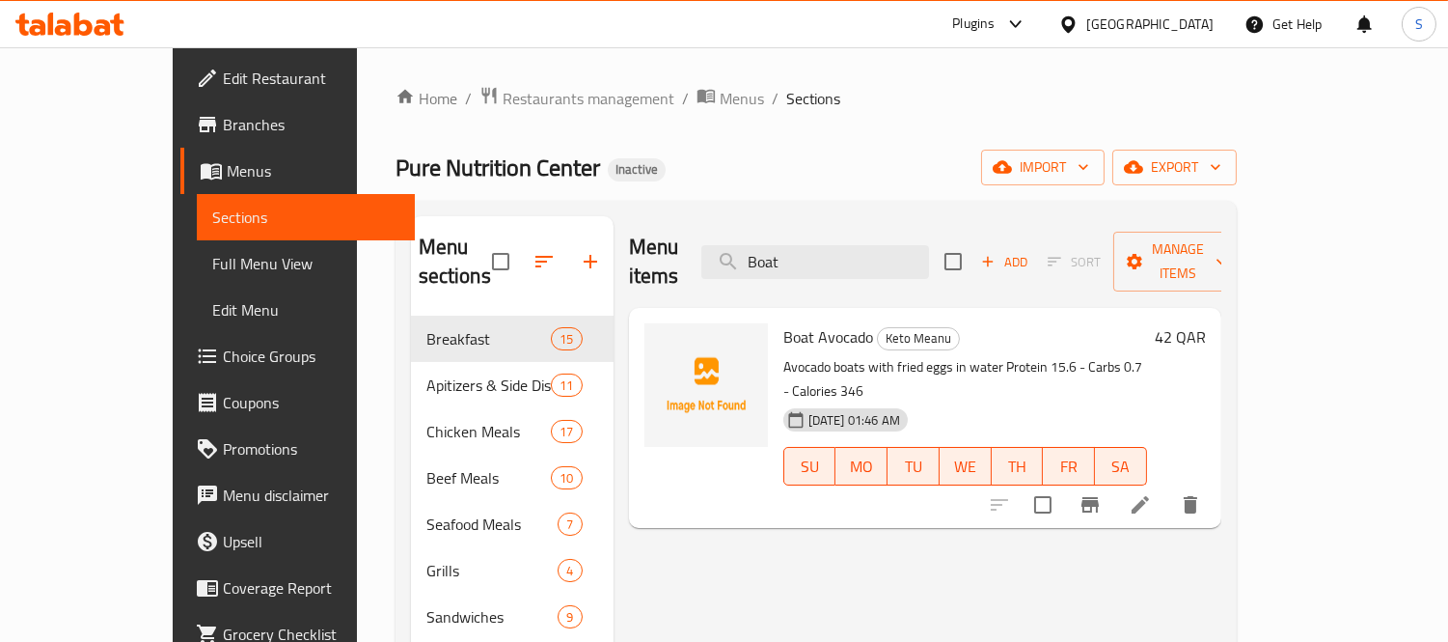
type input "Boat"
click at [1152, 493] on icon at bounding box center [1140, 504] width 23 height 23
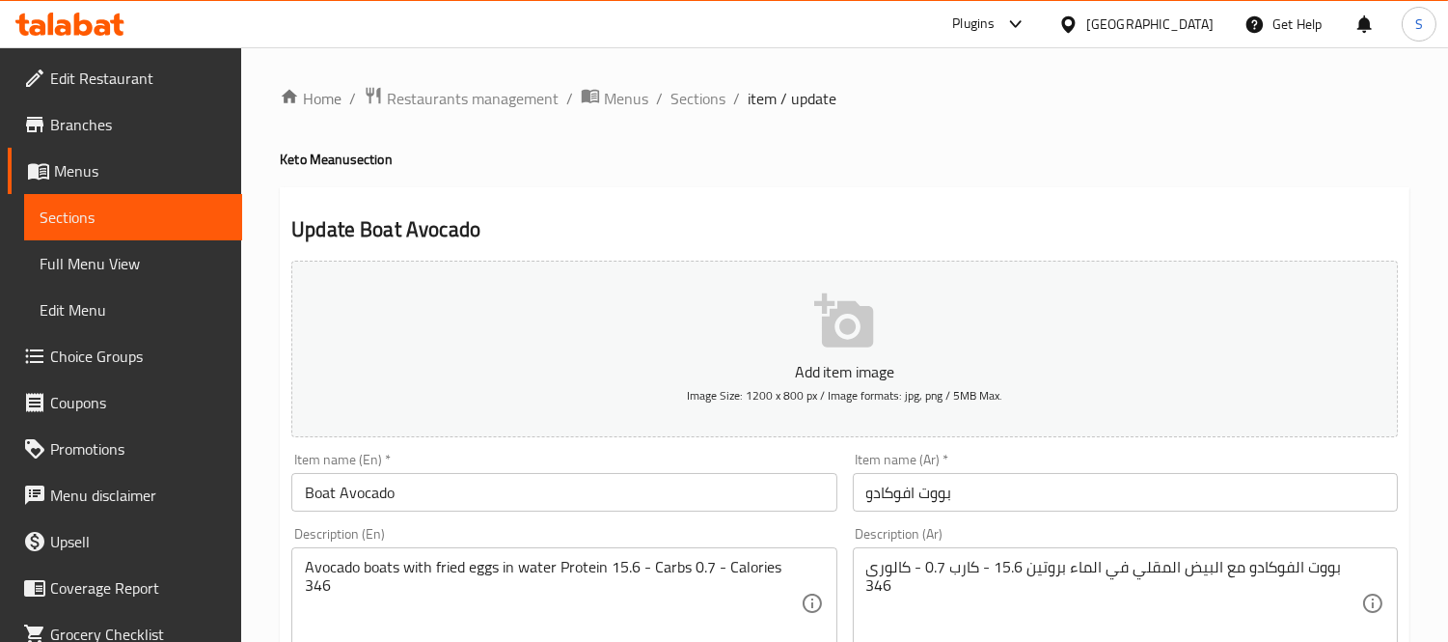
click at [936, 503] on input "بووت افوكادو" at bounding box center [1125, 492] width 545 height 39
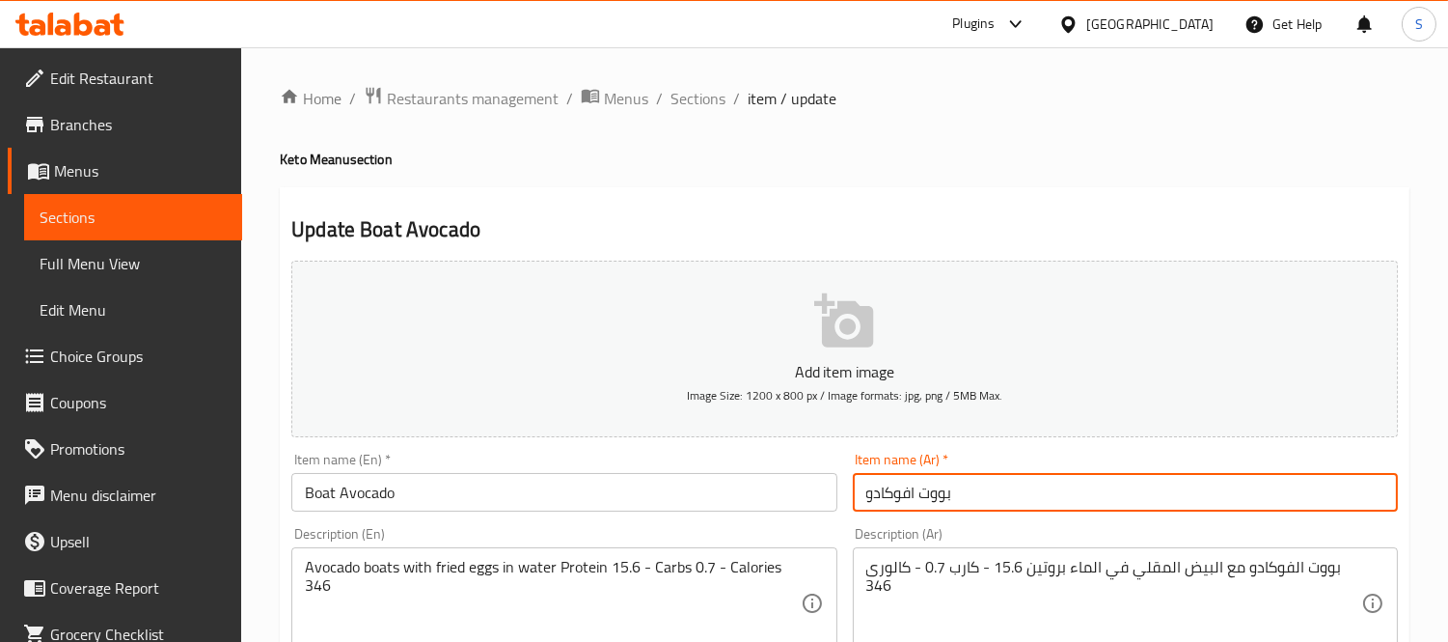
click at [936, 503] on input "بووت افوكادو" at bounding box center [1125, 492] width 545 height 39
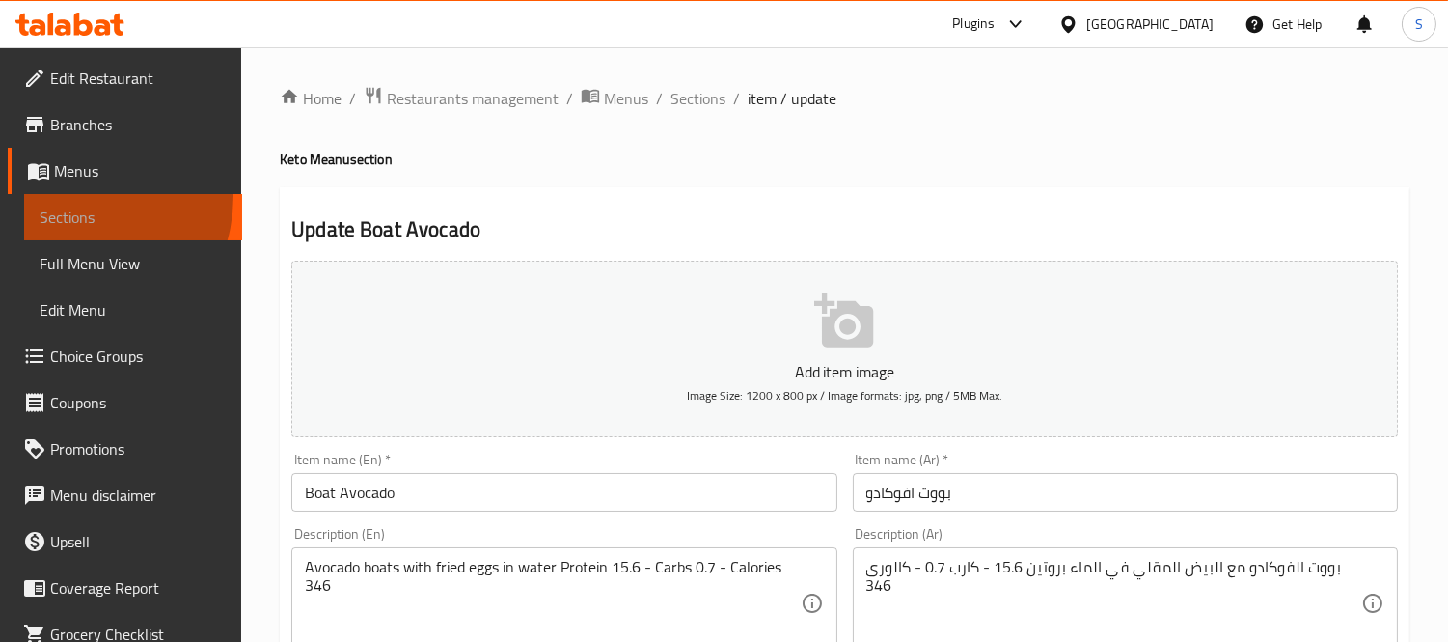
click at [69, 196] on link "Sections" at bounding box center [133, 217] width 218 height 46
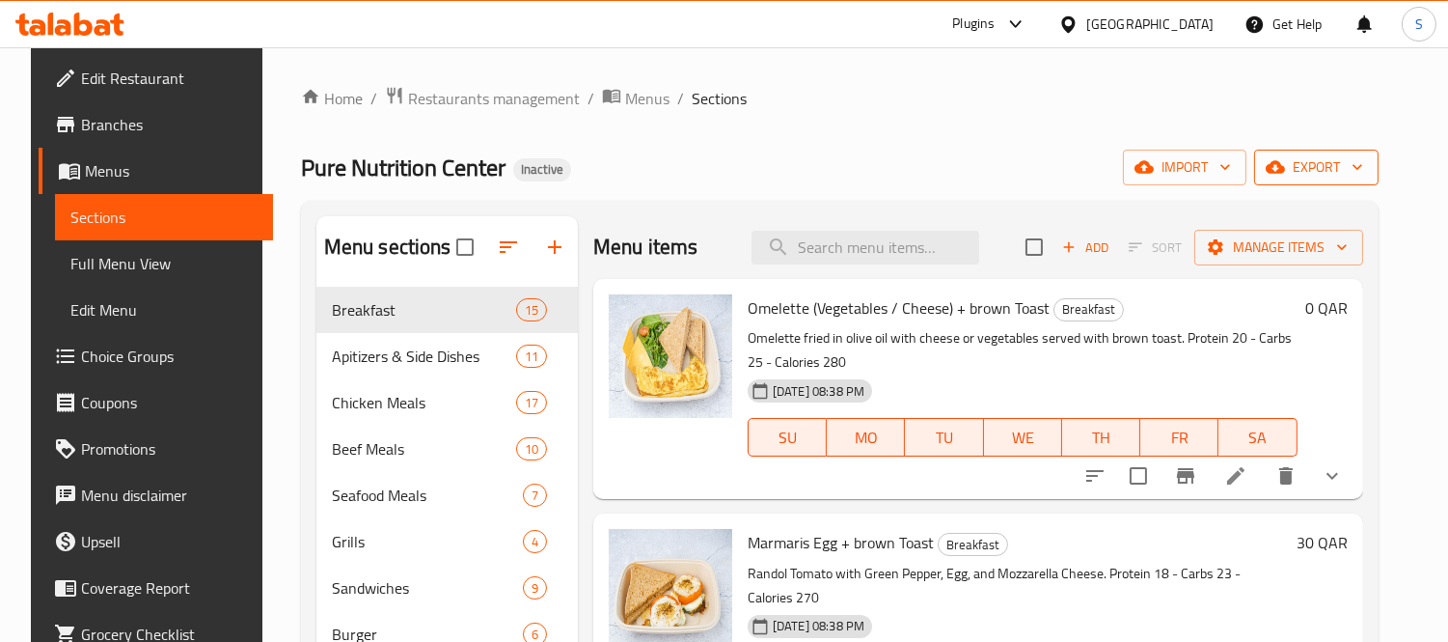
click at [1173, 165] on icon "button" at bounding box center [1275, 166] width 19 height 19
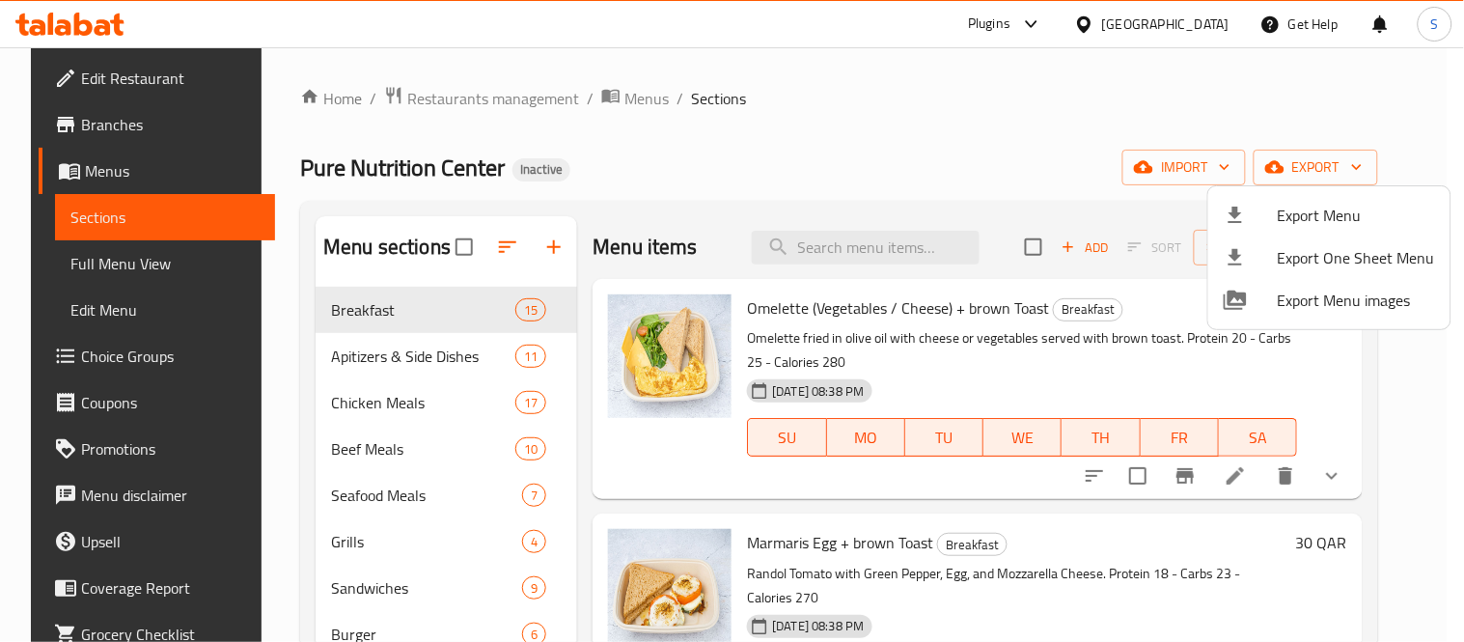
click at [1173, 194] on li "Export Menu" at bounding box center [1329, 215] width 242 height 42
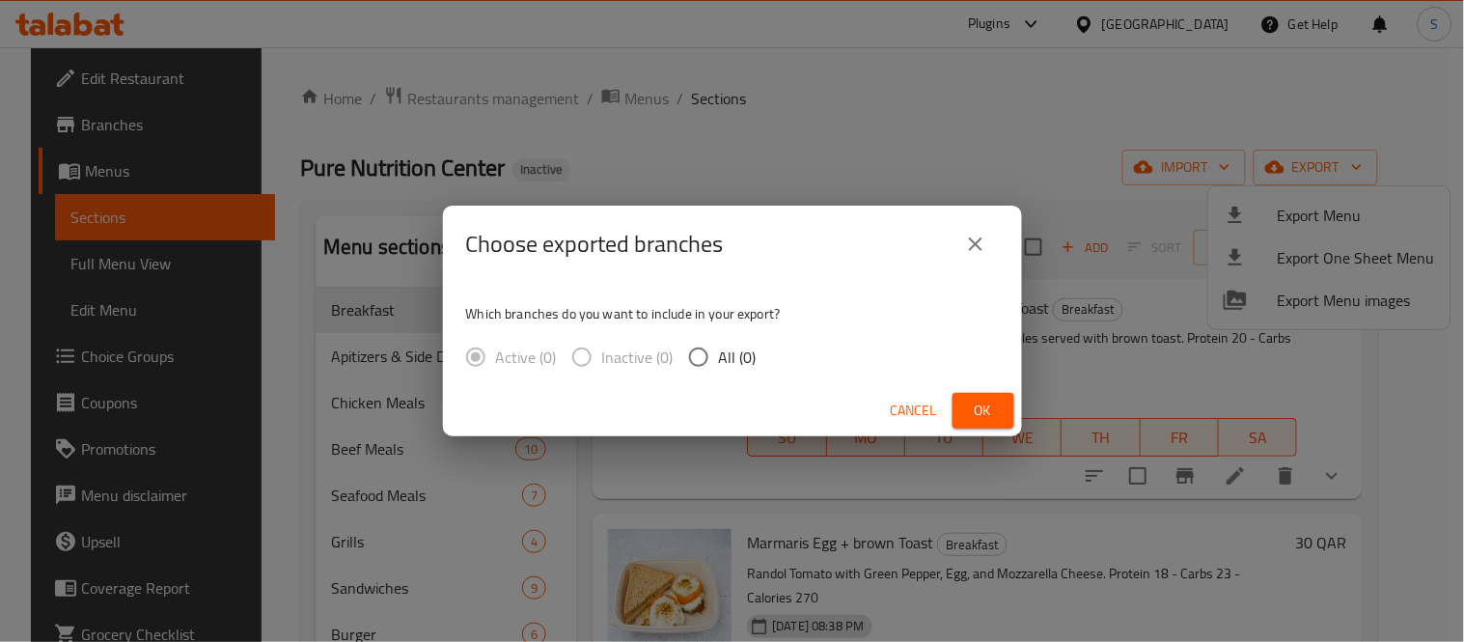
click at [728, 347] on span "All (0)" at bounding box center [738, 356] width 38 height 23
click at [719, 347] on input "All (0)" at bounding box center [698, 357] width 41 height 41
radio input "true"
click at [987, 407] on span "Ok" at bounding box center [983, 410] width 31 height 24
click at [999, 422] on button "Ok" at bounding box center [983, 411] width 62 height 36
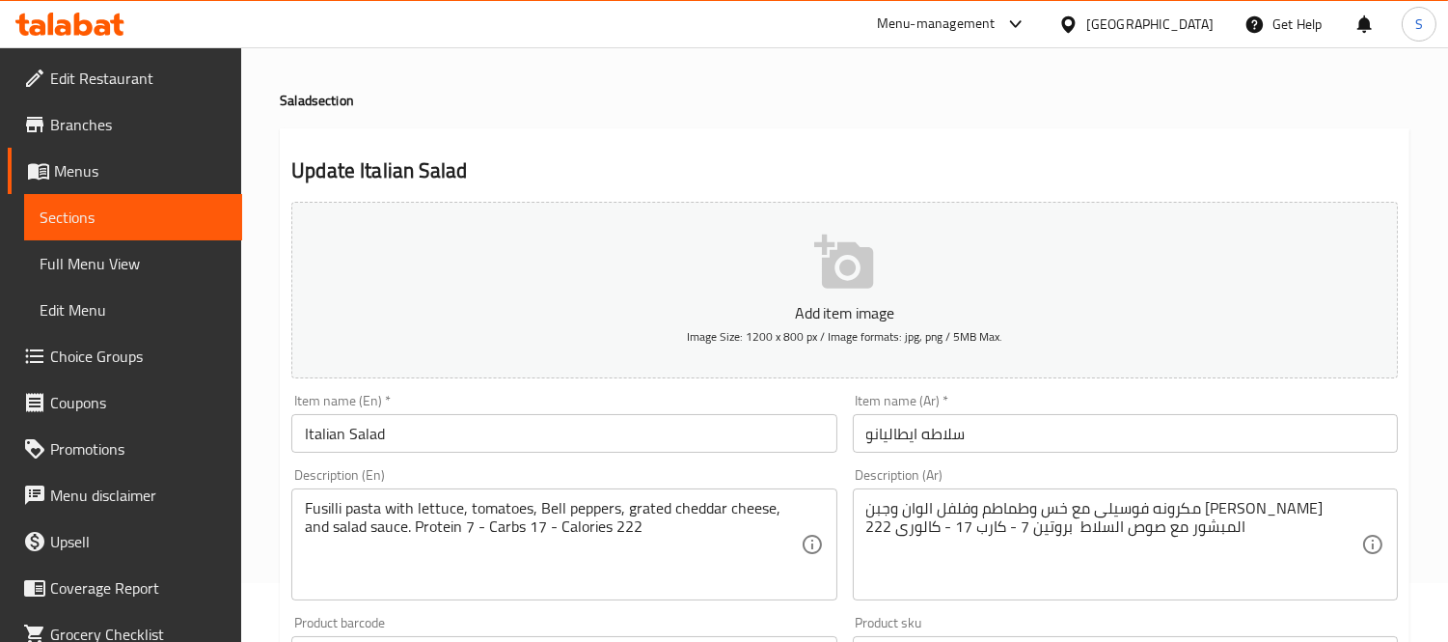
scroll to position [107, 0]
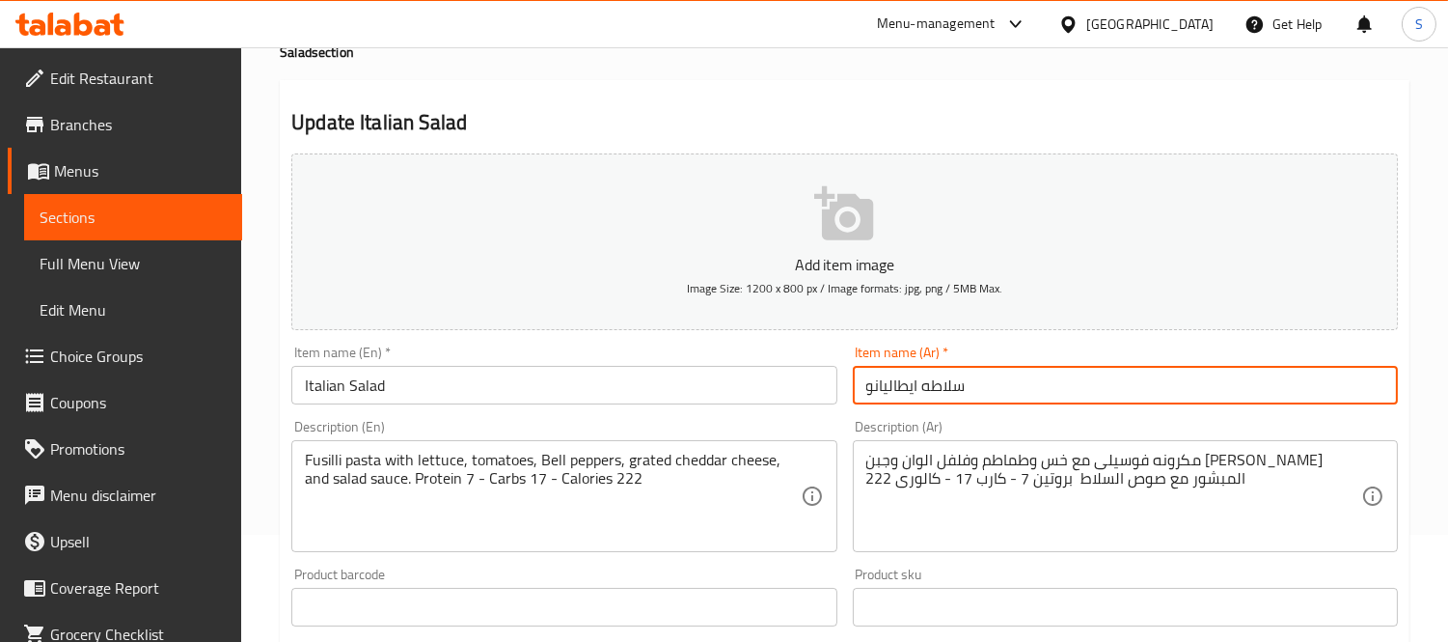
click at [846, 387] on div "Item name (Ar)   * سلاطه ايطاليانو Item name (Ar) *" at bounding box center [1125, 375] width 561 height 74
click at [936, 390] on input "سلاطه ايطالي" at bounding box center [1125, 385] width 545 height 39
type input "سلطه ايطالي"
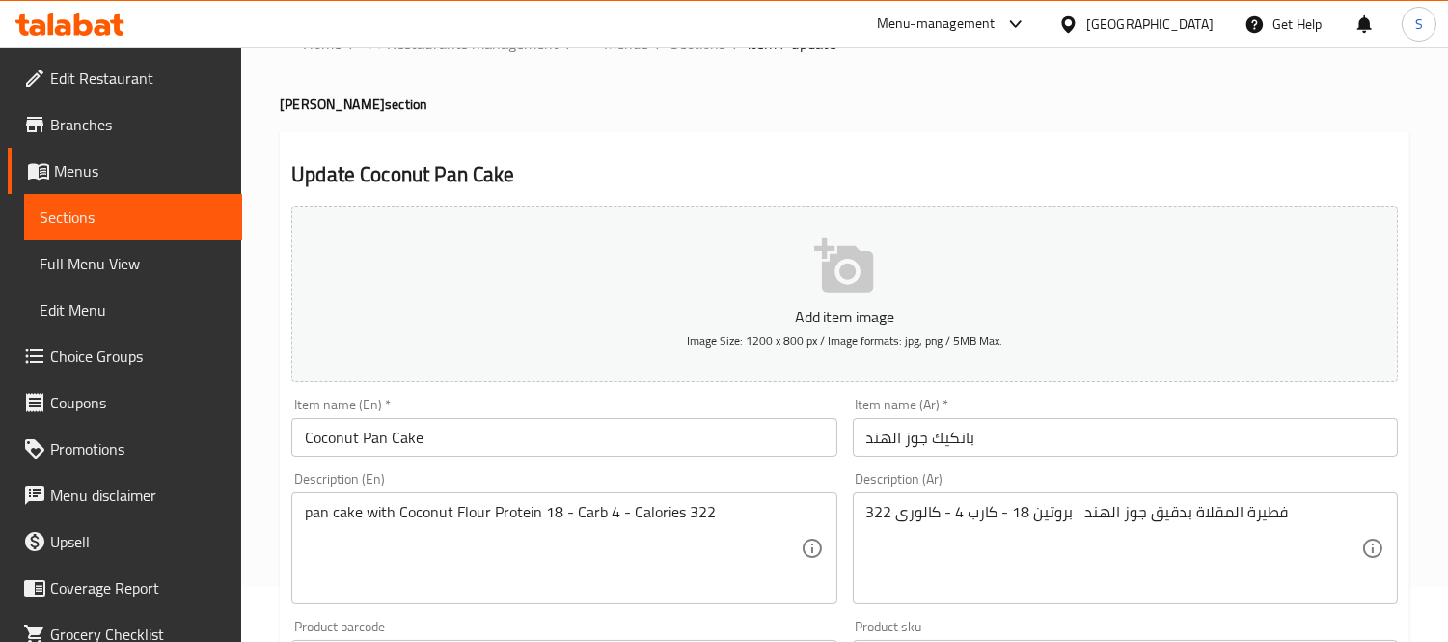
scroll to position [107, 0]
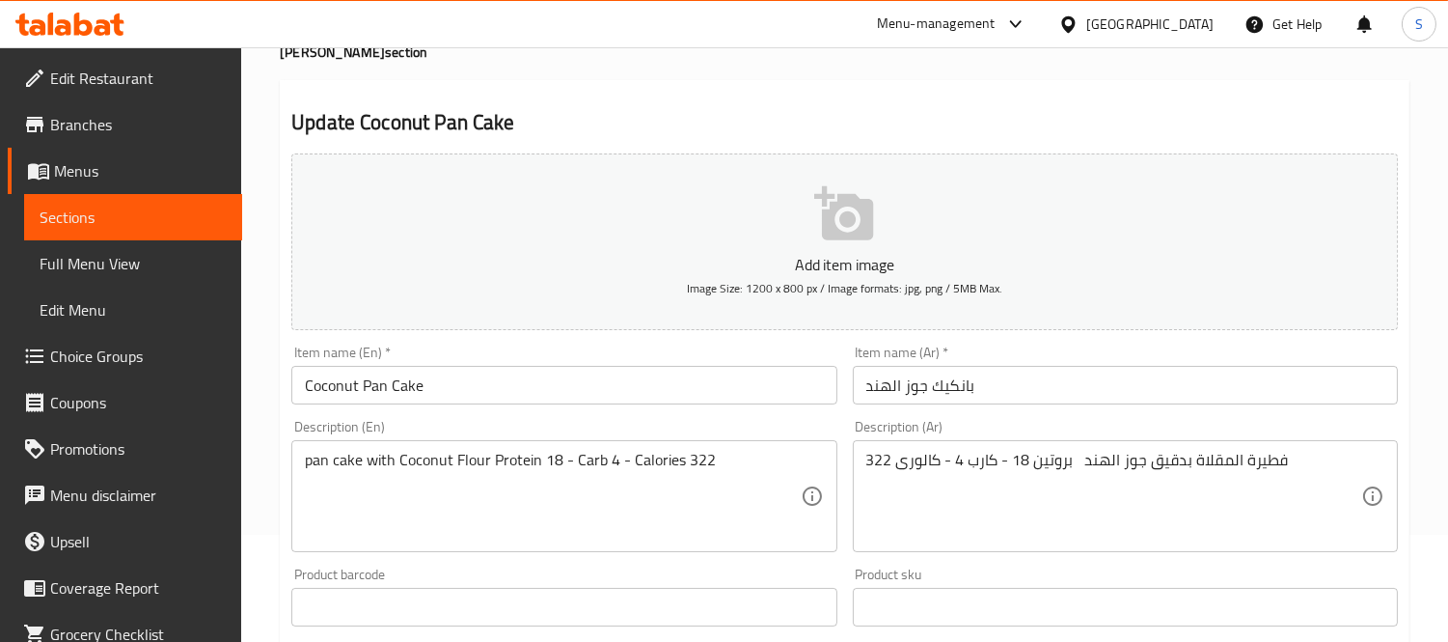
click at [947, 391] on input "بانكيك جوز الهند" at bounding box center [1125, 385] width 545 height 39
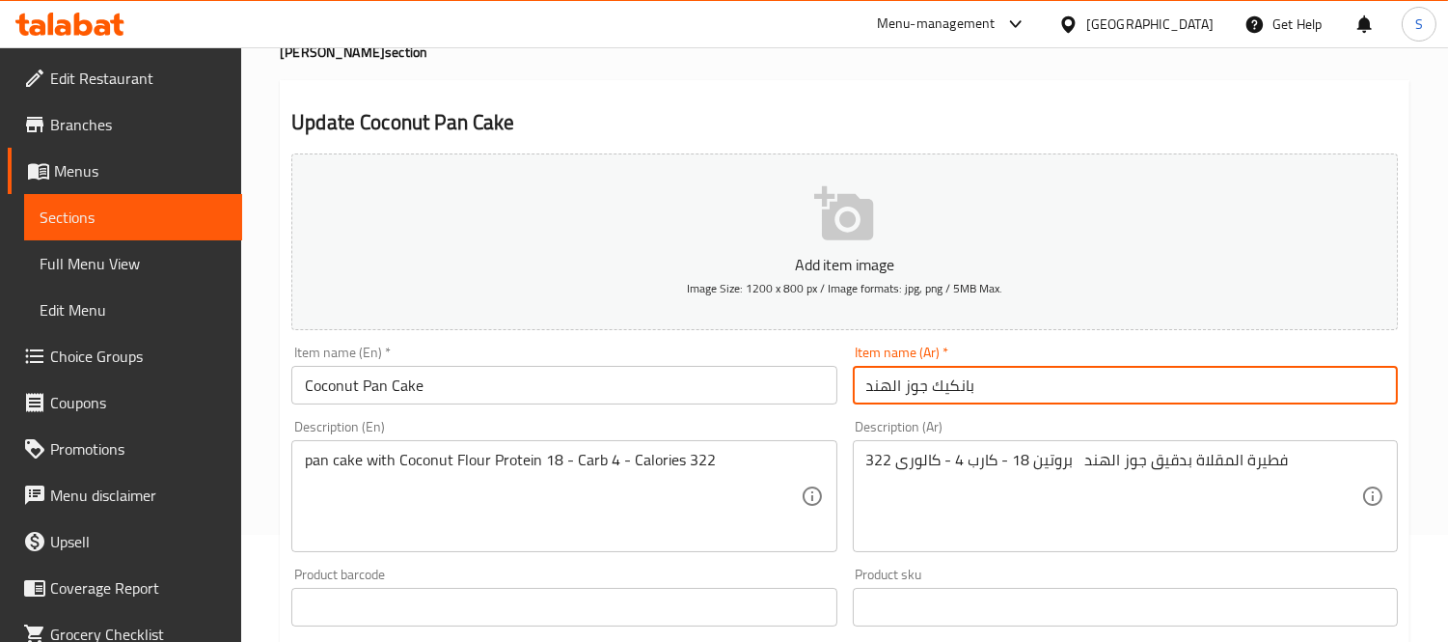
click at [947, 391] on input "بانكيك جوز الهند" at bounding box center [1125, 385] width 545 height 39
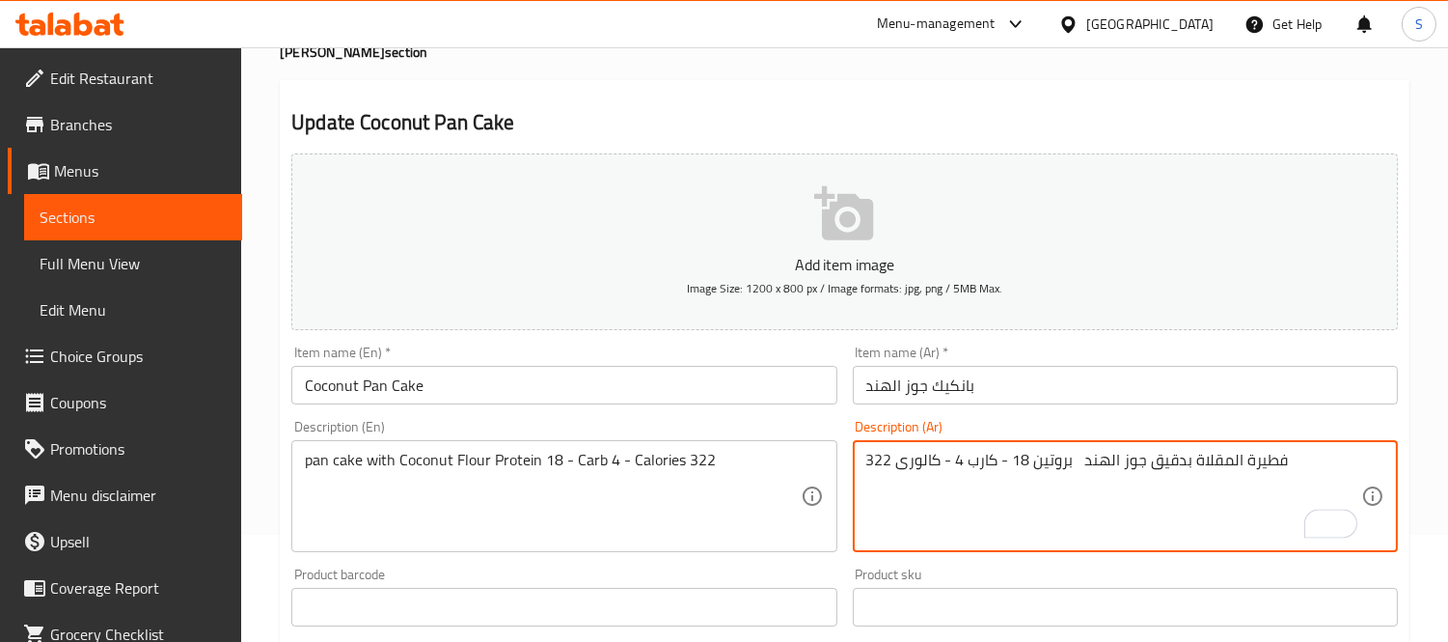
drag, startPoint x: 1280, startPoint y: 461, endPoint x: 1187, endPoint y: 461, distance: 93.6
paste textarea "بانكيك"
type textarea "بانكيك بدقيق جوز الهند بروتين 18 - كارب 4 - كالورى 322"
click at [582, 373] on input "Coconut Pan Cake" at bounding box center [563, 385] width 545 height 39
